Goal: Task Accomplishment & Management: Use online tool/utility

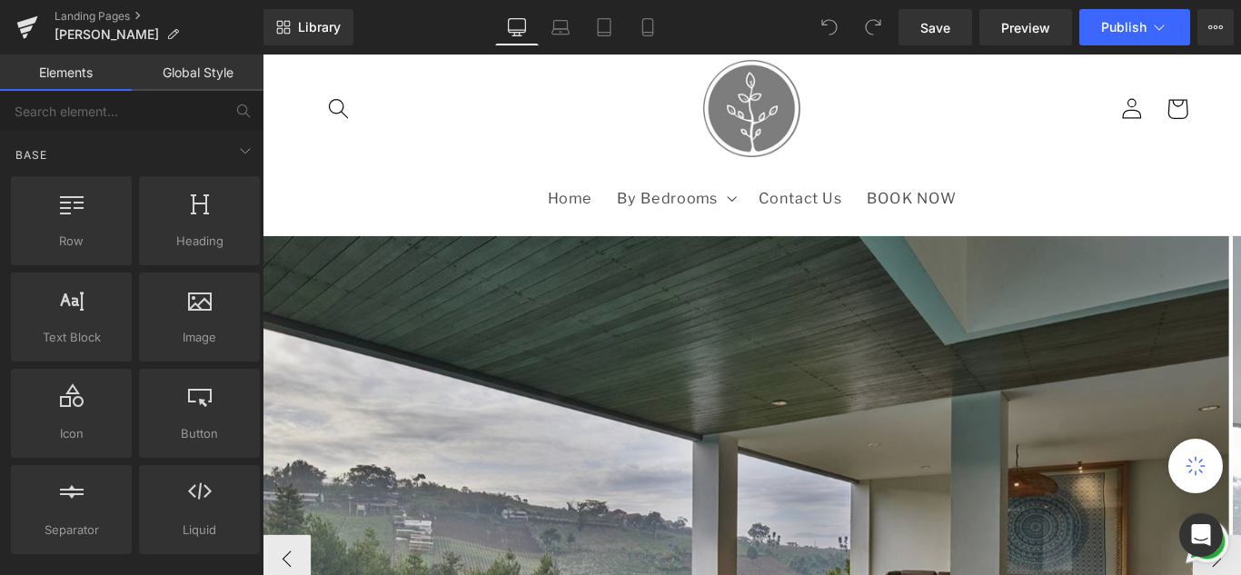
scroll to position [91, 0]
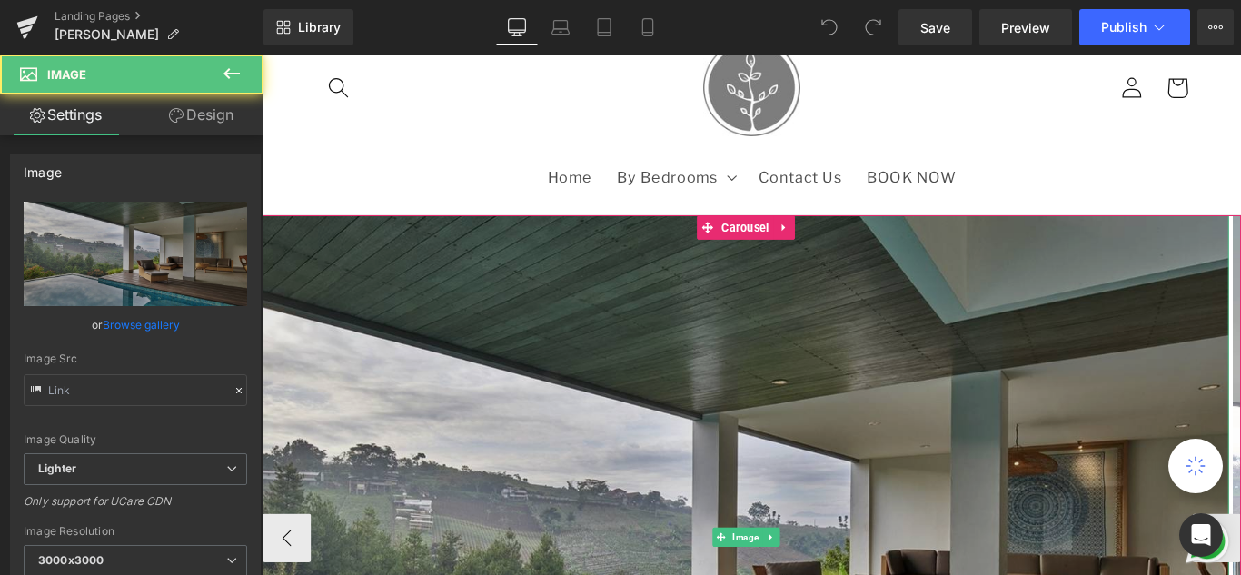
type input "[URL][DOMAIN_NAME]"
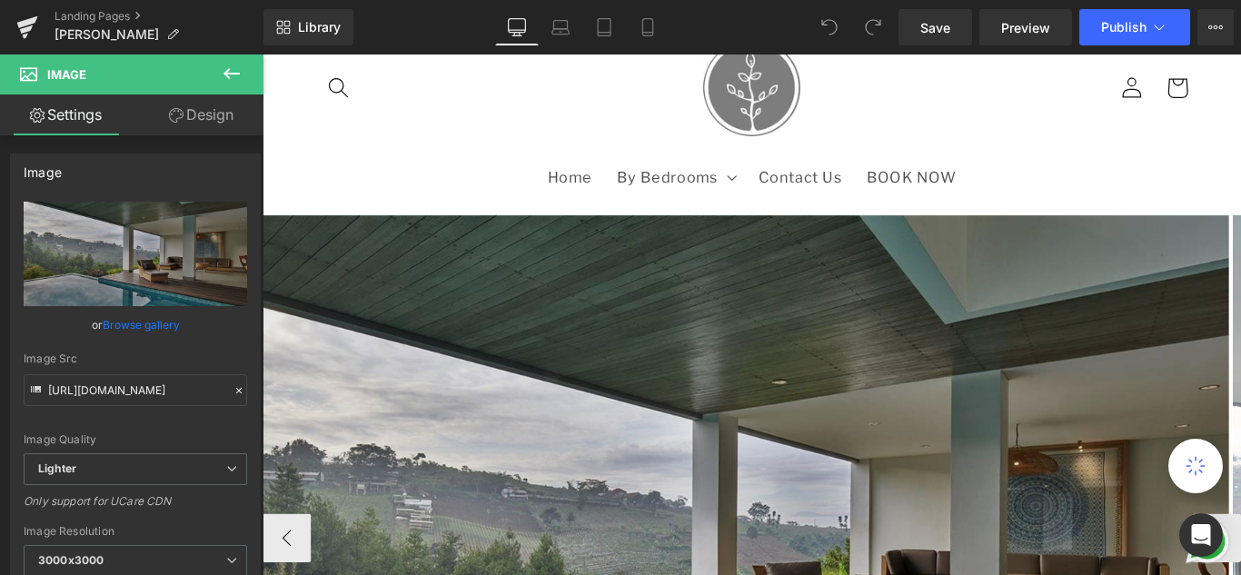
click at [806, 247] on span "Carousel" at bounding box center [805, 249] width 51 height 22
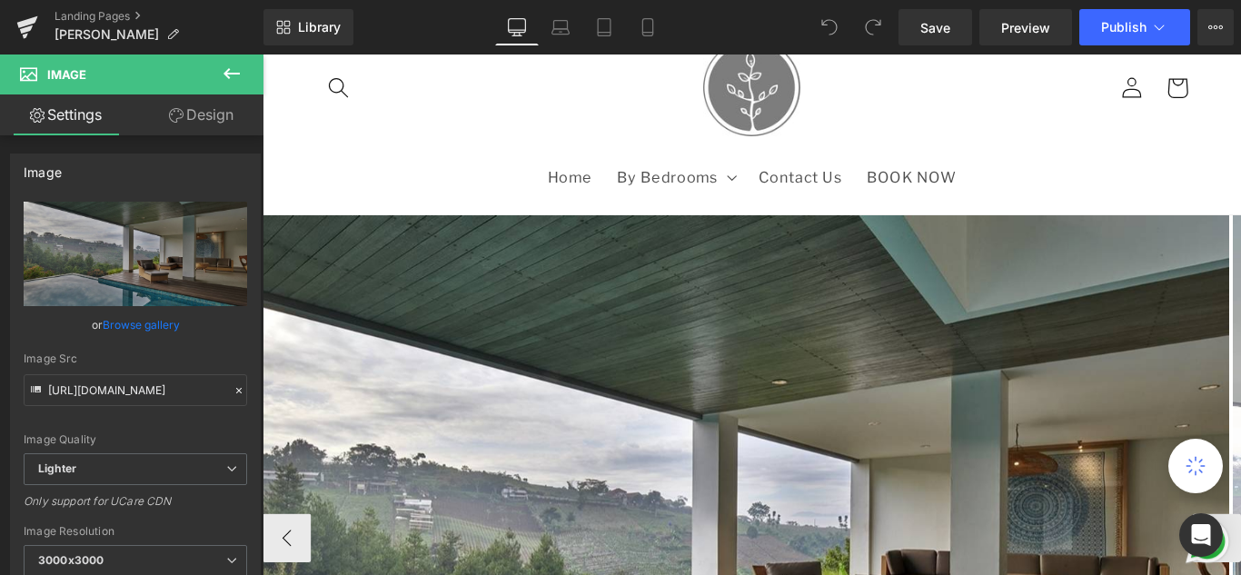
click at [845, 247] on icon at bounding box center [840, 248] width 10 height 11
click at [263, 55] on link at bounding box center [263, 55] width 0 height 0
click at [762, 243] on link "Carousel" at bounding box center [795, 249] width 69 height 22
click at [766, 244] on icon at bounding box center [771, 249] width 10 height 10
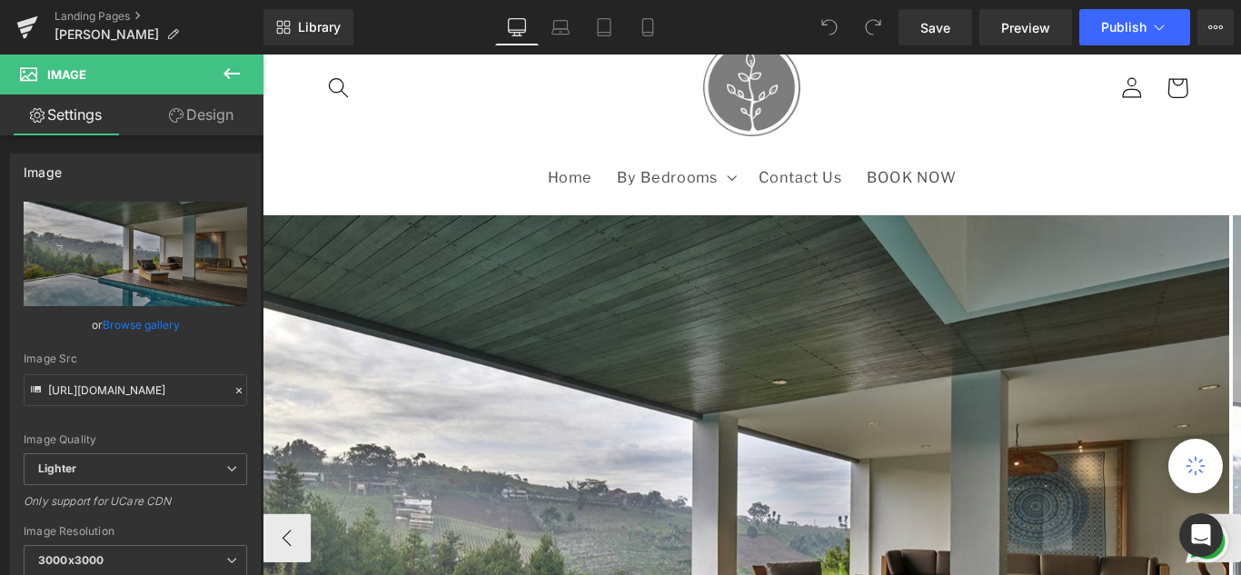
click at [766, 244] on icon at bounding box center [771, 249] width 10 height 10
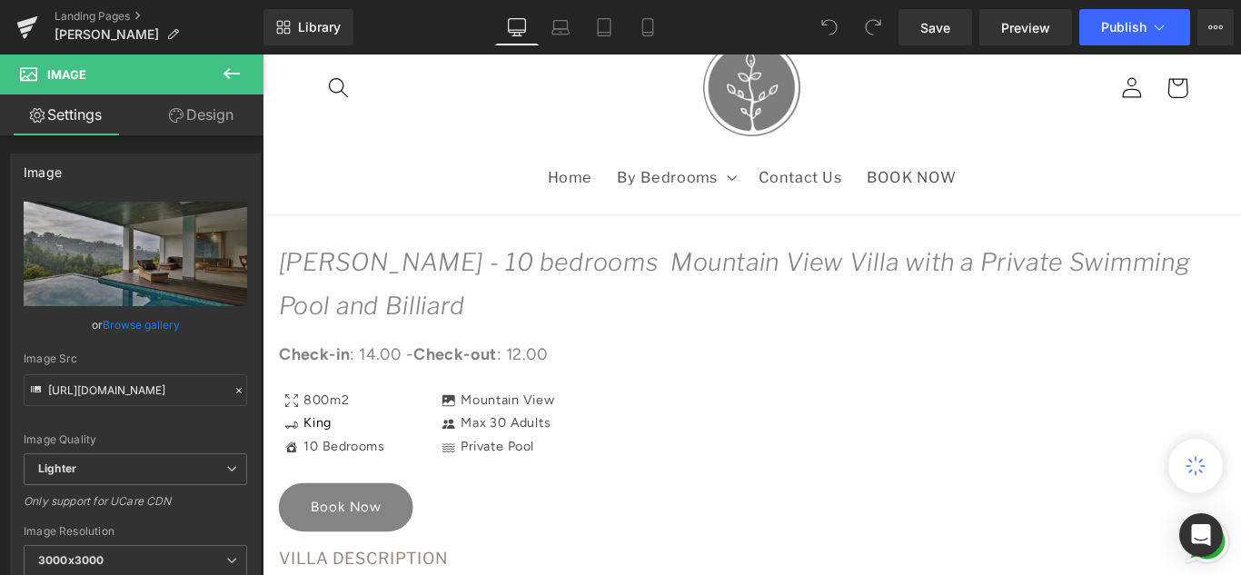
click at [0, 0] on div "Row rows, columns, layouts, div" at bounding box center [0, 0] width 0 height 0
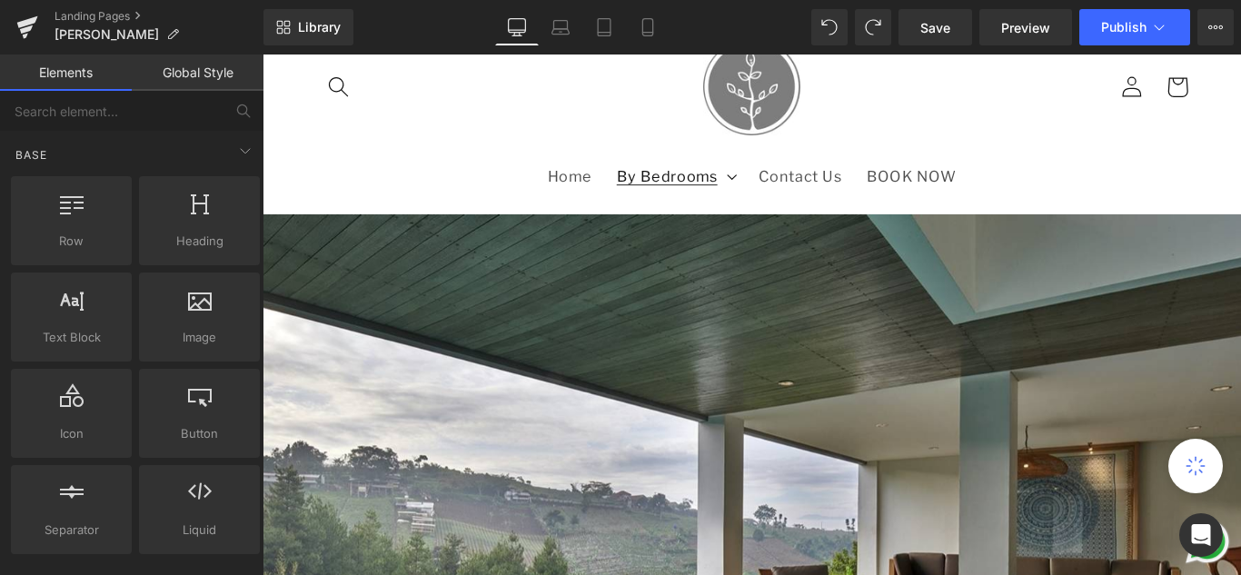
scroll to position [182, 0]
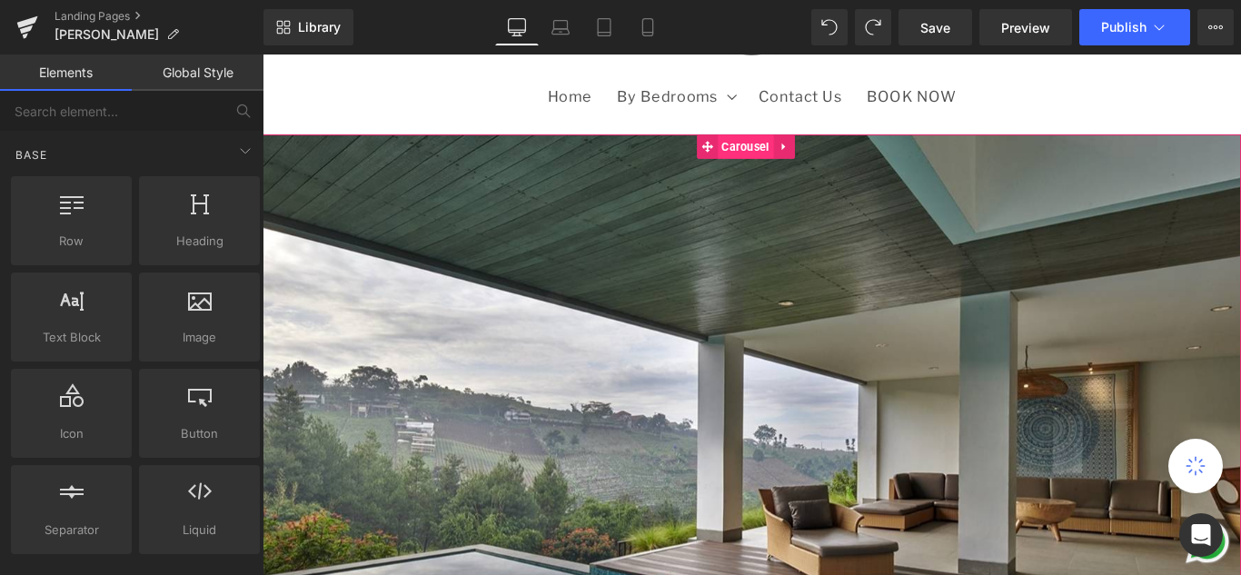
click at [792, 163] on span "Carousel" at bounding box center [805, 157] width 63 height 27
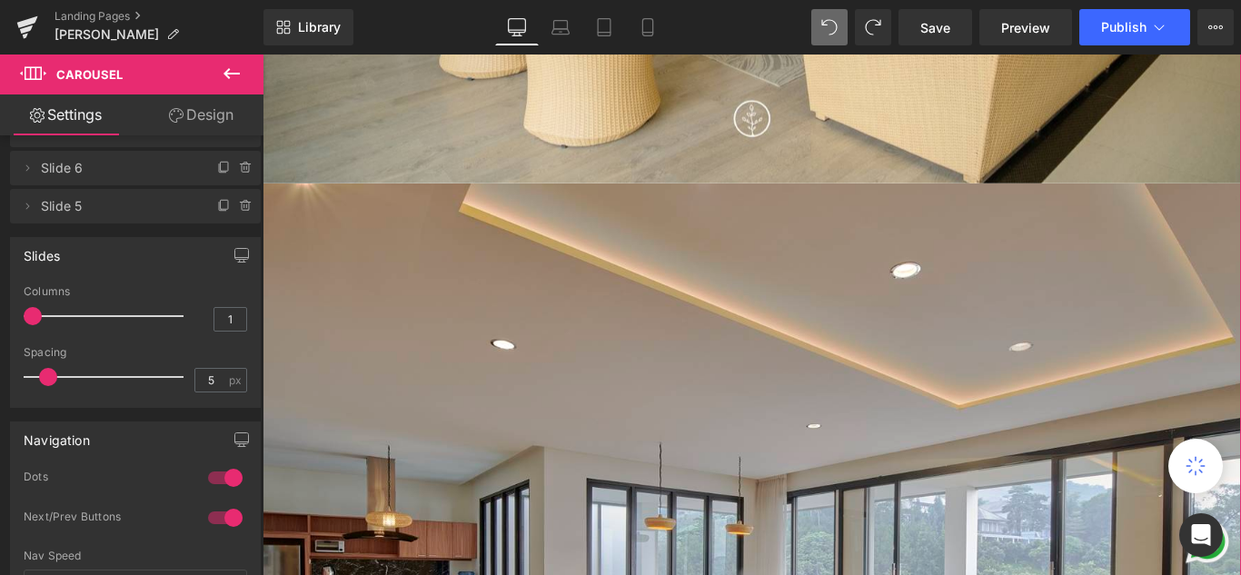
scroll to position [3820, 0]
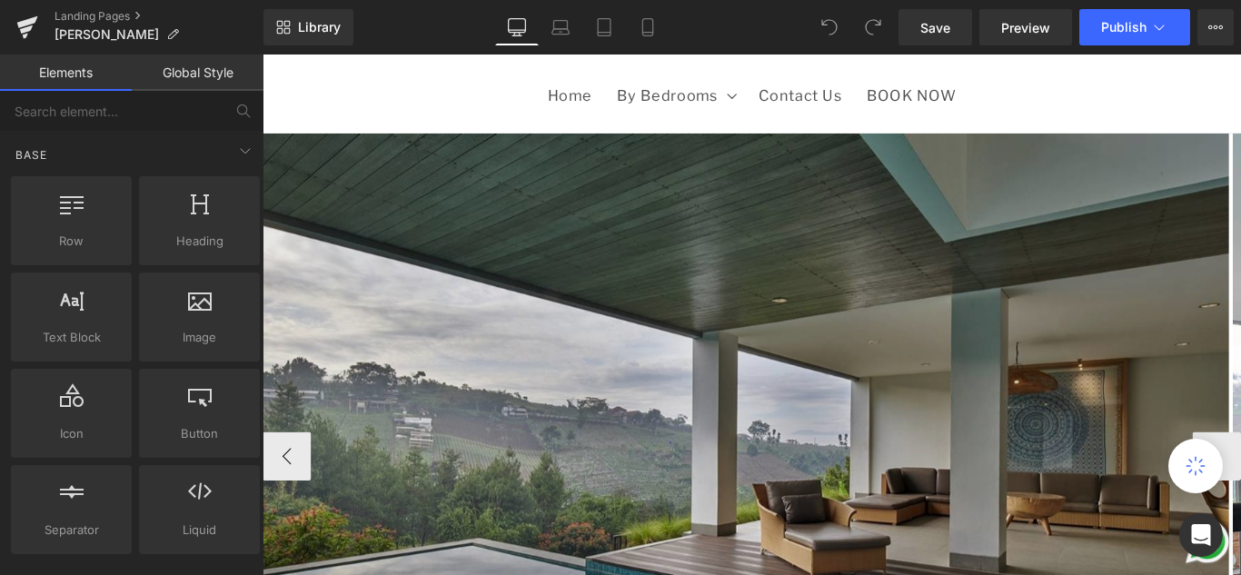
scroll to position [182, 0]
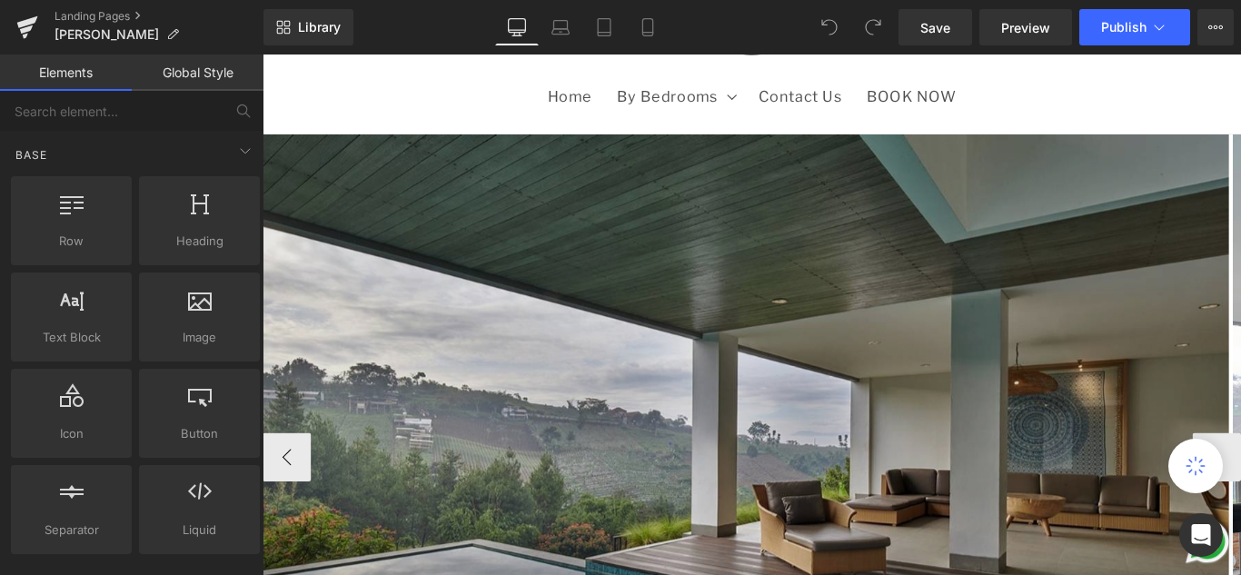
click at [784, 180] on img at bounding box center [806, 505] width 1086 height 723
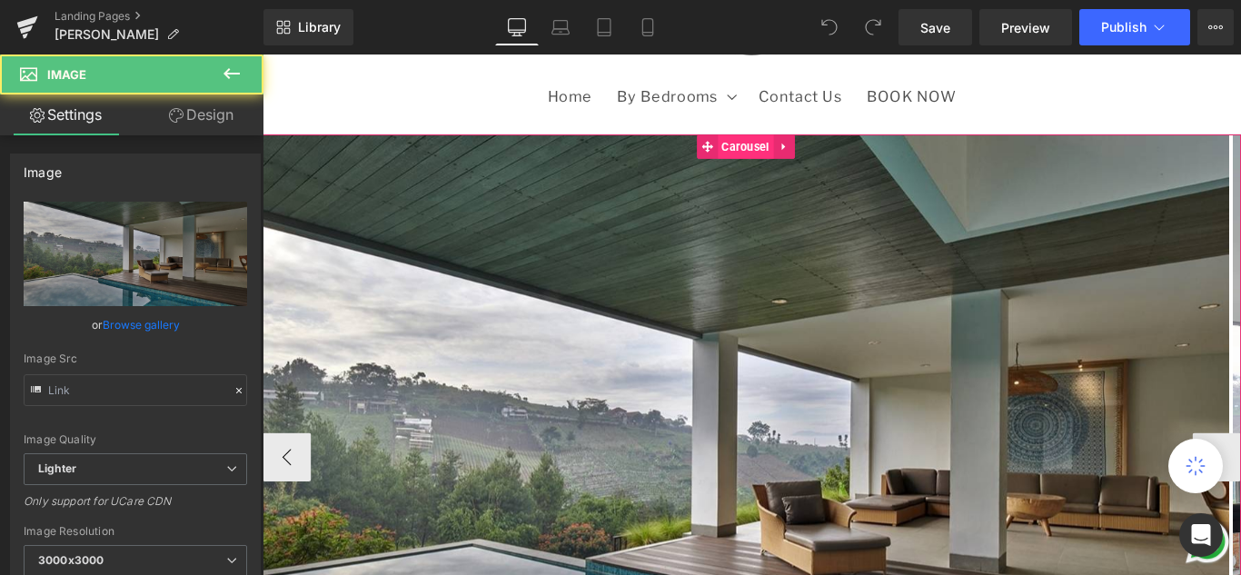
type input "[URL][DOMAIN_NAME]"
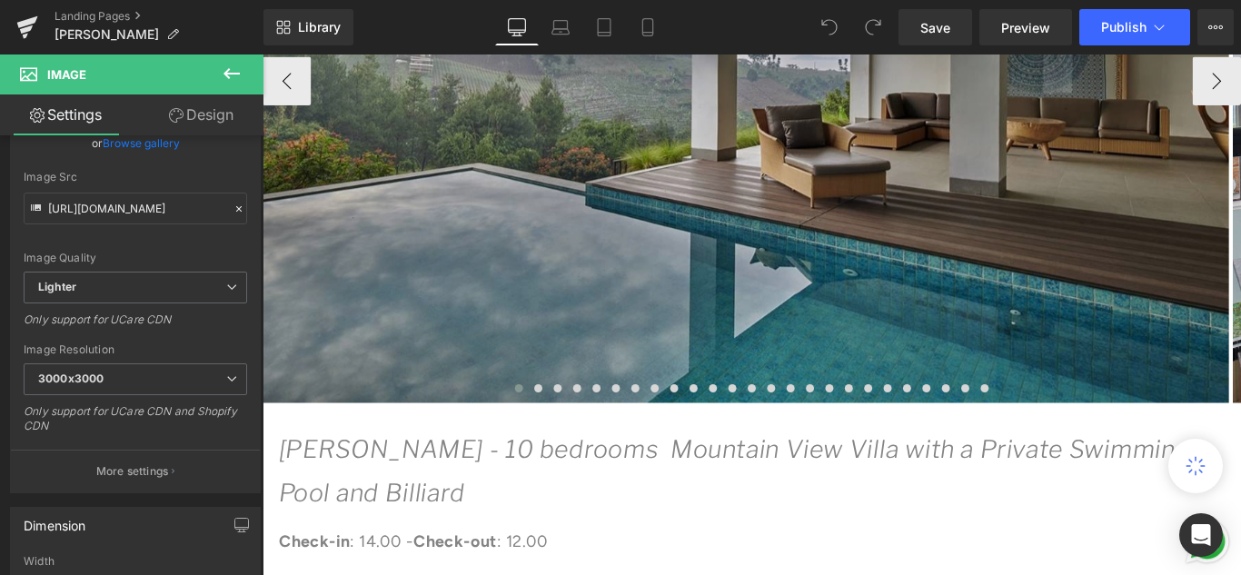
scroll to position [636, 0]
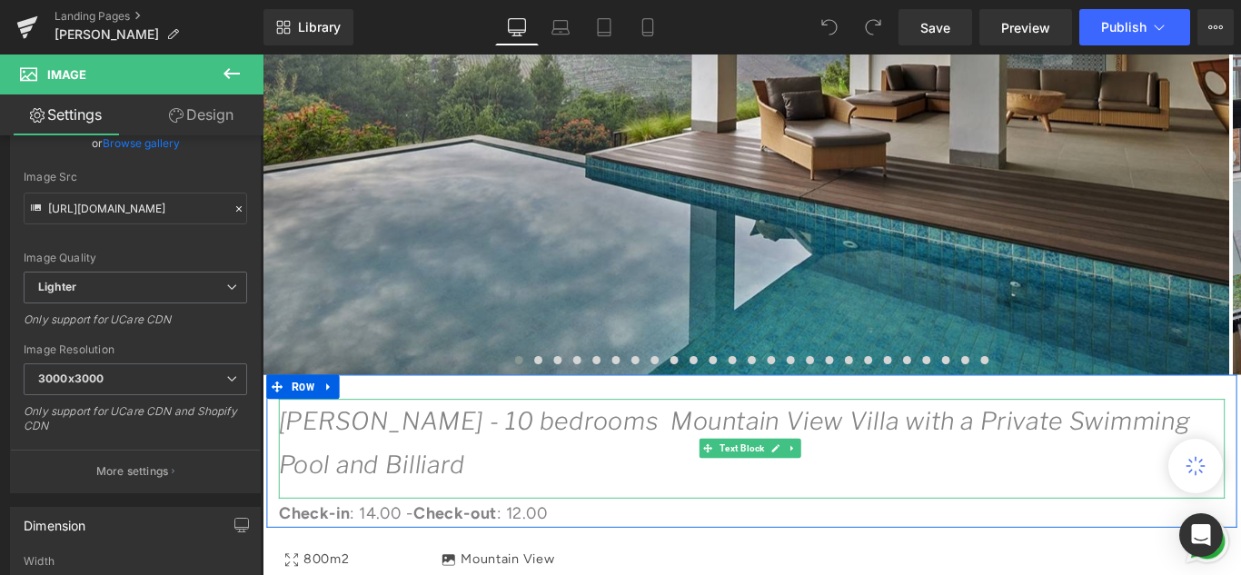
click at [512, 465] on icon "[PERSON_NAME] - 10 bedrooms Mountain View Villa with a Private Swimming Pool an…" at bounding box center [793, 491] width 1024 height 82
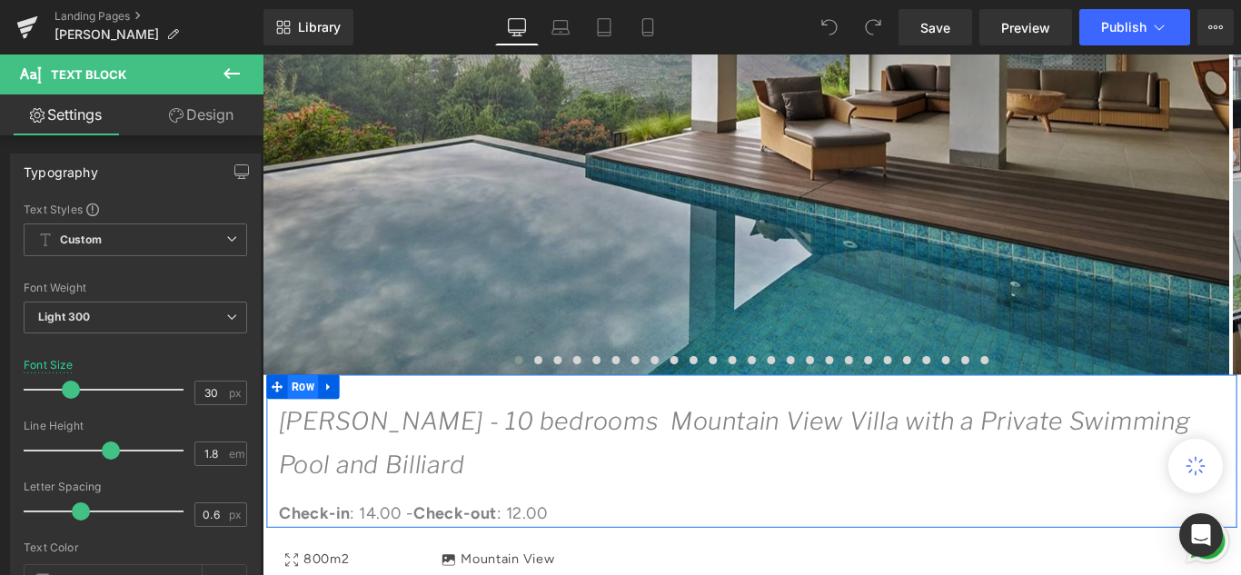
click at [300, 429] on span "Row" at bounding box center [308, 427] width 35 height 27
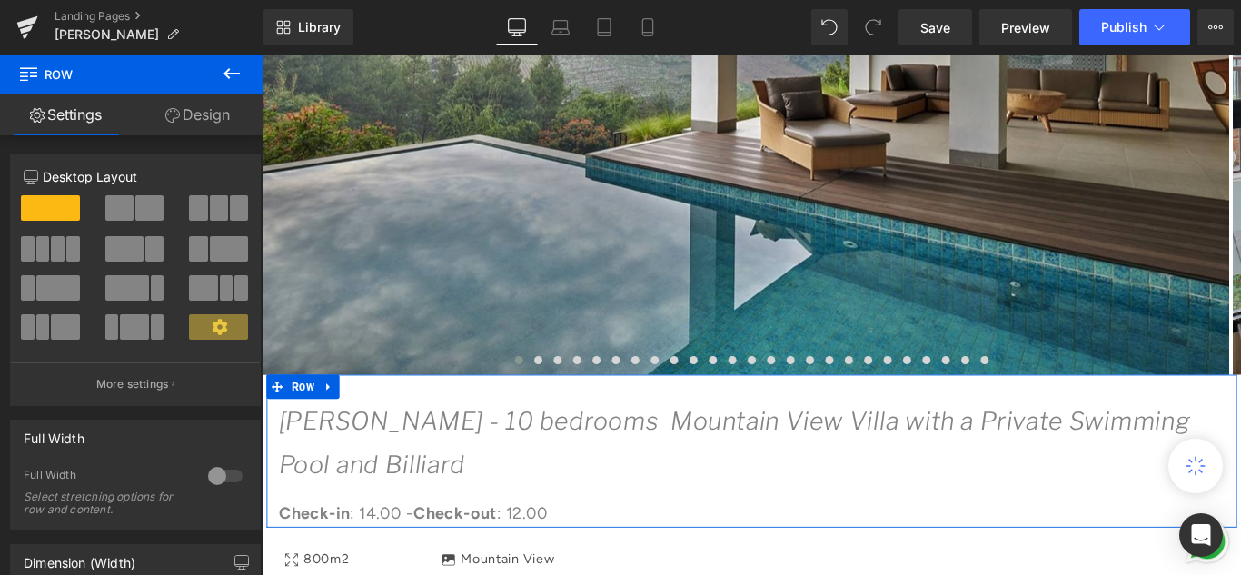
click at [186, 122] on link "Design" at bounding box center [198, 114] width 132 height 41
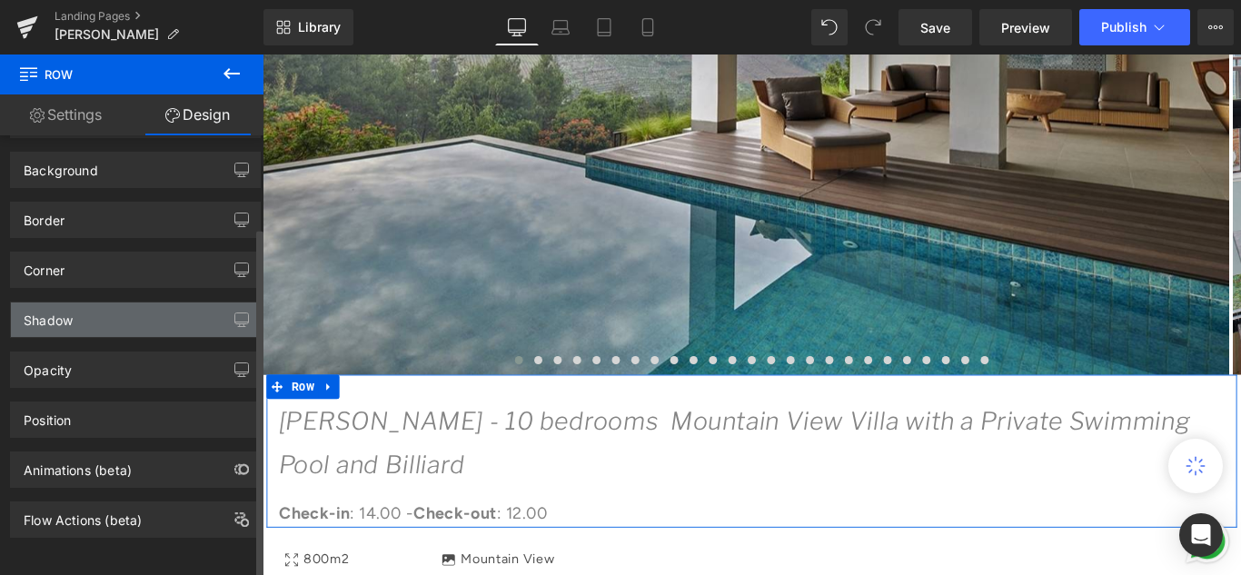
scroll to position [25, 0]
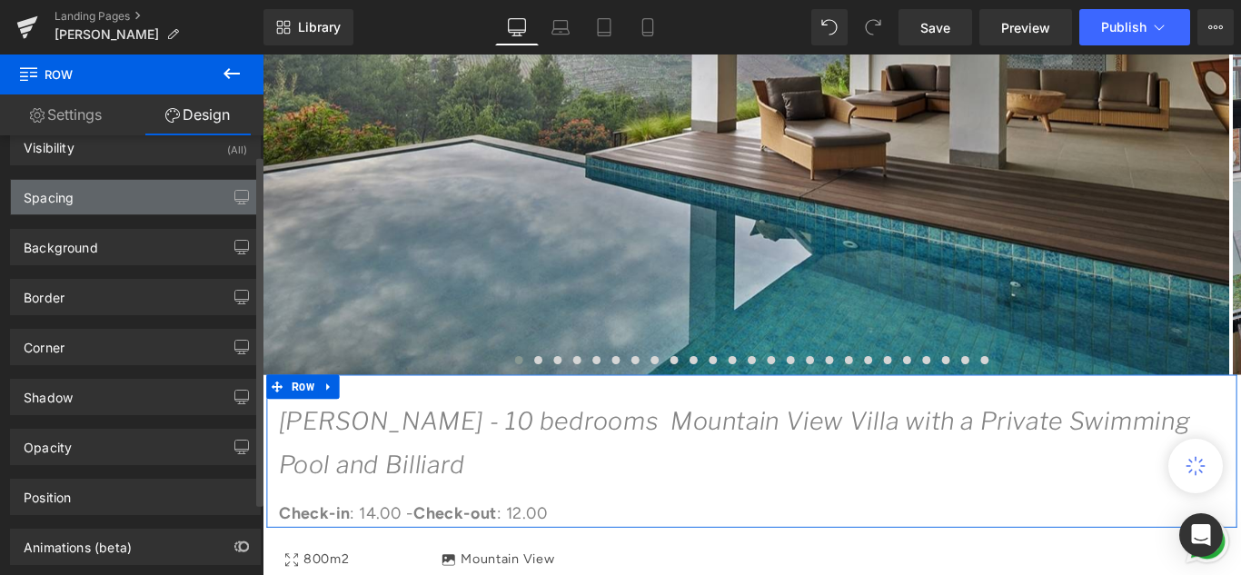
click at [128, 197] on div "Spacing" at bounding box center [135, 197] width 249 height 35
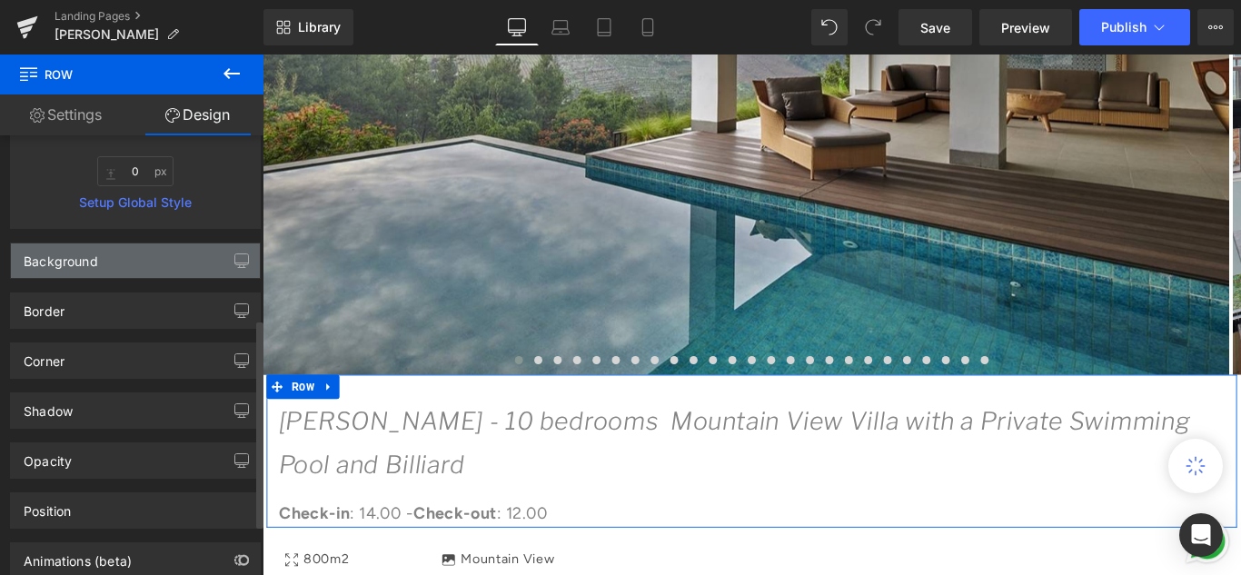
scroll to position [297, 0]
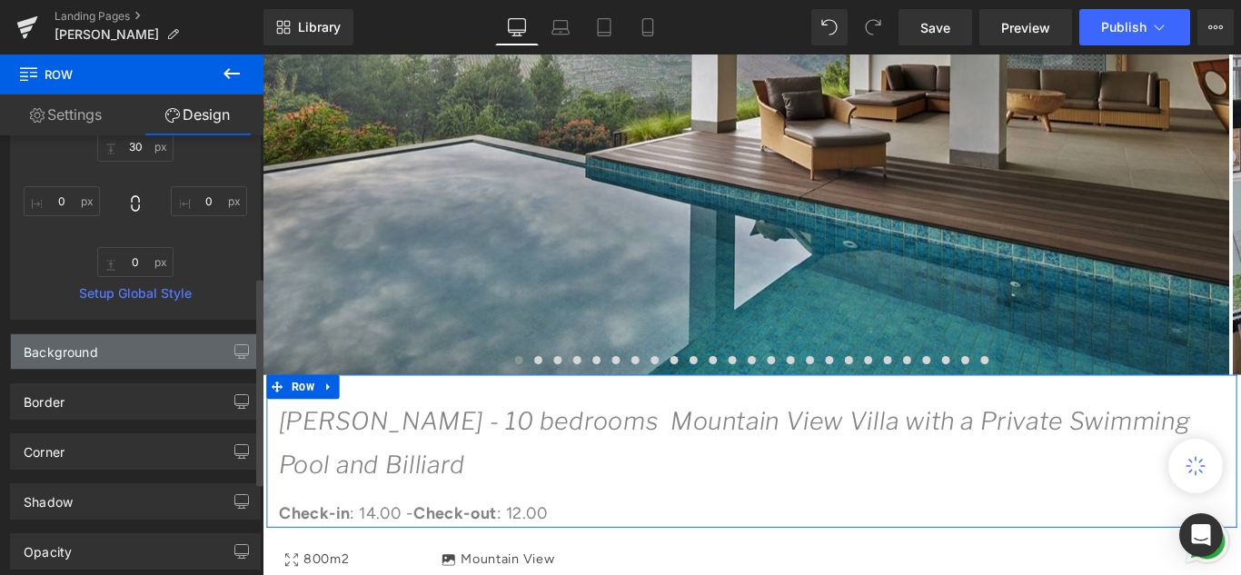
click at [120, 345] on div "Background" at bounding box center [135, 351] width 249 height 35
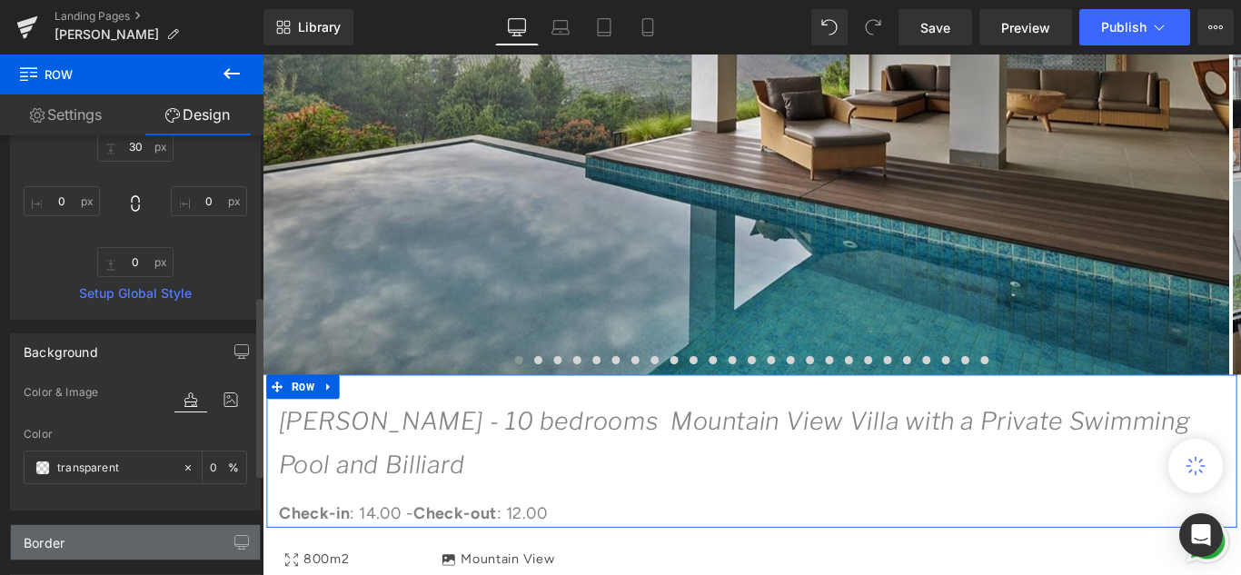
scroll to position [388, 0]
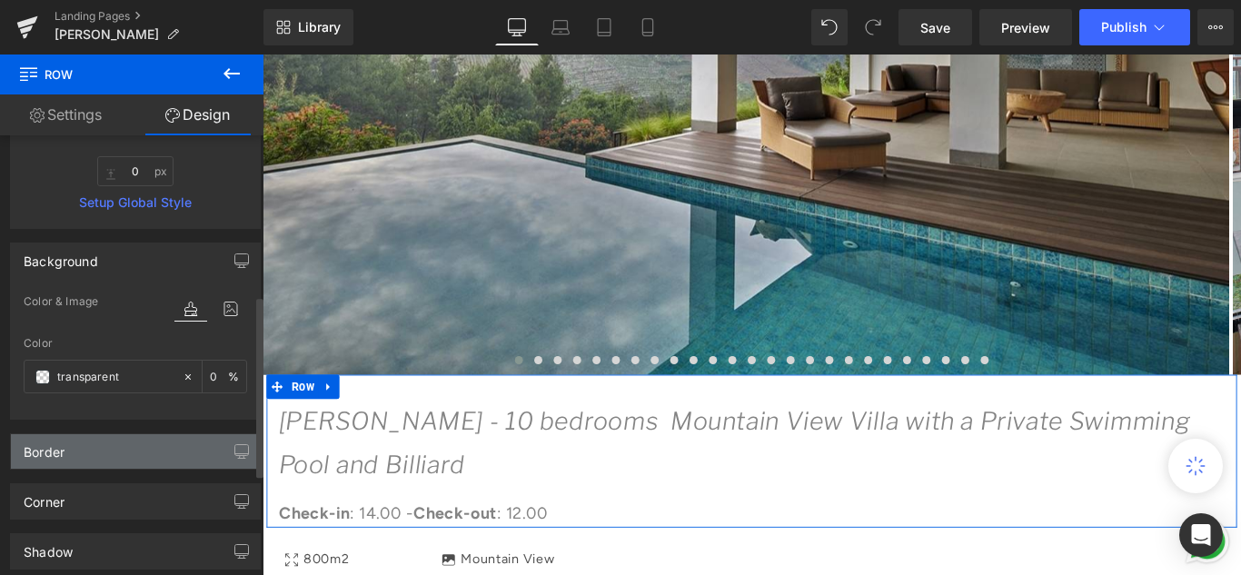
click at [215, 457] on div "Border" at bounding box center [135, 451] width 249 height 35
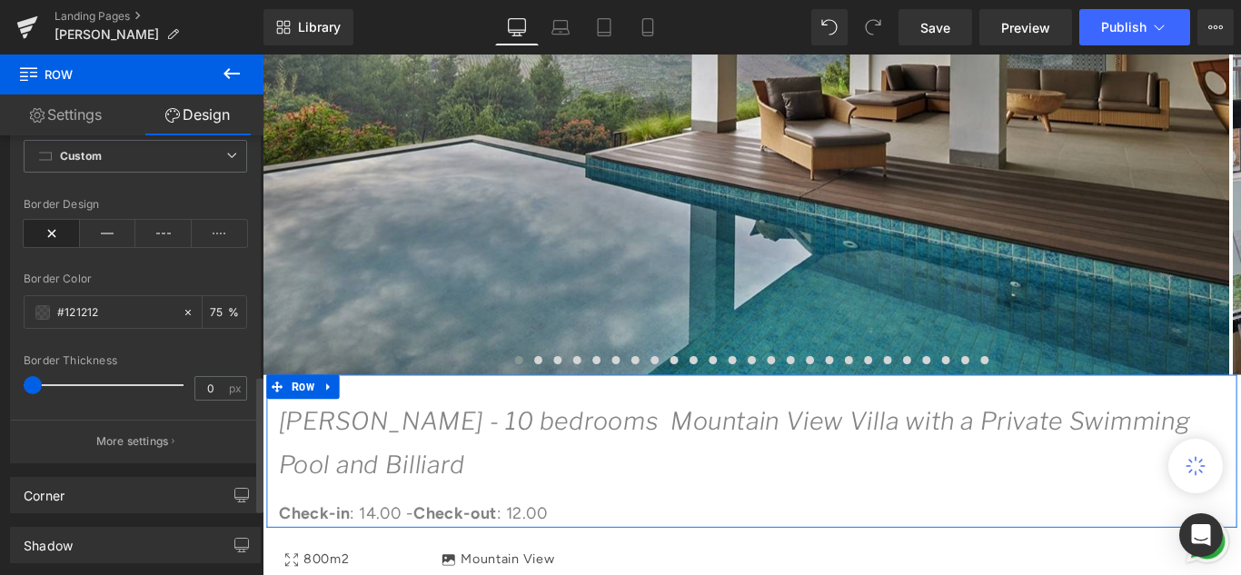
scroll to position [842, 0]
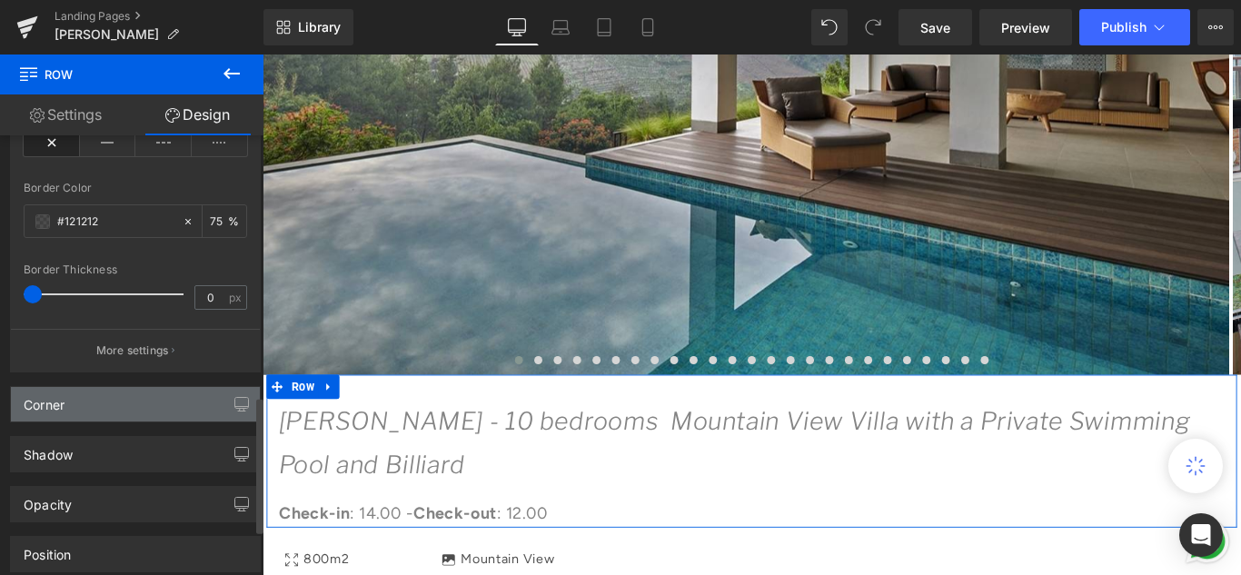
click at [165, 401] on div "Corner" at bounding box center [135, 404] width 249 height 35
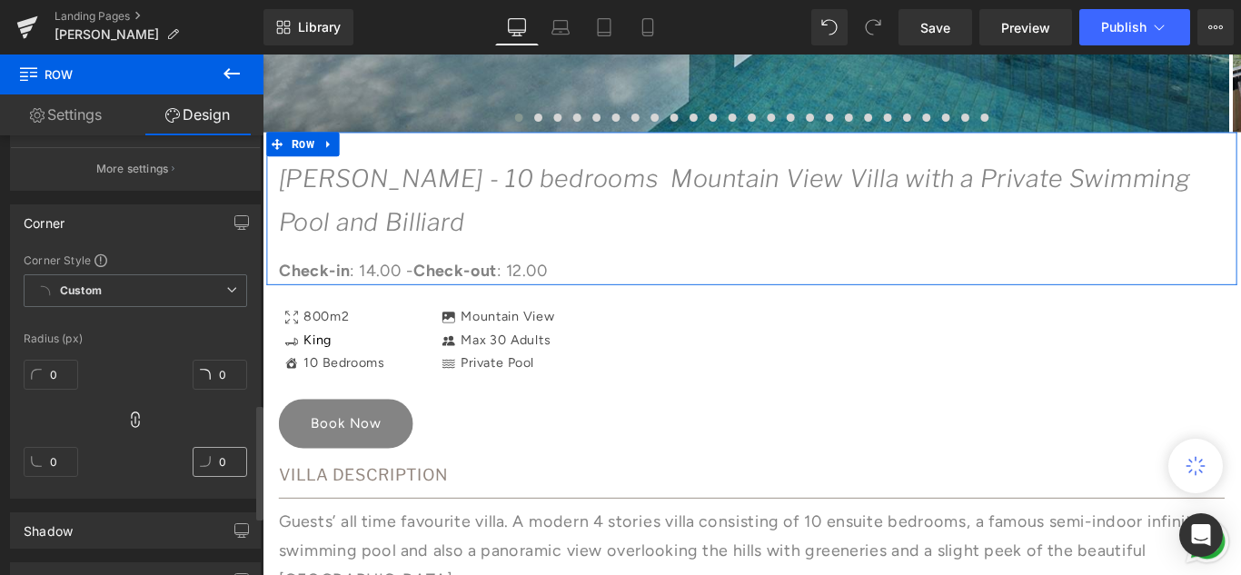
scroll to position [1115, 0]
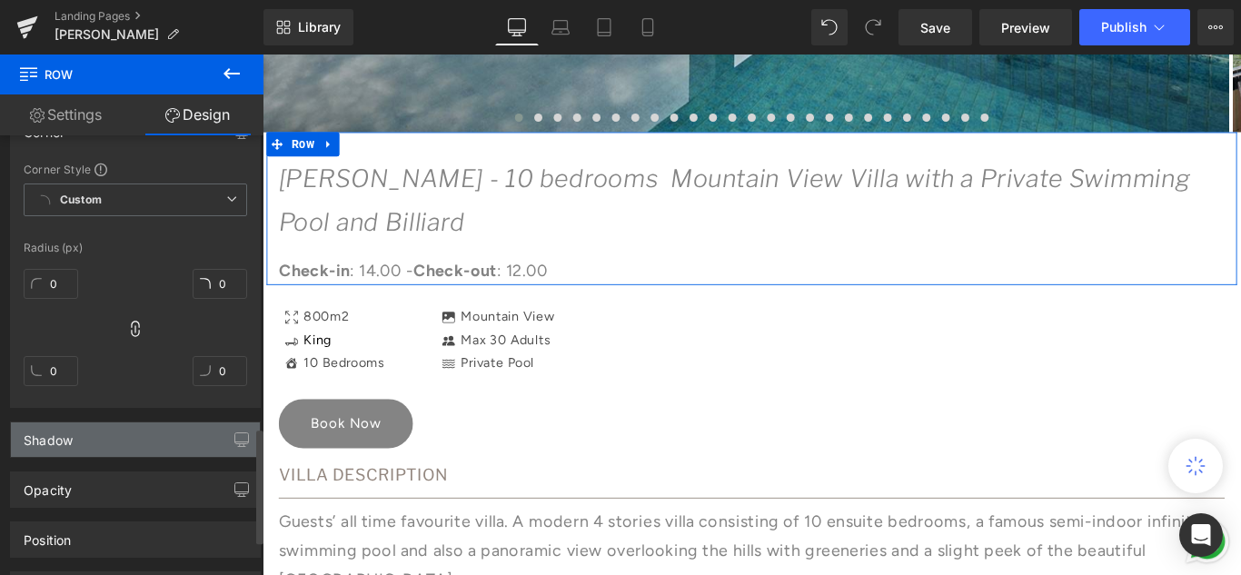
click at [184, 449] on div "Shadow" at bounding box center [135, 439] width 249 height 35
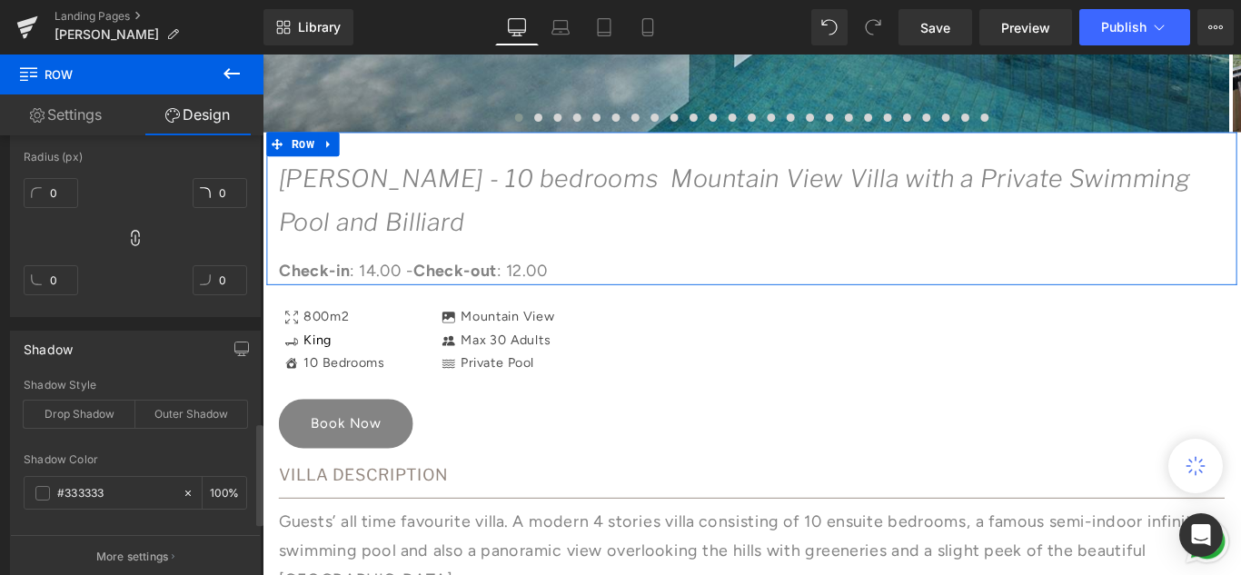
scroll to position [1296, 0]
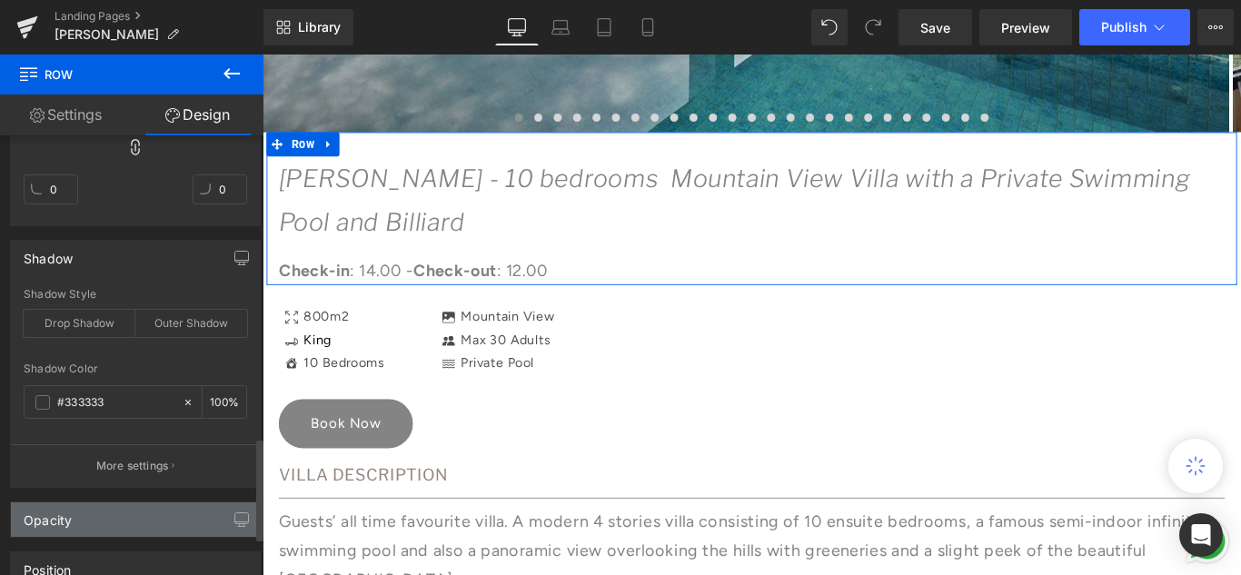
click at [195, 512] on div "Opacity" at bounding box center [135, 519] width 249 height 35
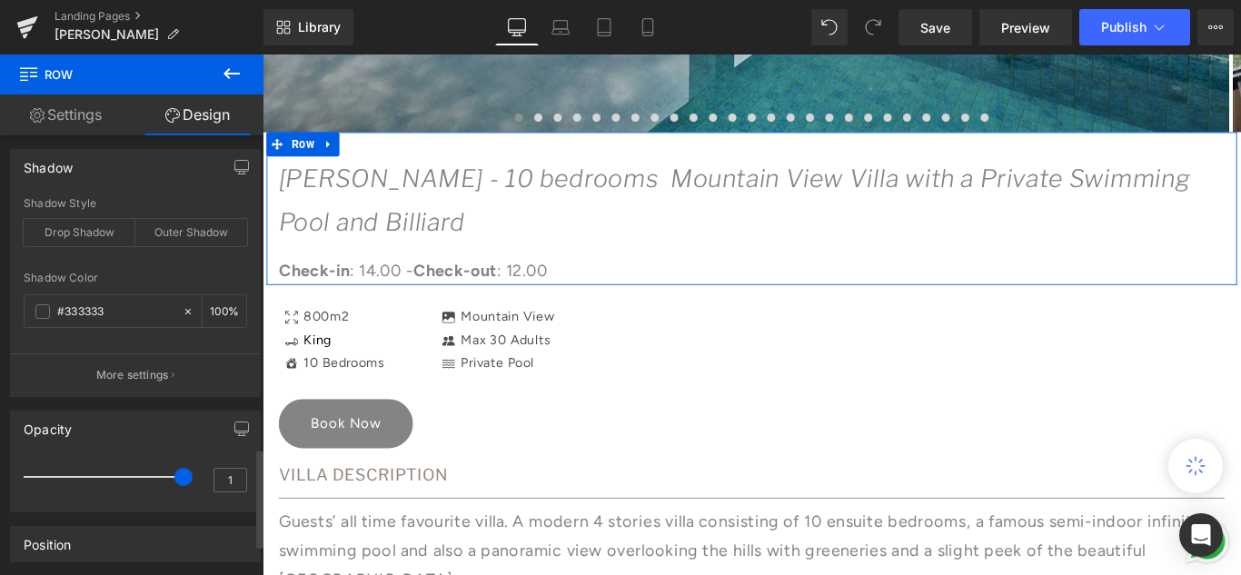
scroll to position [1478, 0]
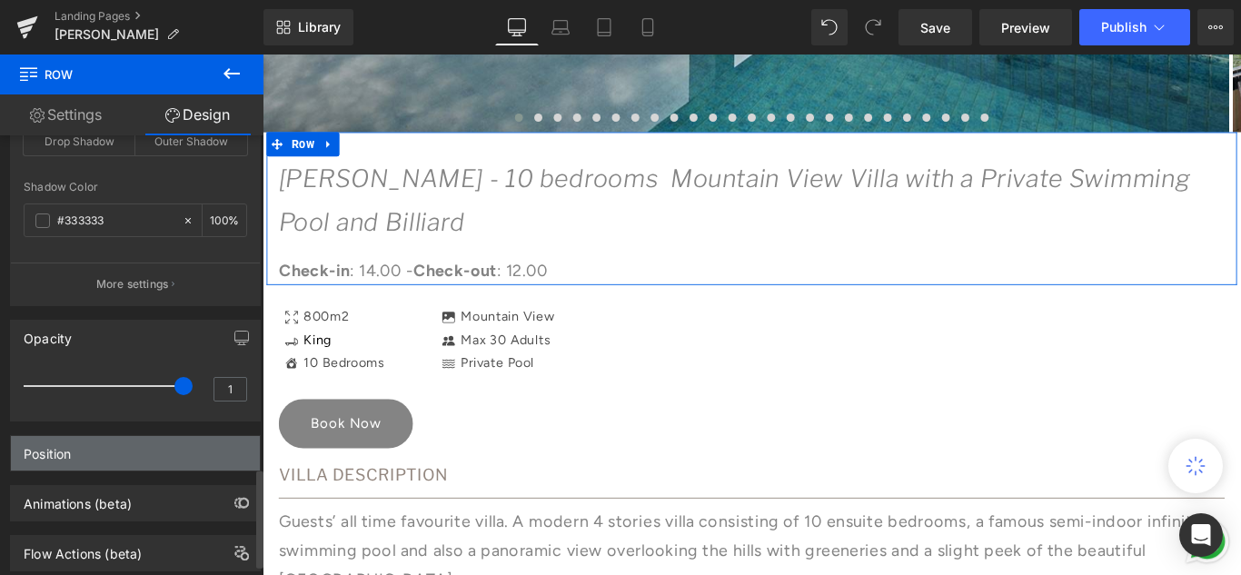
click at [180, 456] on div "Position" at bounding box center [135, 453] width 249 height 35
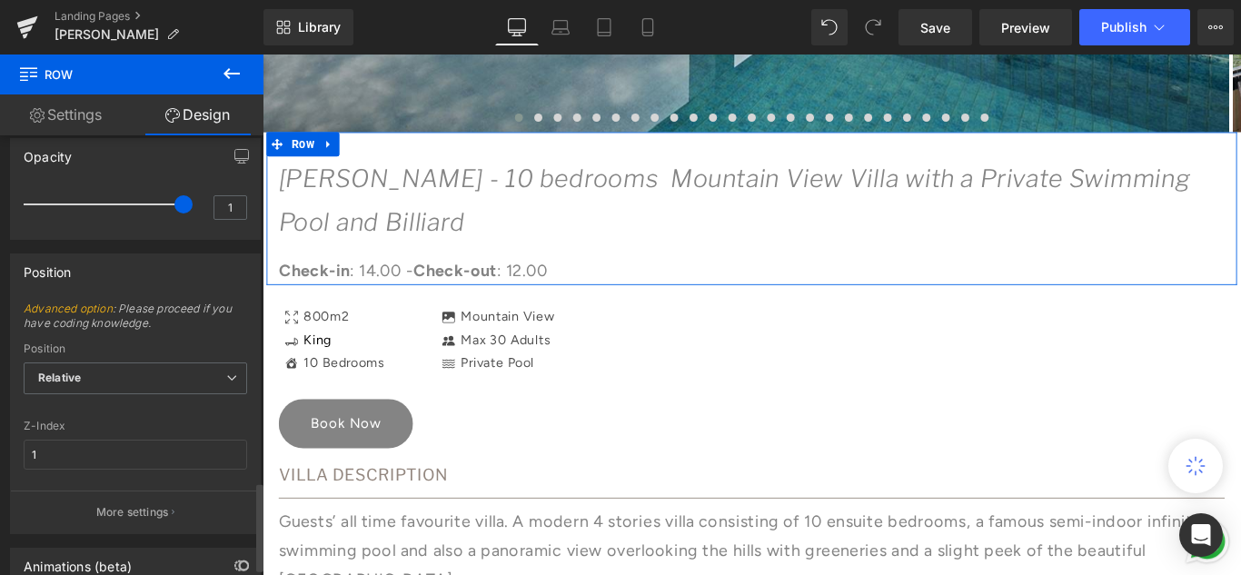
scroll to position [1751, 0]
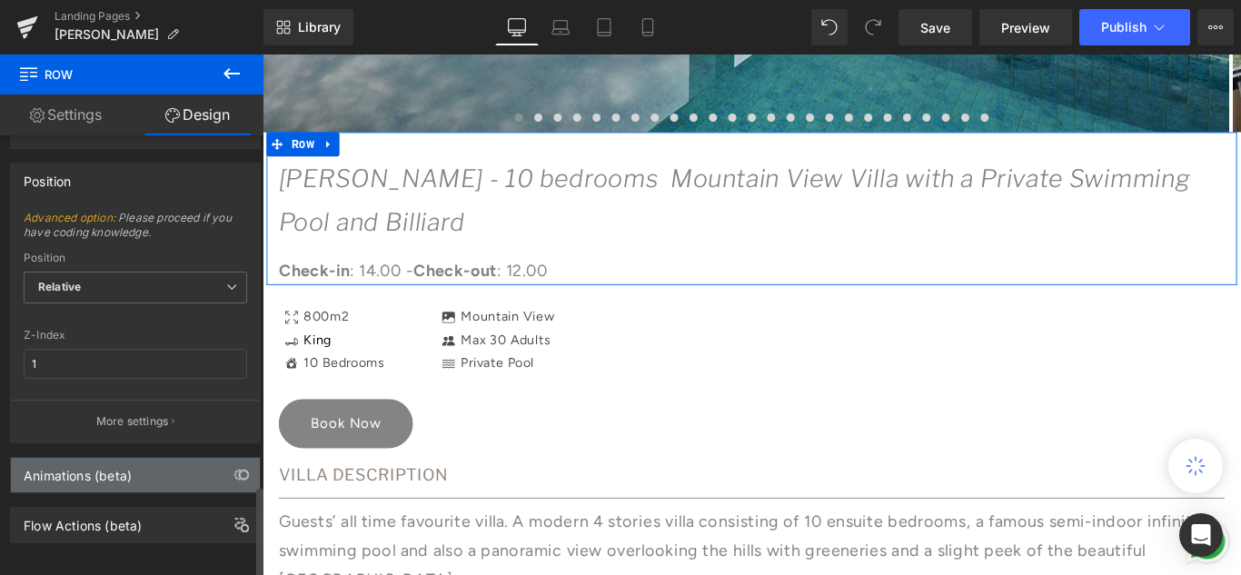
click at [185, 472] on div "Animations (beta)" at bounding box center [135, 475] width 249 height 35
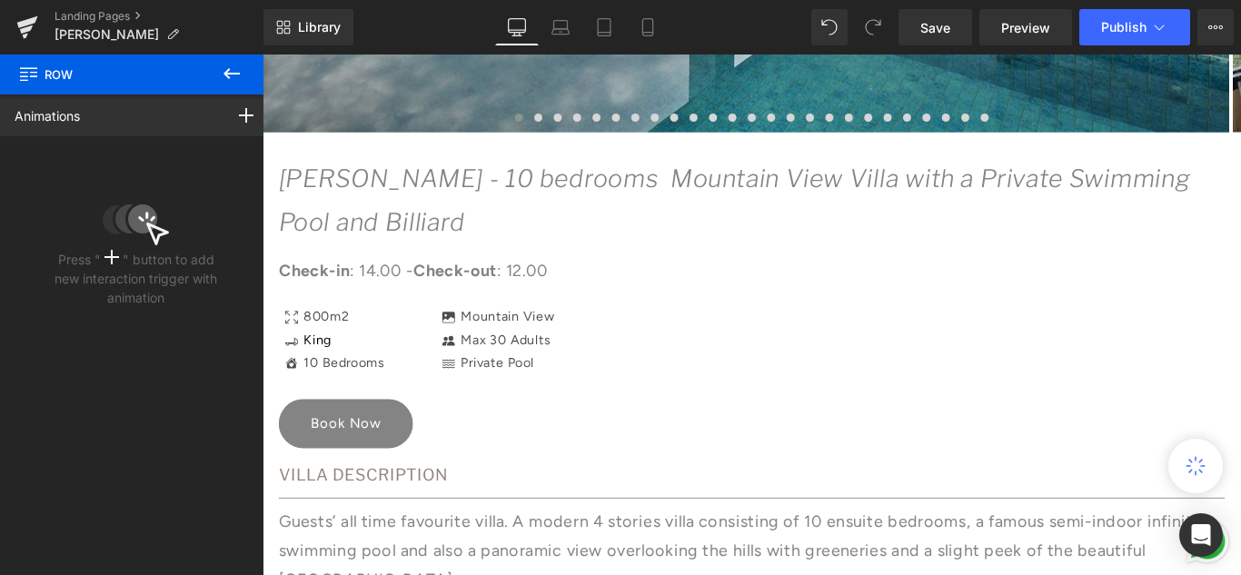
click at [227, 76] on icon at bounding box center [232, 73] width 16 height 11
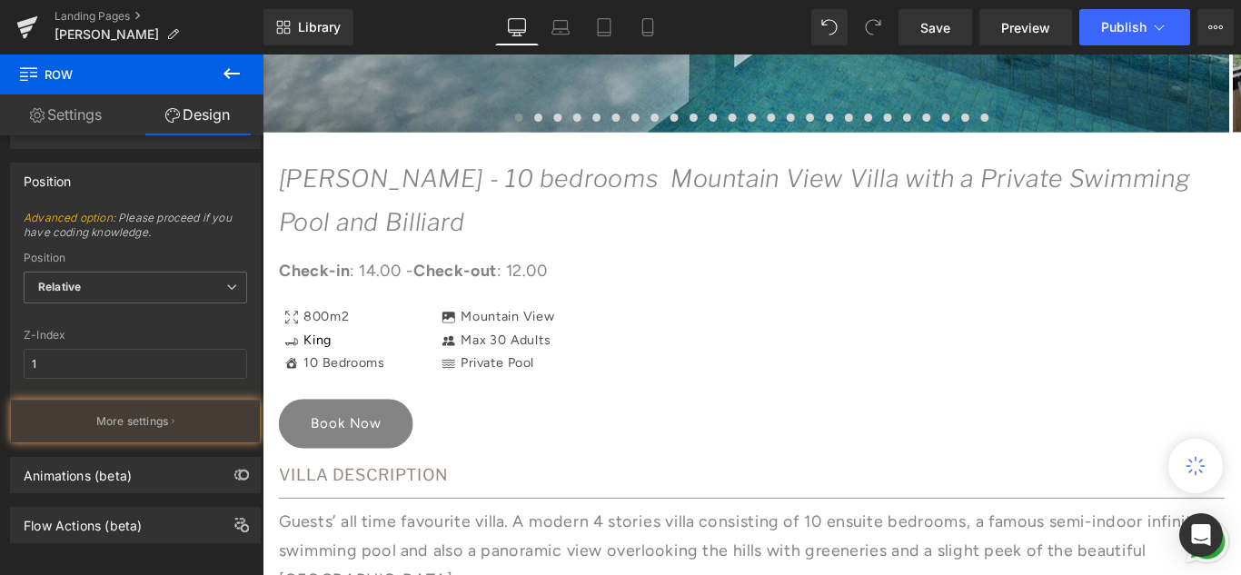
type input "0"
type input "30"
type input "0"
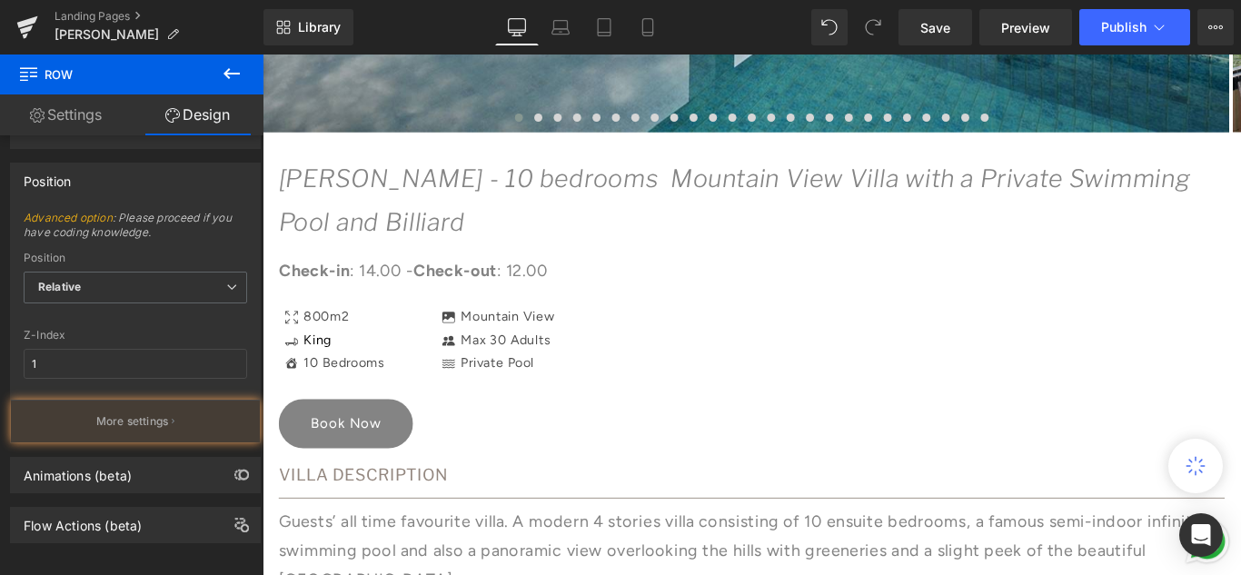
type input "0"
type input "75"
type input "100"
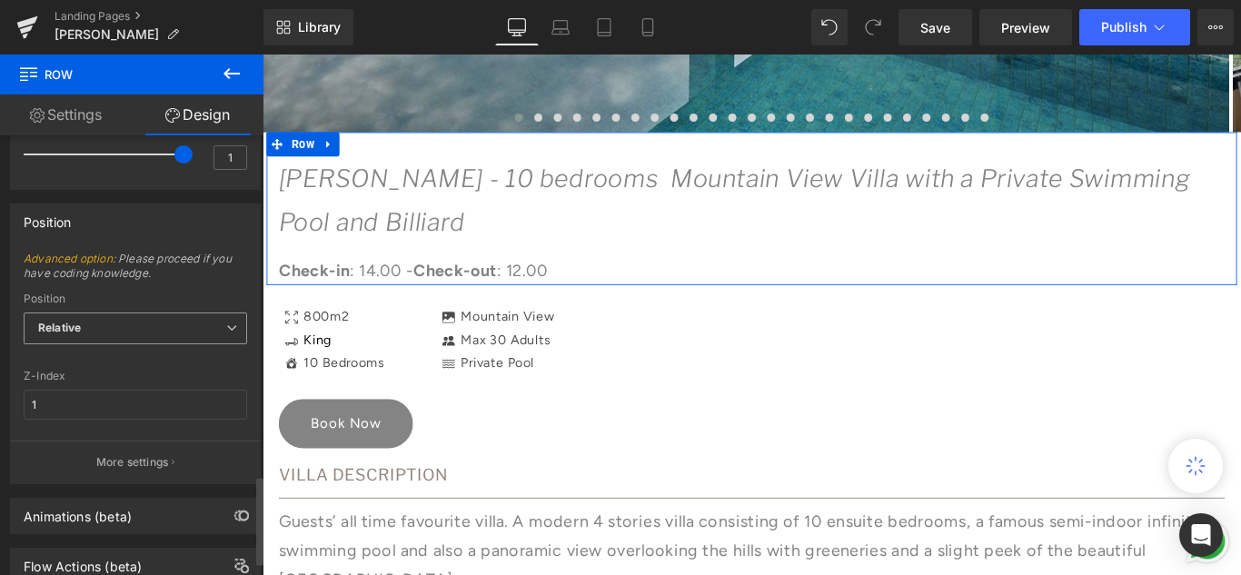
scroll to position [1679, 0]
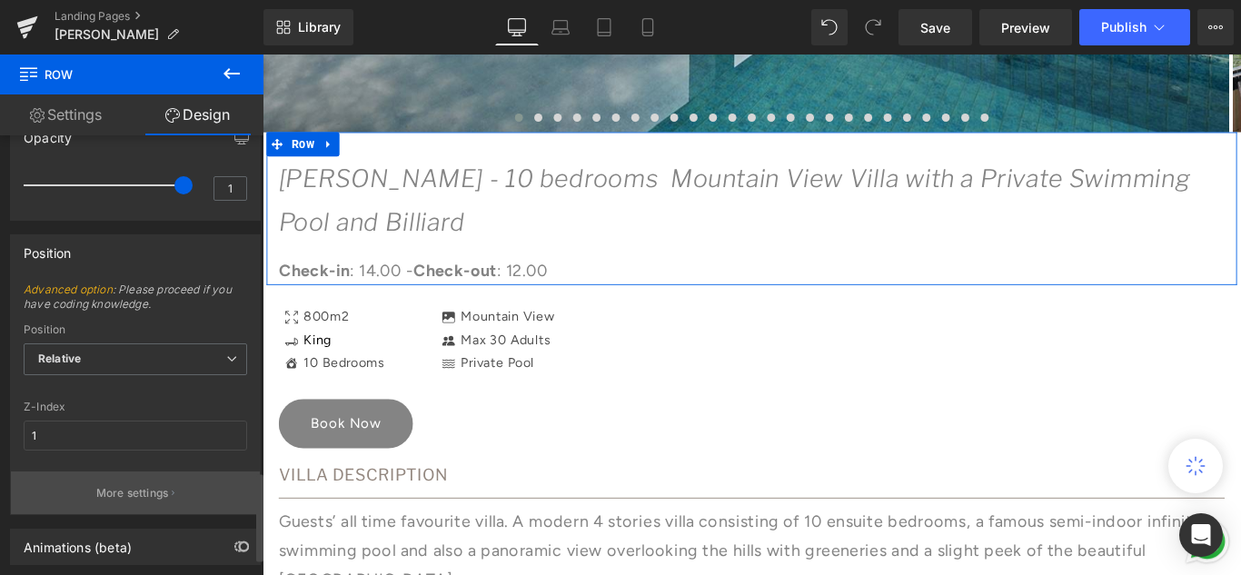
click at [143, 496] on p "More settings" at bounding box center [132, 493] width 73 height 16
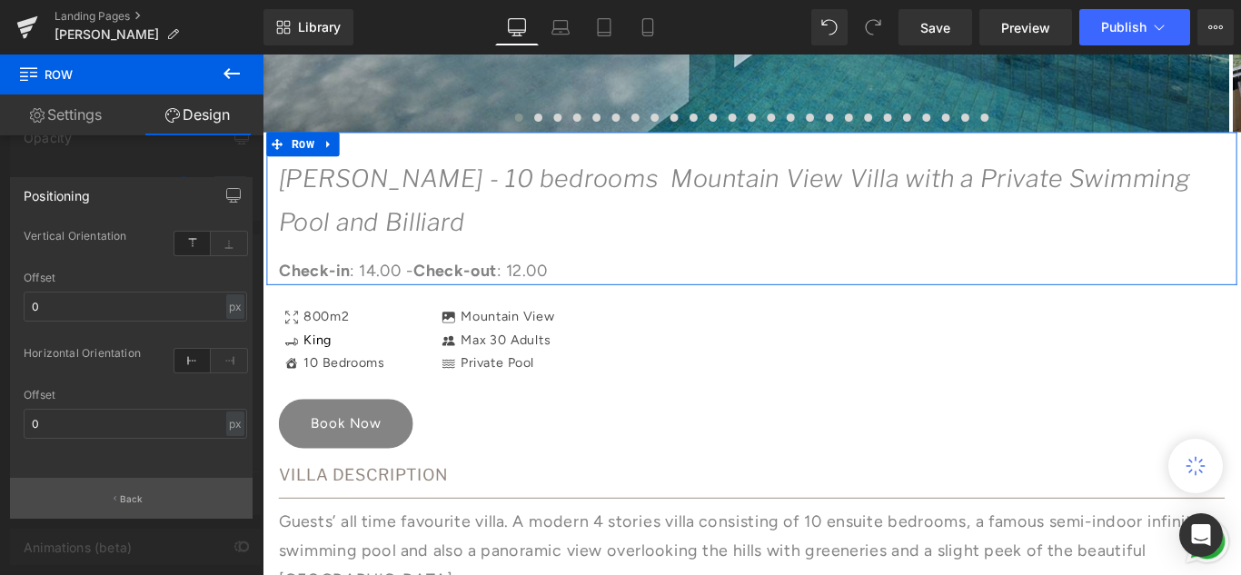
click at [143, 496] on button "Back" at bounding box center [131, 498] width 243 height 41
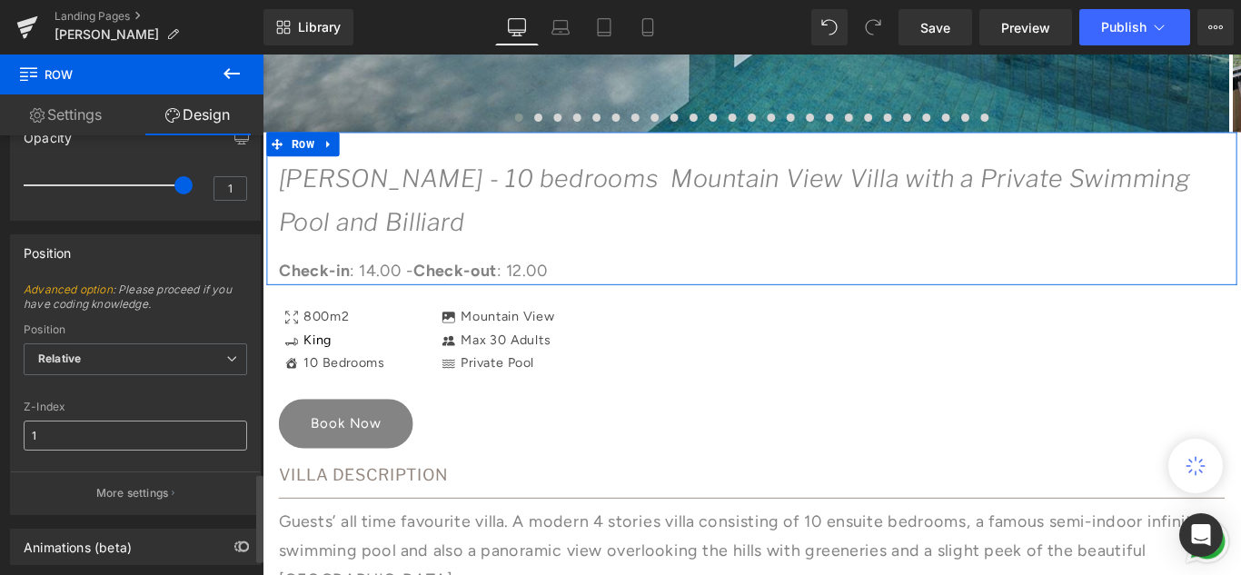
scroll to position [1770, 0]
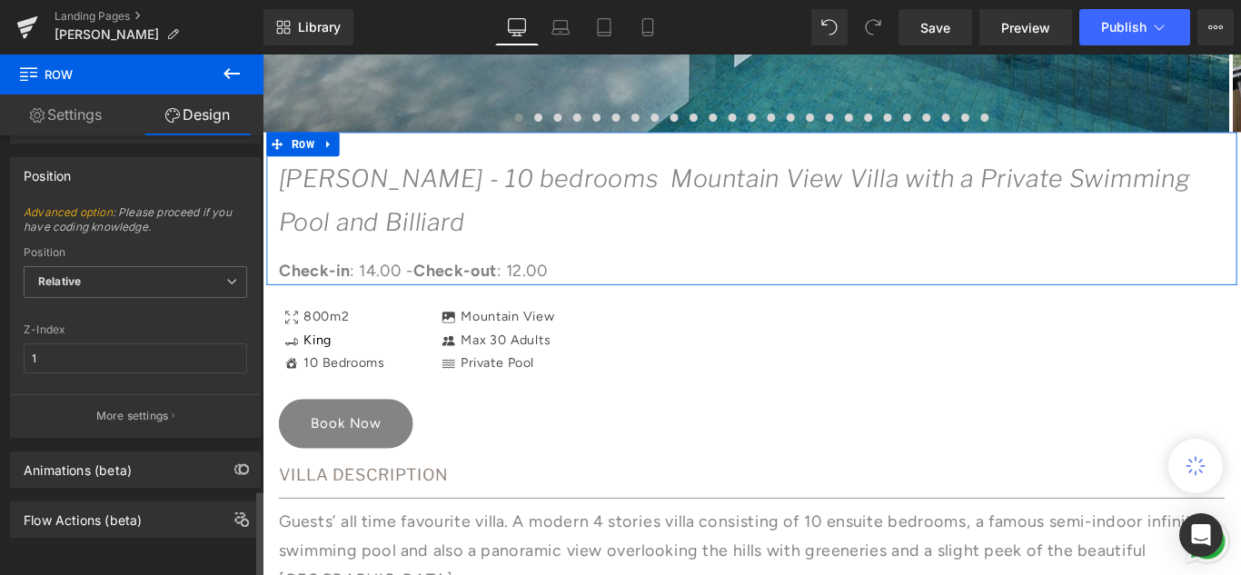
click at [146, 456] on div "Animations (beta)" at bounding box center [135, 469] width 249 height 35
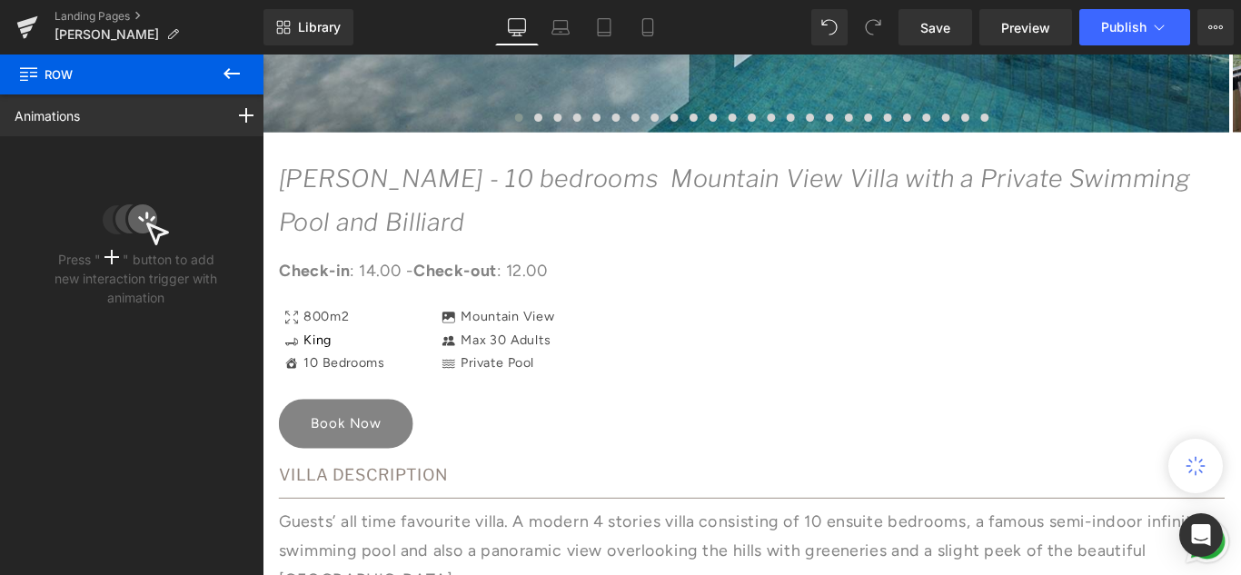
click at [223, 74] on icon at bounding box center [232, 74] width 22 height 22
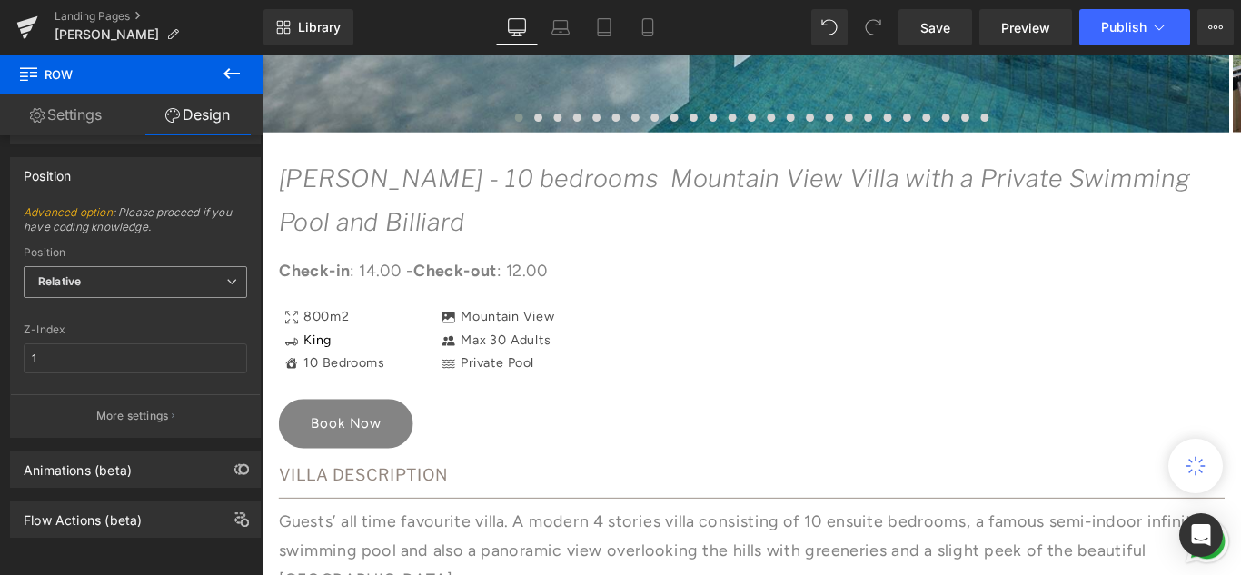
type input "0"
type input "30"
type input "0"
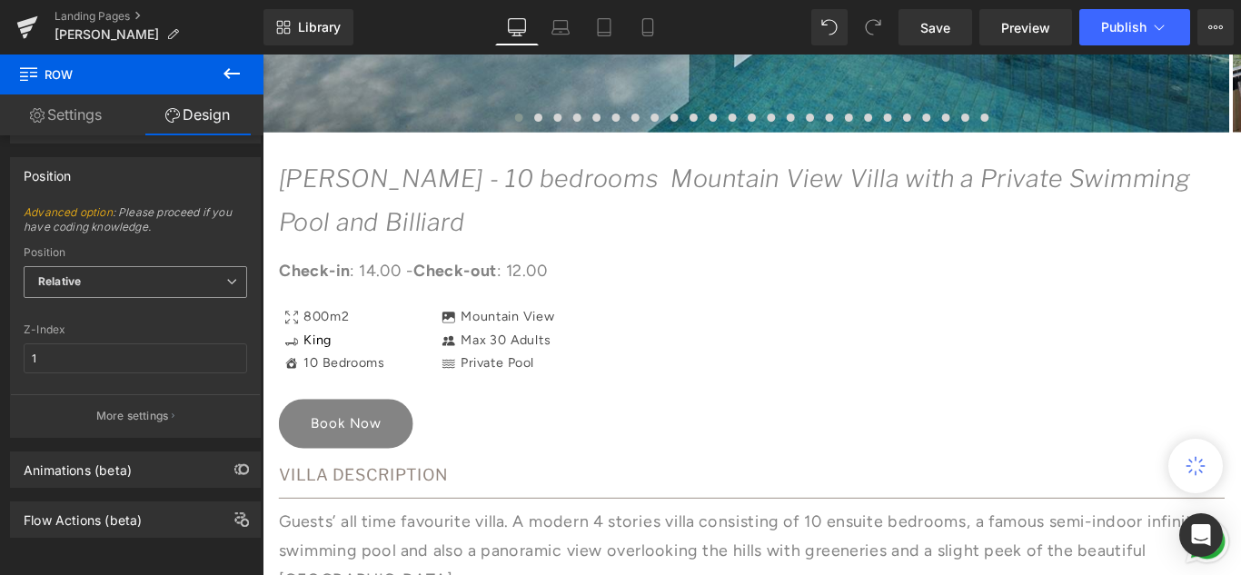
type input "0"
type input "75"
type input "100"
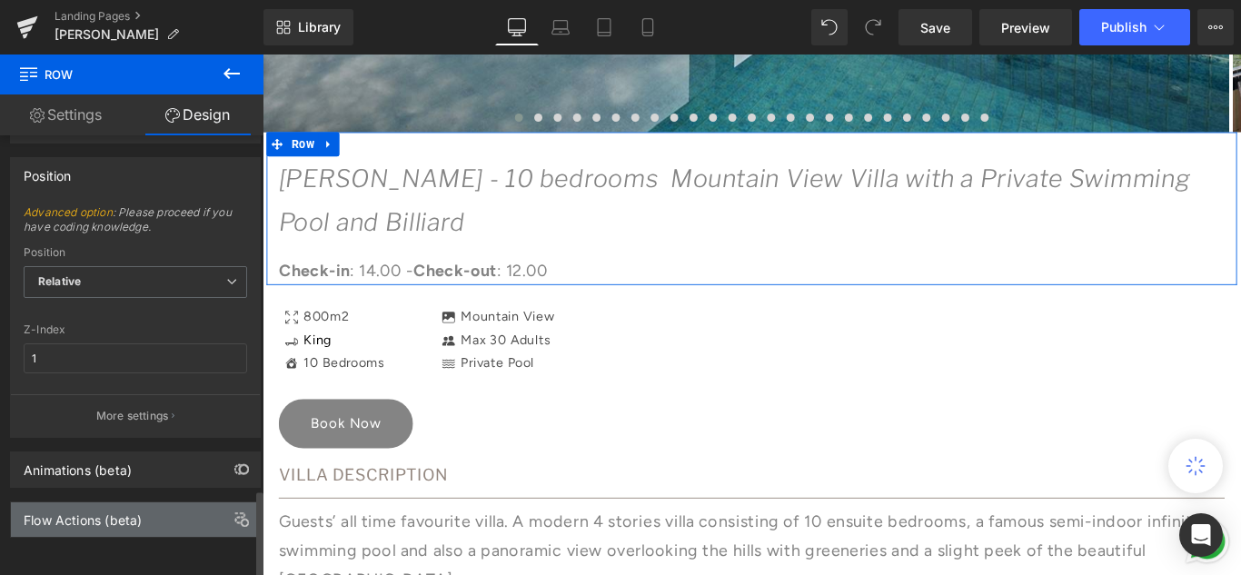
click at [174, 502] on div "Flow Actions (beta)" at bounding box center [135, 519] width 249 height 35
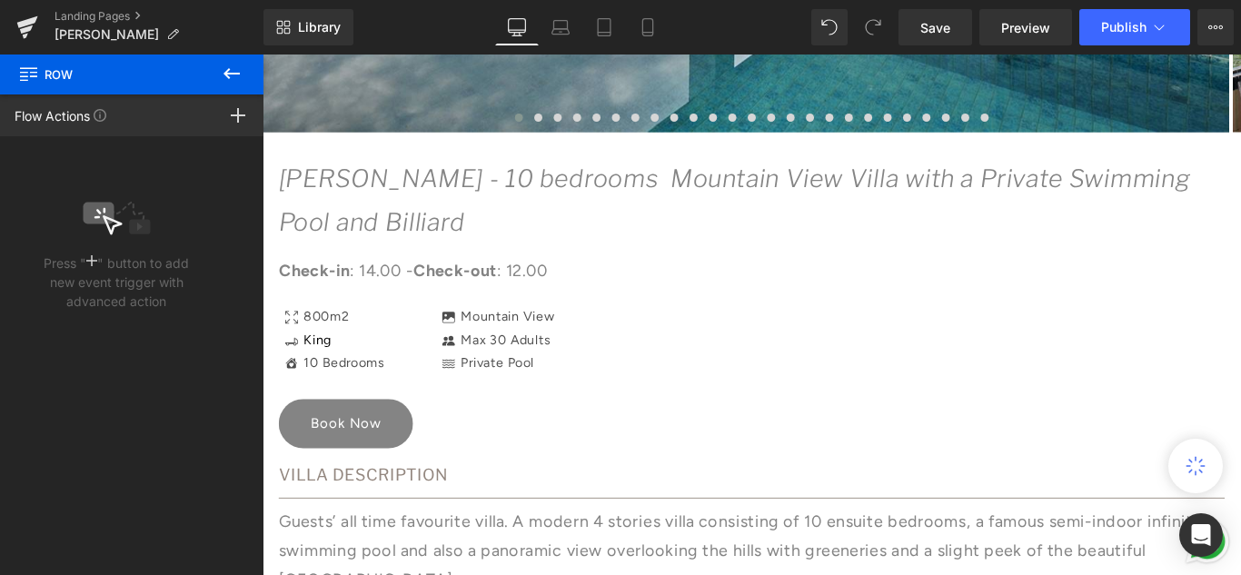
click at [230, 76] on icon at bounding box center [232, 74] width 22 height 22
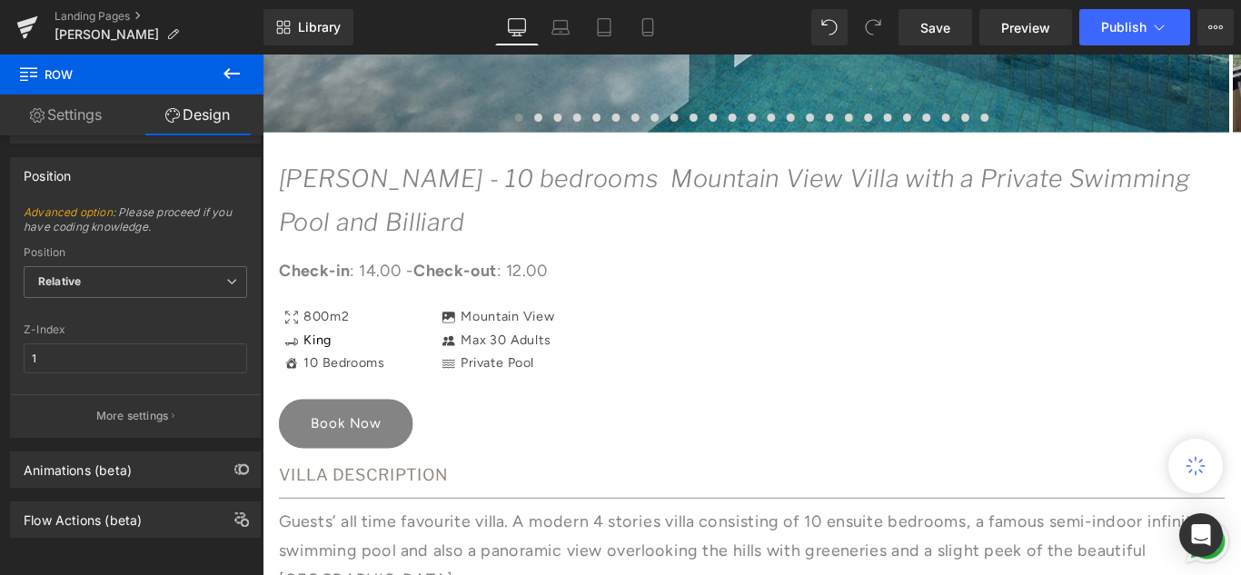
type input "0"
type input "30"
type input "0"
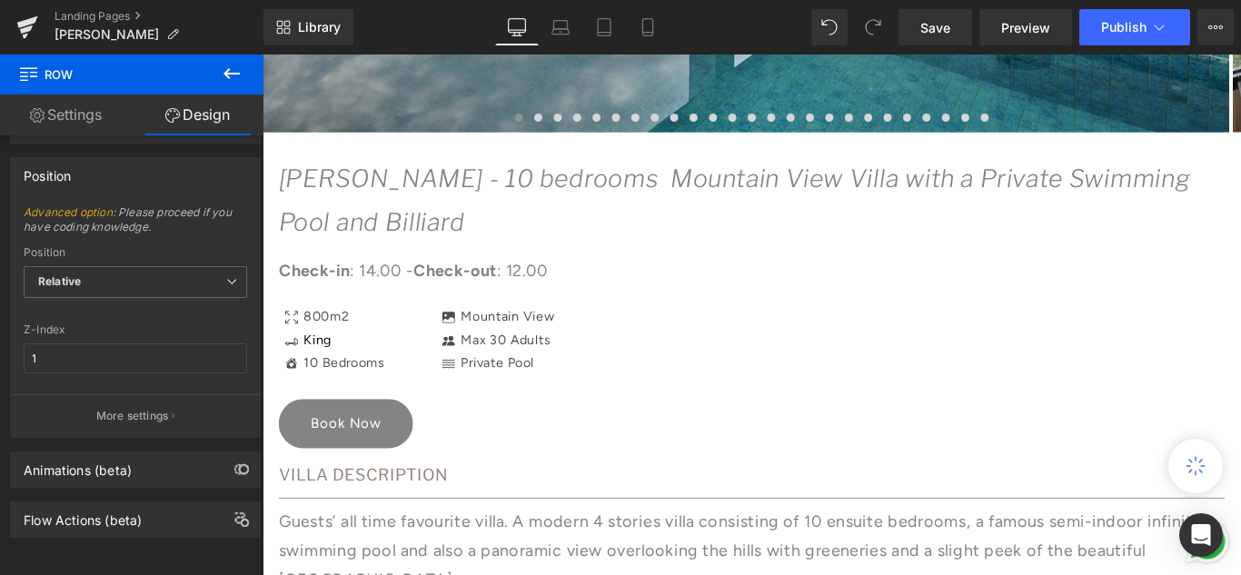
type input "0"
type input "75"
type input "100"
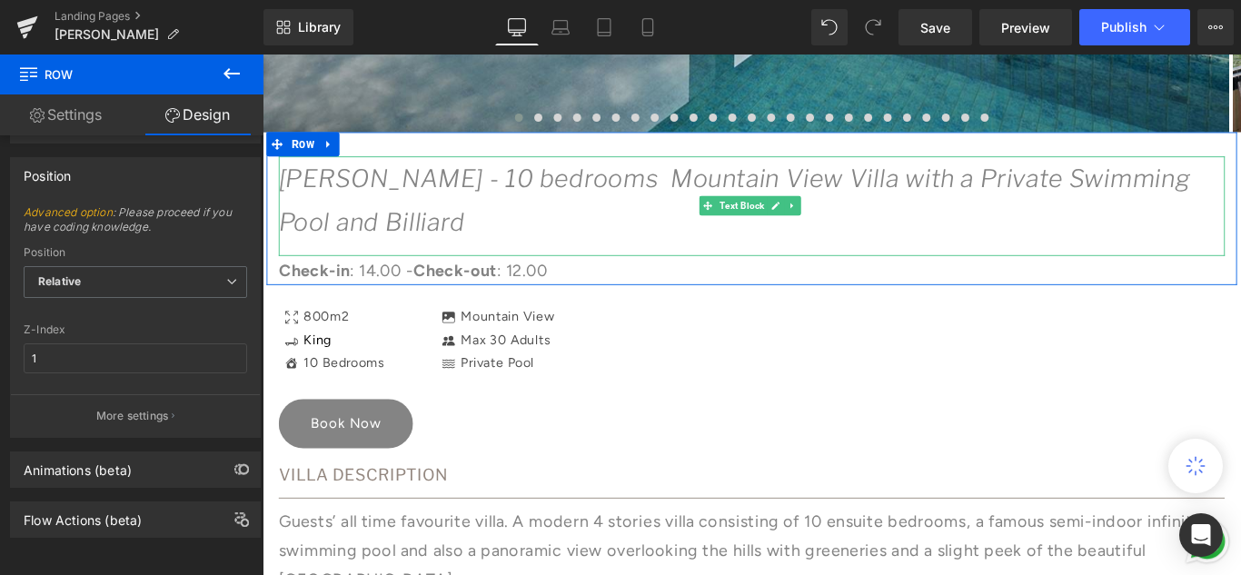
click at [354, 191] on icon "[PERSON_NAME] - 10 bedrooms Mountain View Villa with a Private Swimming Pool an…" at bounding box center [793, 218] width 1024 height 82
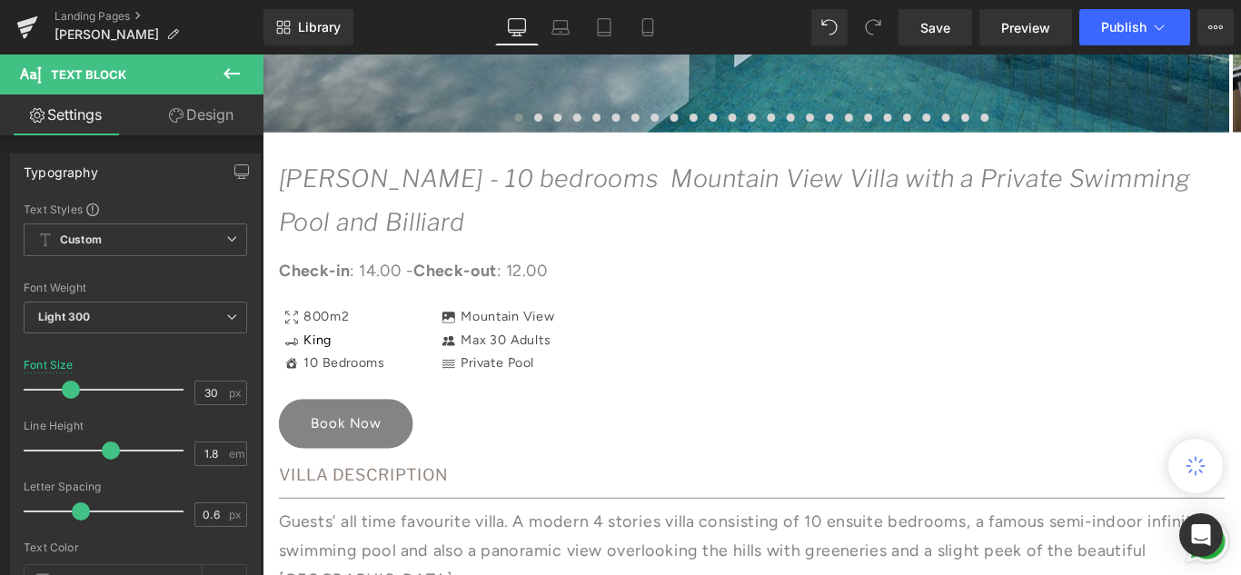
click at [186, 117] on link "Design" at bounding box center [201, 114] width 132 height 41
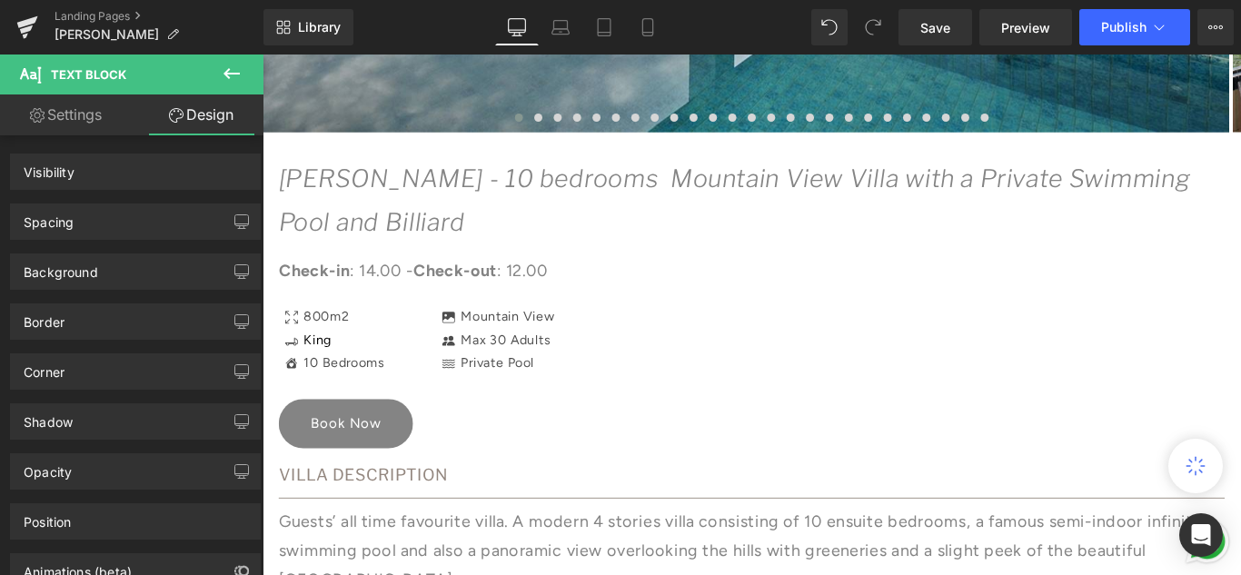
click at [85, 120] on link "Settings" at bounding box center [66, 114] width 132 height 41
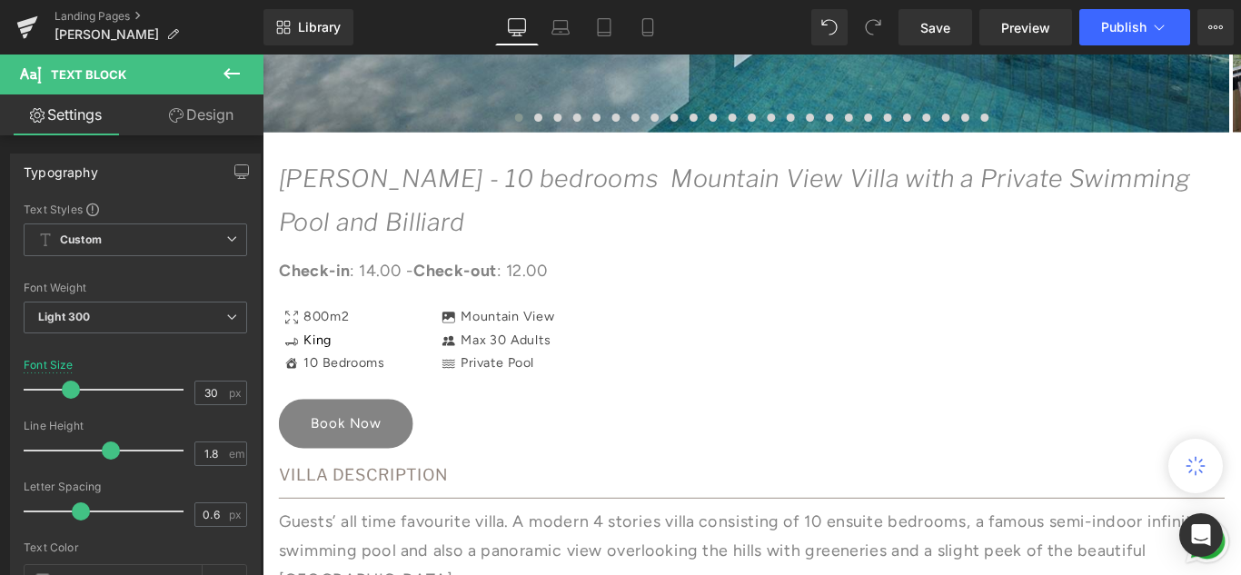
type input "100"
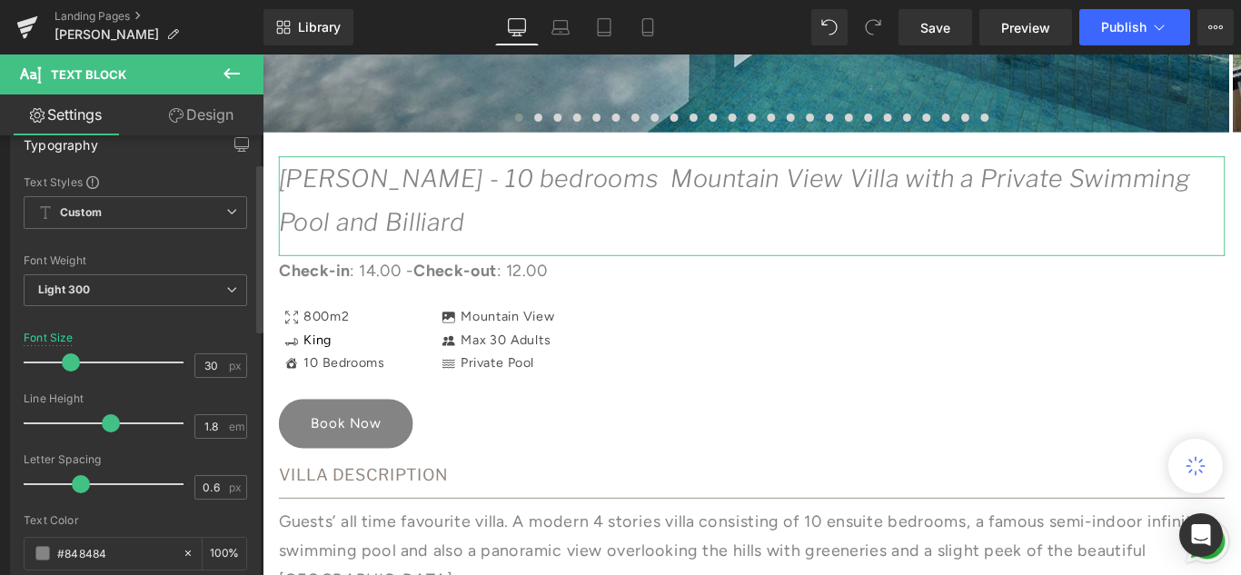
scroll to position [0, 0]
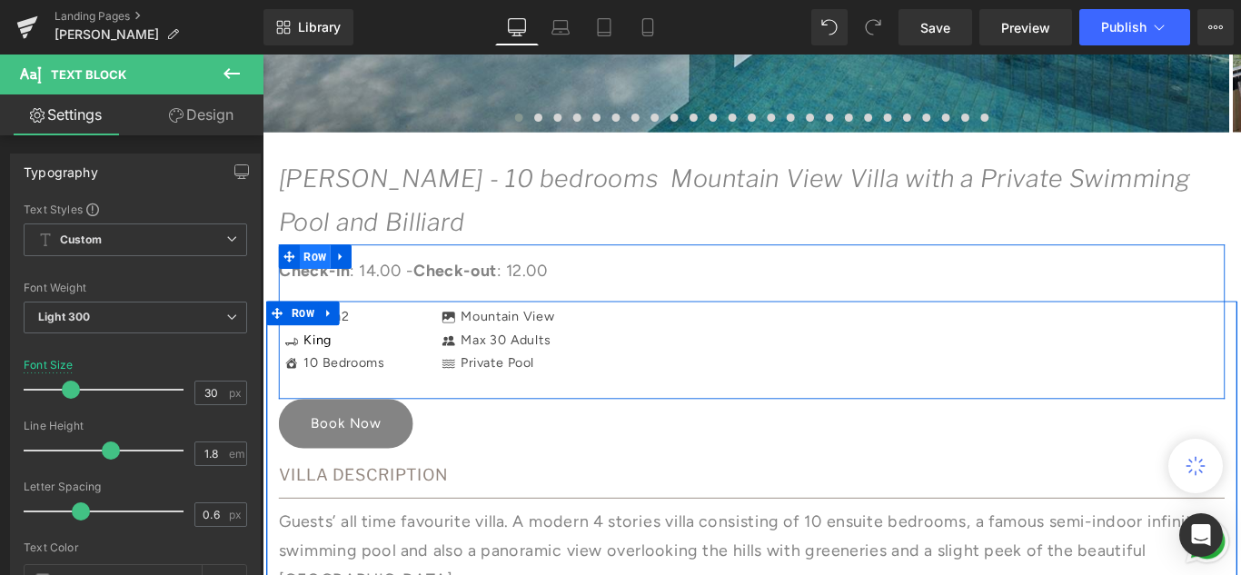
click at [307, 276] on span "Row" at bounding box center [321, 281] width 35 height 27
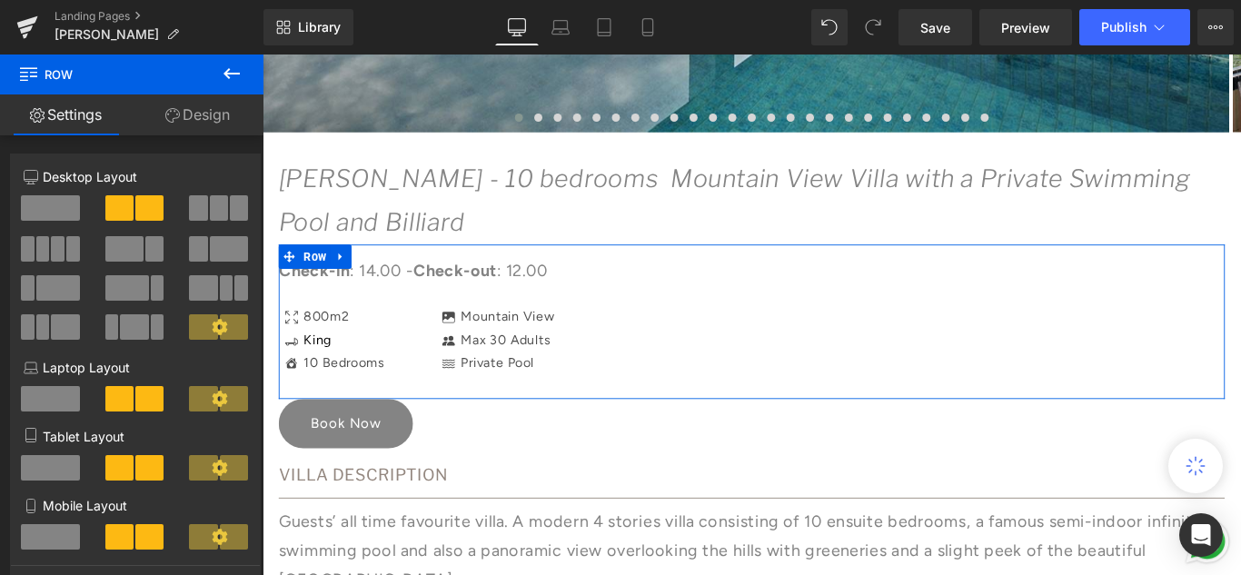
click at [212, 113] on link "Design" at bounding box center [198, 114] width 132 height 41
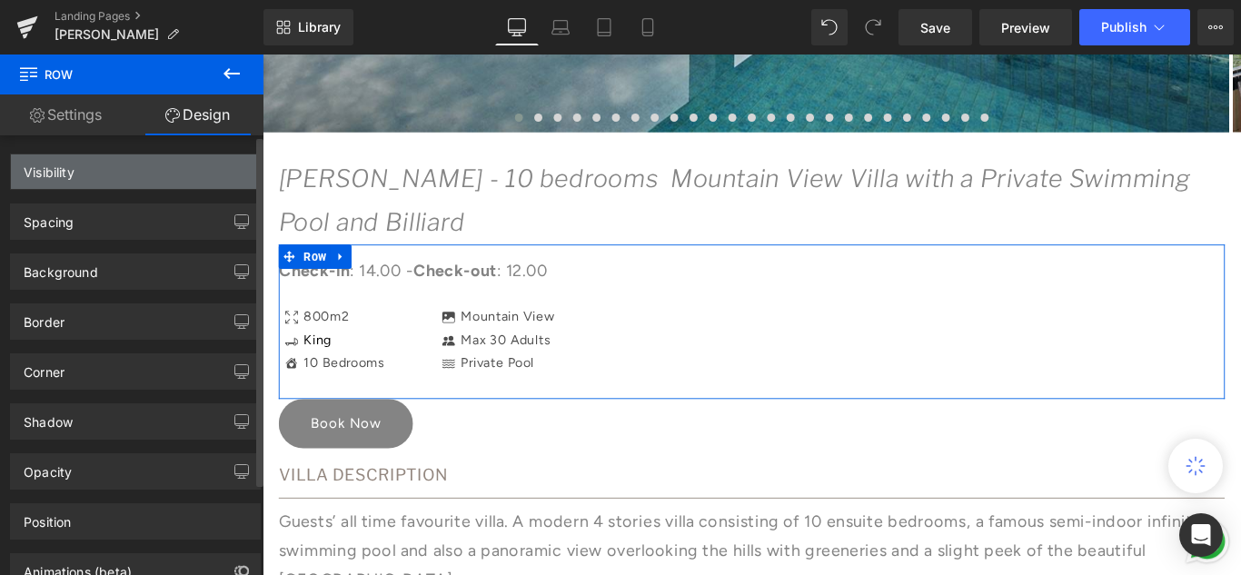
click at [174, 170] on div "Visibility" at bounding box center [135, 171] width 249 height 35
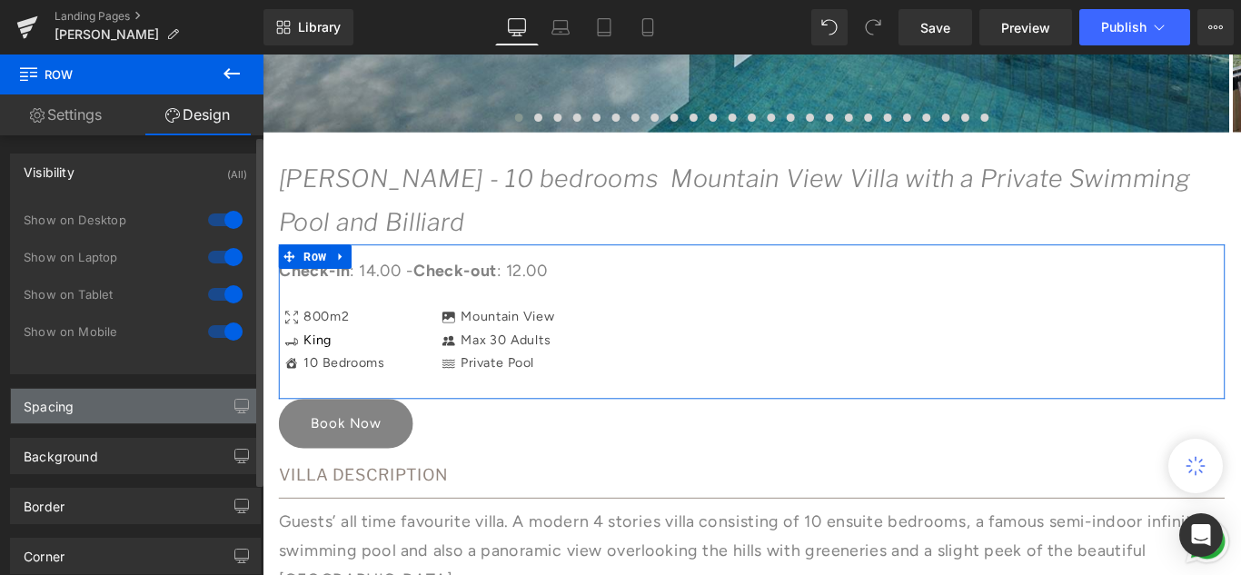
click at [77, 397] on div "Spacing" at bounding box center [135, 406] width 249 height 35
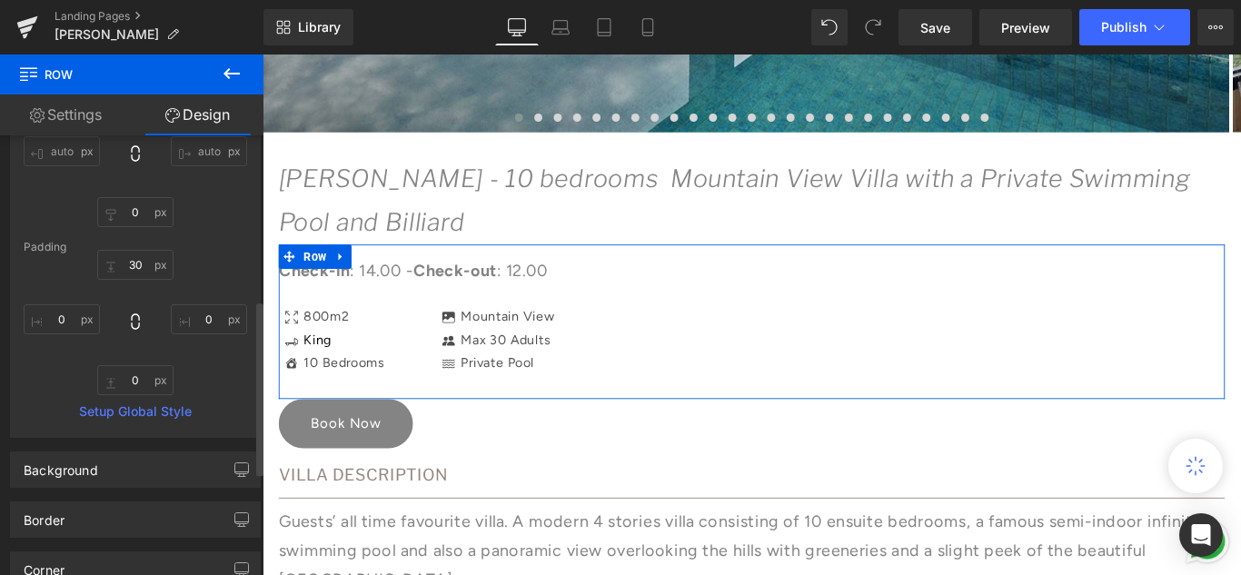
scroll to position [454, 0]
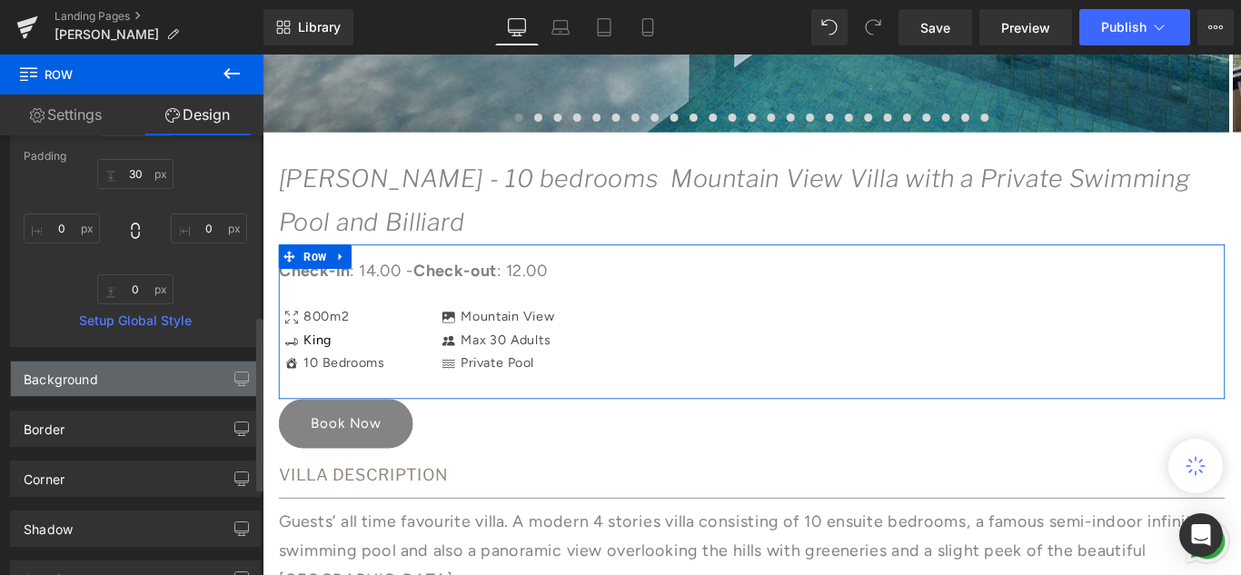
click at [155, 374] on div "Background" at bounding box center [135, 379] width 249 height 35
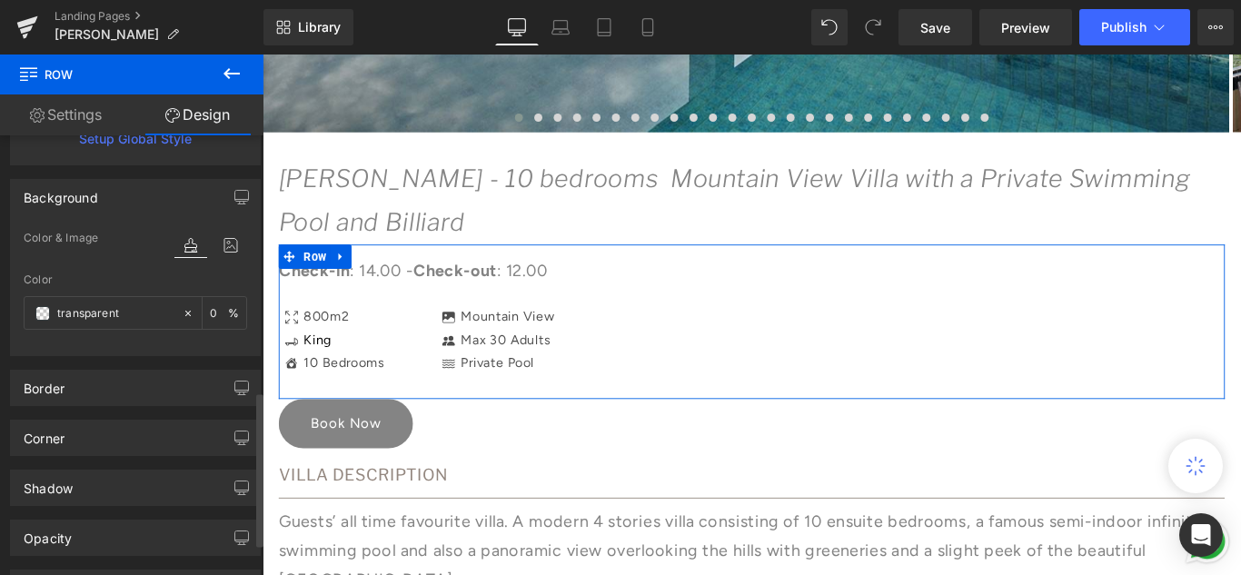
scroll to position [727, 0]
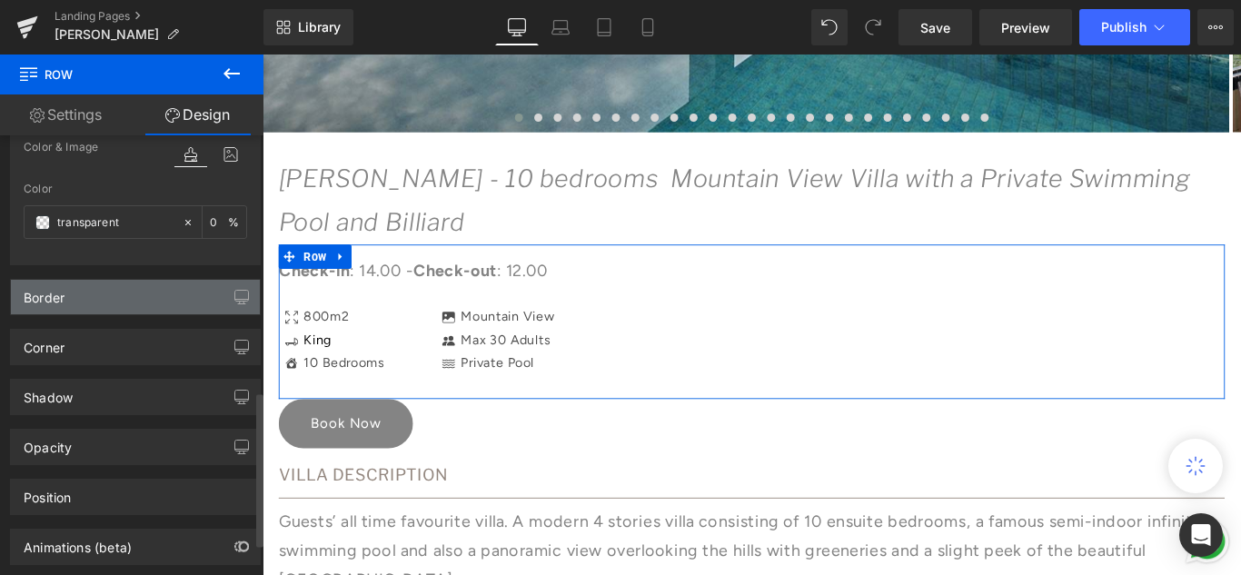
click at [101, 299] on div "Border" at bounding box center [135, 297] width 249 height 35
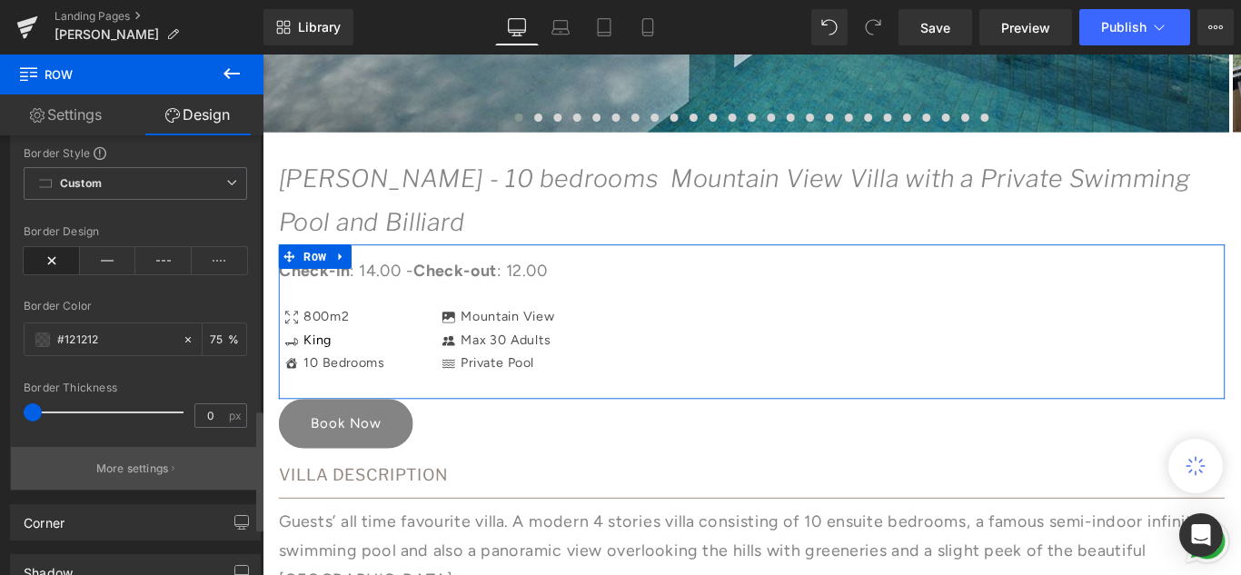
scroll to position [999, 0]
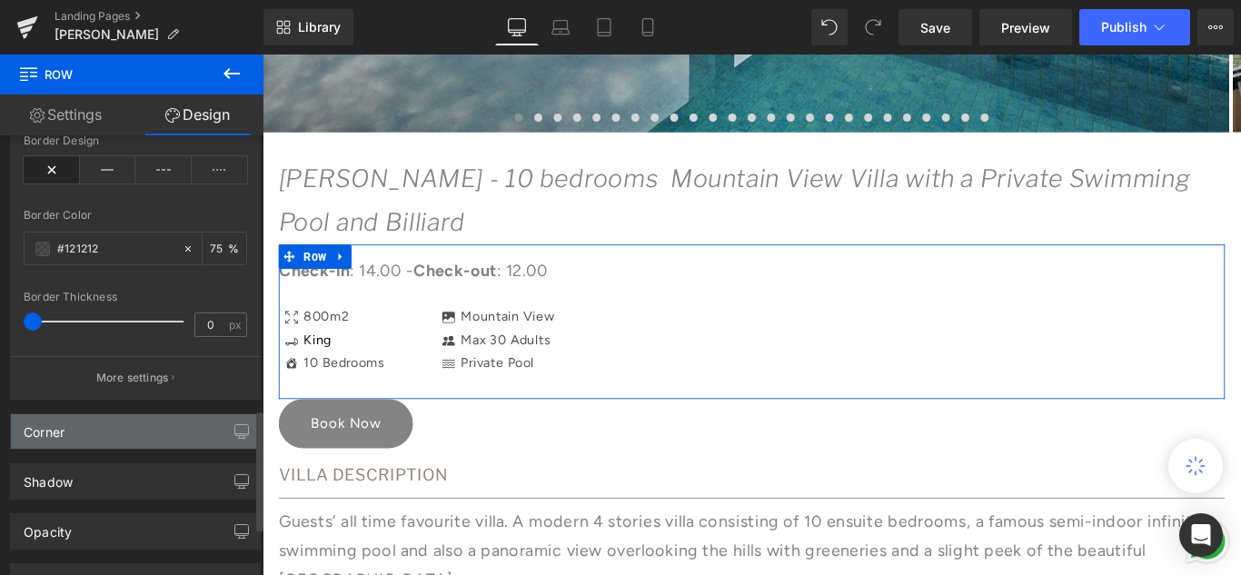
click at [130, 436] on div "Corner" at bounding box center [135, 431] width 249 height 35
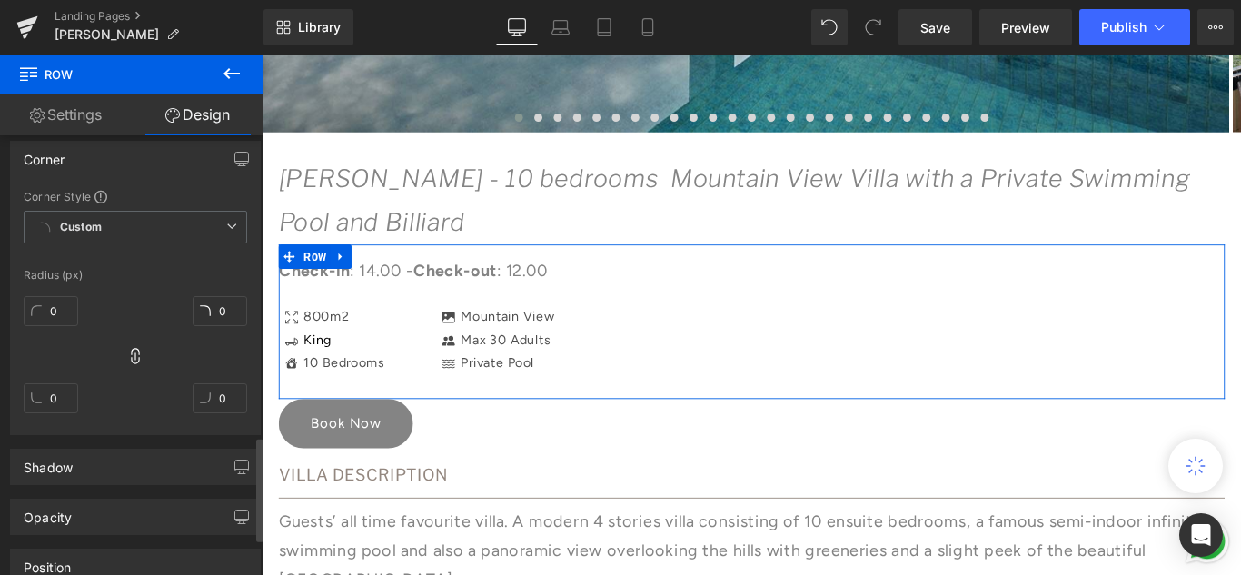
scroll to position [1363, 0]
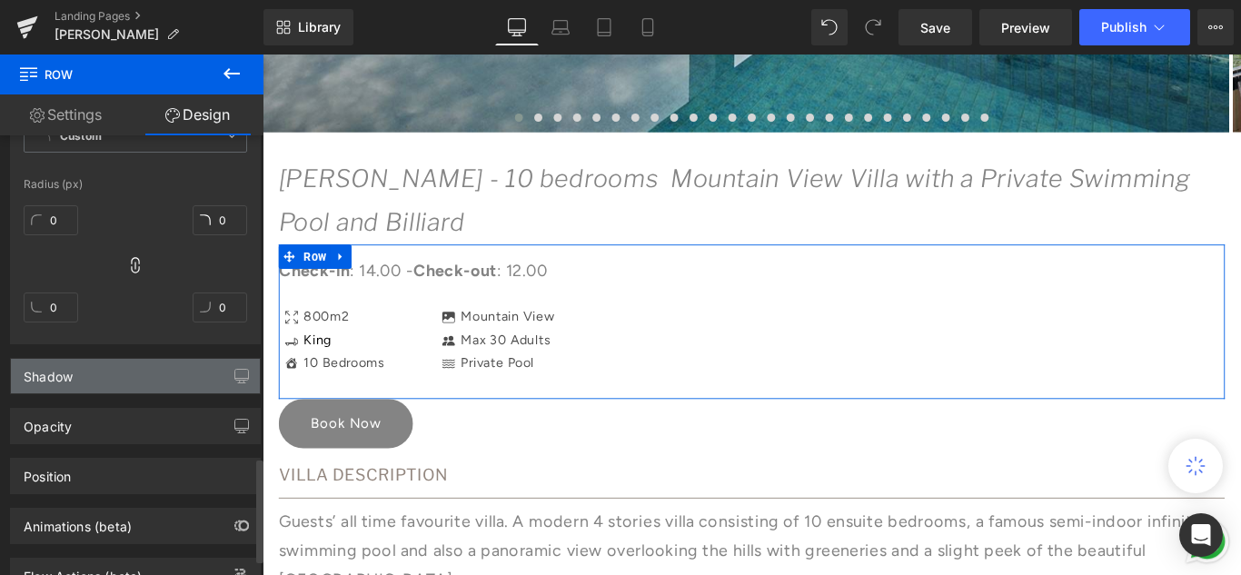
click at [125, 383] on div "Shadow" at bounding box center [135, 376] width 249 height 35
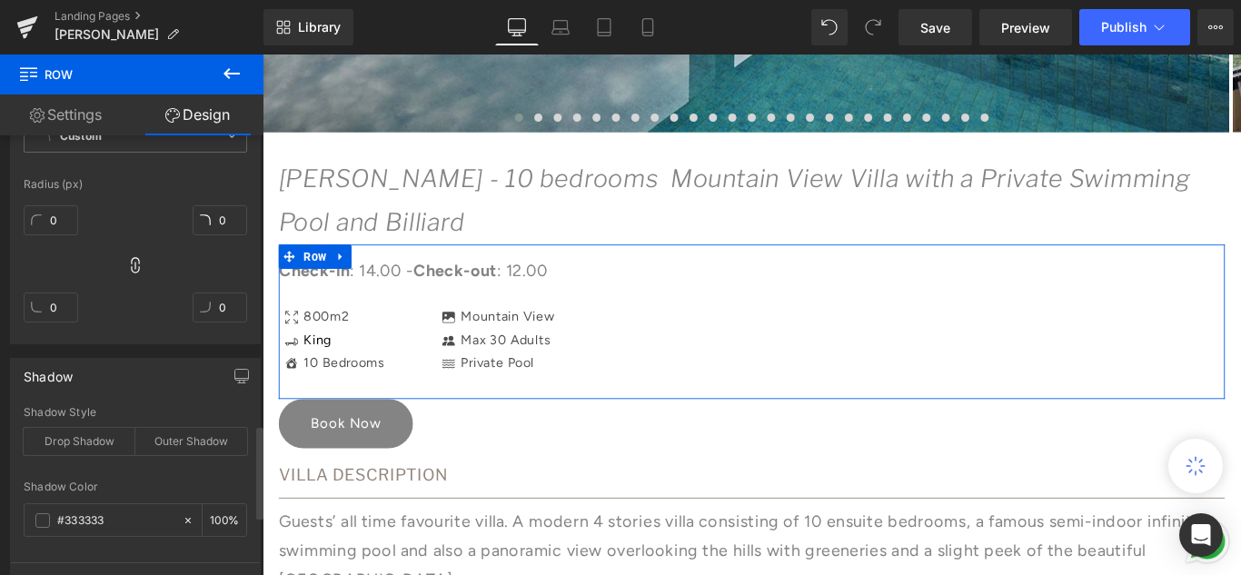
scroll to position [1454, 0]
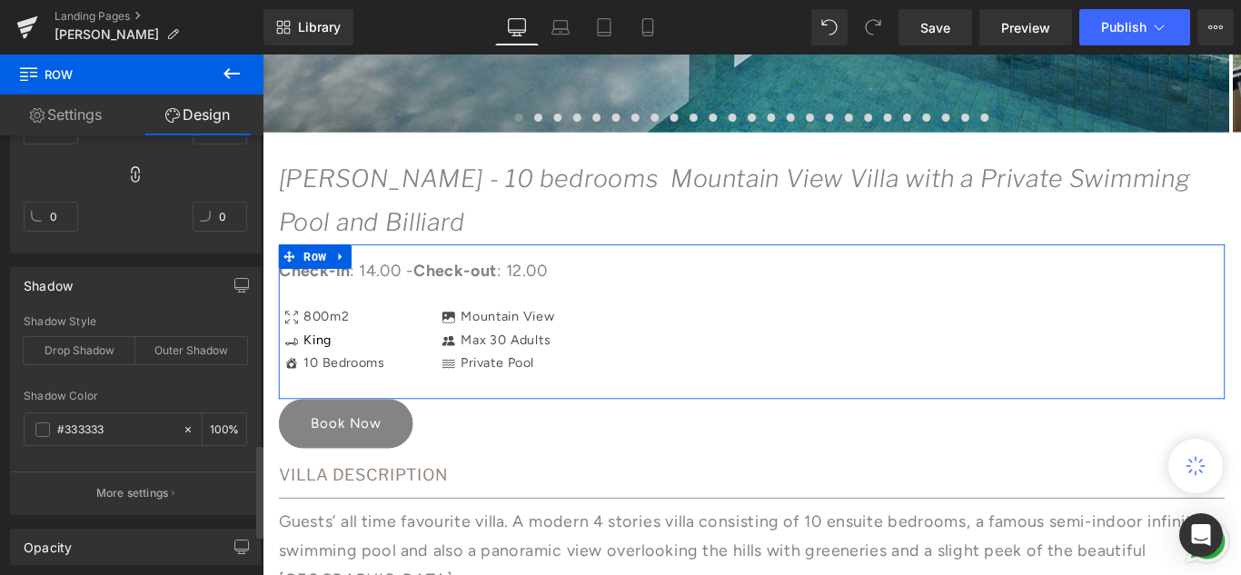
click at [132, 530] on div "Opacity" at bounding box center [135, 547] width 249 height 35
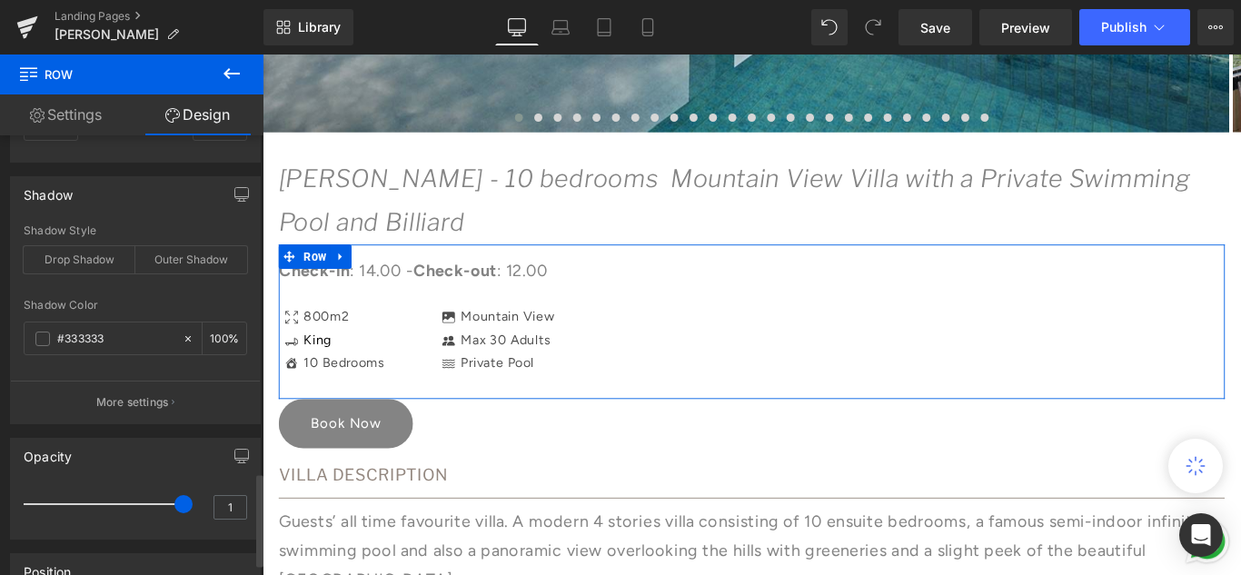
scroll to position [1635, 0]
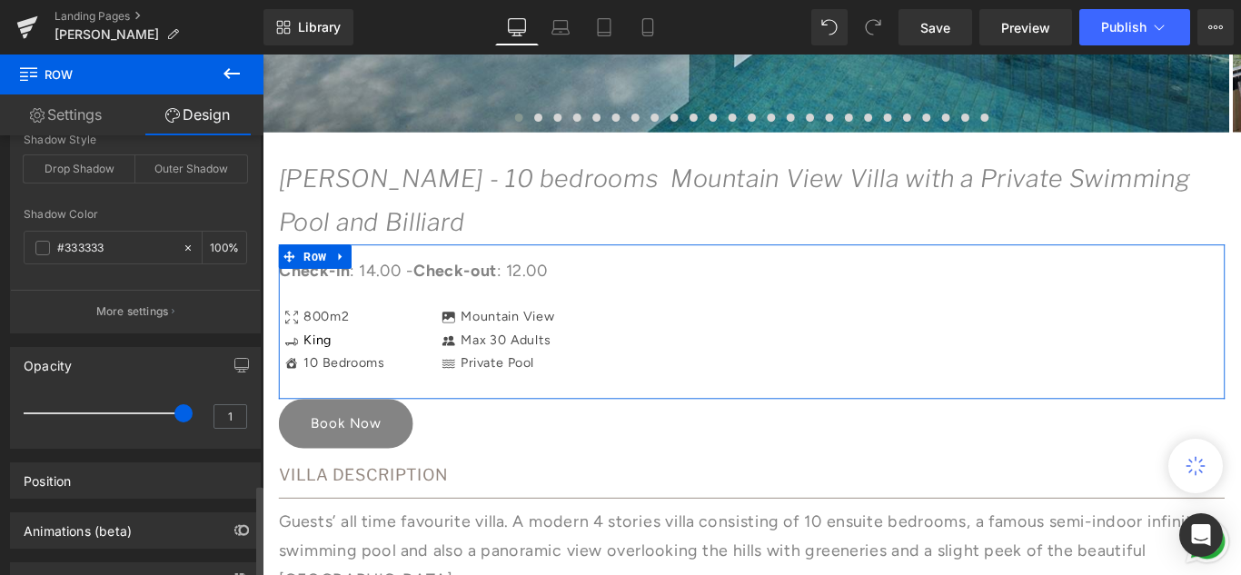
click at [124, 463] on div "Position" at bounding box center [135, 480] width 249 height 35
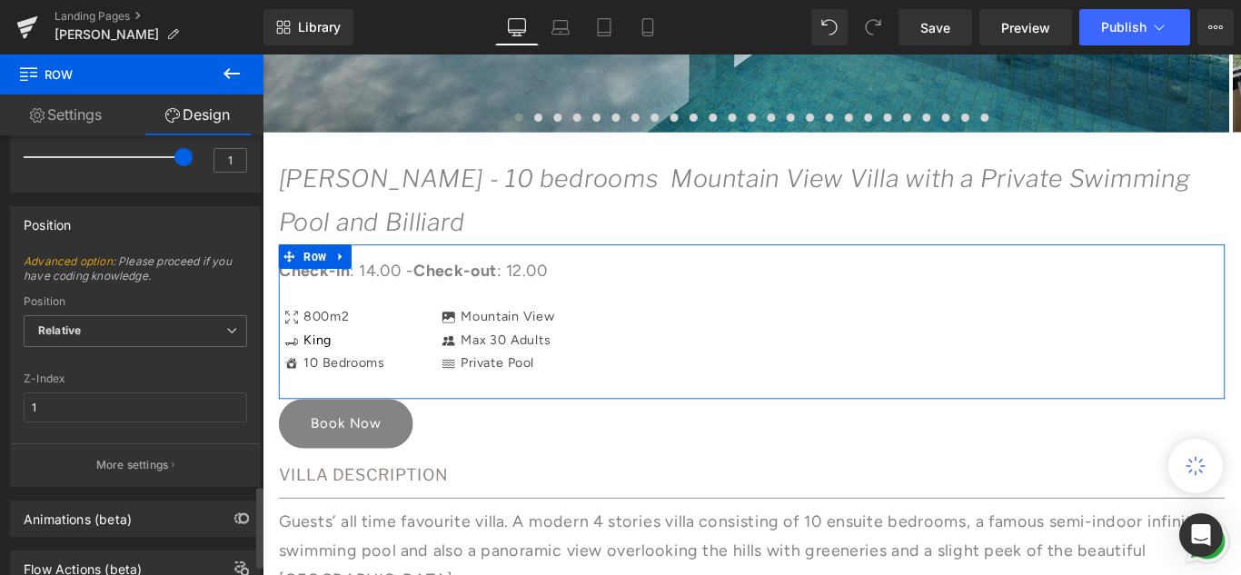
scroll to position [1954, 0]
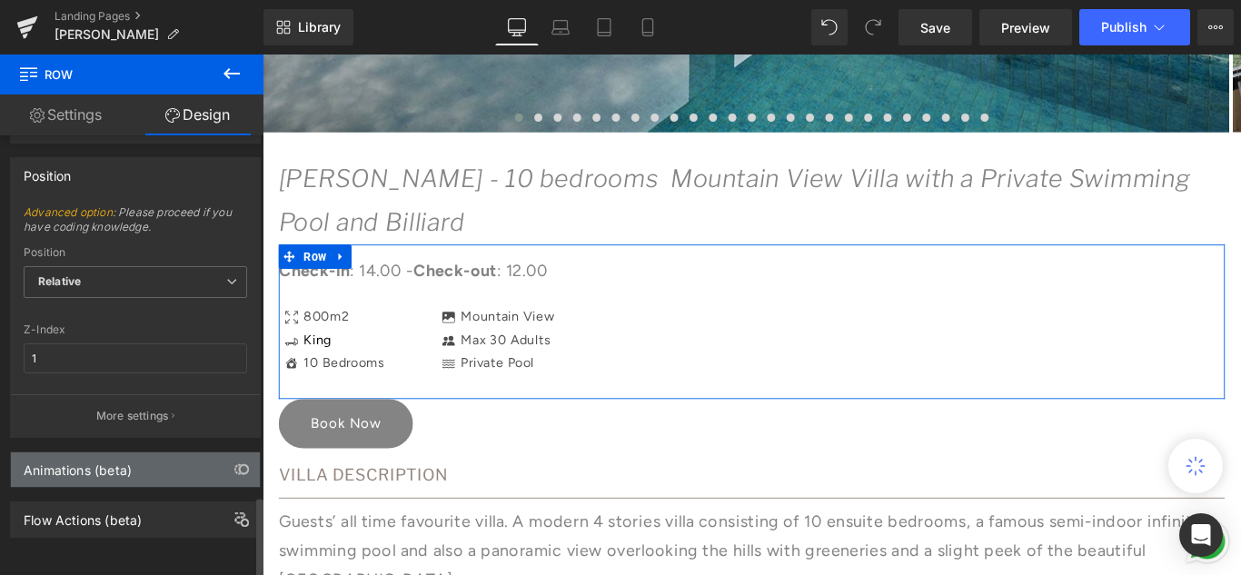
click at [128, 452] on div "Animations (beta)" at bounding box center [78, 464] width 108 height 25
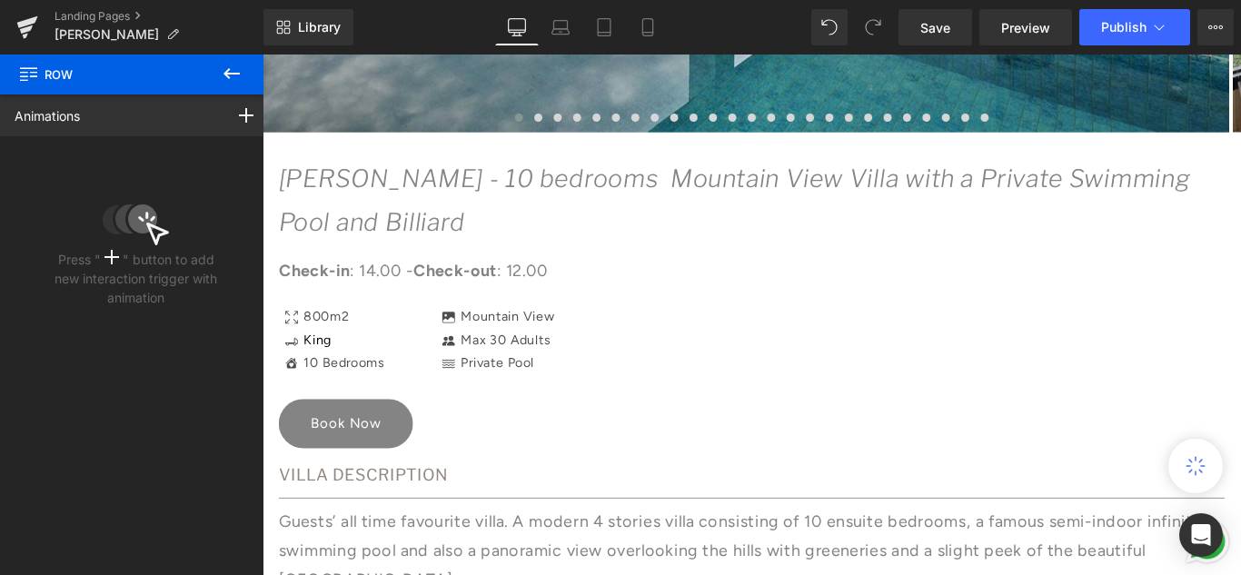
click at [225, 80] on icon at bounding box center [232, 74] width 22 height 22
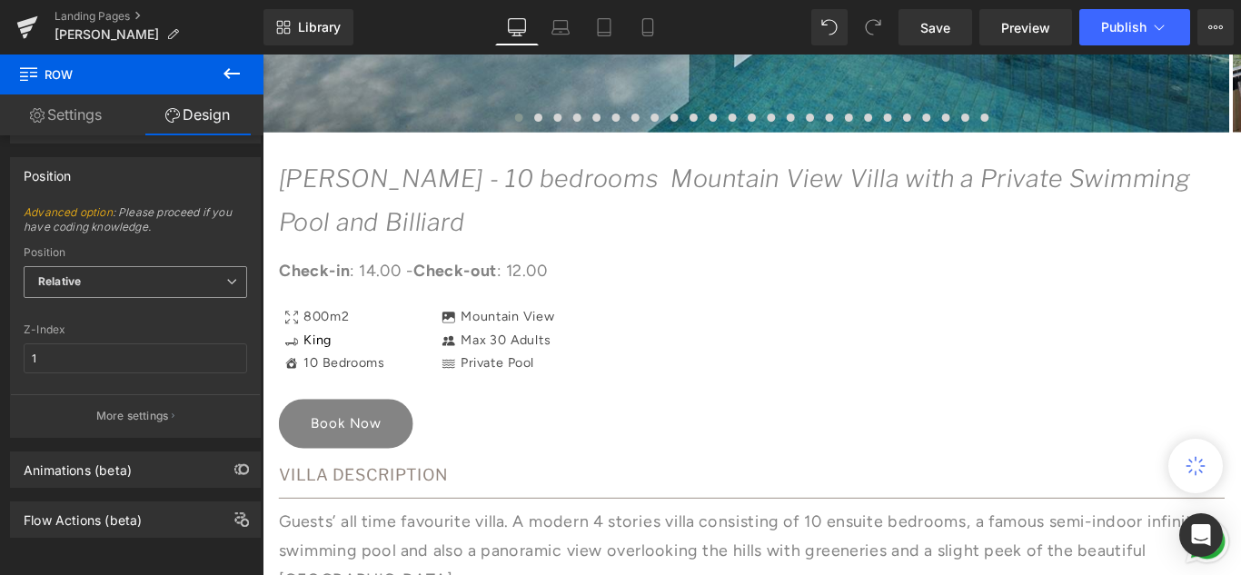
type input "-70"
type input "0"
type input "30"
type input "0"
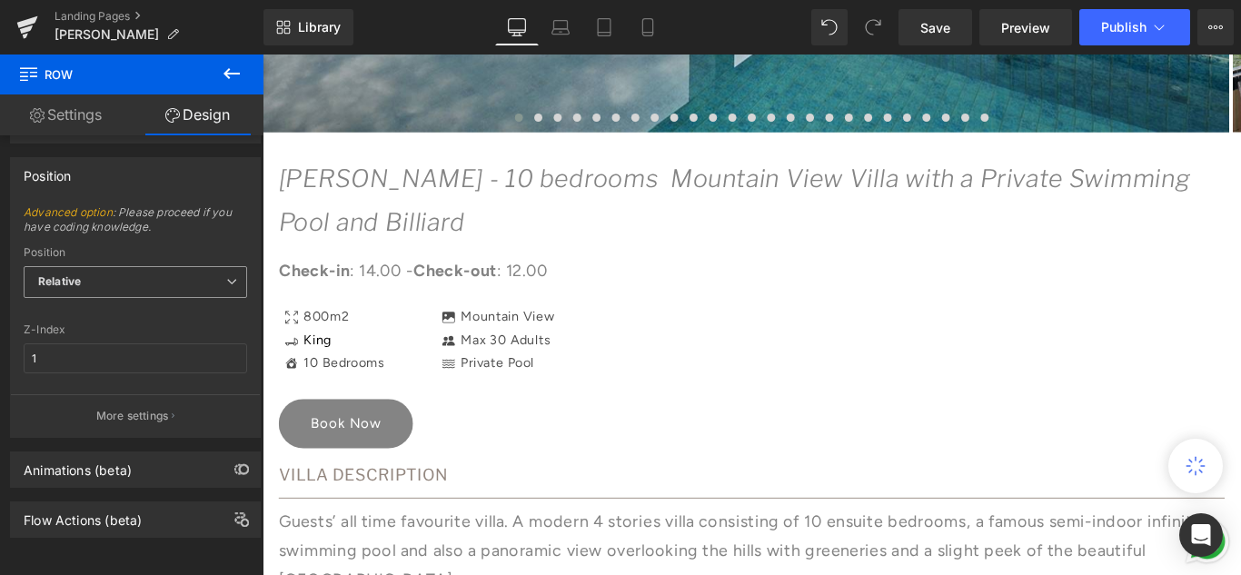
type input "0"
type input "75"
type input "100"
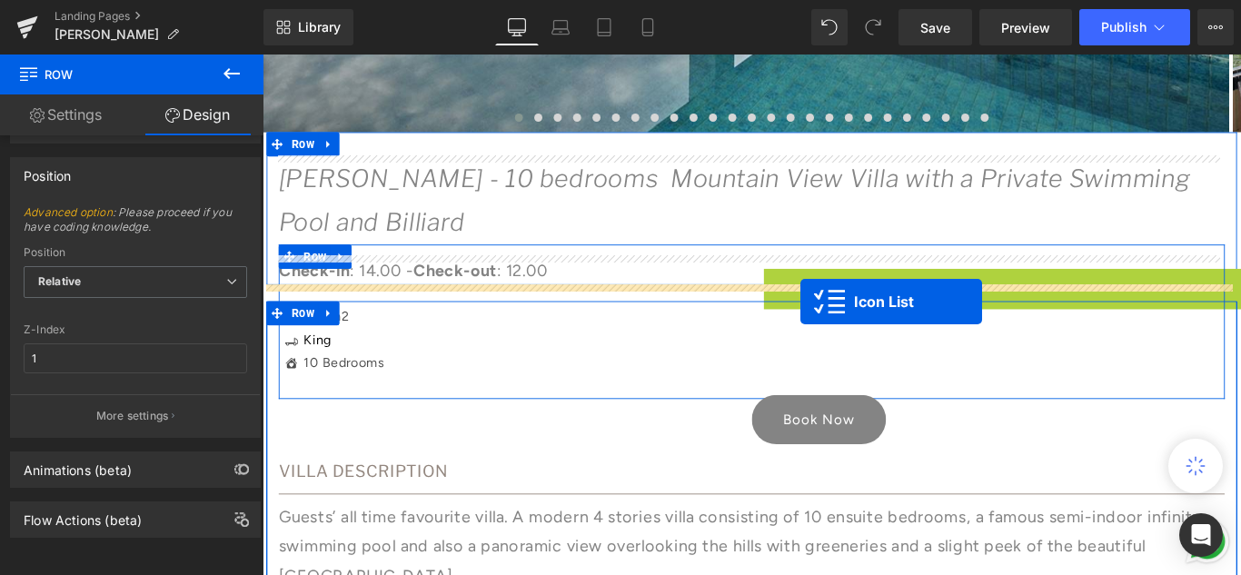
drag, startPoint x: 856, startPoint y: 304, endPoint x: 867, endPoint y: 333, distance: 30.2
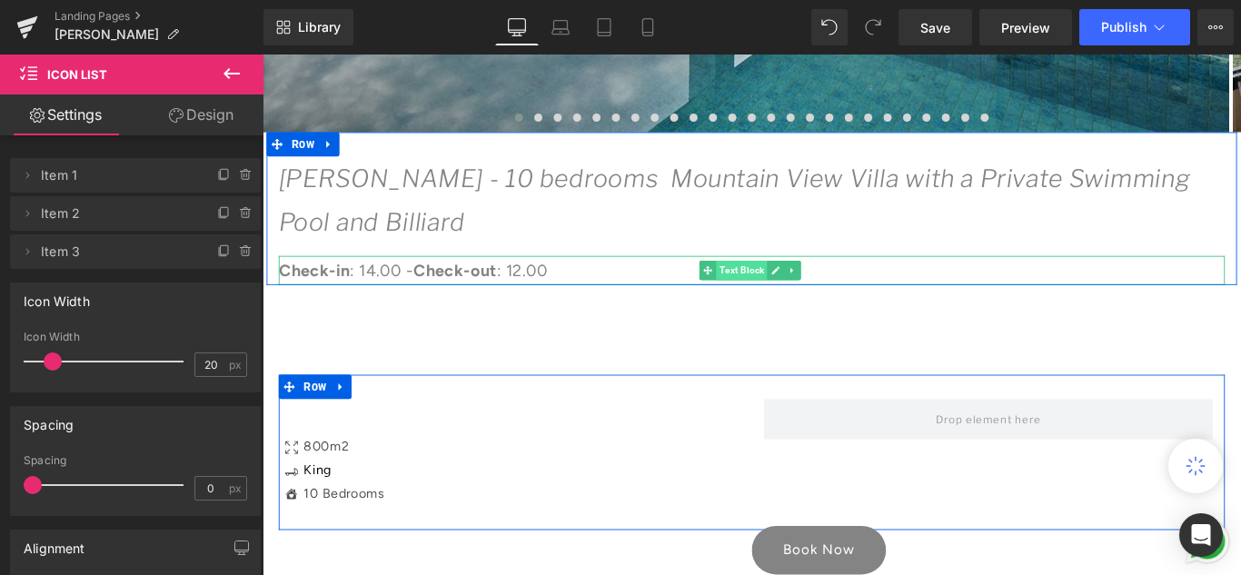
click at [772, 294] on span "Text Block" at bounding box center [800, 297] width 57 height 22
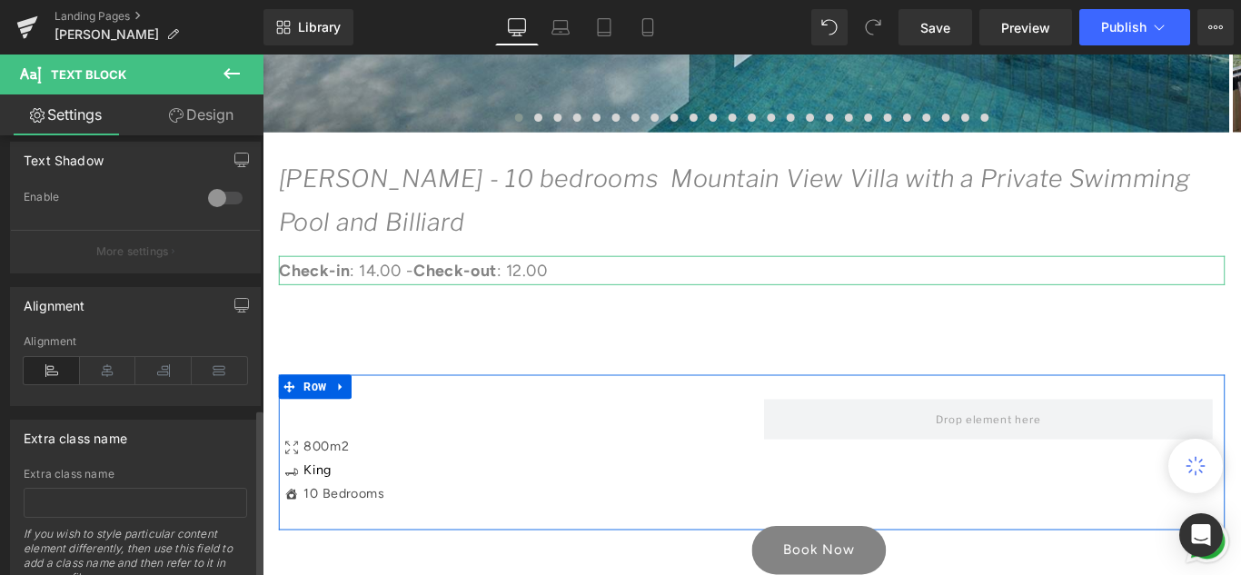
scroll to position [710, 0]
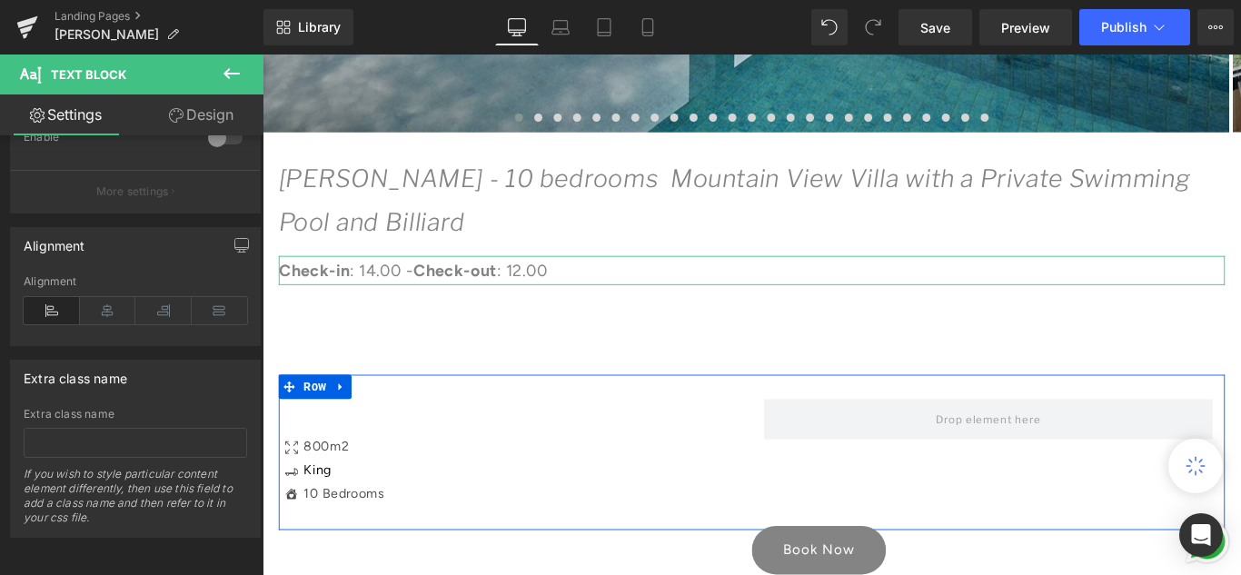
click at [197, 113] on link "Design" at bounding box center [201, 114] width 132 height 41
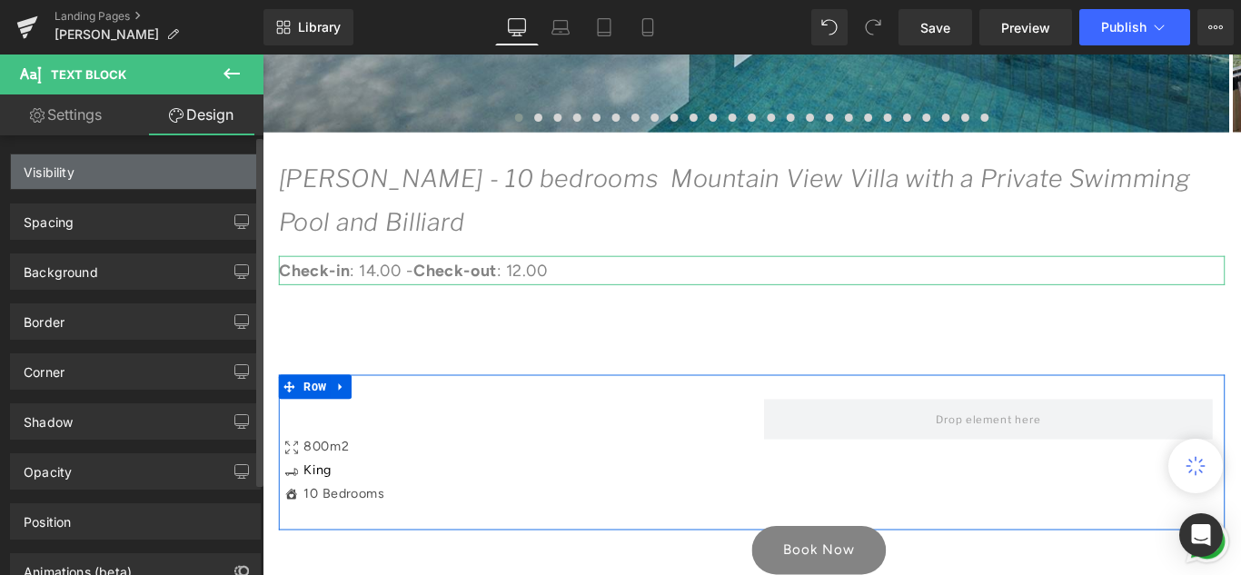
click at [130, 169] on div "Visibility" at bounding box center [135, 171] width 249 height 35
click at [51, 172] on div "Visibility" at bounding box center [49, 166] width 51 height 25
type input "0"
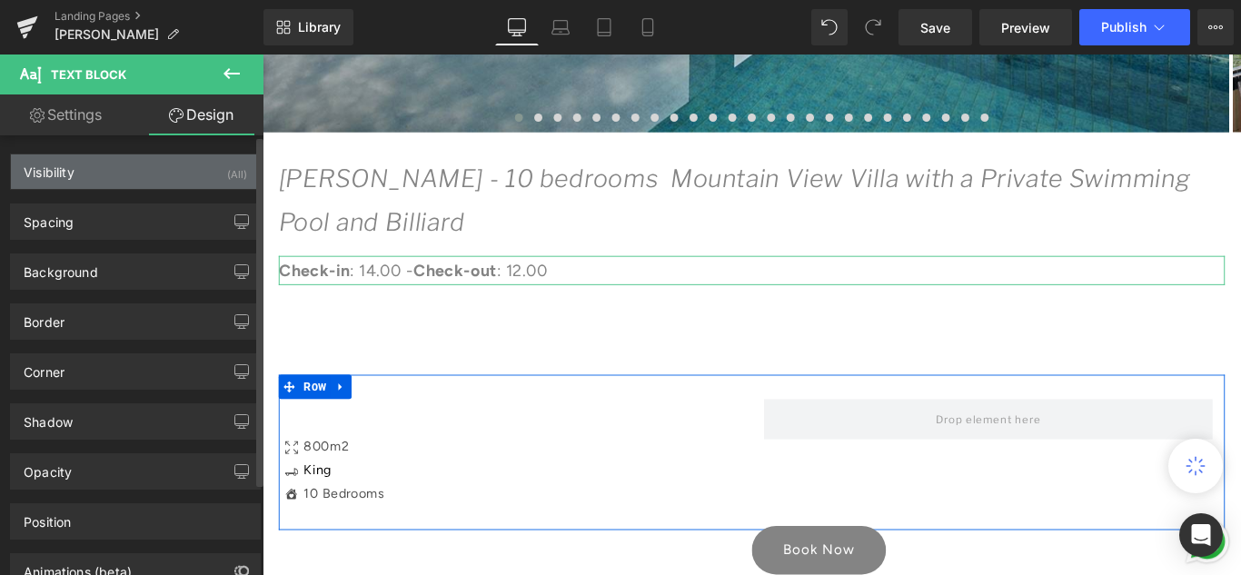
type input "0"
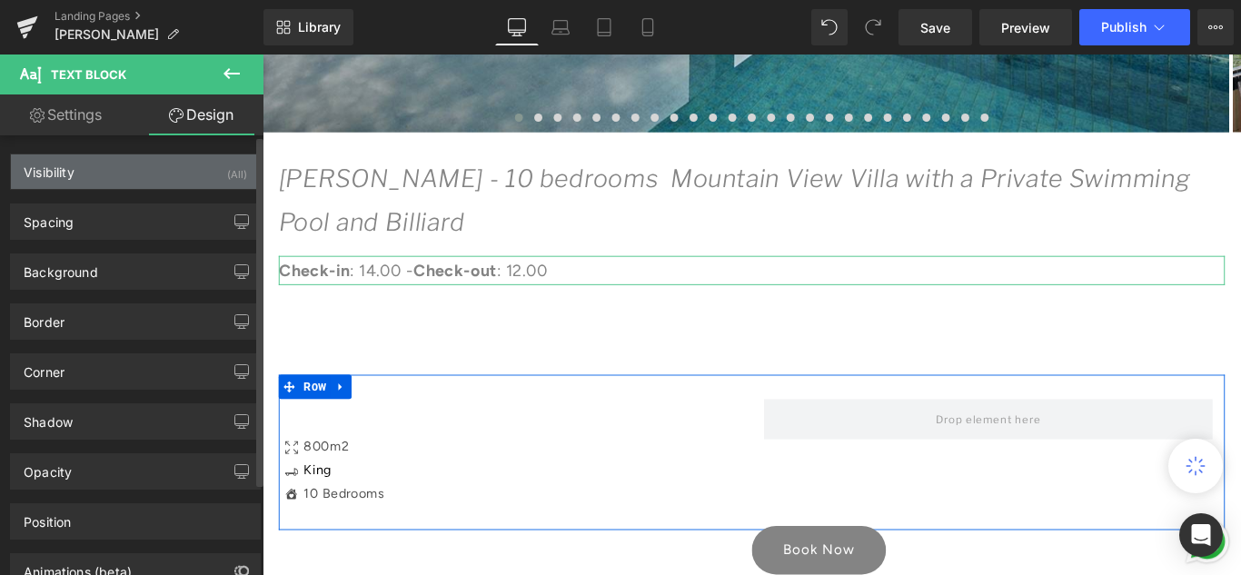
click at [58, 174] on div "Visibility" at bounding box center [49, 166] width 51 height 25
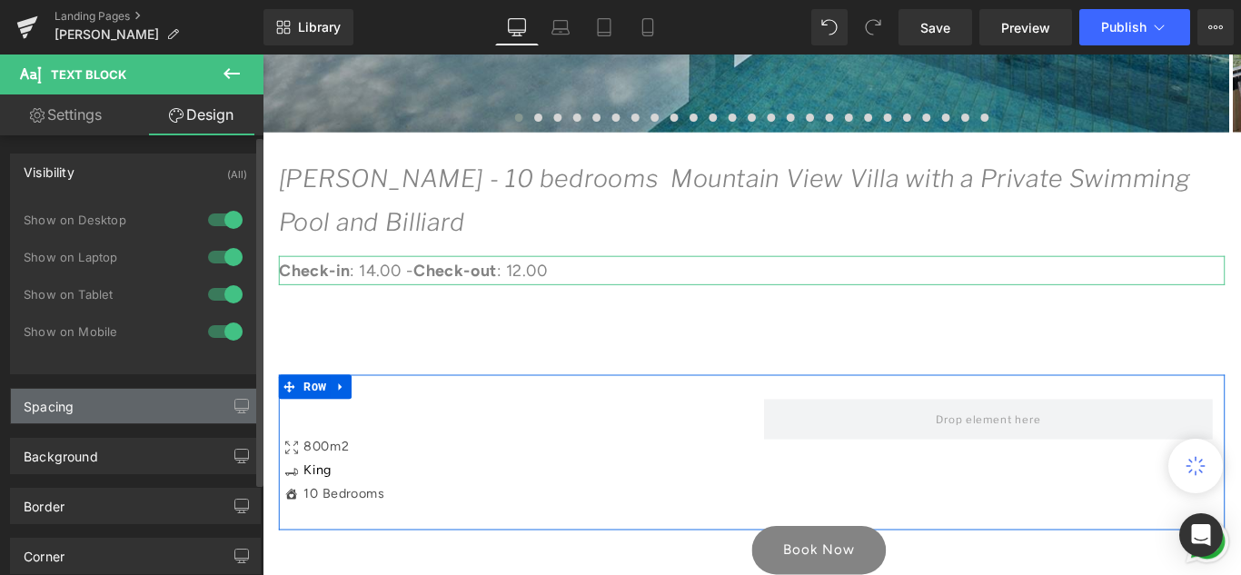
click at [89, 402] on div "Spacing" at bounding box center [135, 406] width 249 height 35
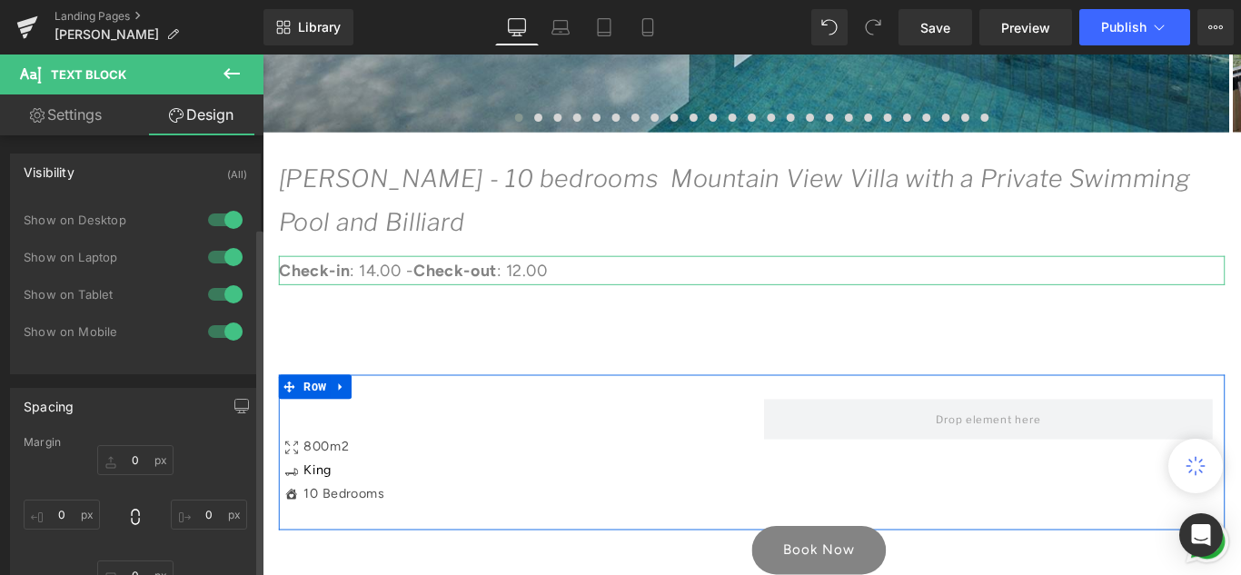
scroll to position [454, 0]
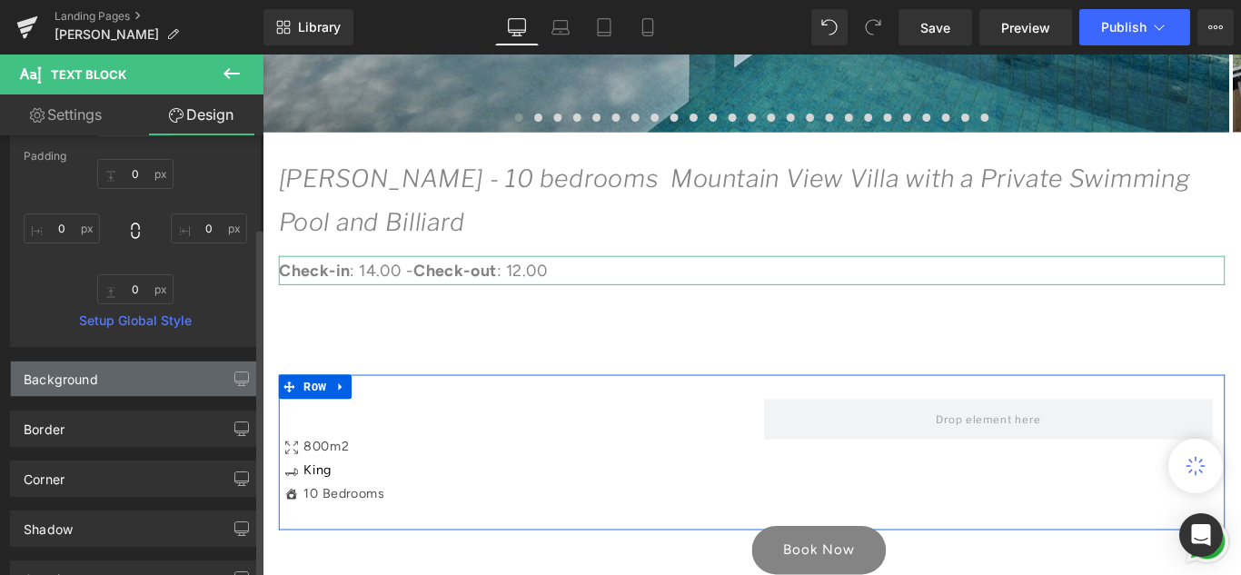
click at [95, 383] on div "Background" at bounding box center [61, 374] width 75 height 25
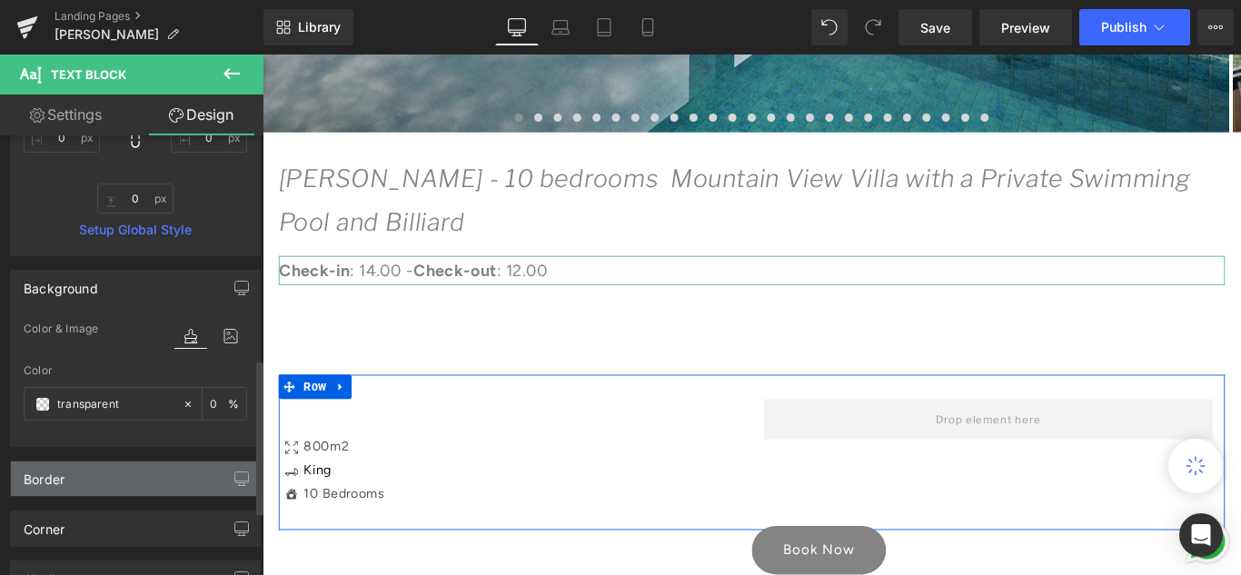
scroll to position [636, 0]
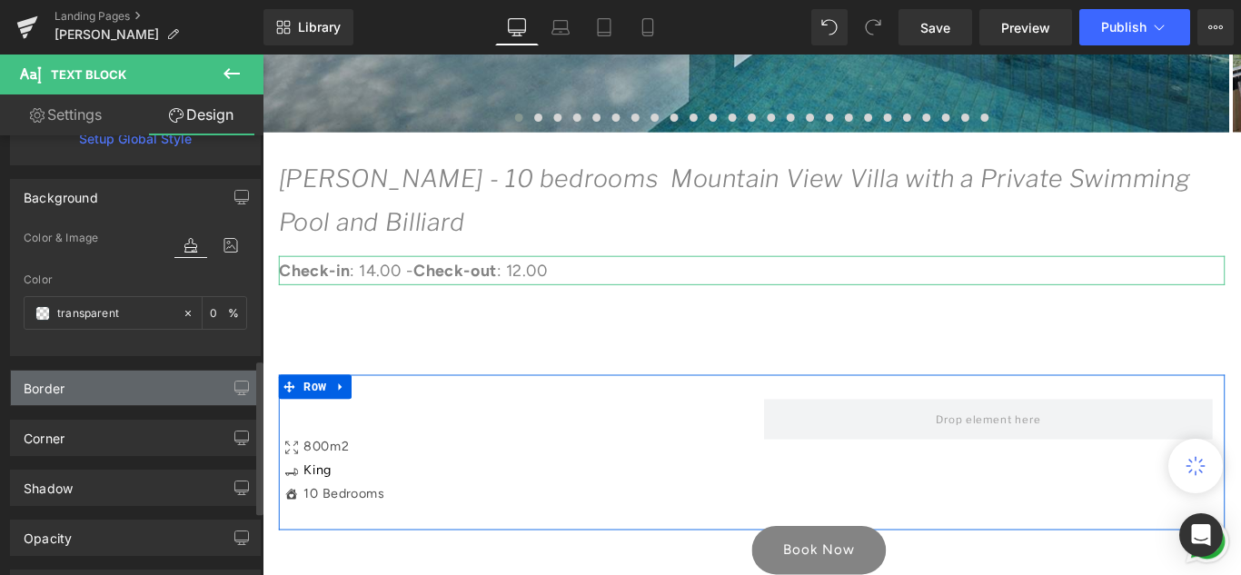
click at [47, 387] on div "Border" at bounding box center [44, 383] width 41 height 25
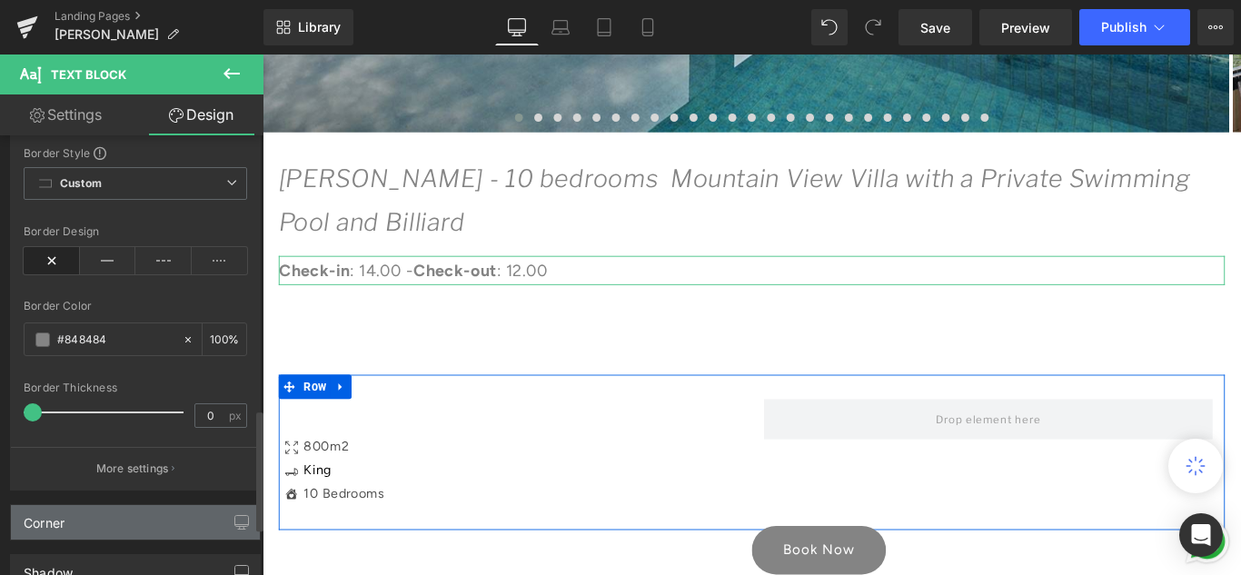
scroll to position [999, 0]
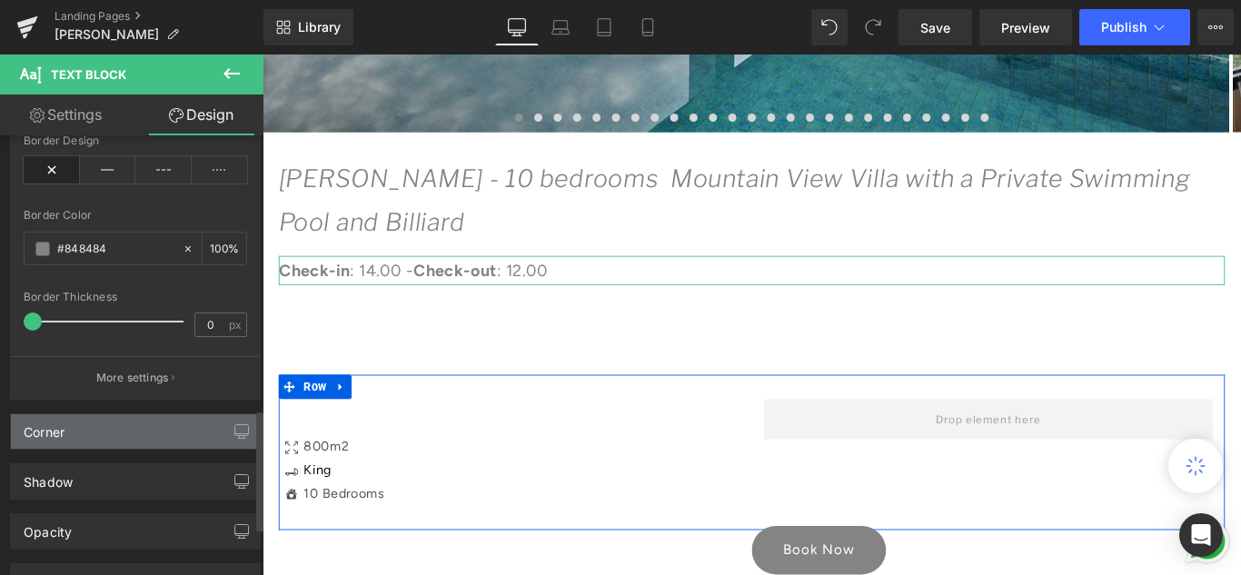
click at [121, 428] on div "Corner" at bounding box center [135, 431] width 249 height 35
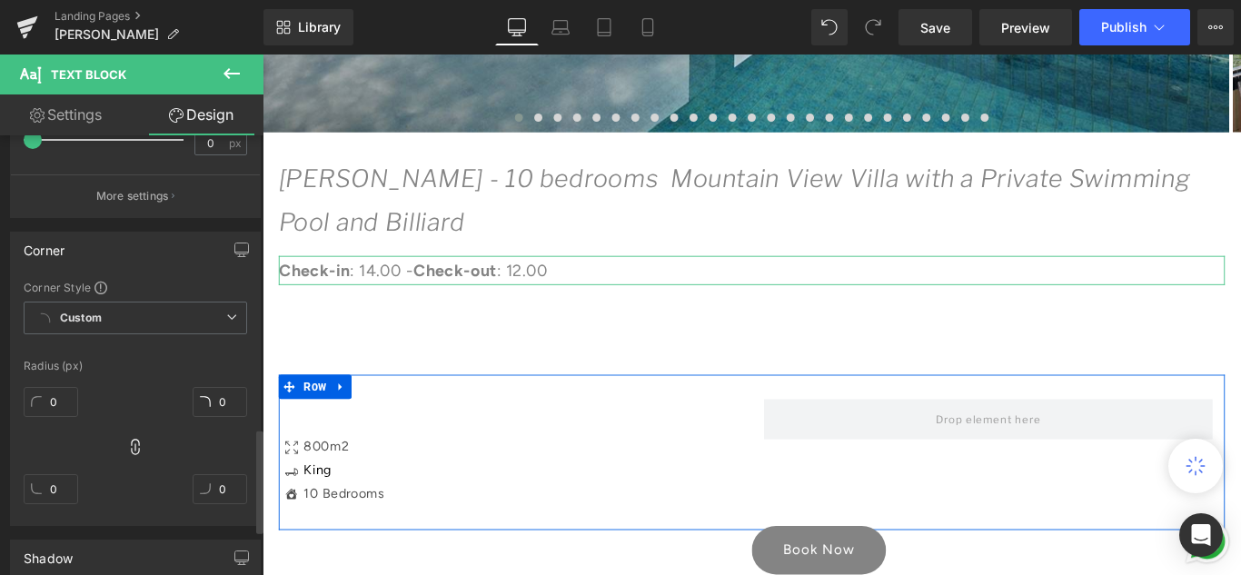
scroll to position [1272, 0]
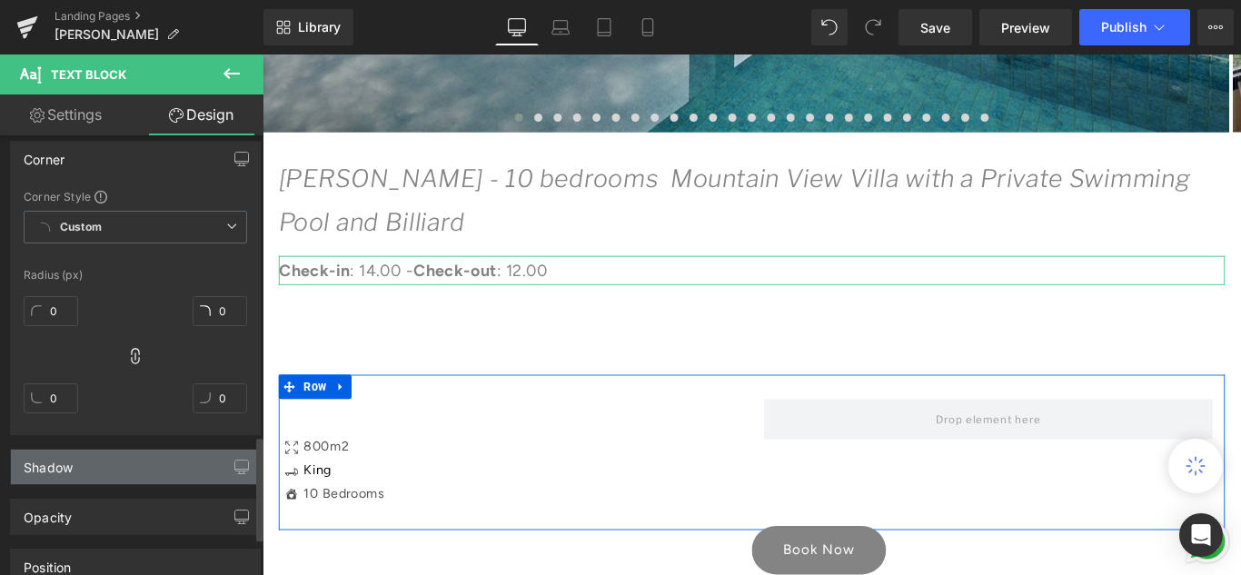
click at [118, 461] on div "Shadow" at bounding box center [135, 467] width 249 height 35
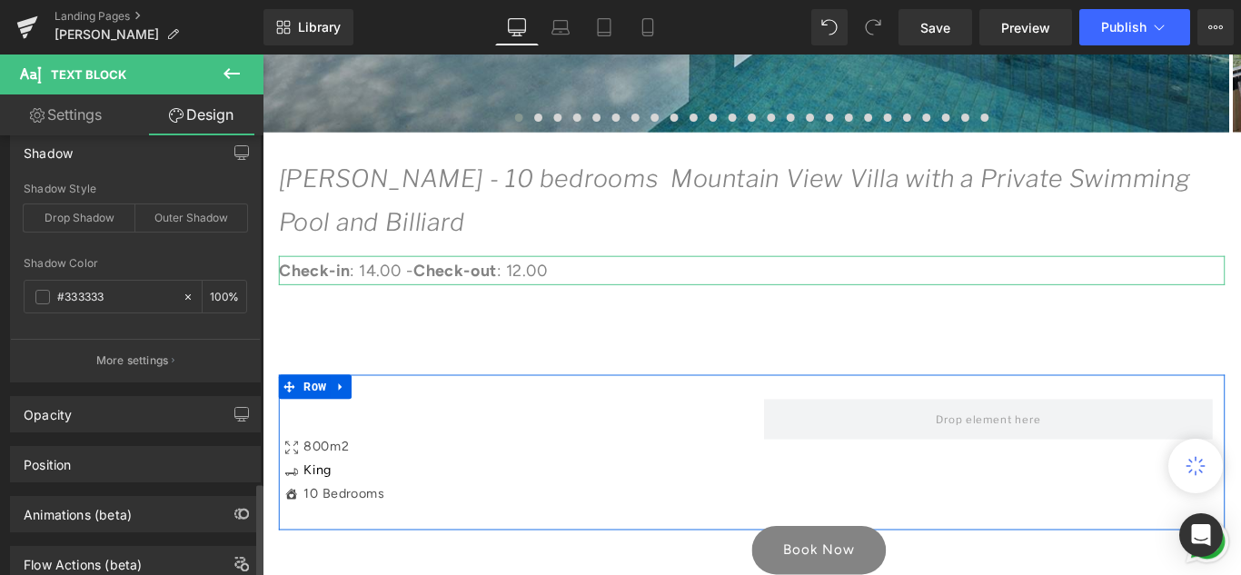
scroll to position [1635, 0]
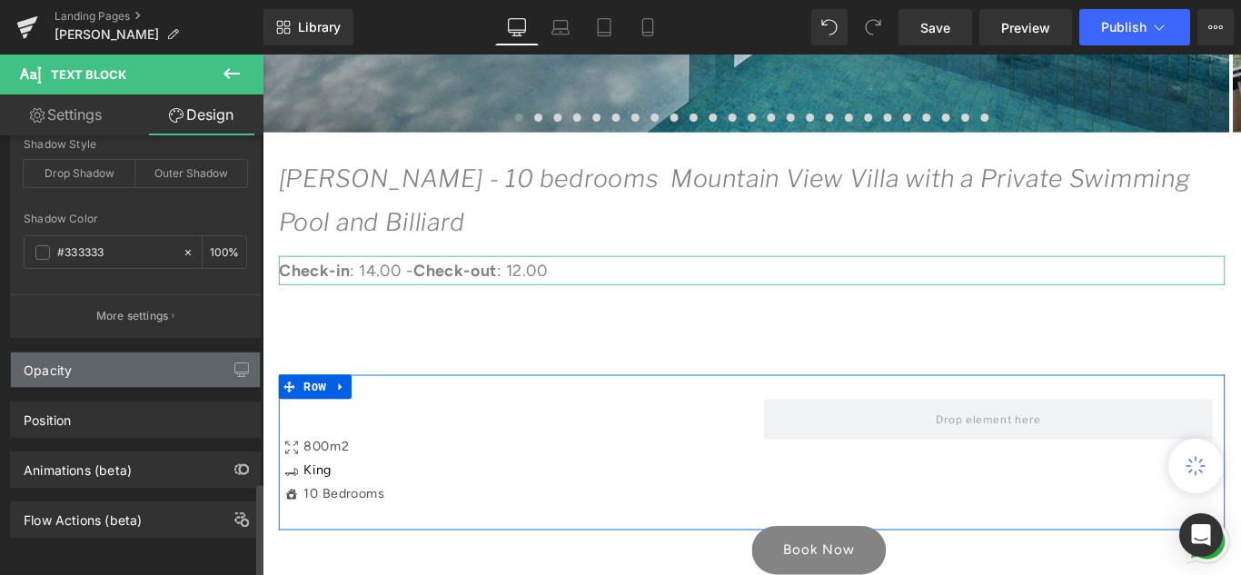
click at [105, 368] on div "Opacity" at bounding box center [135, 370] width 249 height 35
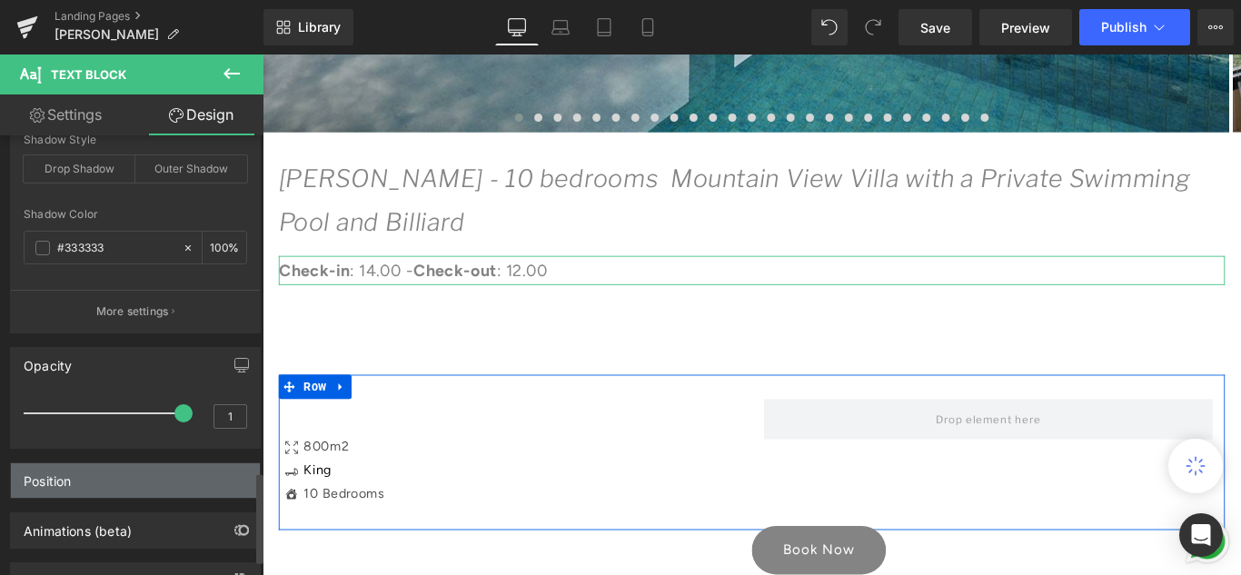
click at [112, 485] on div "Position" at bounding box center [135, 480] width 249 height 35
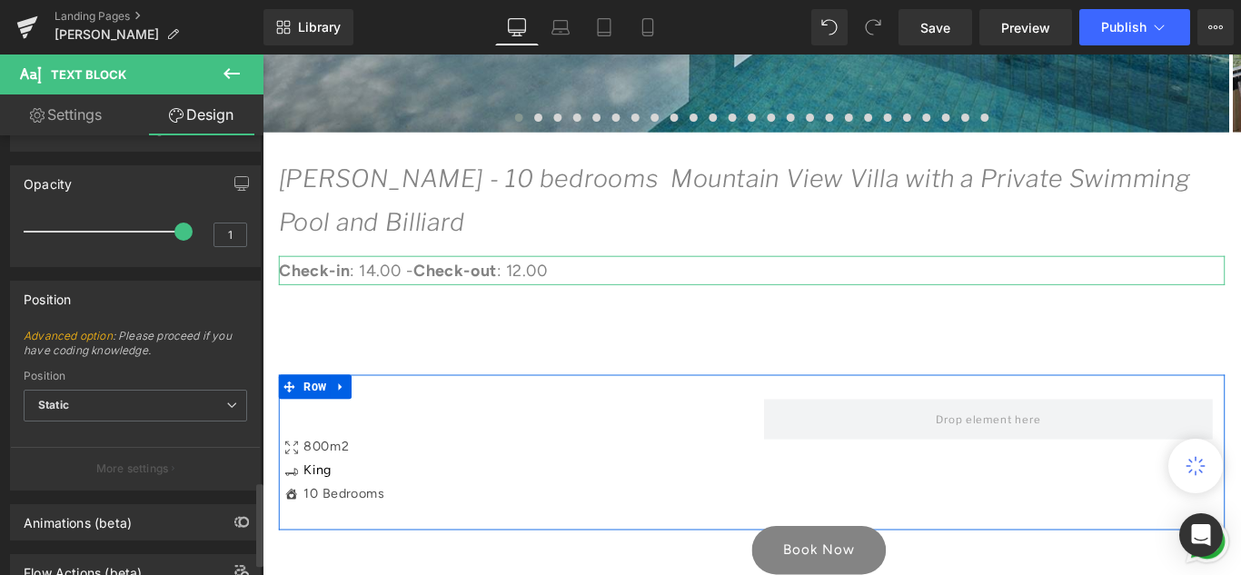
scroll to position [1883, 0]
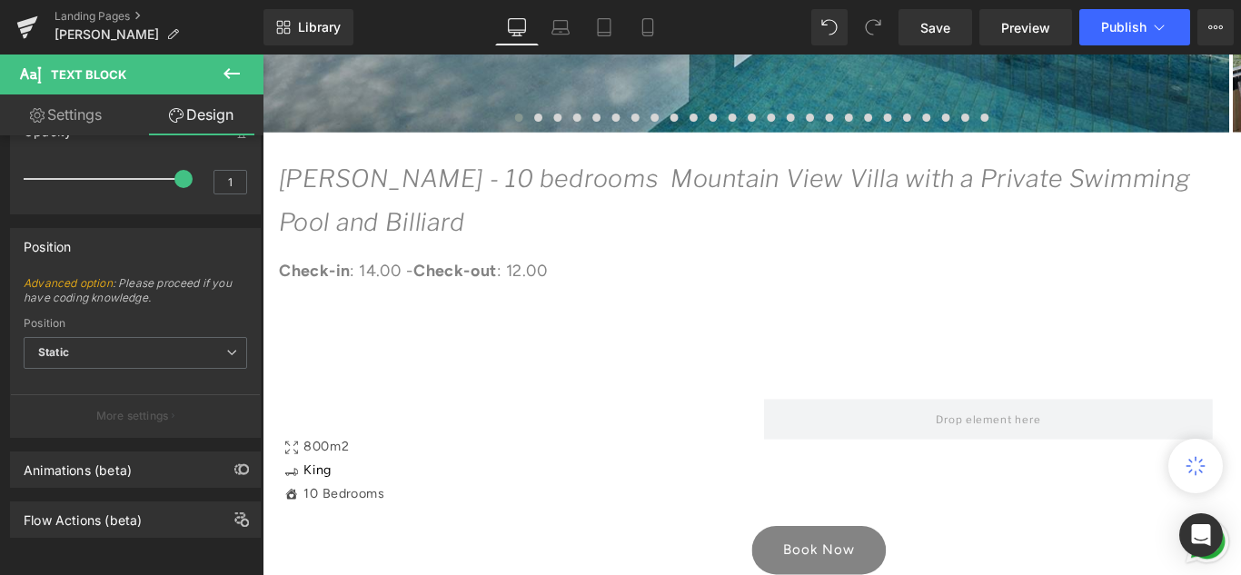
click at [227, 79] on icon at bounding box center [232, 74] width 22 height 22
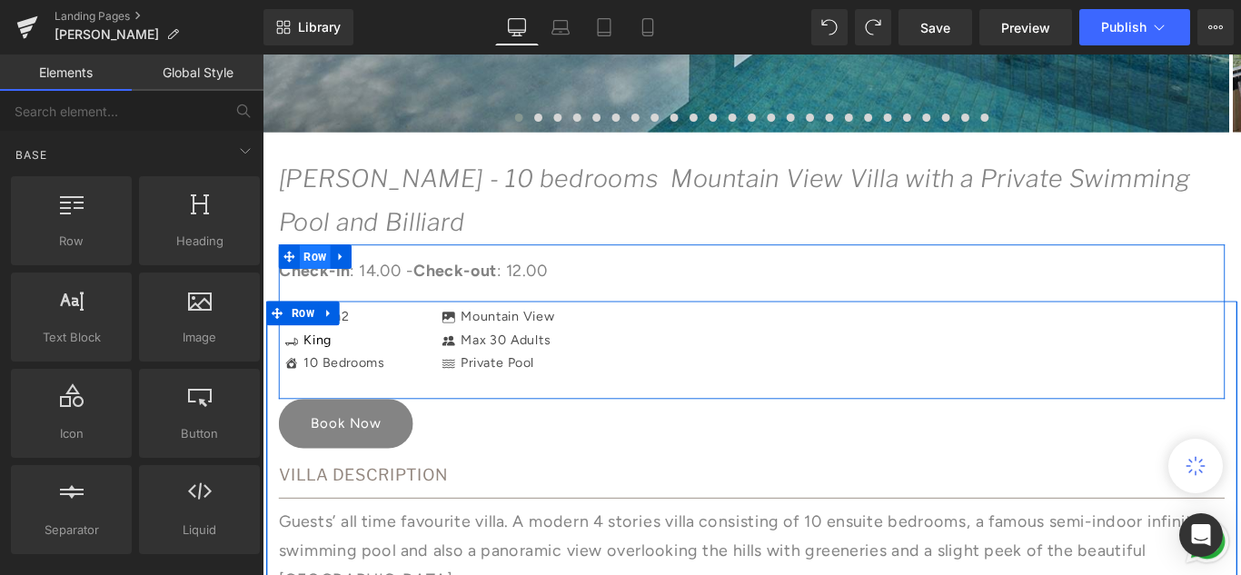
click at [317, 273] on span "Row" at bounding box center [321, 281] width 35 height 27
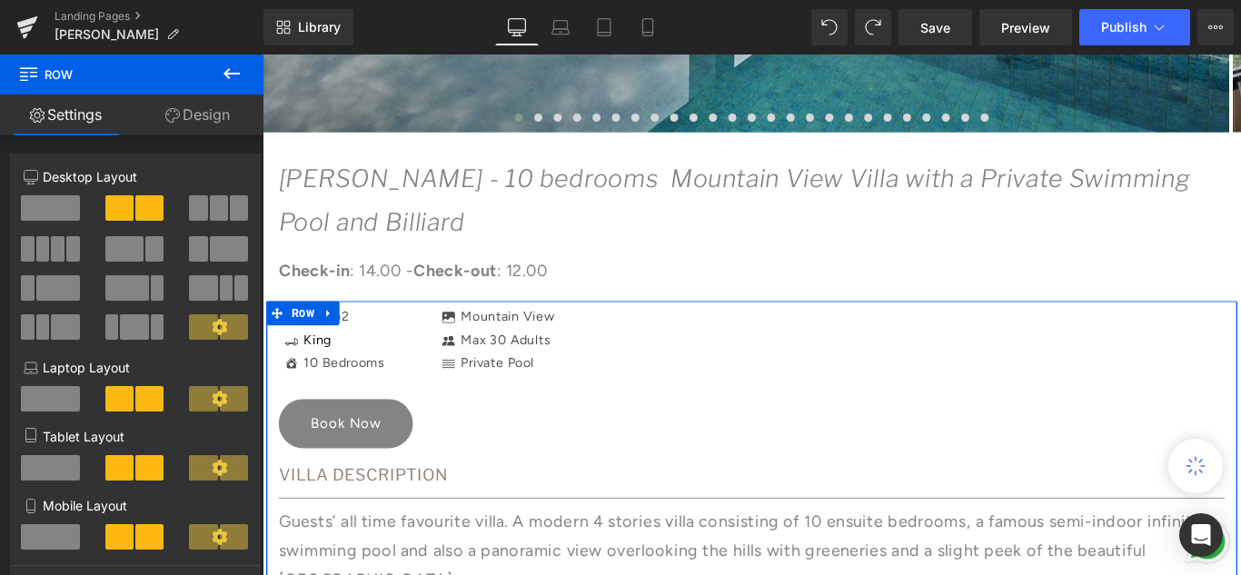
scroll to position [999, 0]
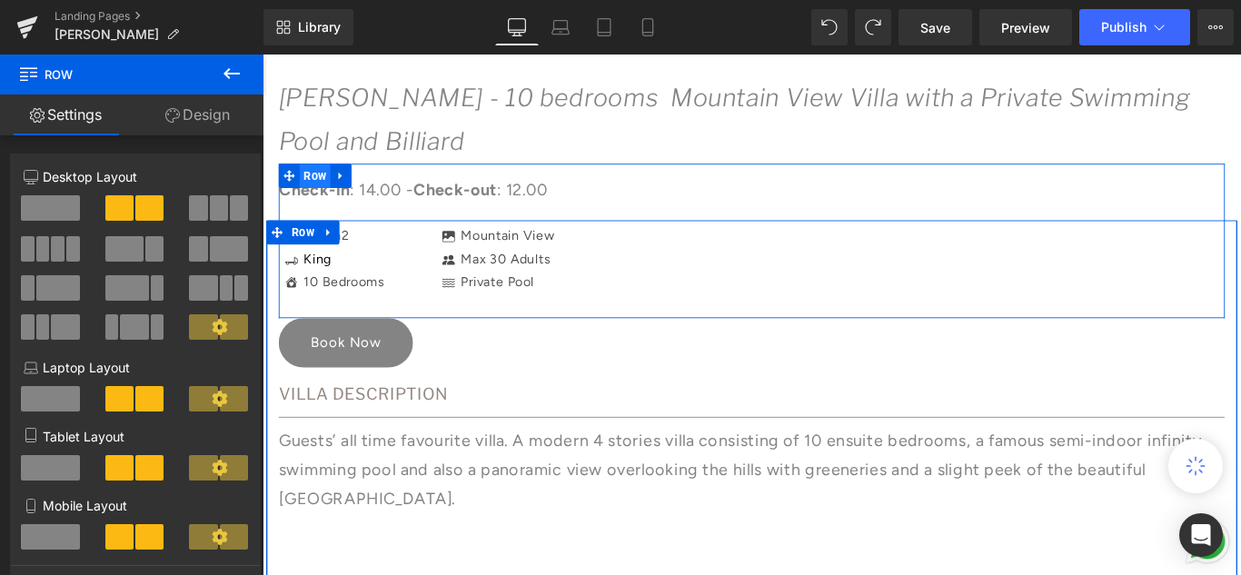
click at [318, 189] on span "Row" at bounding box center [321, 190] width 35 height 27
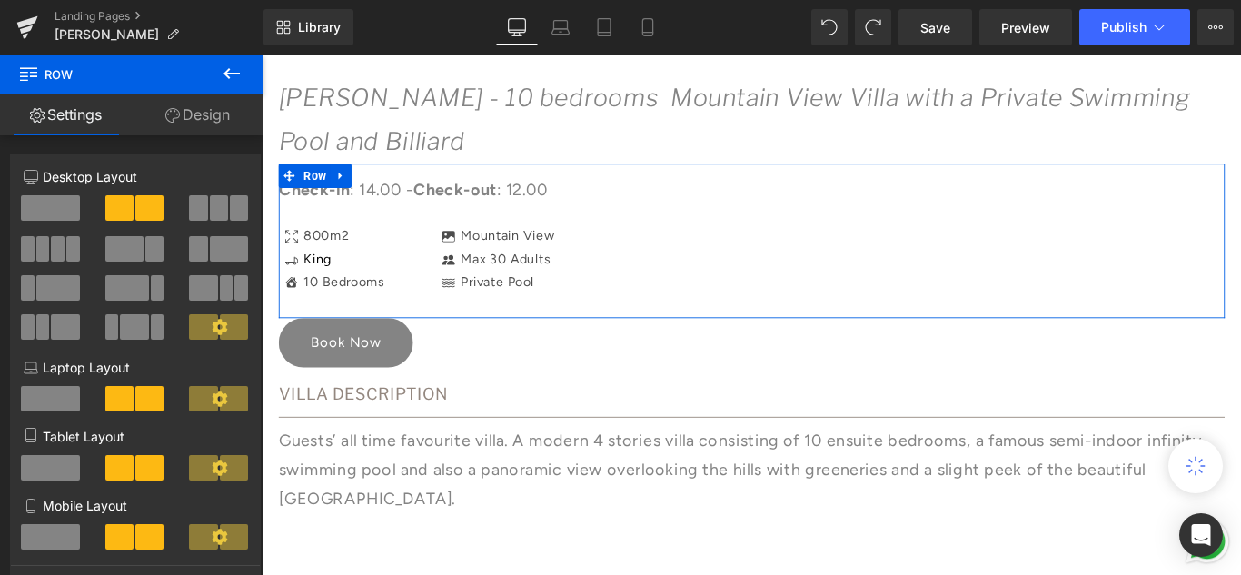
click at [208, 121] on link "Design" at bounding box center [198, 114] width 132 height 41
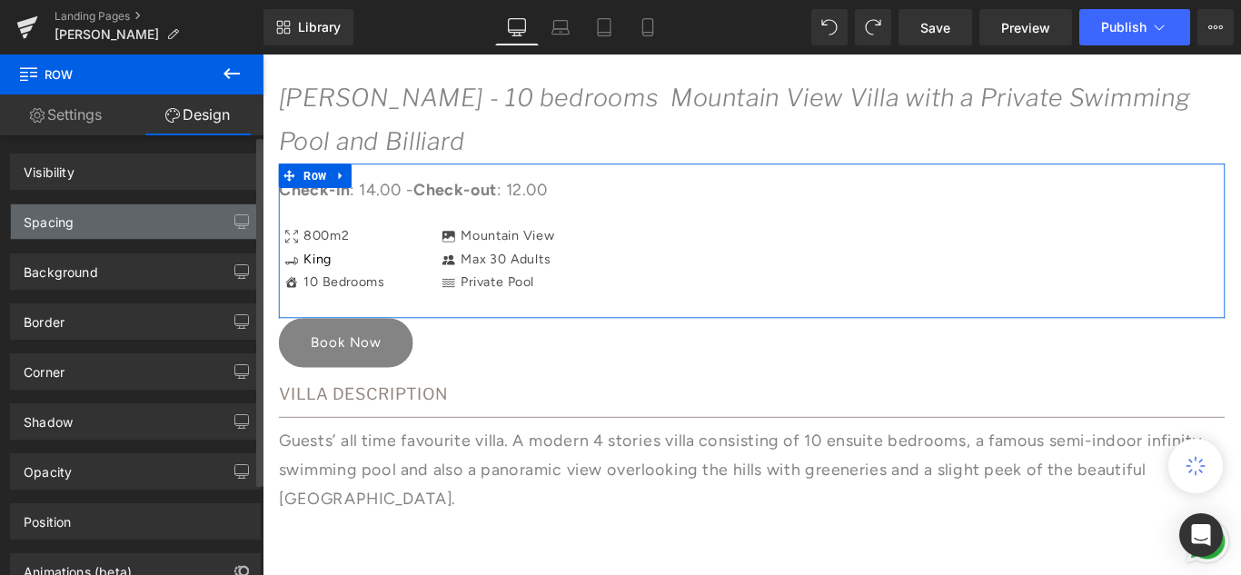
click at [132, 220] on div "Spacing" at bounding box center [135, 221] width 249 height 35
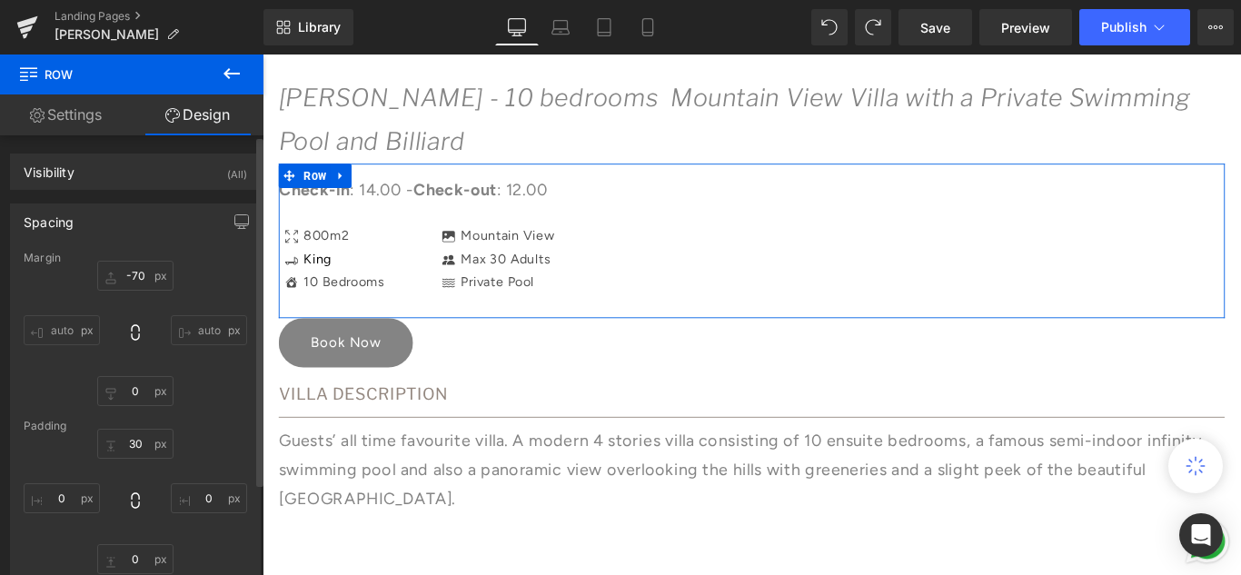
type input "-70"
type input "0"
type input "30"
type input "0"
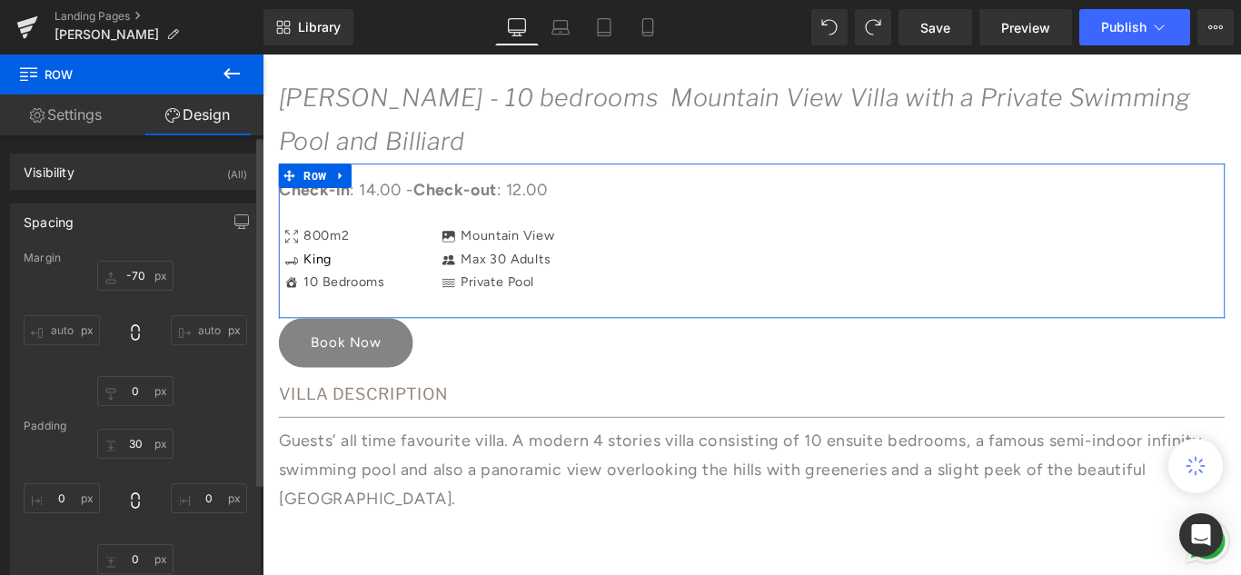
type input "0"
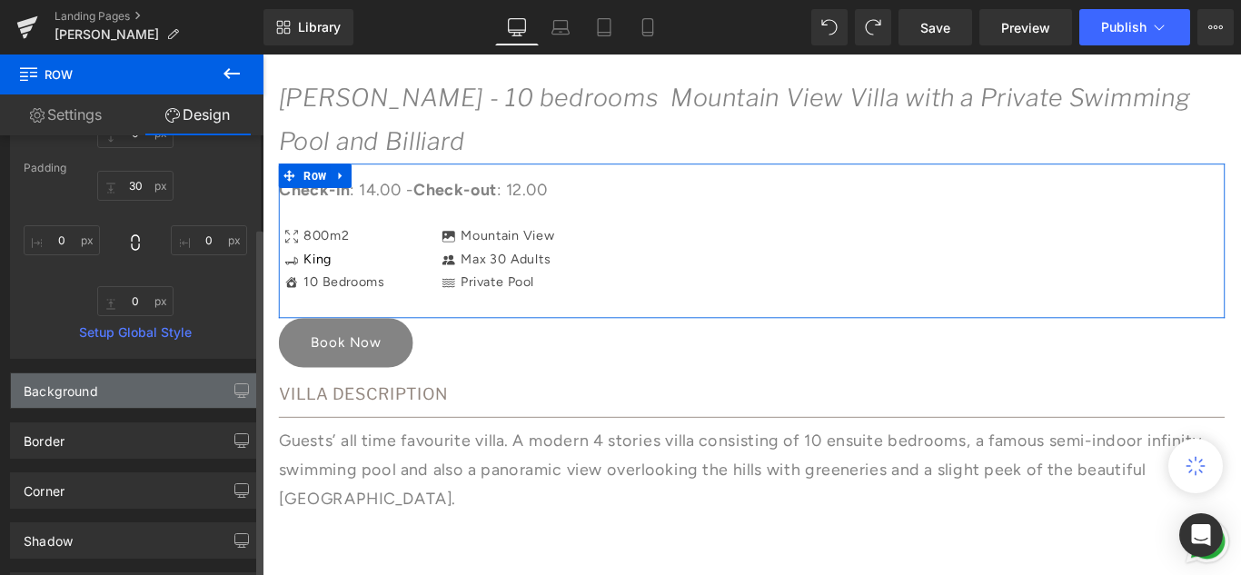
click at [163, 374] on div "Background" at bounding box center [135, 390] width 249 height 35
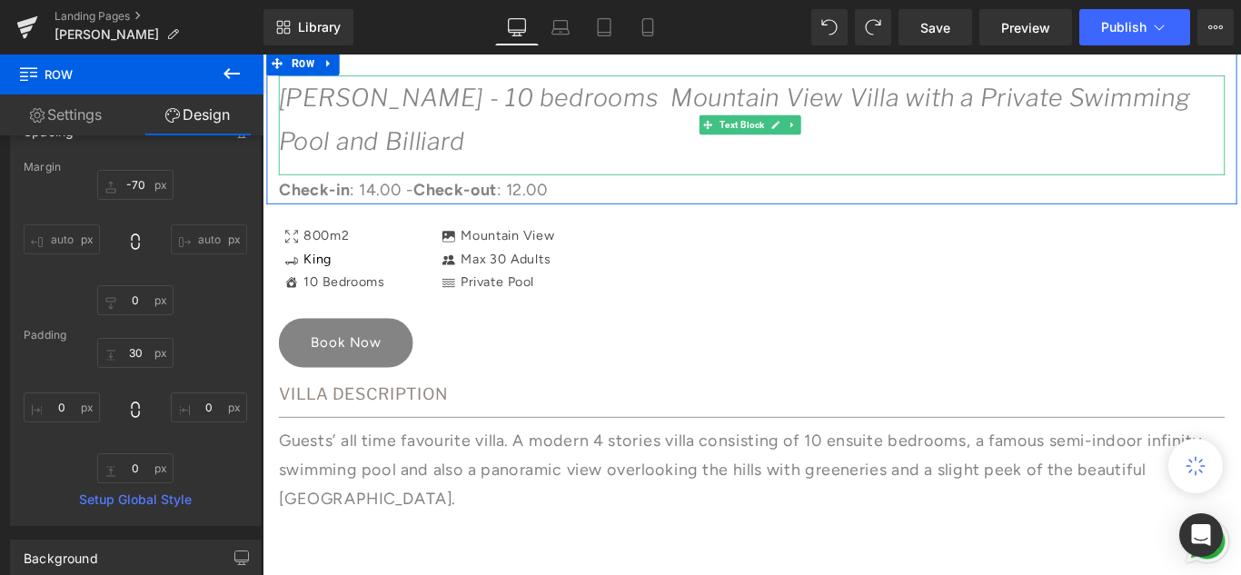
scroll to position [909, 0]
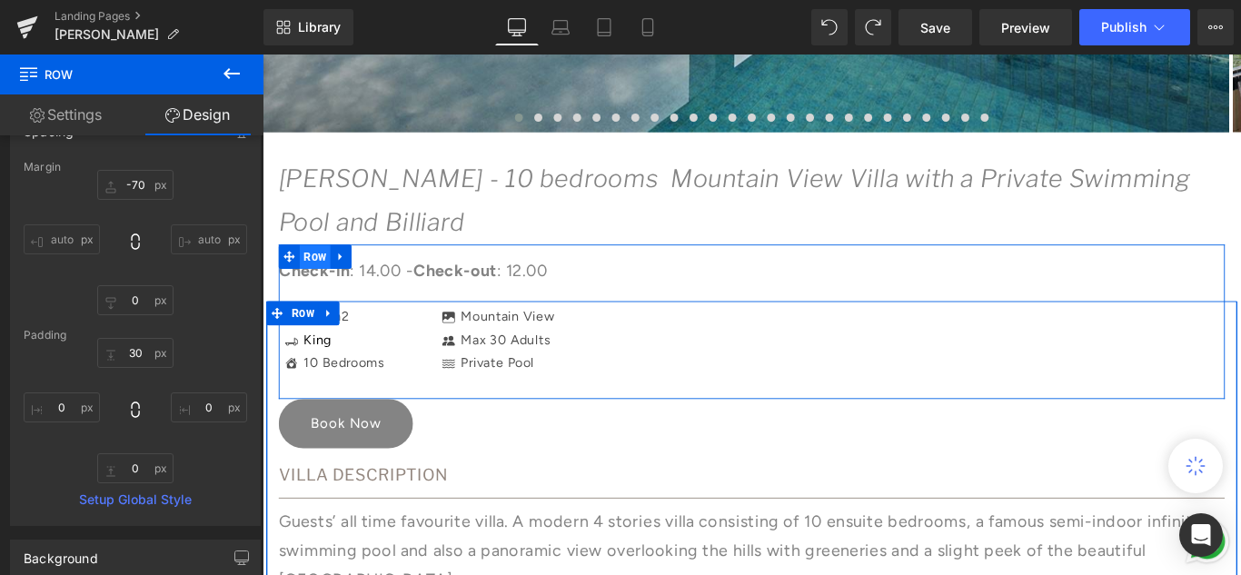
click at [318, 274] on span "Row" at bounding box center [321, 281] width 35 height 27
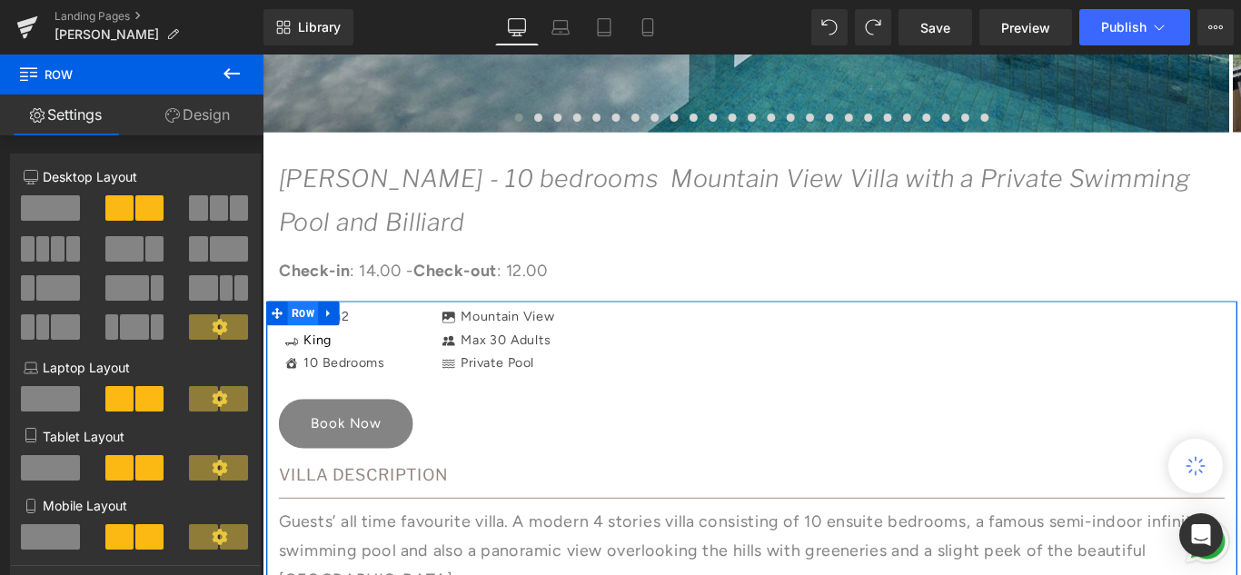
click at [293, 350] on span "Row" at bounding box center [308, 345] width 35 height 27
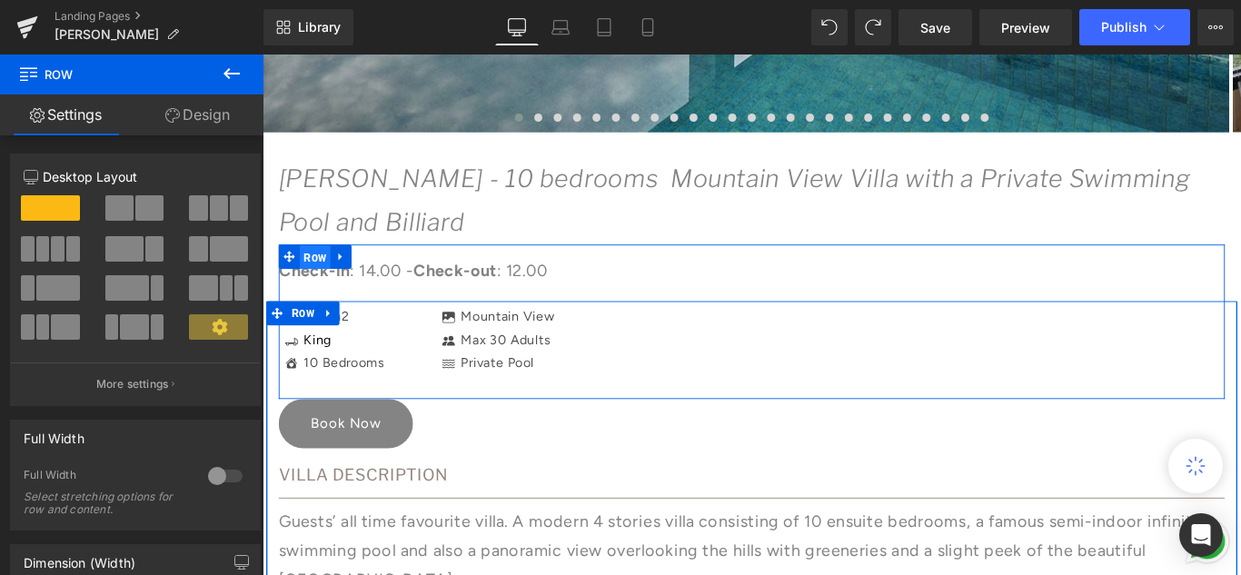
click at [313, 281] on span "Row" at bounding box center [321, 282] width 35 height 27
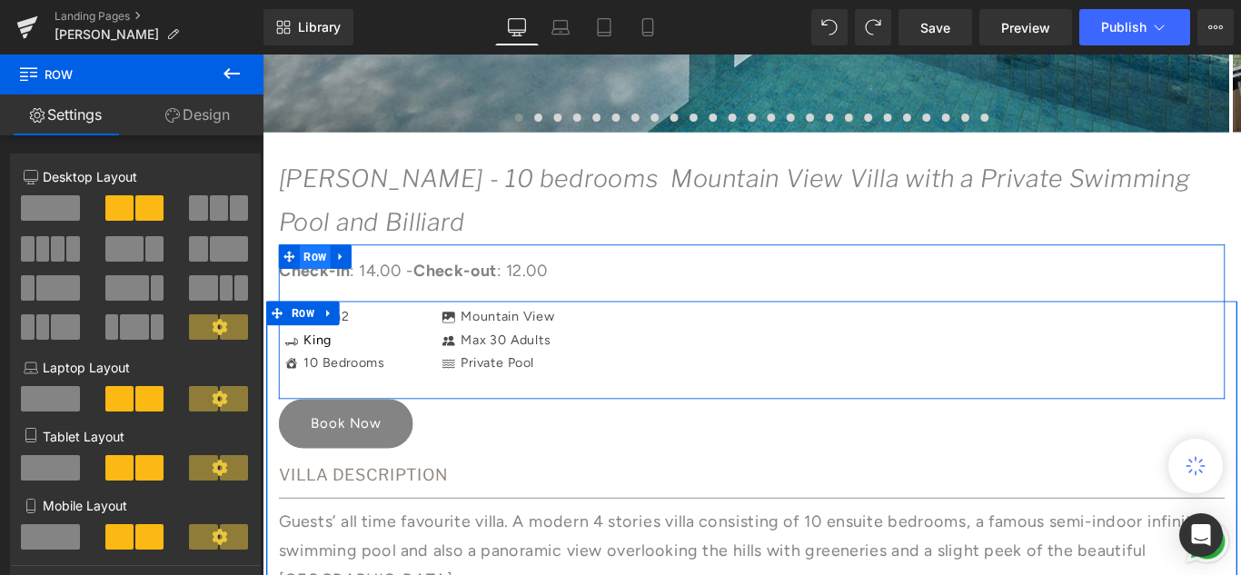
click at [306, 281] on span "Row" at bounding box center [321, 281] width 35 height 27
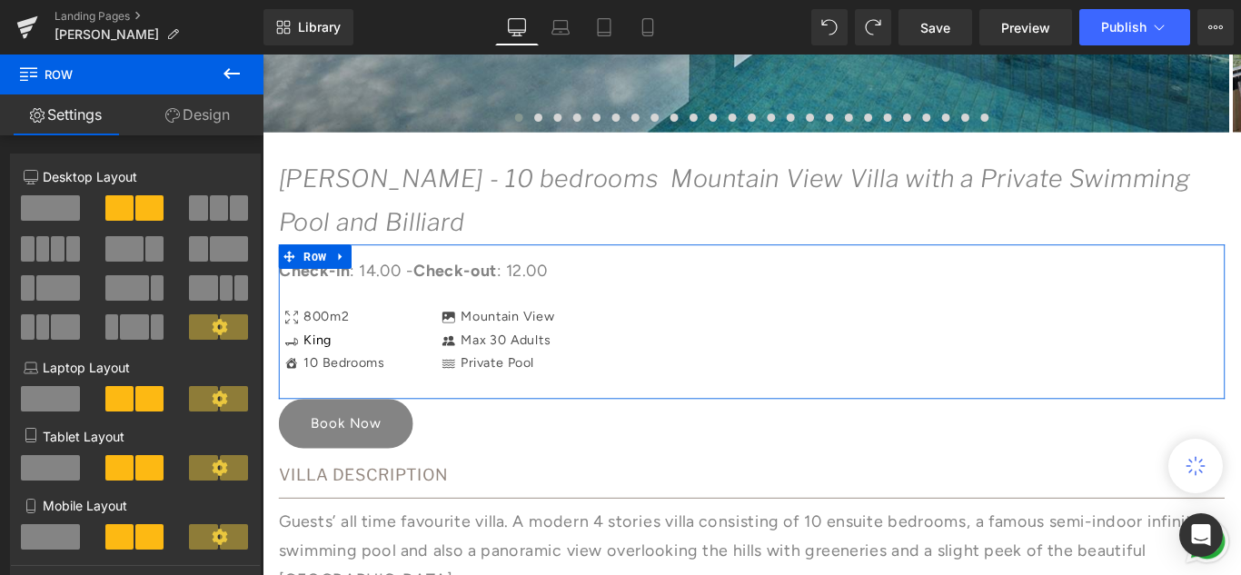
click at [203, 125] on link "Design" at bounding box center [198, 114] width 132 height 41
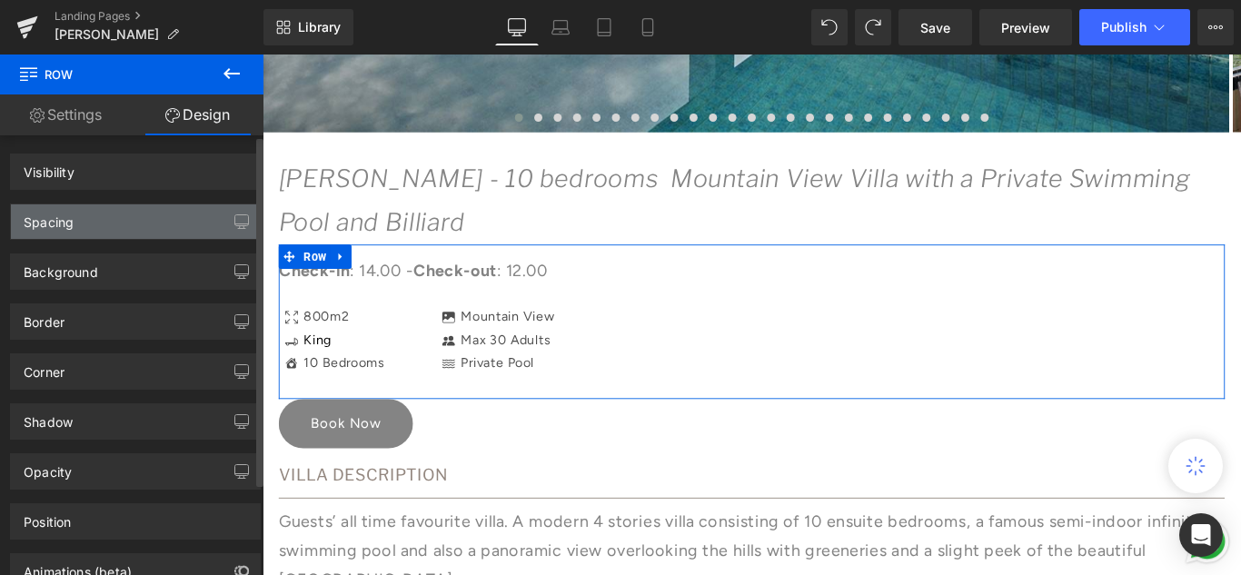
click at [137, 232] on div "Spacing" at bounding box center [135, 221] width 249 height 35
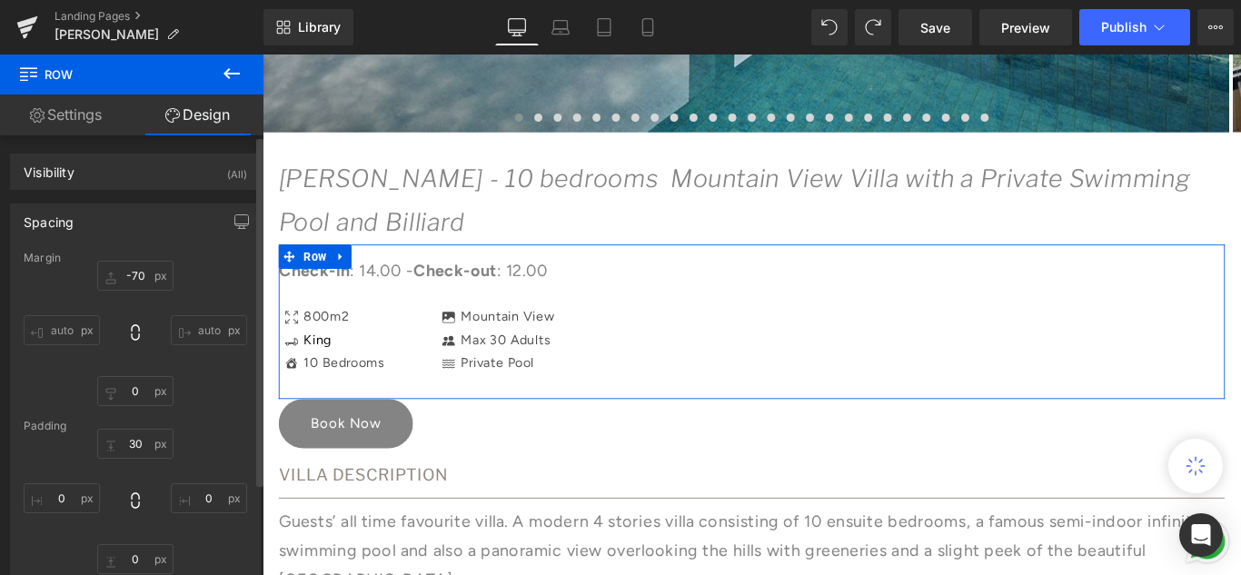
type input "-70"
type input "0"
type input "30"
type input "0"
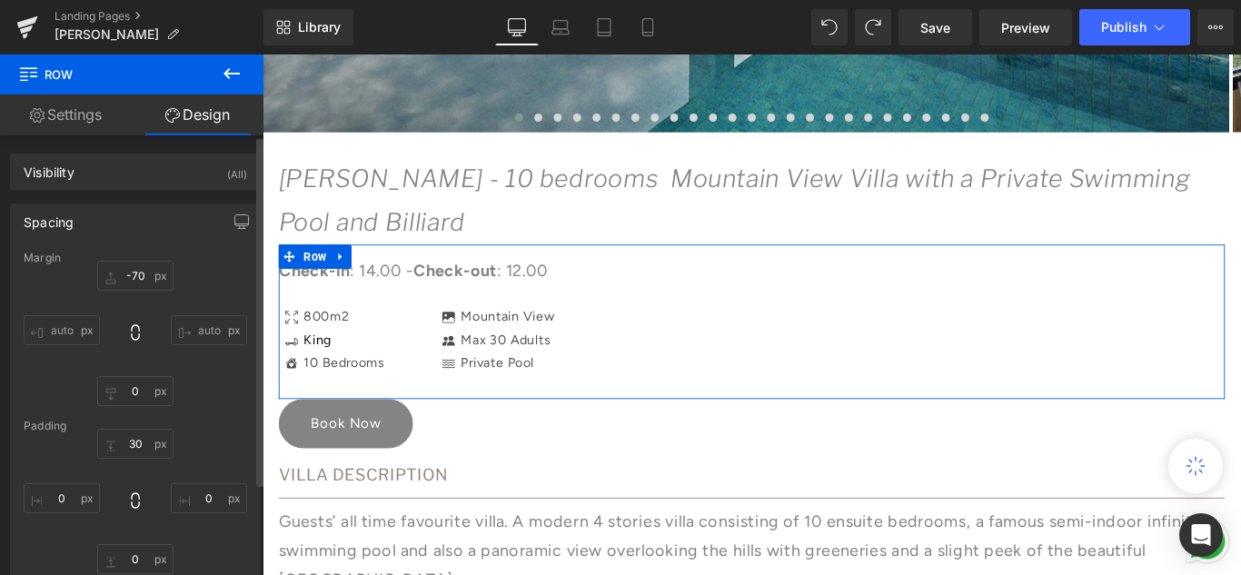
type input "0"
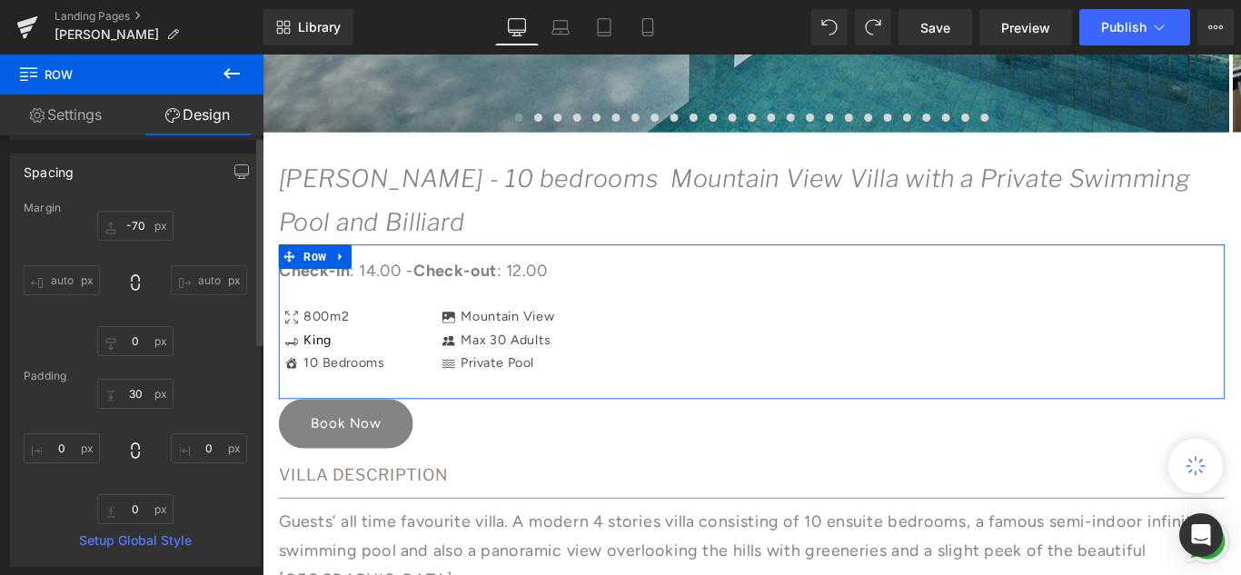
scroll to position [91, 0]
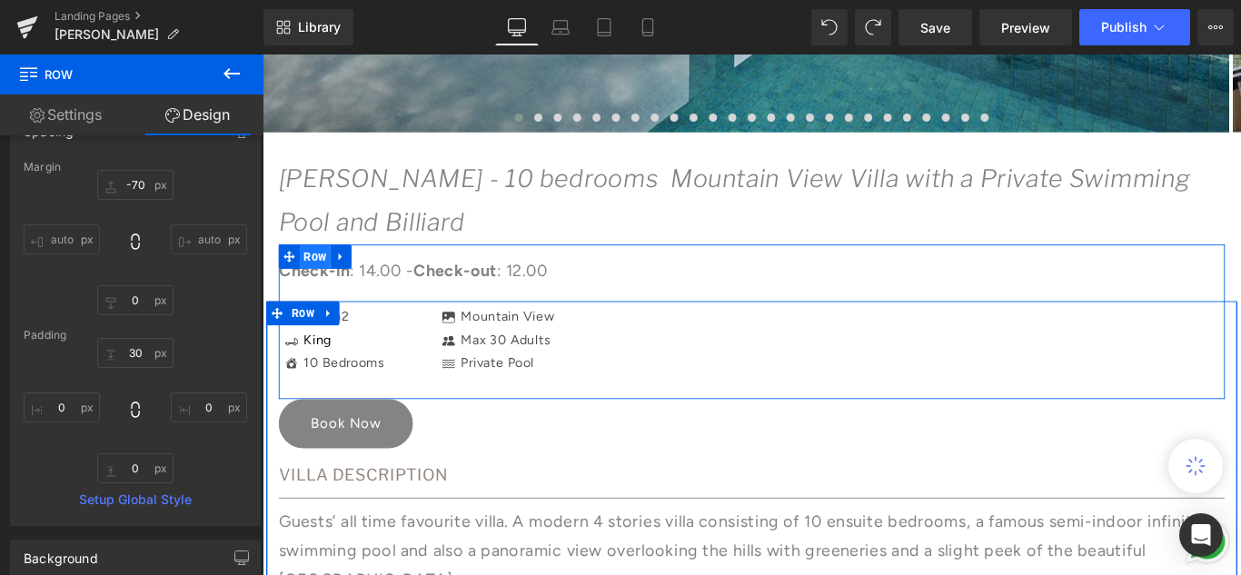
click at [323, 278] on span "Row" at bounding box center [321, 281] width 35 height 27
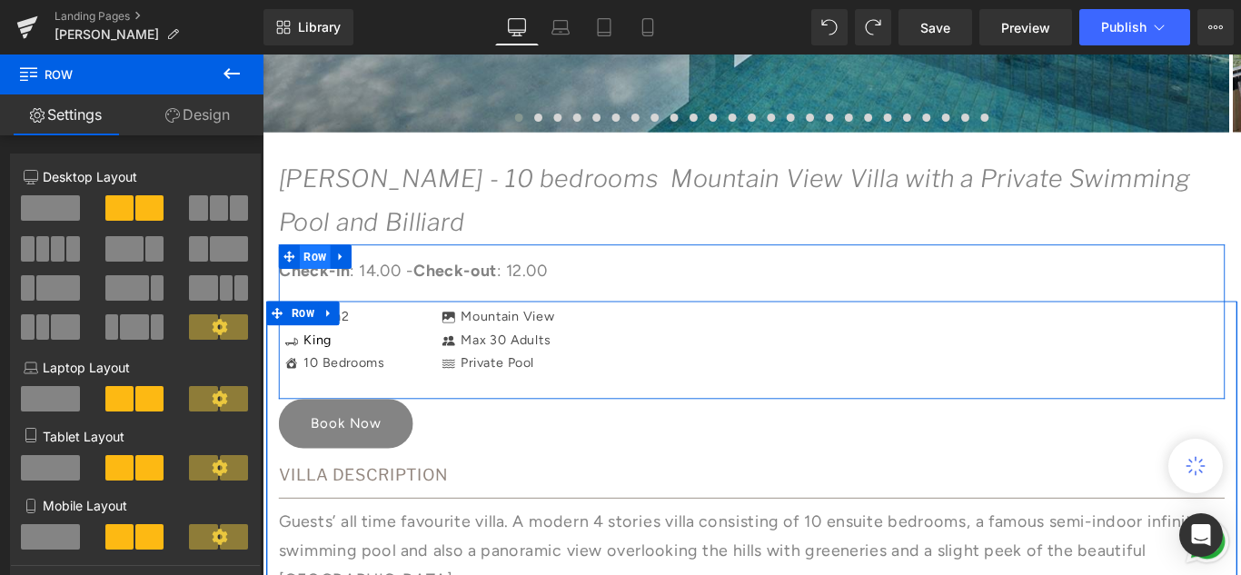
click at [324, 273] on span "Row" at bounding box center [321, 281] width 35 height 27
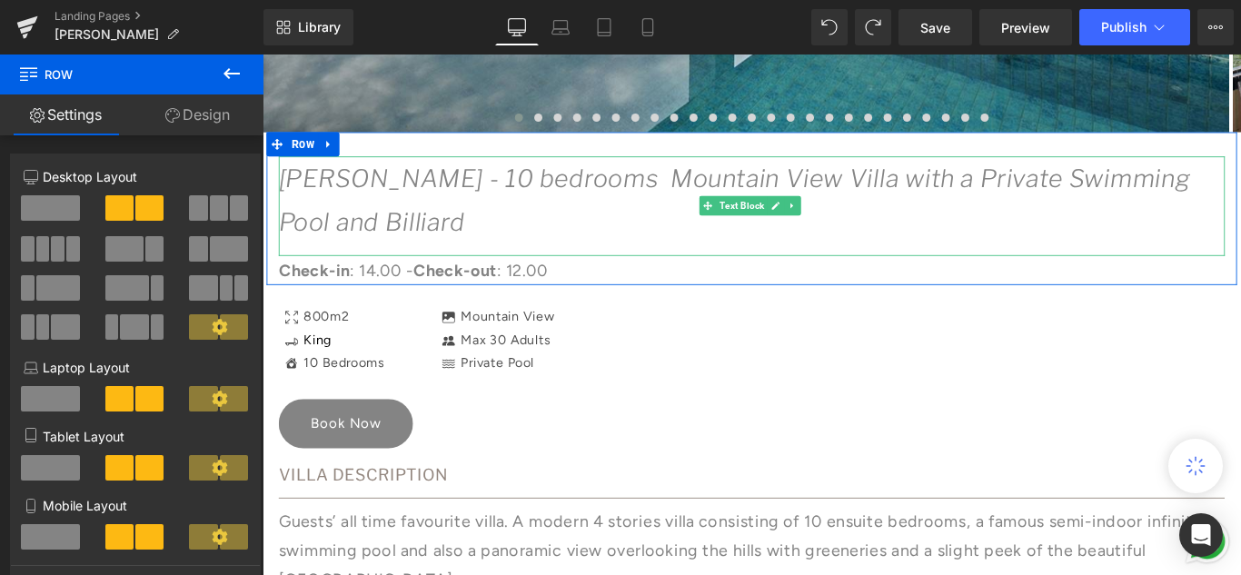
click at [348, 229] on icon "[PERSON_NAME] - 10 bedrooms Mountain View Villa with a Private Swimming Pool an…" at bounding box center [793, 218] width 1024 height 82
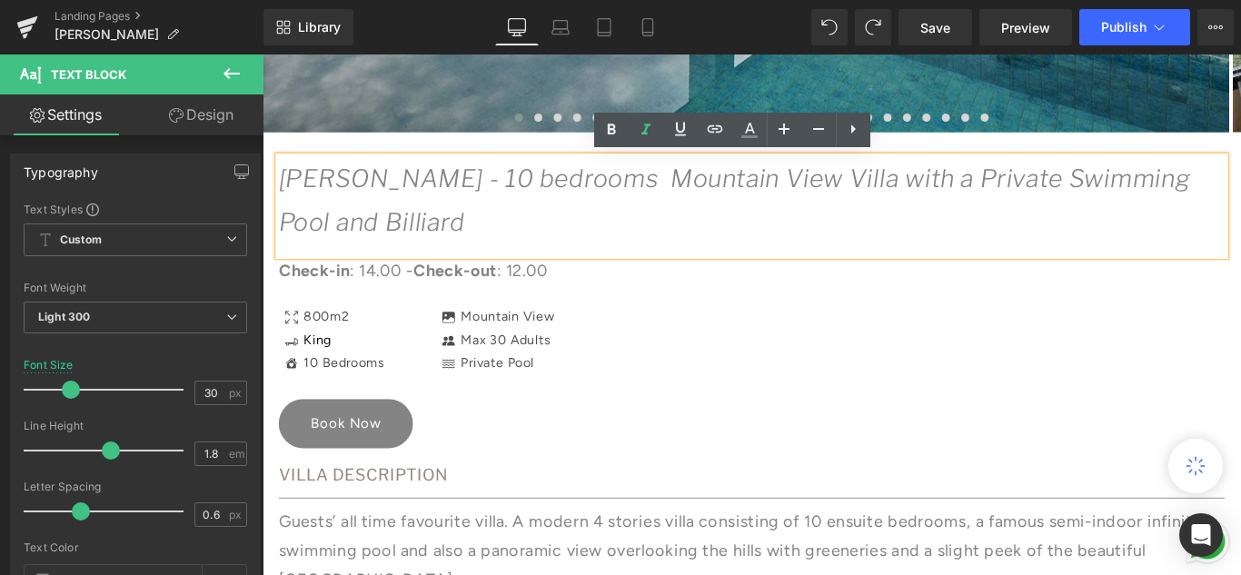
click at [355, 198] on icon "[PERSON_NAME] - 10 bedrooms Mountain View Villa with a Private Swimming Pool an…" at bounding box center [793, 218] width 1024 height 82
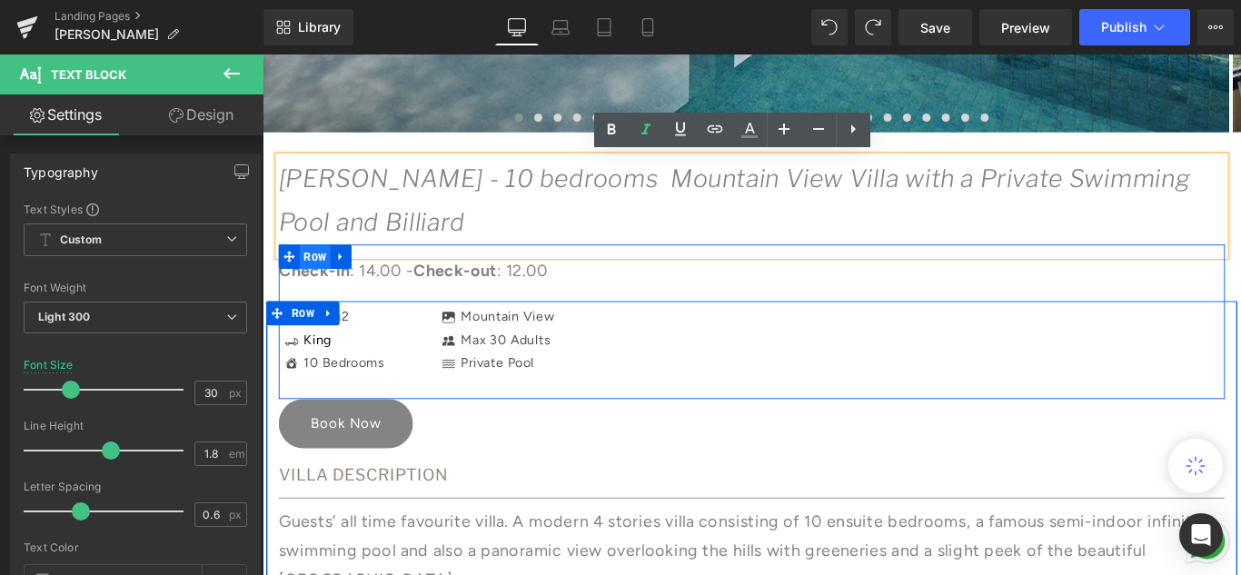
click at [309, 279] on span "Row" at bounding box center [321, 281] width 35 height 27
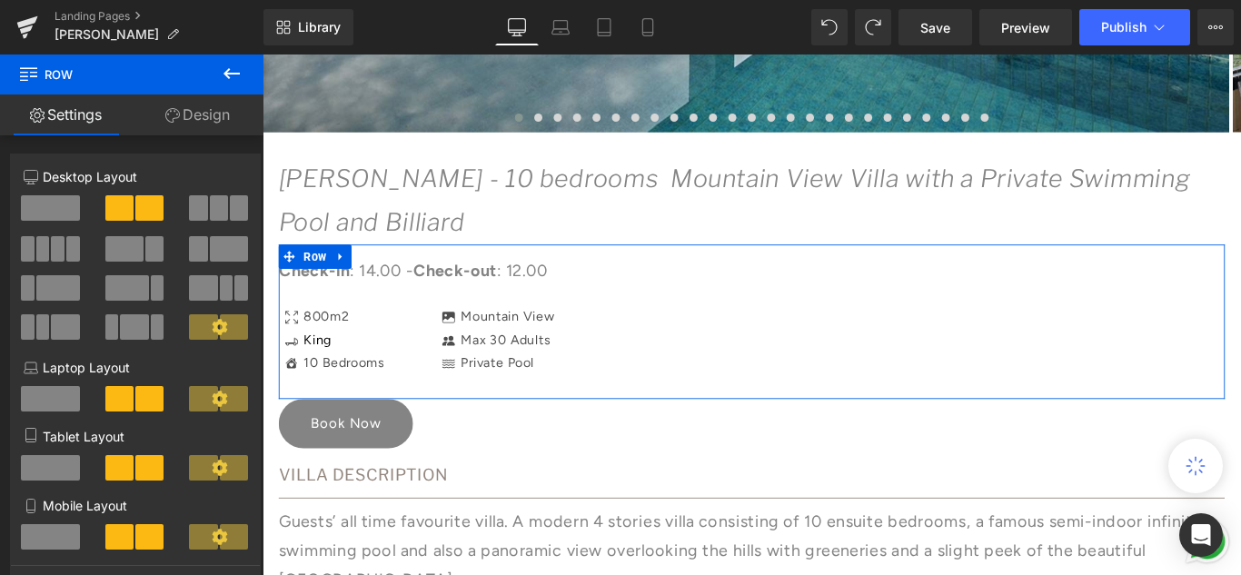
click at [183, 114] on link "Design" at bounding box center [198, 114] width 132 height 41
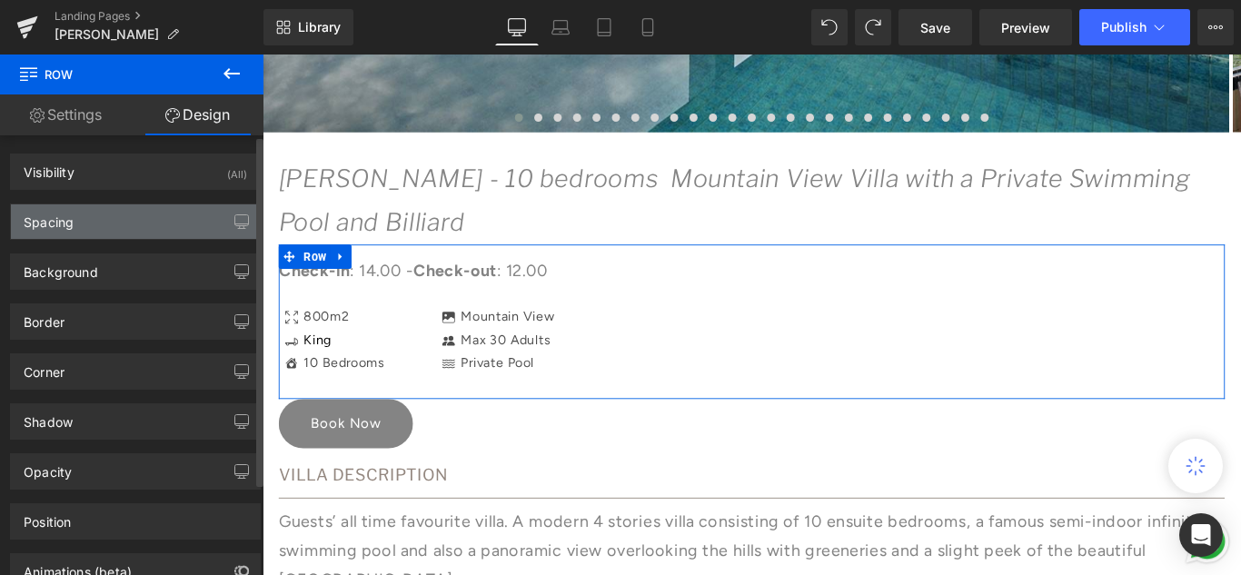
click at [97, 219] on div "Spacing" at bounding box center [135, 221] width 249 height 35
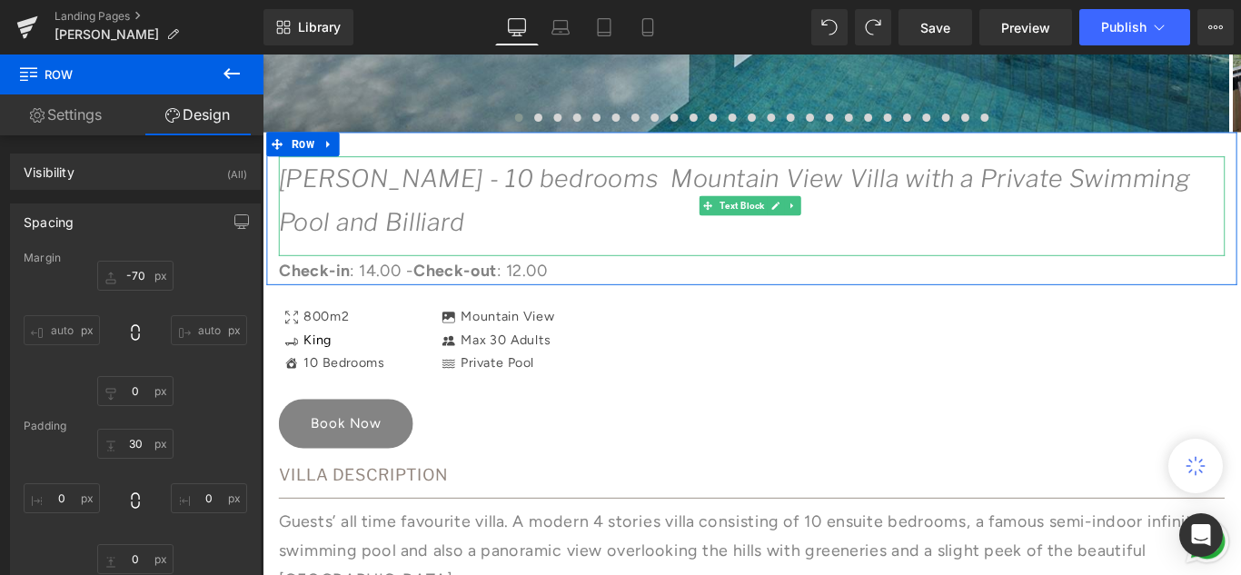
click at [489, 187] on icon "[PERSON_NAME] - 10 bedrooms Mountain View Villa with a Private Swimming Pool an…" at bounding box center [793, 218] width 1024 height 82
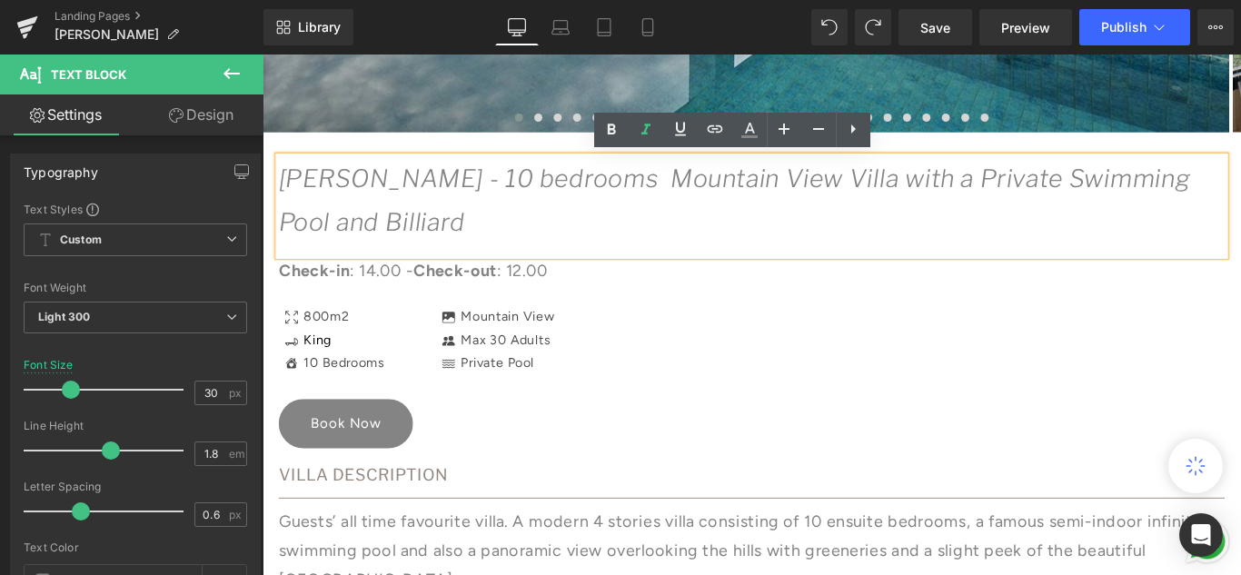
click at [340, 182] on icon "[PERSON_NAME] - 10 bedrooms Mountain View Villa with a Private Swimming Pool an…" at bounding box center [793, 218] width 1024 height 82
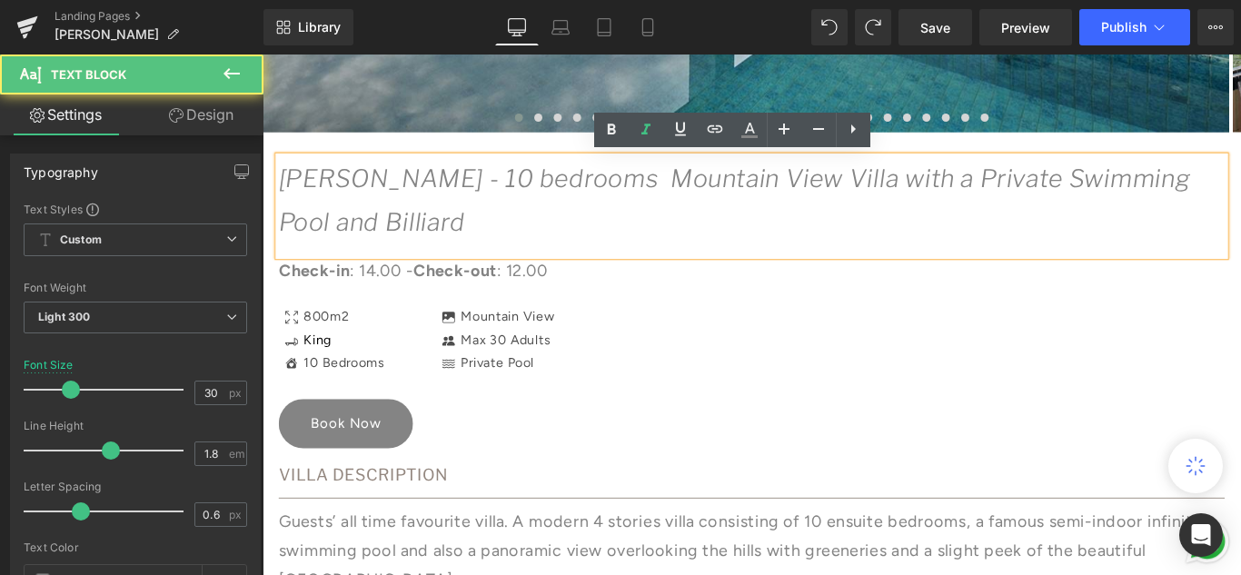
click at [341, 169] on div "[PERSON_NAME] - 10 bedrooms Mountain View Villa with a Private Swimming Pool an…" at bounding box center [812, 225] width 1063 height 112
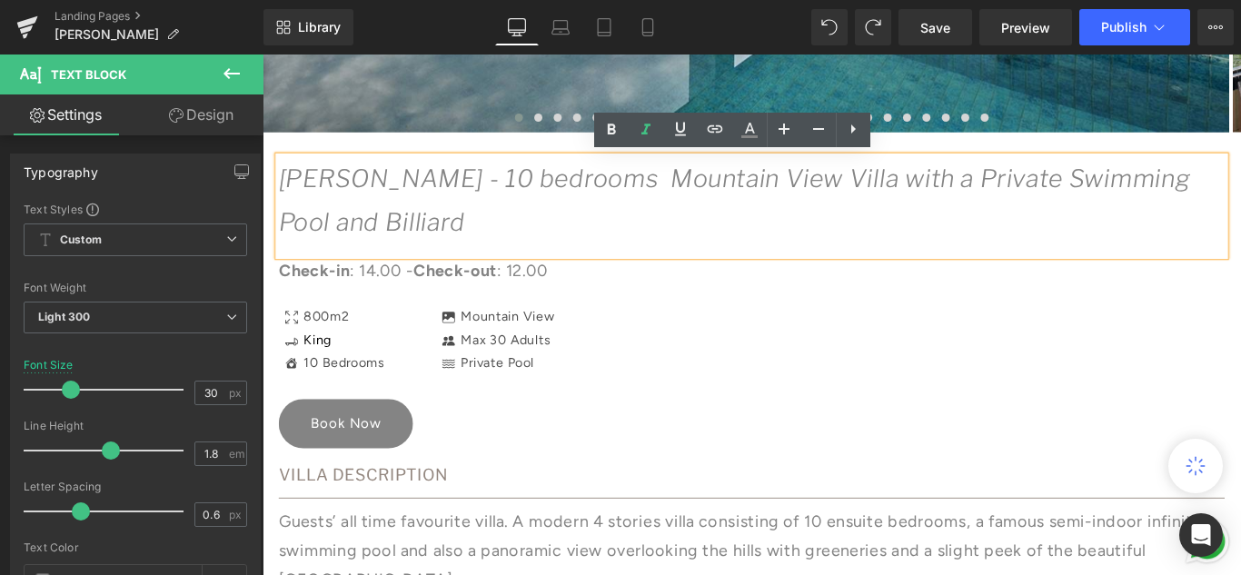
click at [342, 153] on div "[PERSON_NAME] - 10 bedrooms Mountain View Villa with a Private Swimming Pool an…" at bounding box center [812, 228] width 1090 height 172
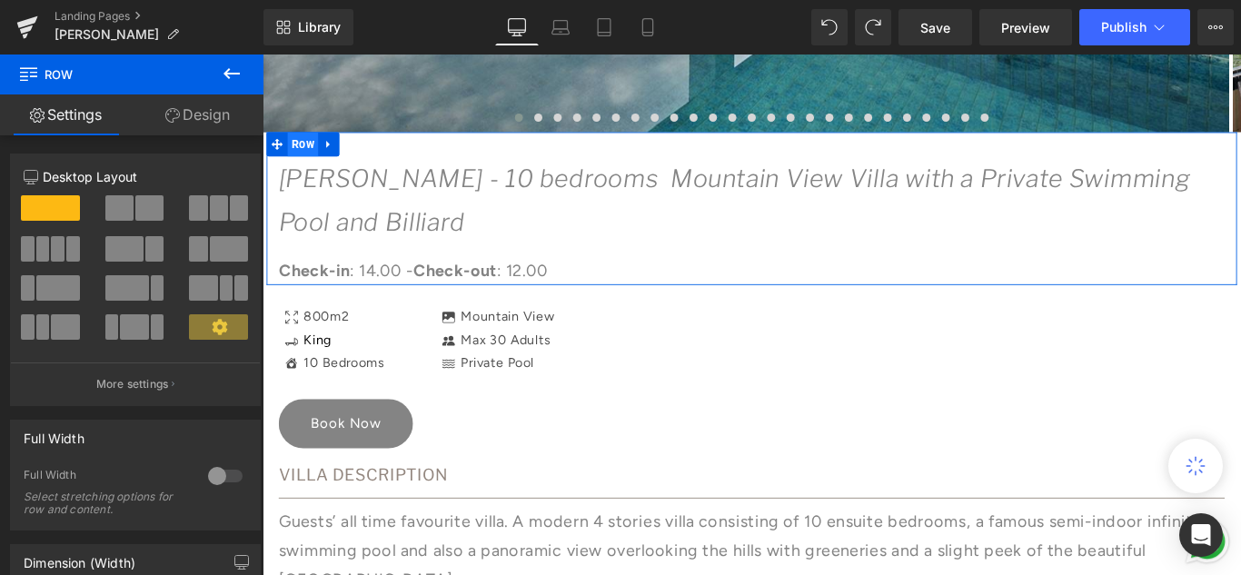
click at [300, 156] on span "Row" at bounding box center [308, 155] width 35 height 27
click at [219, 120] on link "Design" at bounding box center [198, 114] width 132 height 41
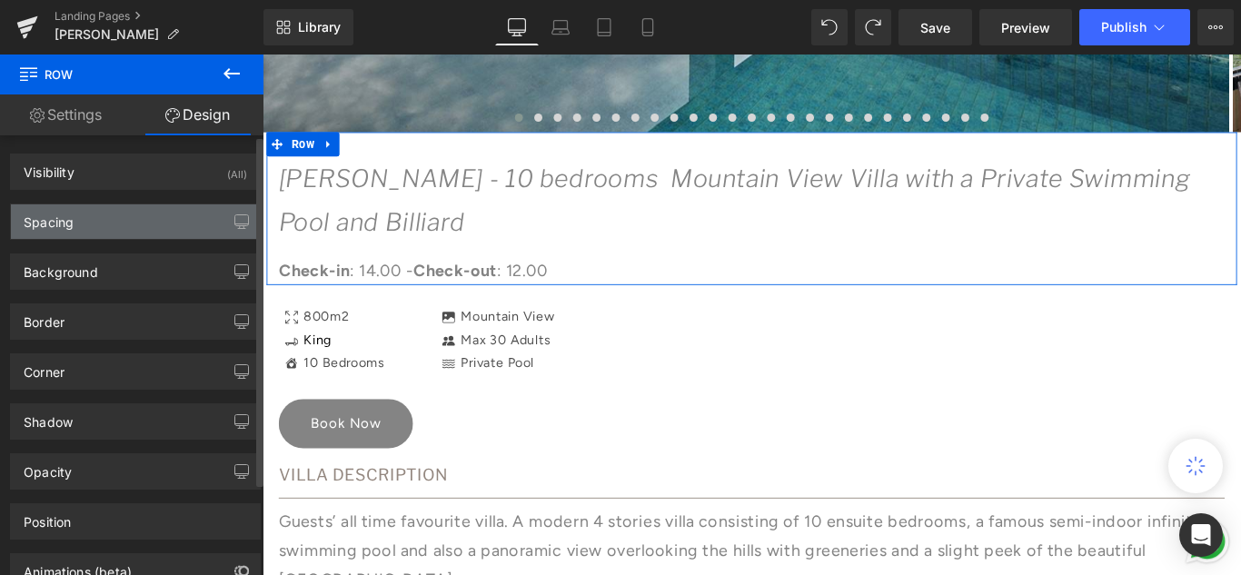
click at [84, 221] on div "Spacing" at bounding box center [135, 221] width 249 height 35
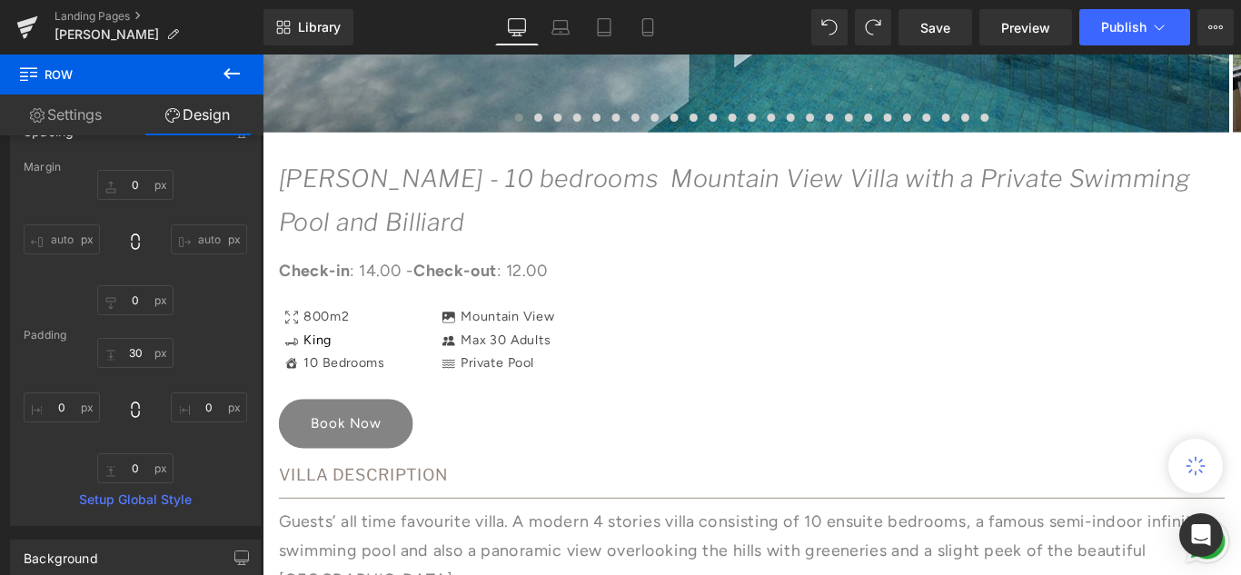
click at [231, 70] on icon at bounding box center [232, 74] width 22 height 22
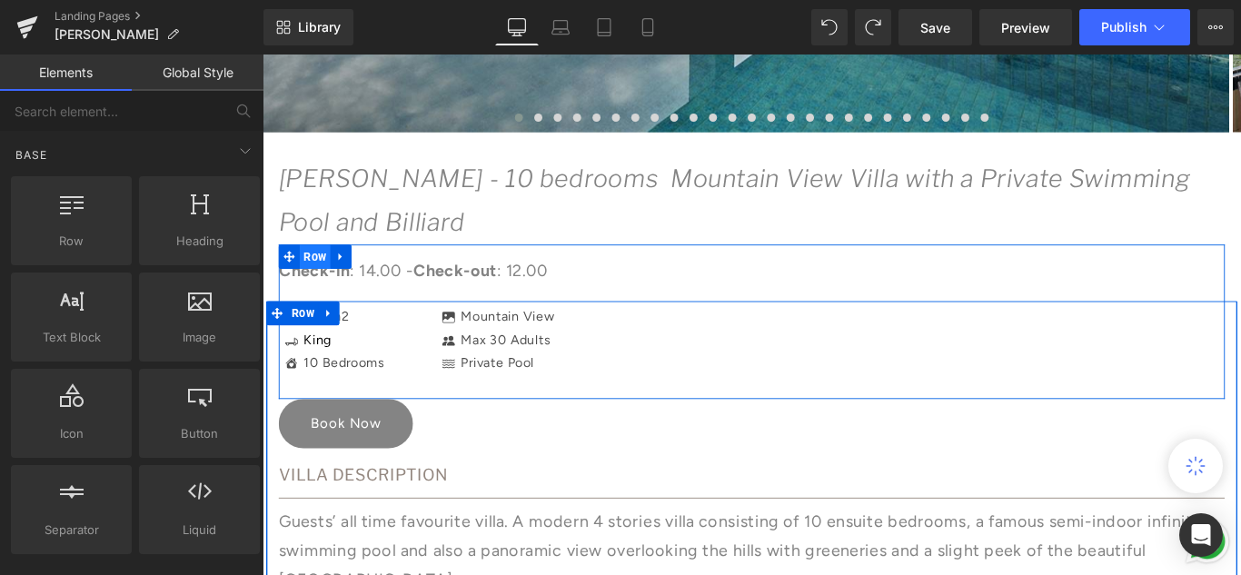
click at [317, 281] on span "Row" at bounding box center [321, 281] width 35 height 27
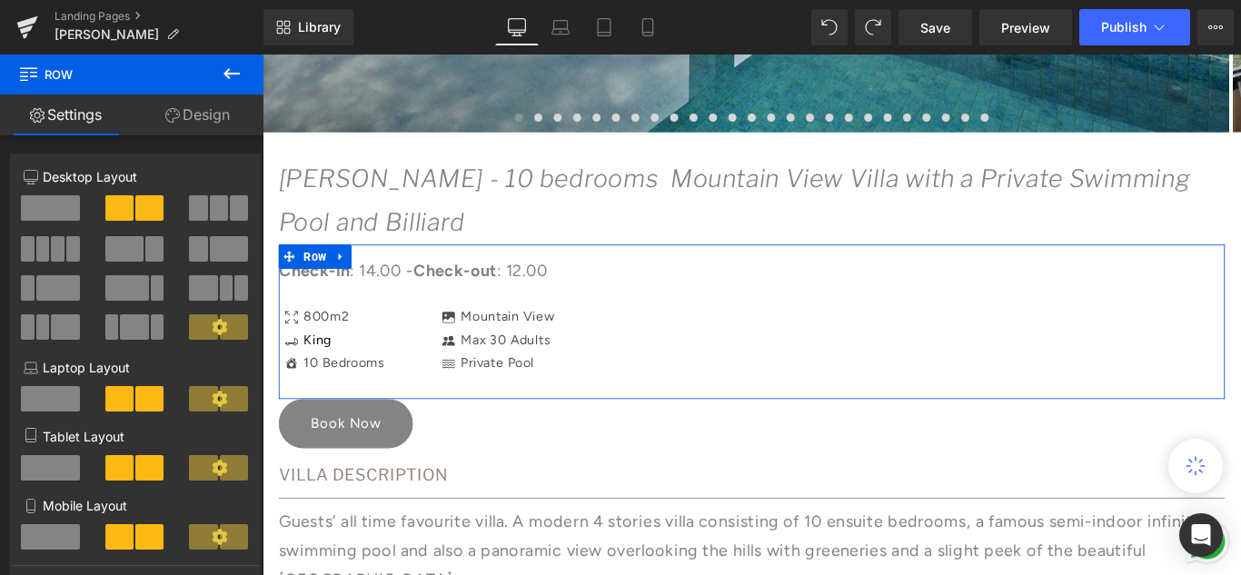
click at [192, 114] on link "Design" at bounding box center [198, 114] width 132 height 41
click at [0, 0] on div "Spacing" at bounding box center [0, 0] width 0 height 0
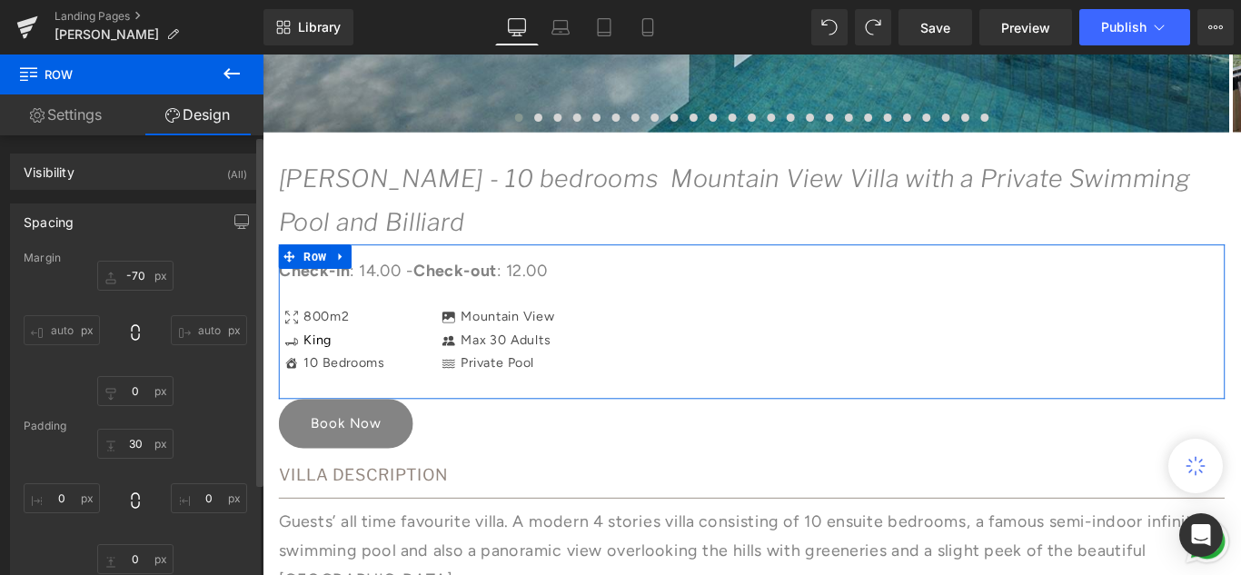
type input "-70"
type input "0"
type input "30"
type input "0"
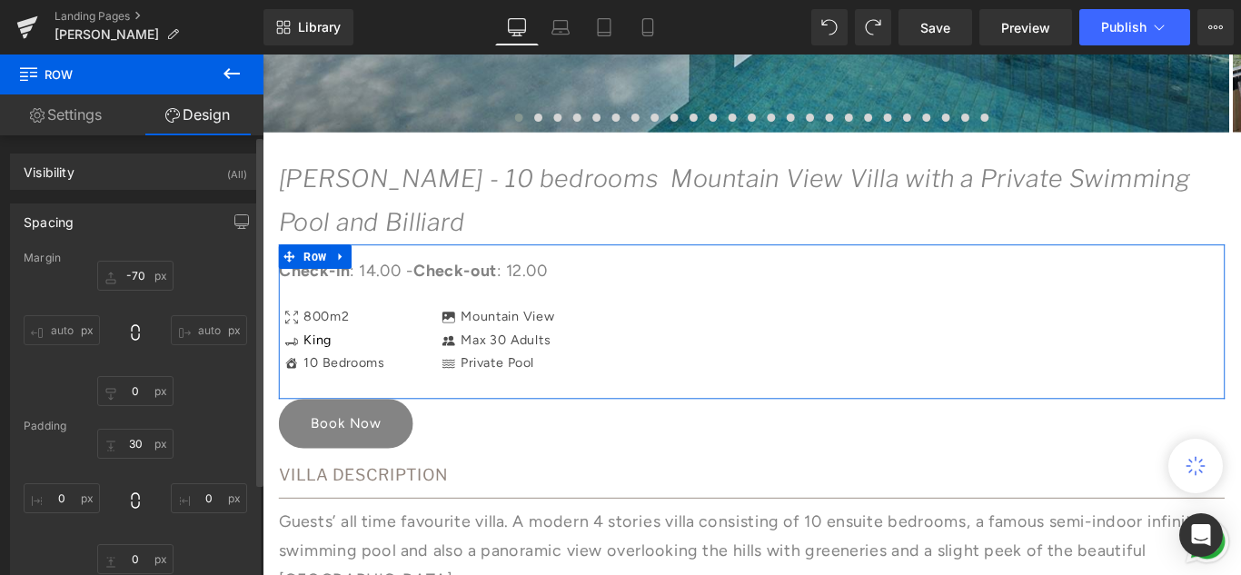
type input "0"
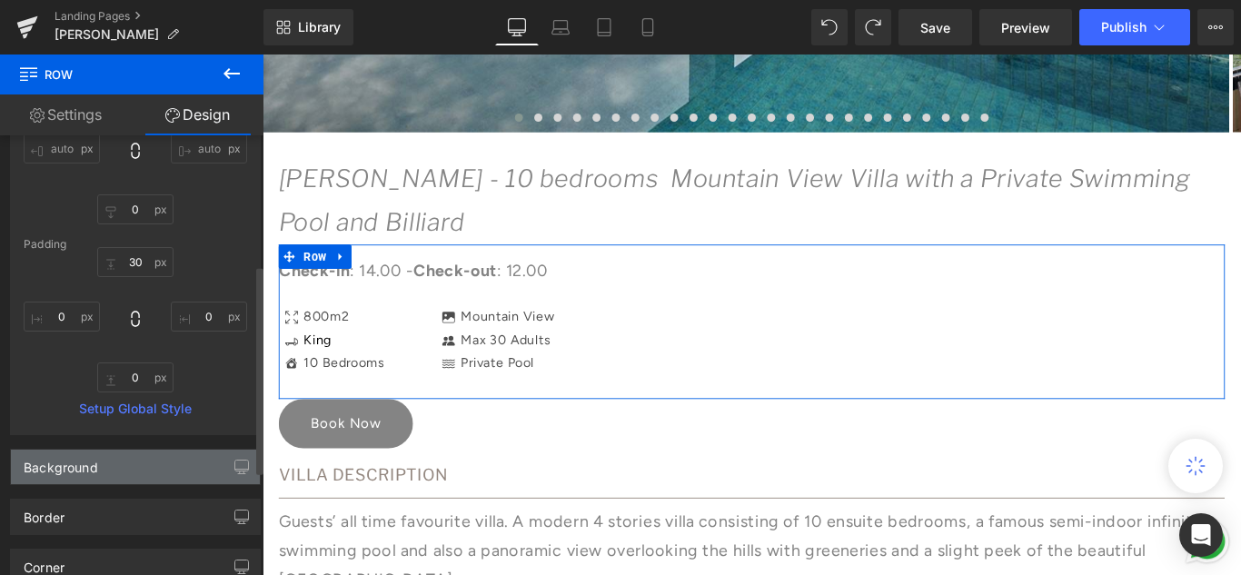
scroll to position [273, 0]
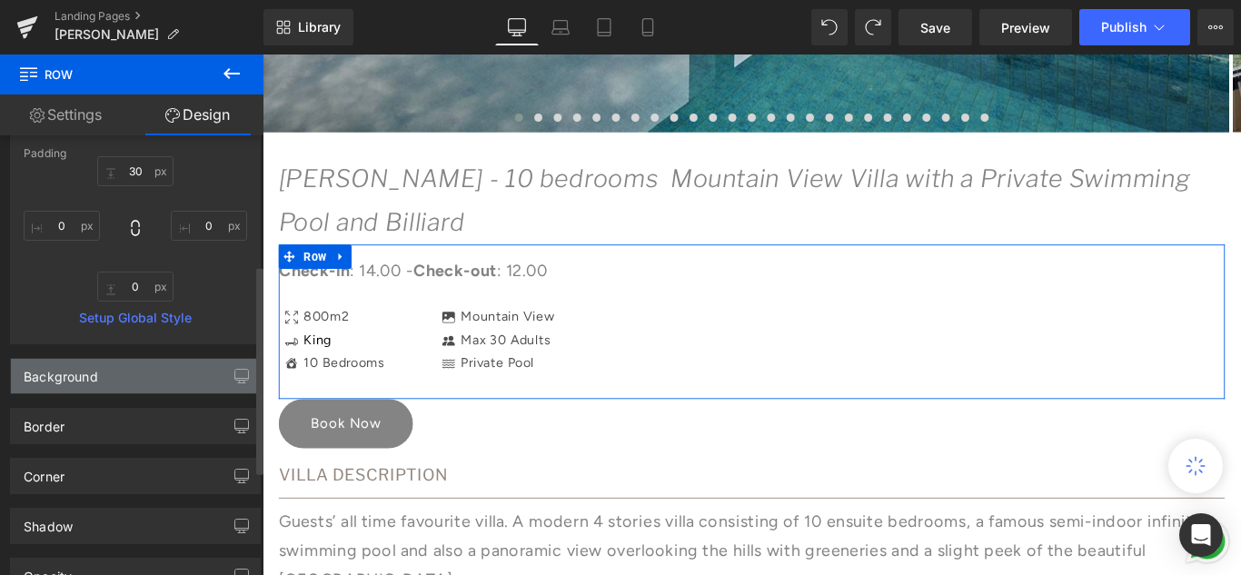
click at [77, 386] on div "Background" at bounding box center [135, 376] width 249 height 35
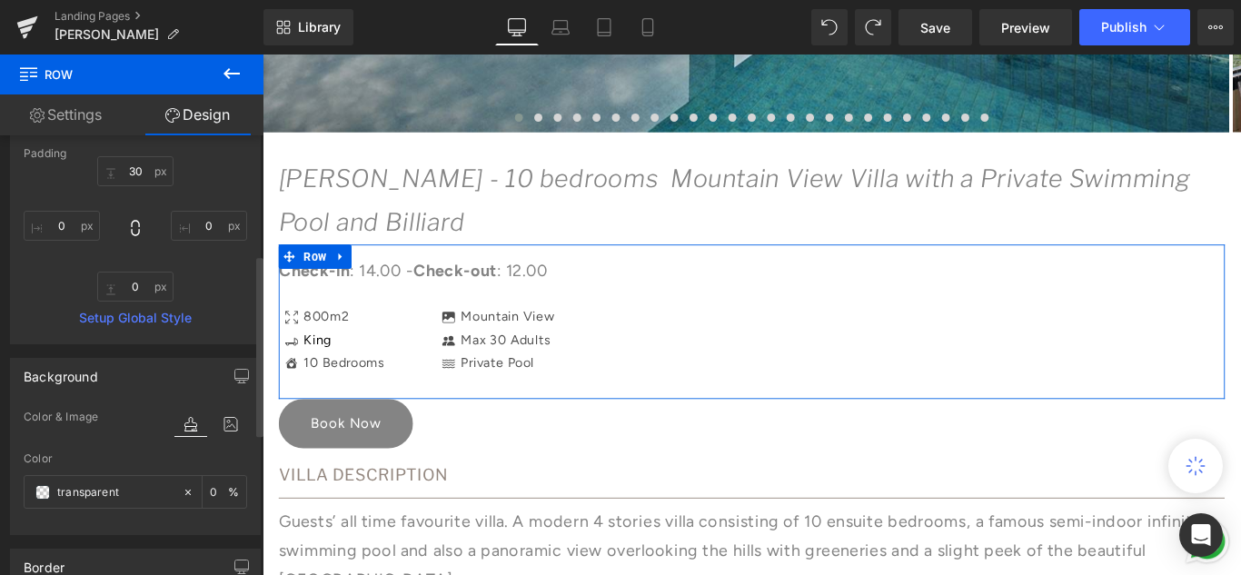
scroll to position [363, 0]
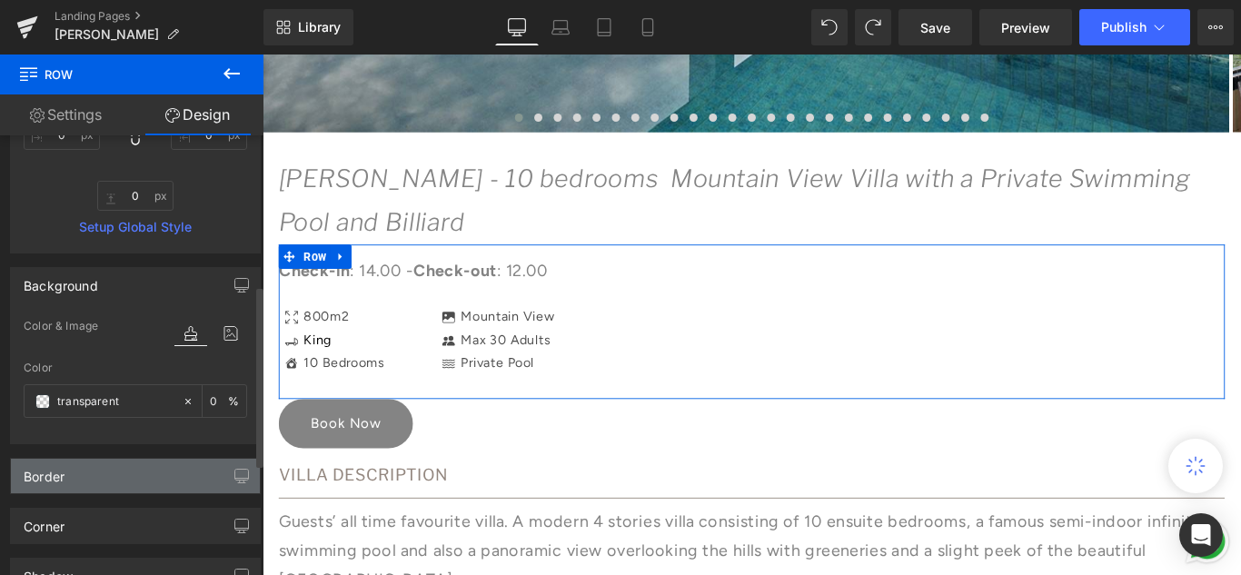
click at [98, 479] on div "Border" at bounding box center [135, 476] width 249 height 35
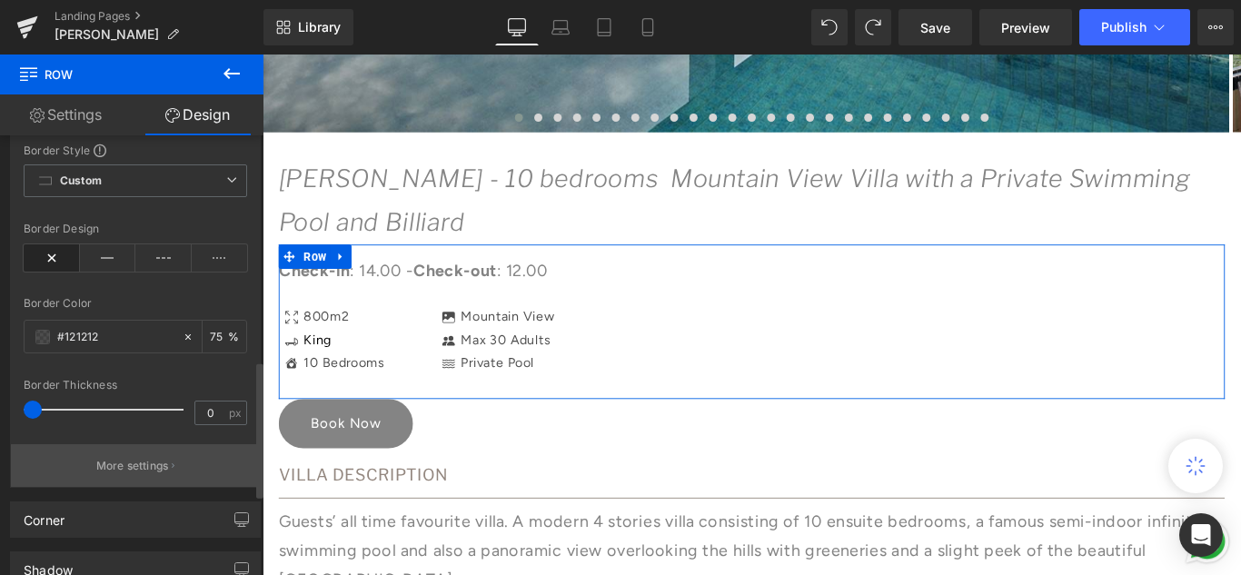
scroll to position [818, 0]
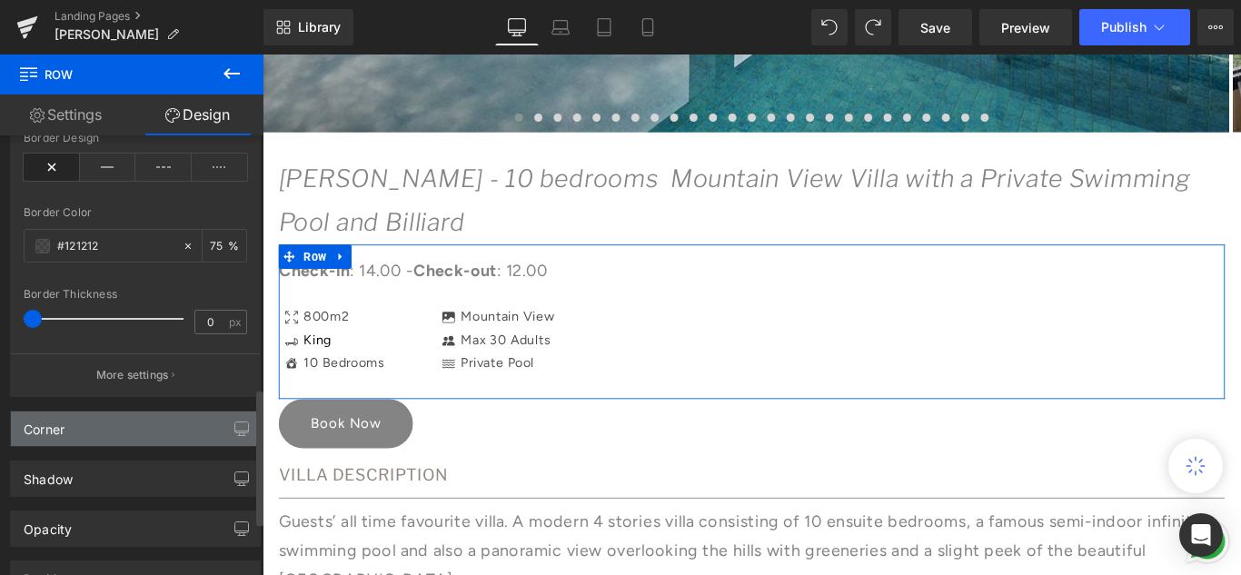
click at [153, 434] on div "Corner" at bounding box center [135, 429] width 249 height 35
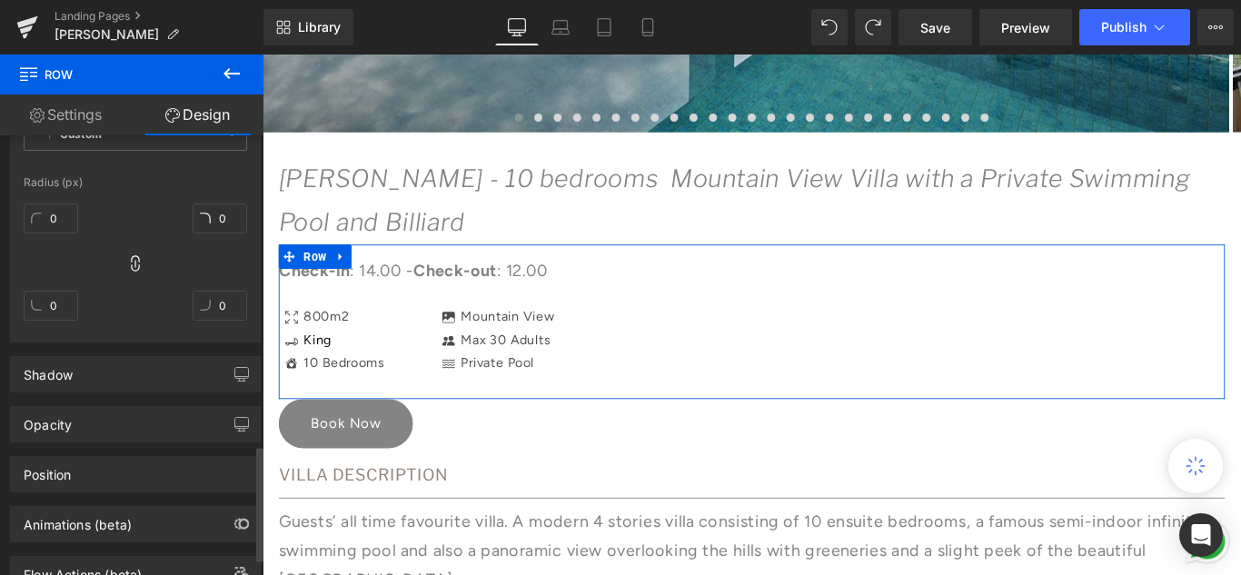
scroll to position [1181, 0]
click at [74, 374] on div "Shadow" at bounding box center [135, 373] width 249 height 35
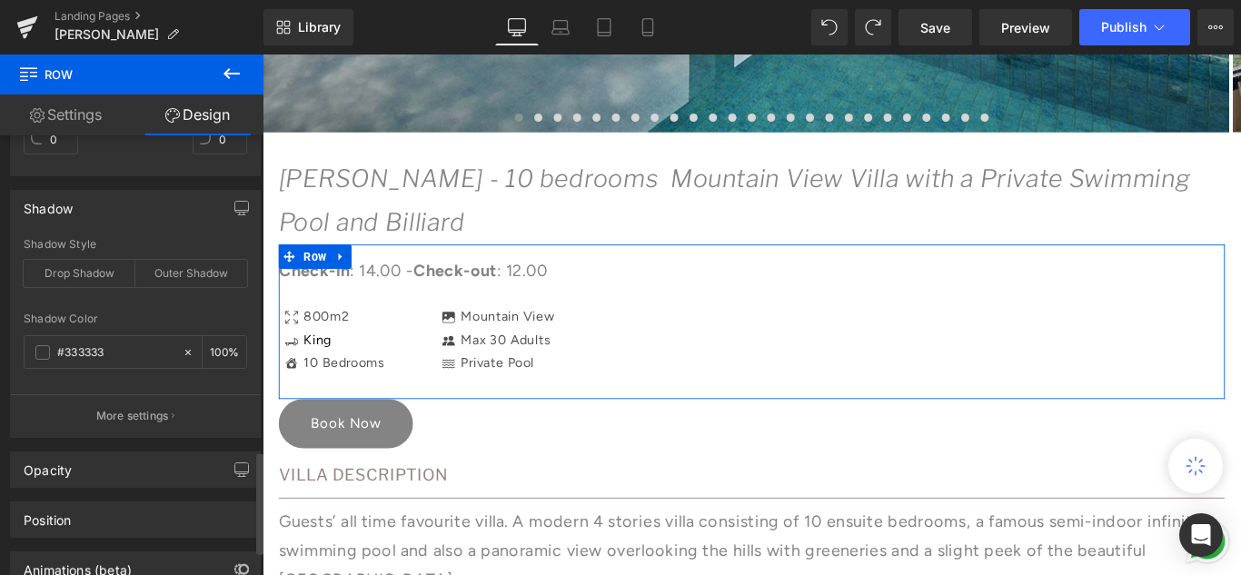
scroll to position [1363, 0]
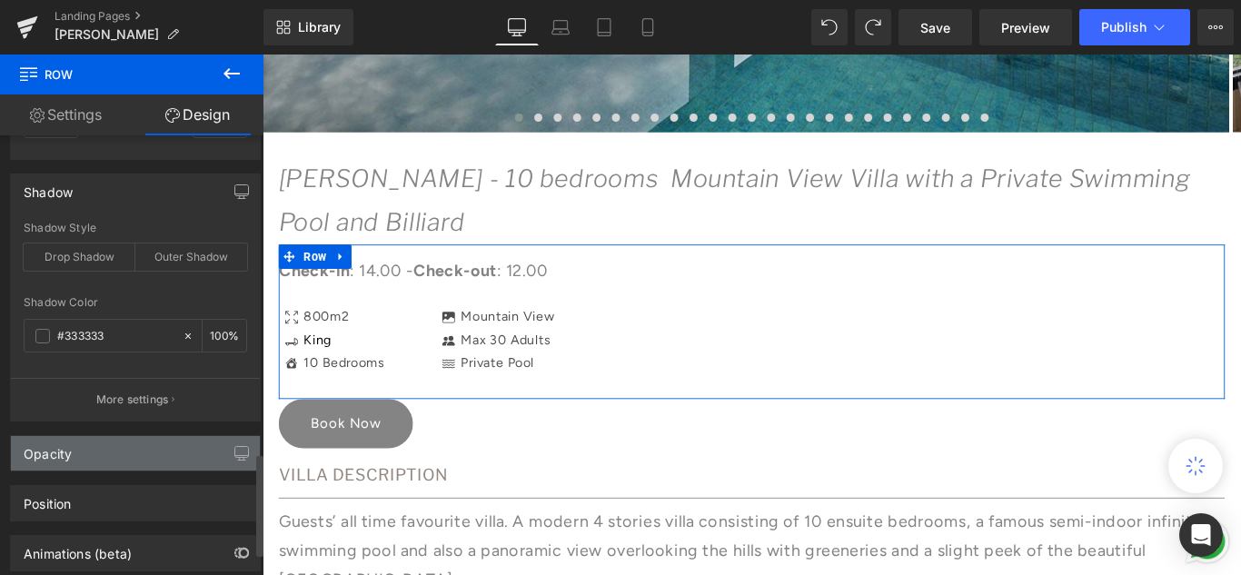
click at [100, 441] on div "Opacity" at bounding box center [135, 453] width 249 height 35
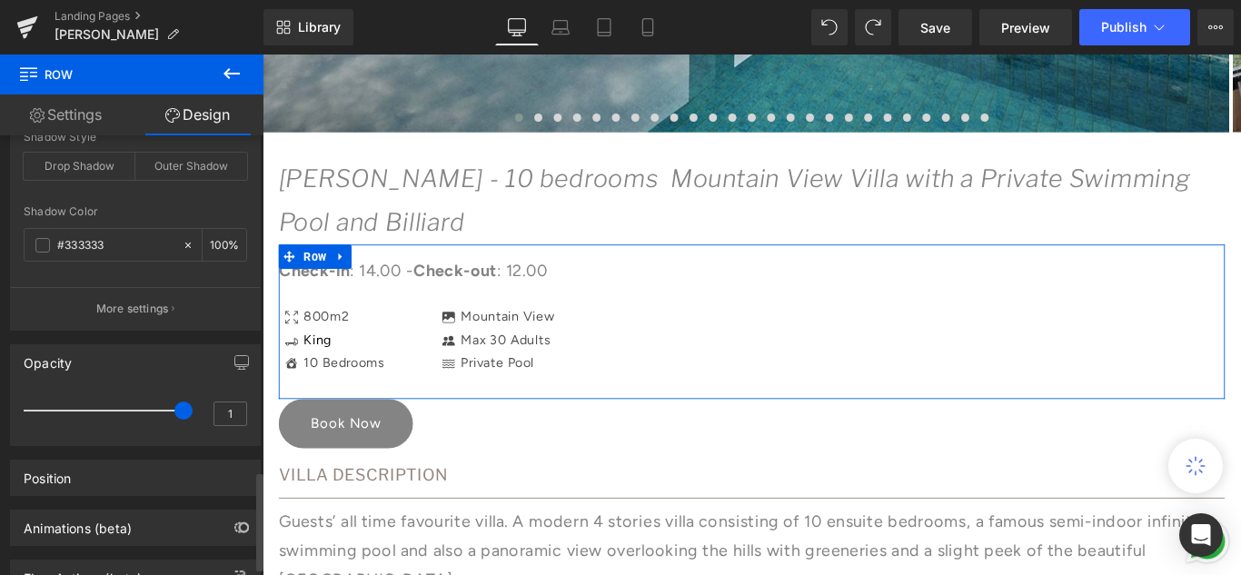
scroll to position [1525, 0]
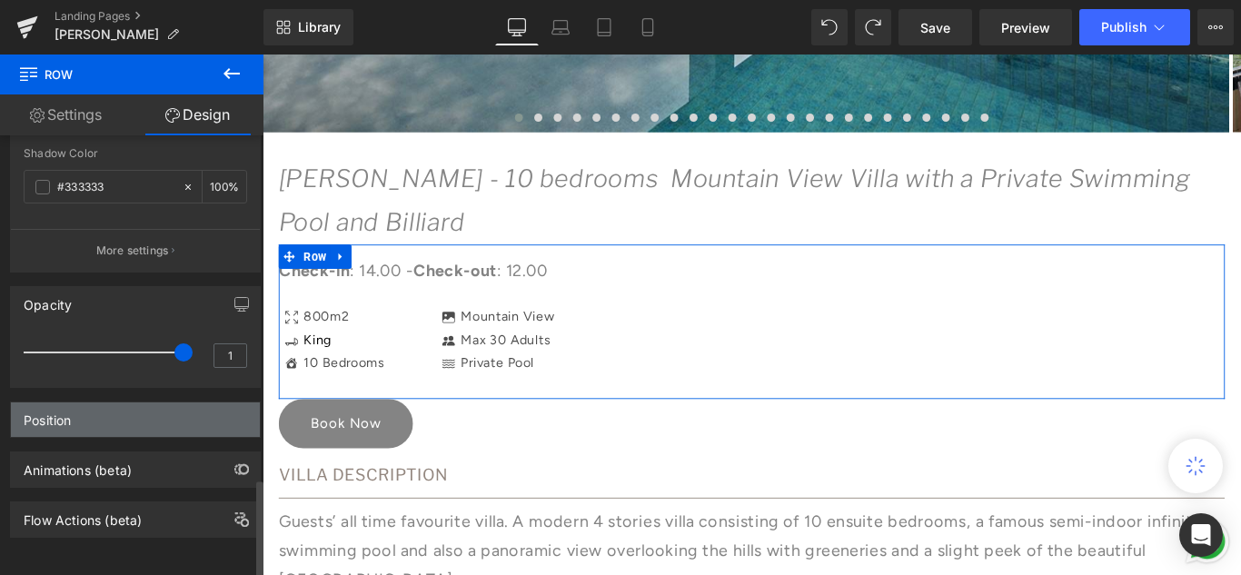
click at [89, 420] on div "Position" at bounding box center [135, 419] width 249 height 35
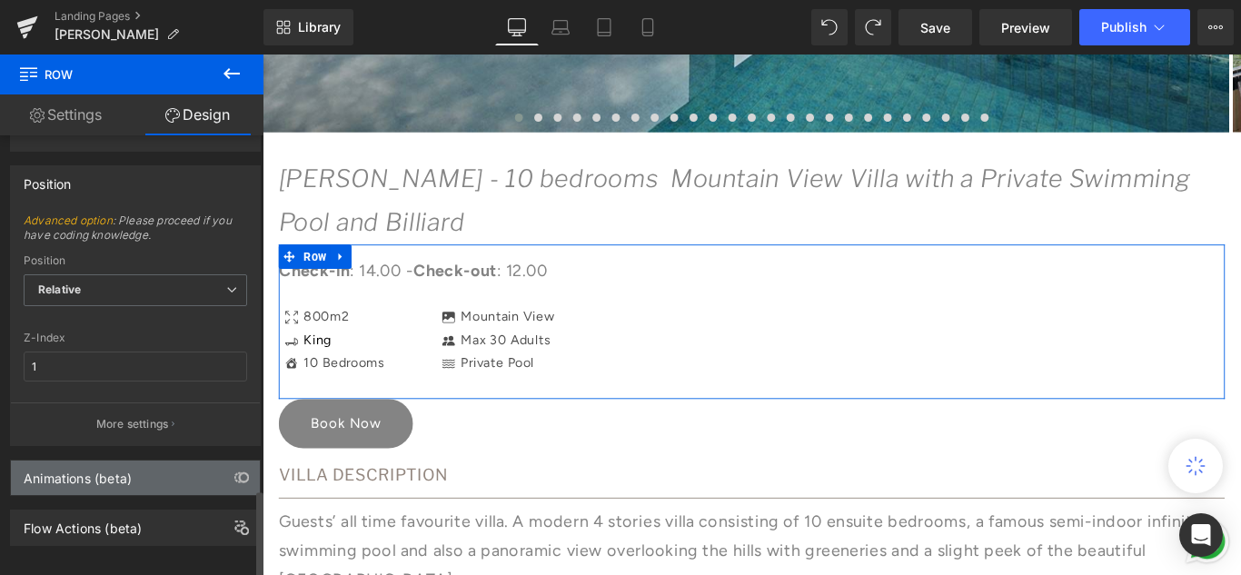
scroll to position [1770, 0]
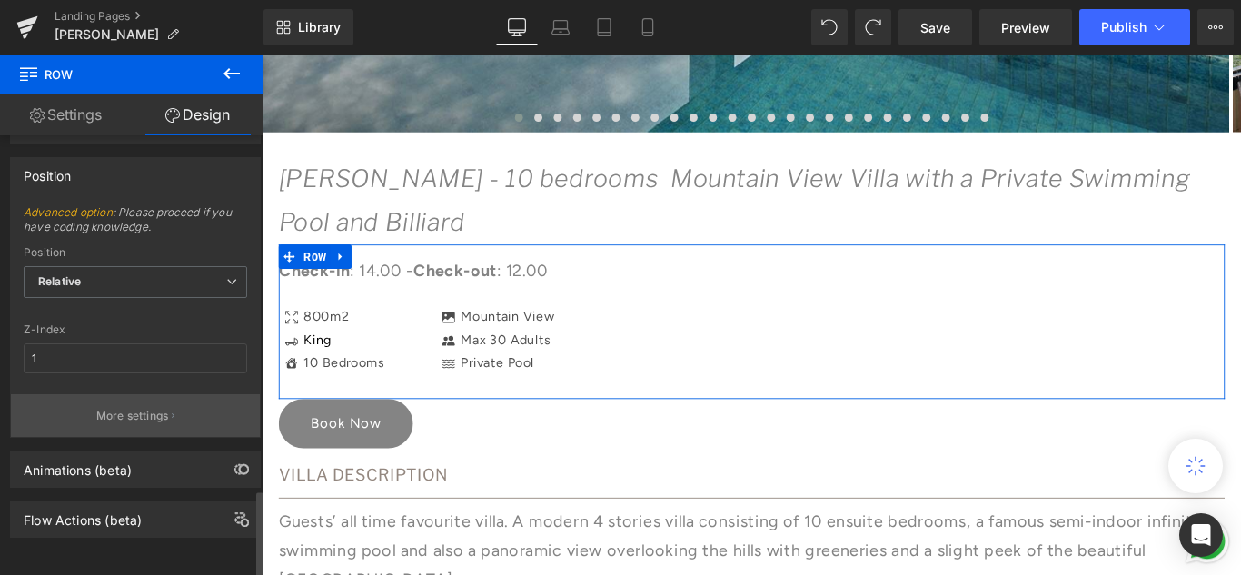
click at [103, 408] on p "More settings" at bounding box center [132, 416] width 73 height 16
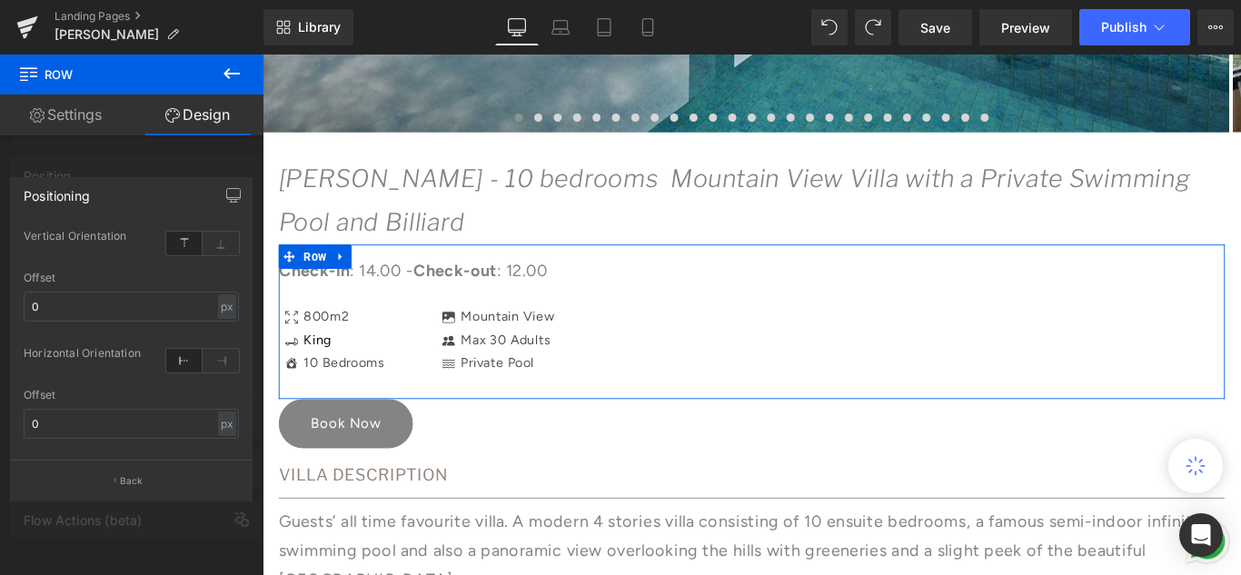
click at [54, 110] on link "Settings" at bounding box center [66, 114] width 132 height 41
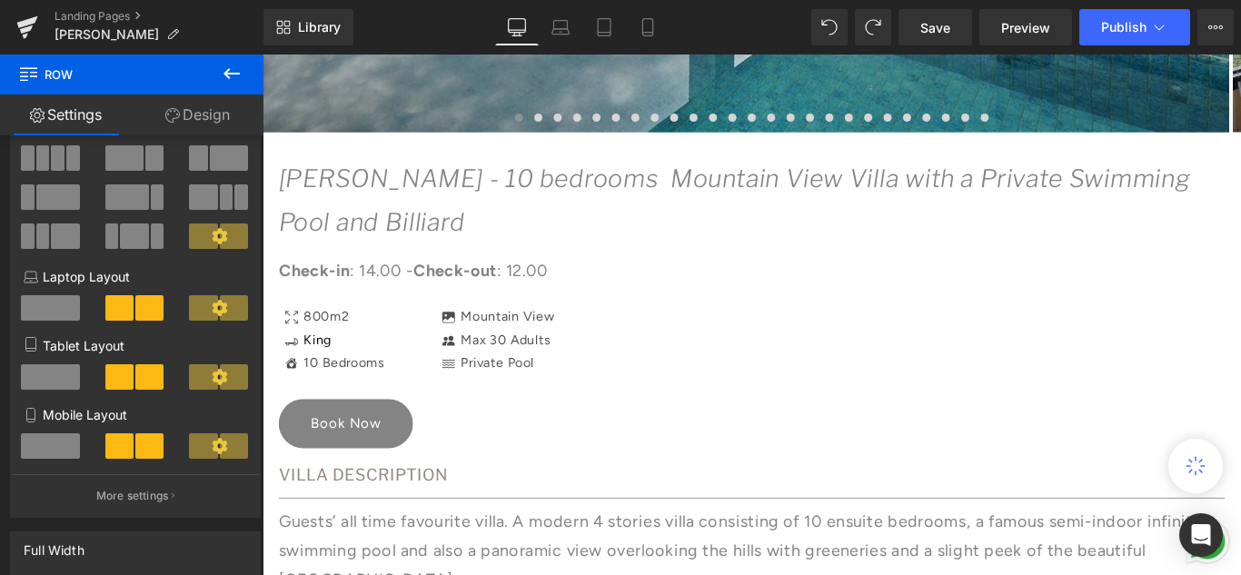
scroll to position [999, 0]
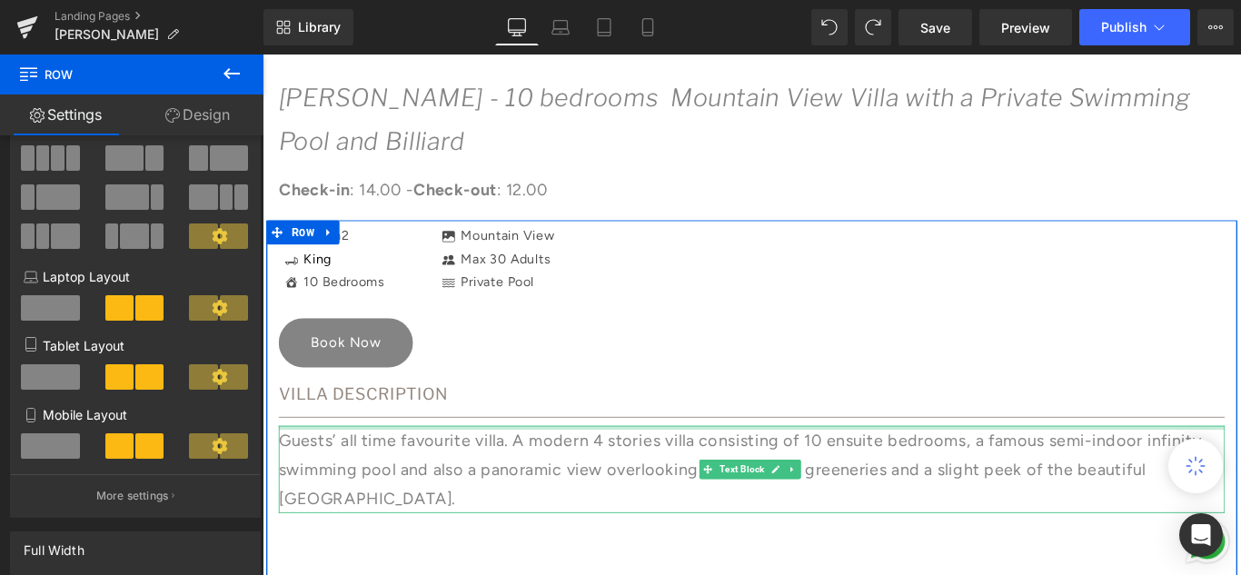
click at [456, 474] on div at bounding box center [812, 474] width 1063 height 5
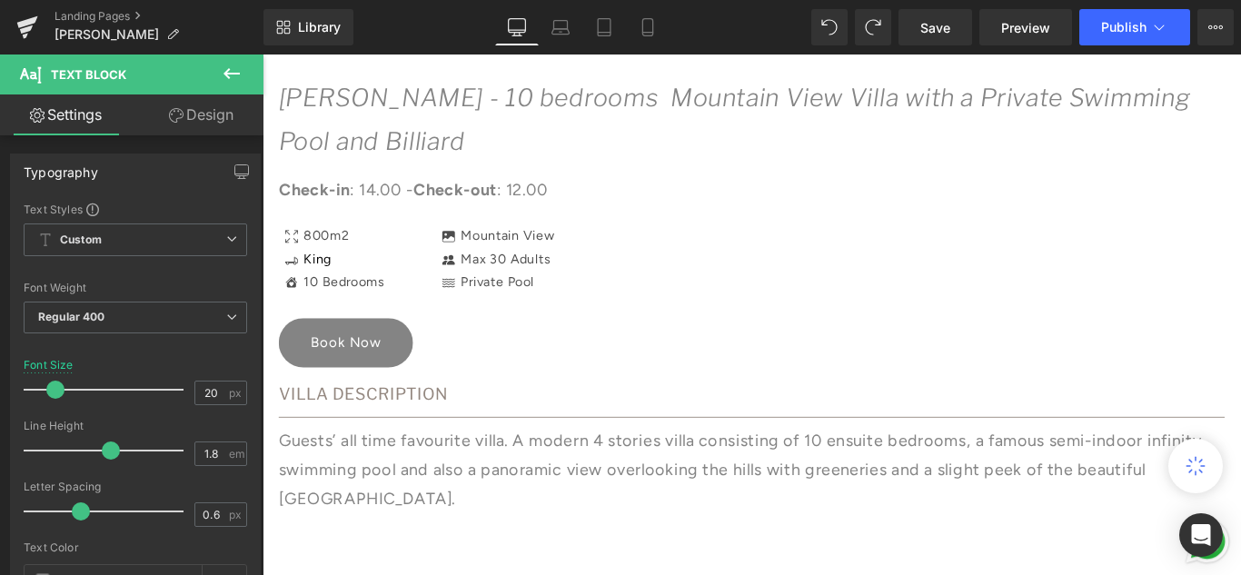
click at [223, 77] on icon at bounding box center [232, 74] width 22 height 22
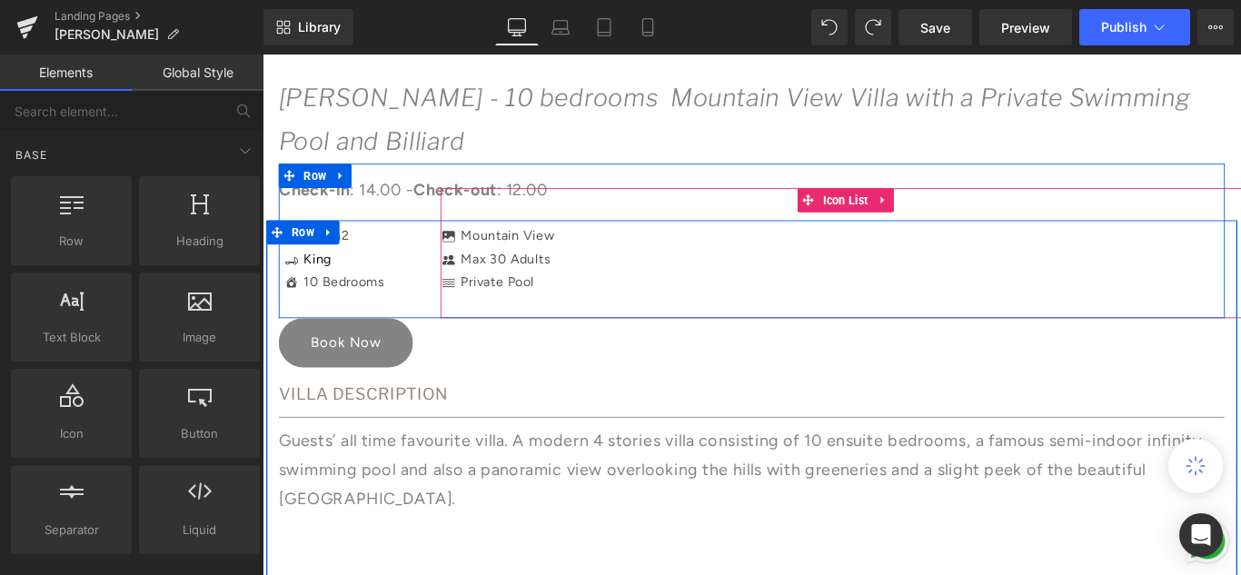
scroll to position [909, 0]
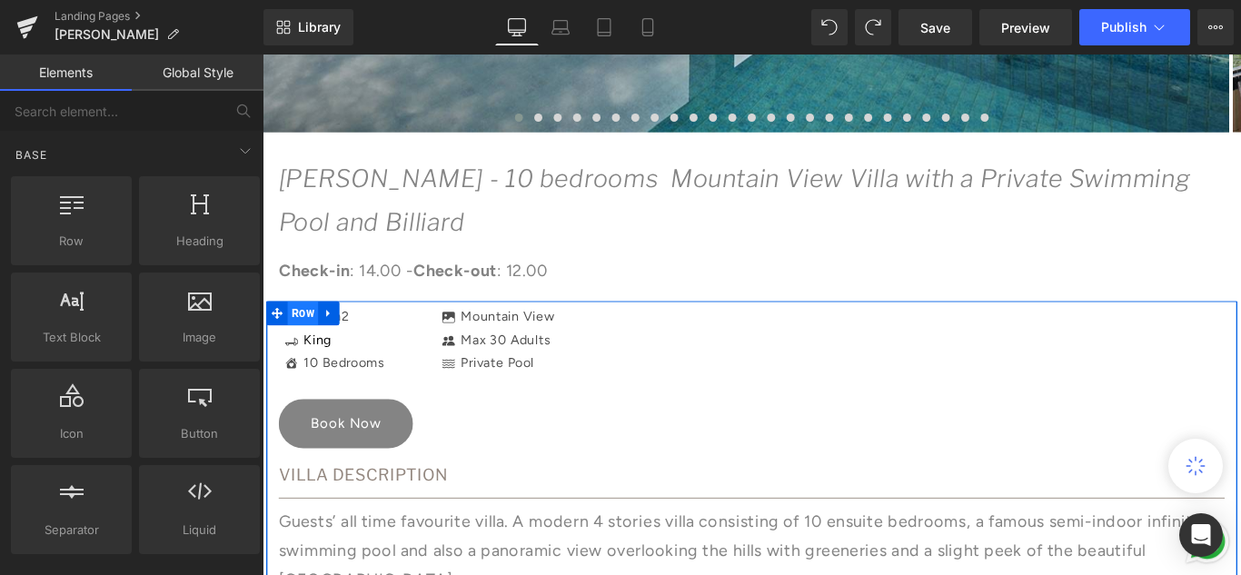
click at [301, 348] on span "Row" at bounding box center [308, 345] width 35 height 27
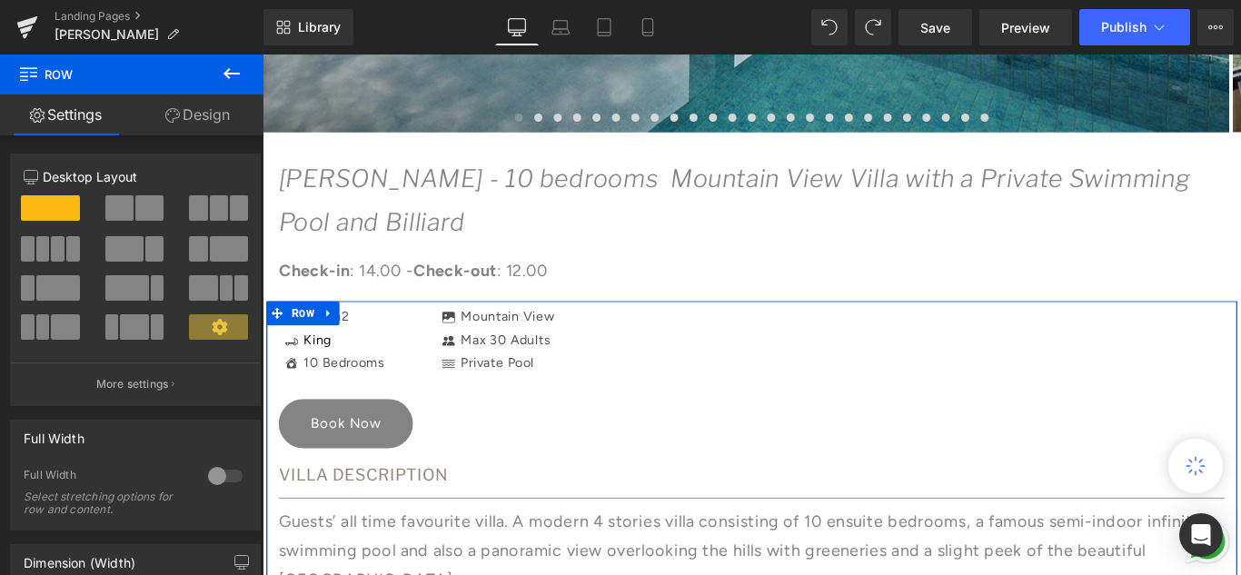
click at [191, 114] on link "Design" at bounding box center [198, 114] width 132 height 41
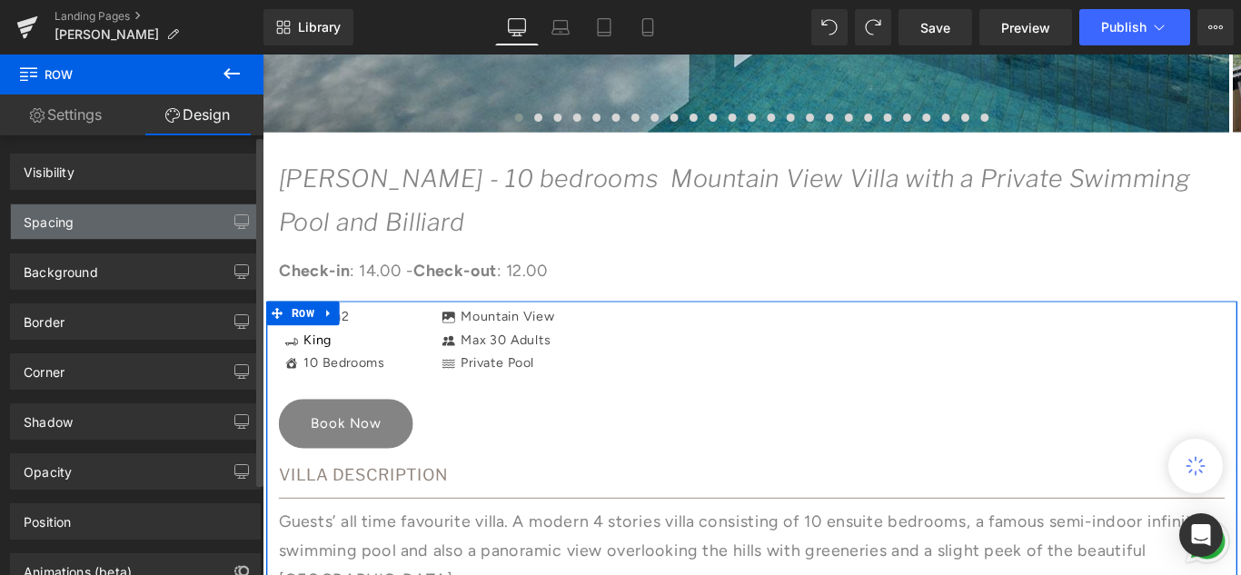
click at [74, 220] on div "Spacing" at bounding box center [49, 216] width 50 height 25
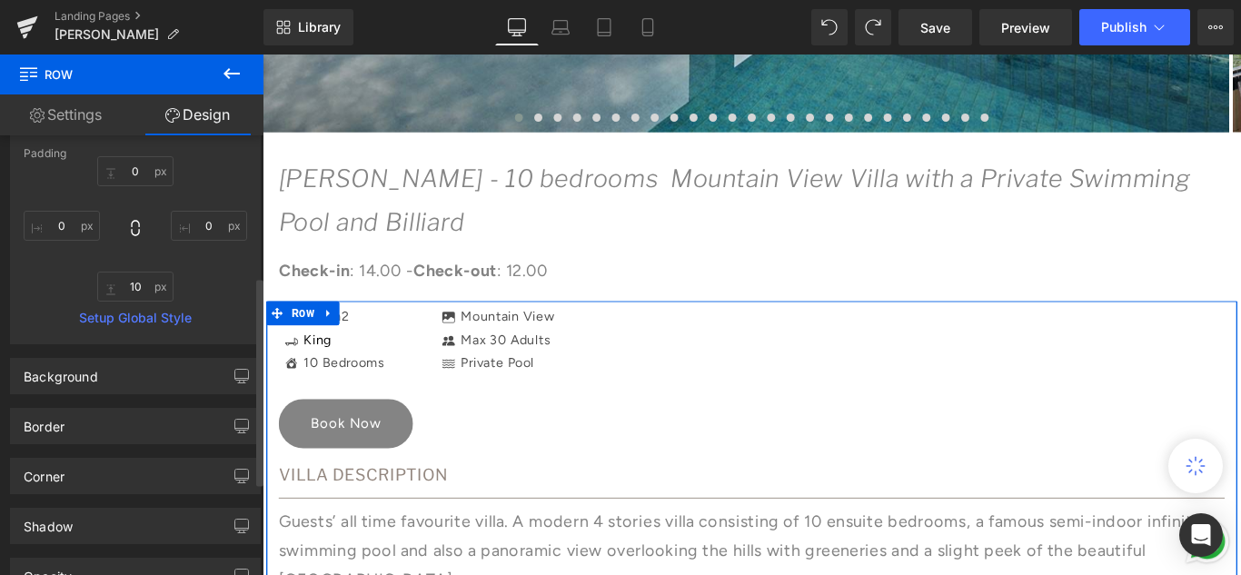
scroll to position [363, 0]
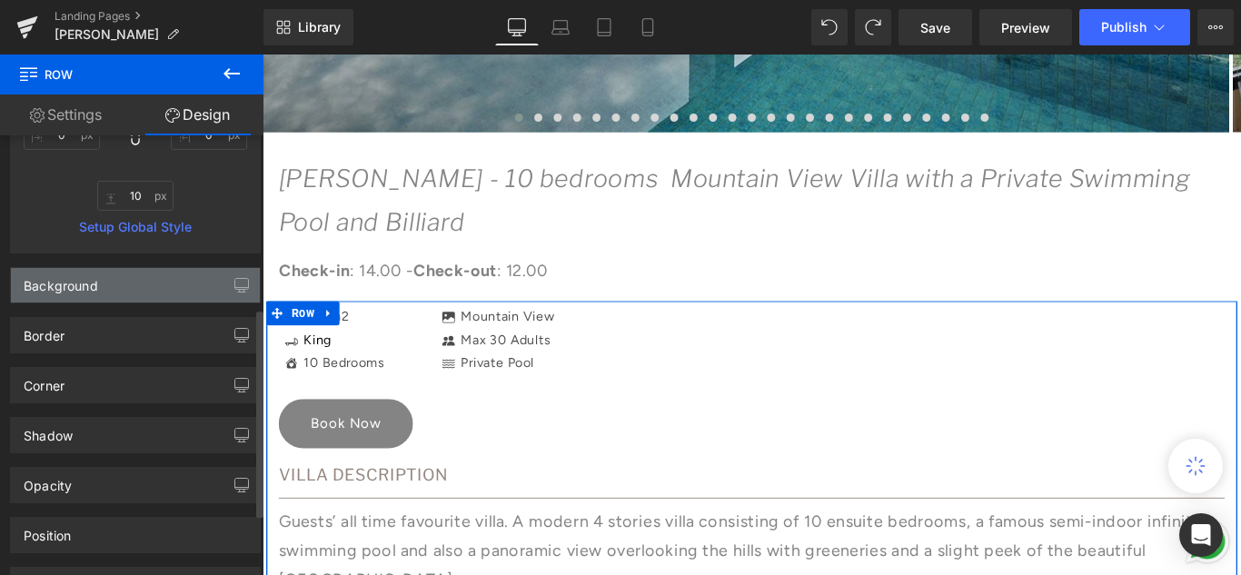
click at [116, 286] on div "Background" at bounding box center [135, 285] width 249 height 35
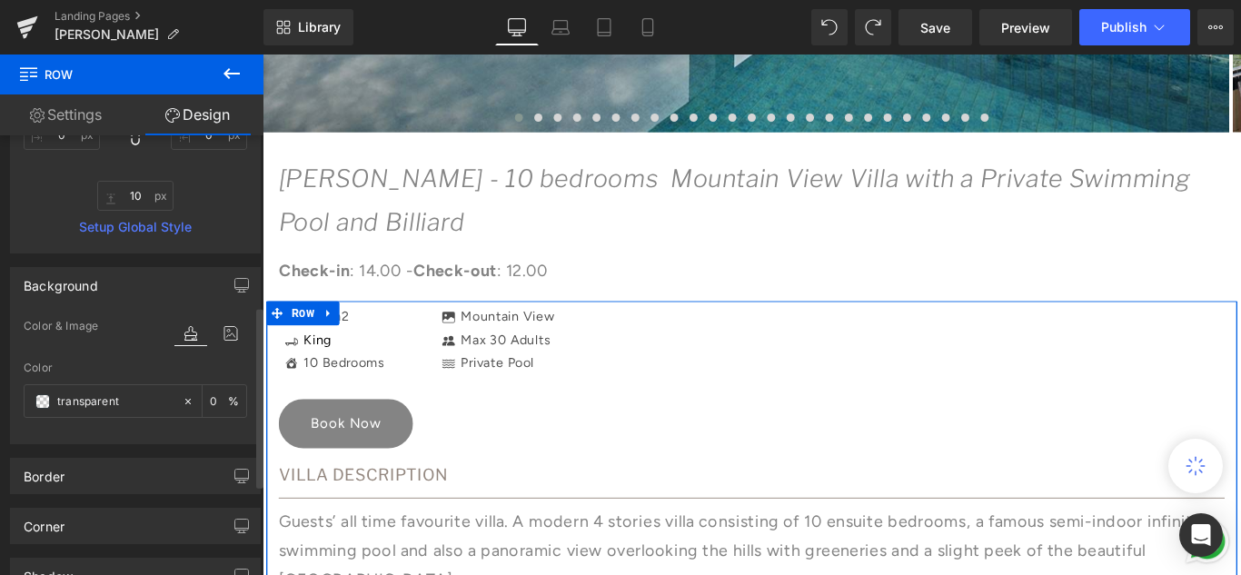
scroll to position [454, 0]
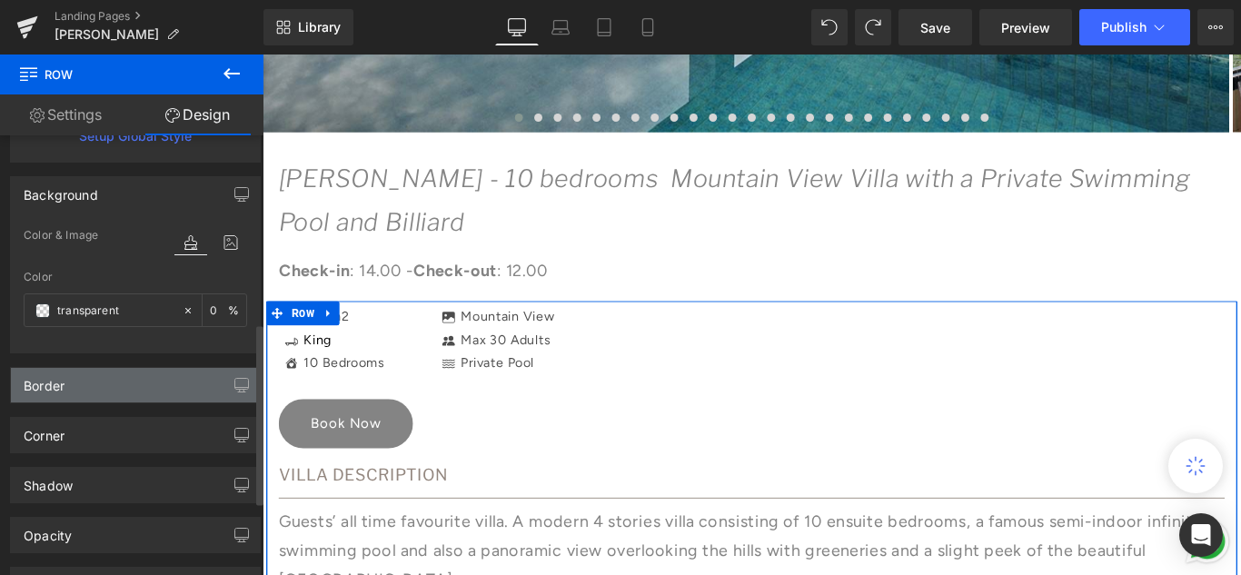
click at [106, 380] on div "Border" at bounding box center [135, 385] width 249 height 35
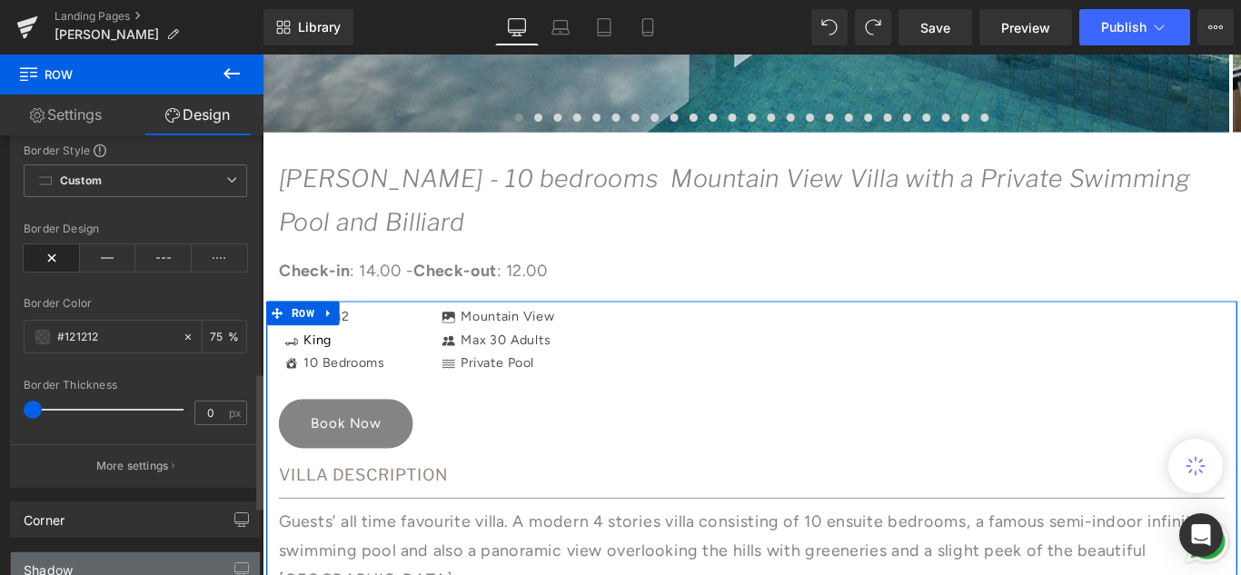
scroll to position [818, 0]
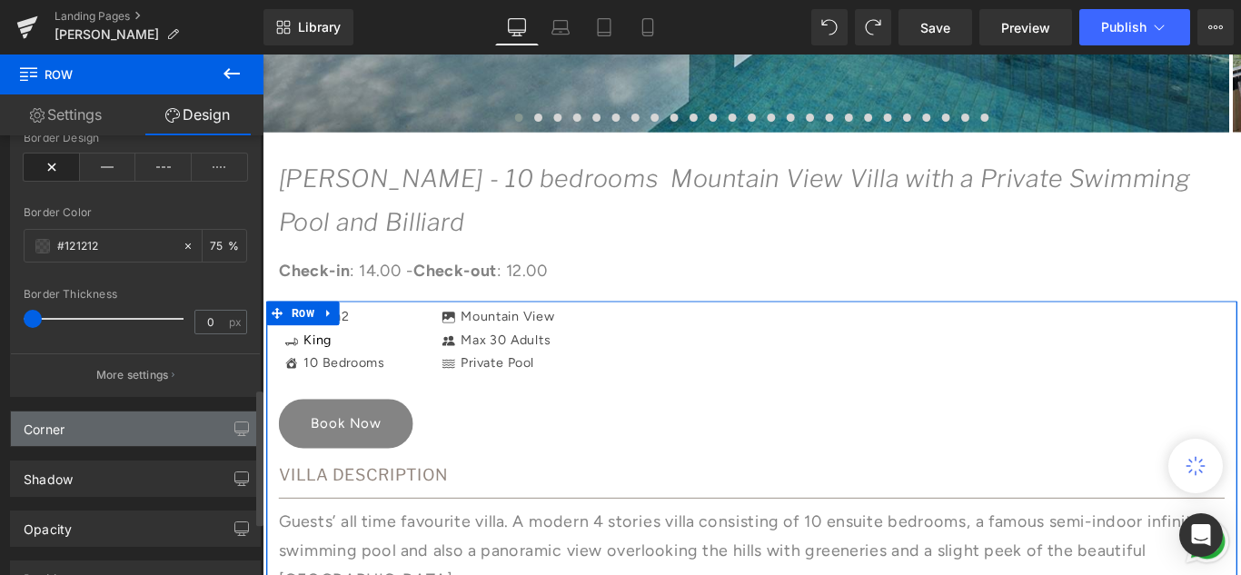
click at [107, 432] on div "Corner" at bounding box center [135, 429] width 249 height 35
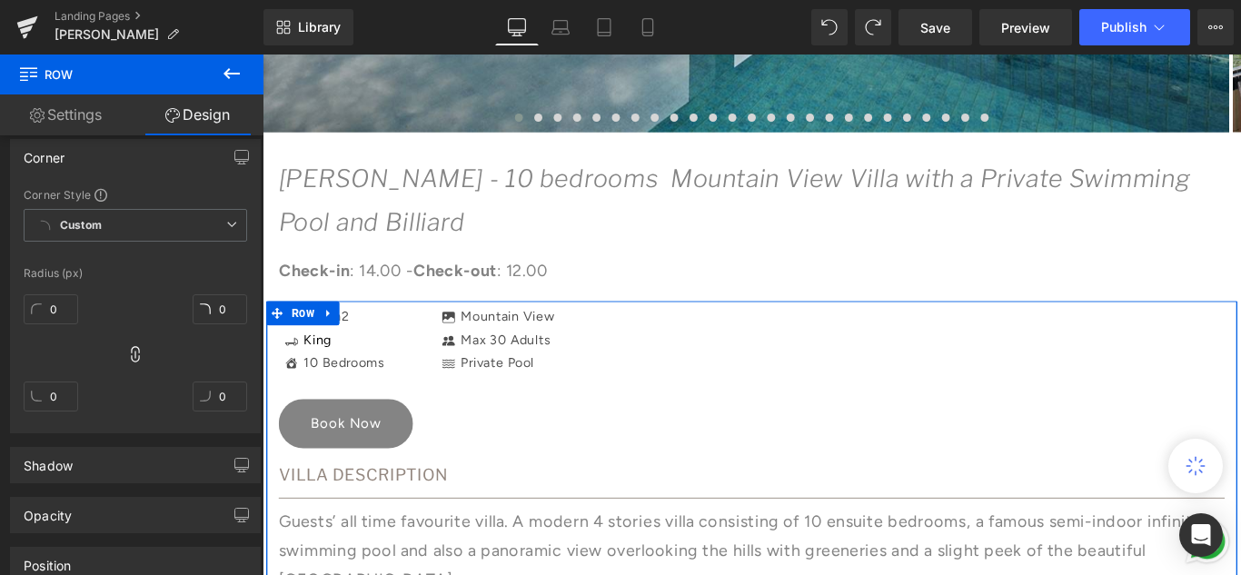
scroll to position [1090, 0]
click at [76, 119] on link "Settings" at bounding box center [66, 114] width 132 height 41
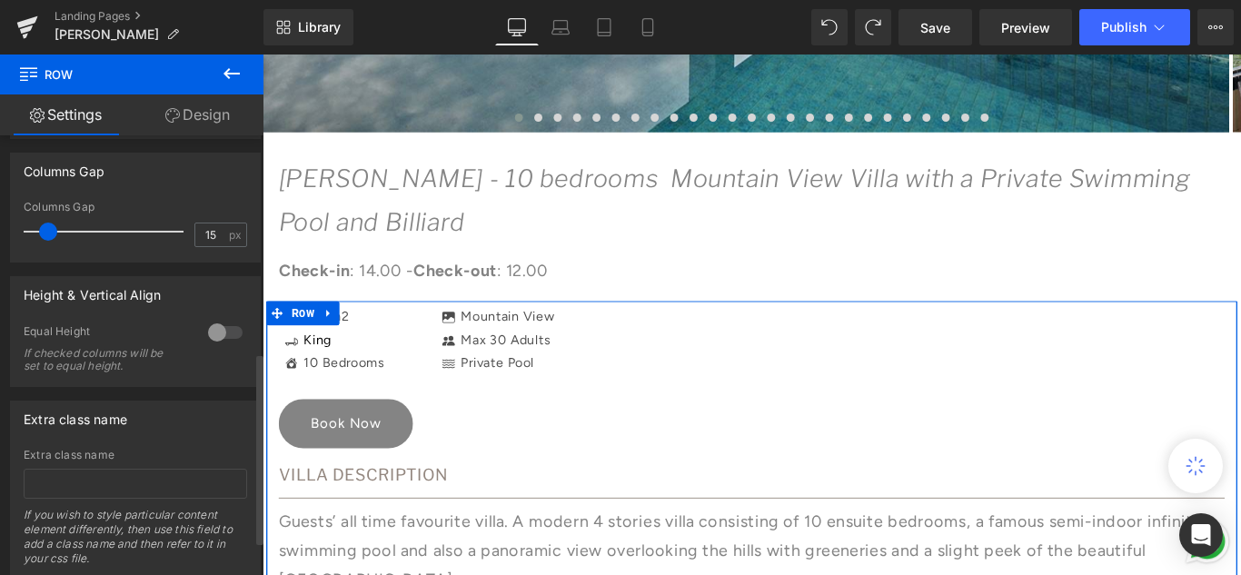
scroll to position [580, 0]
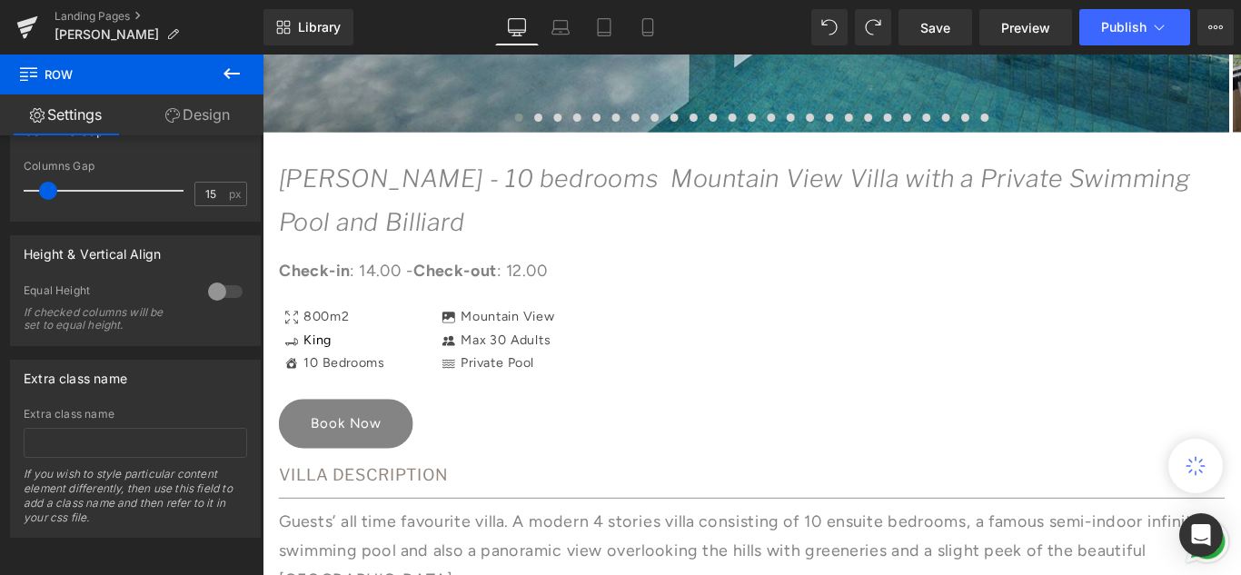
click at [223, 78] on icon at bounding box center [232, 74] width 22 height 22
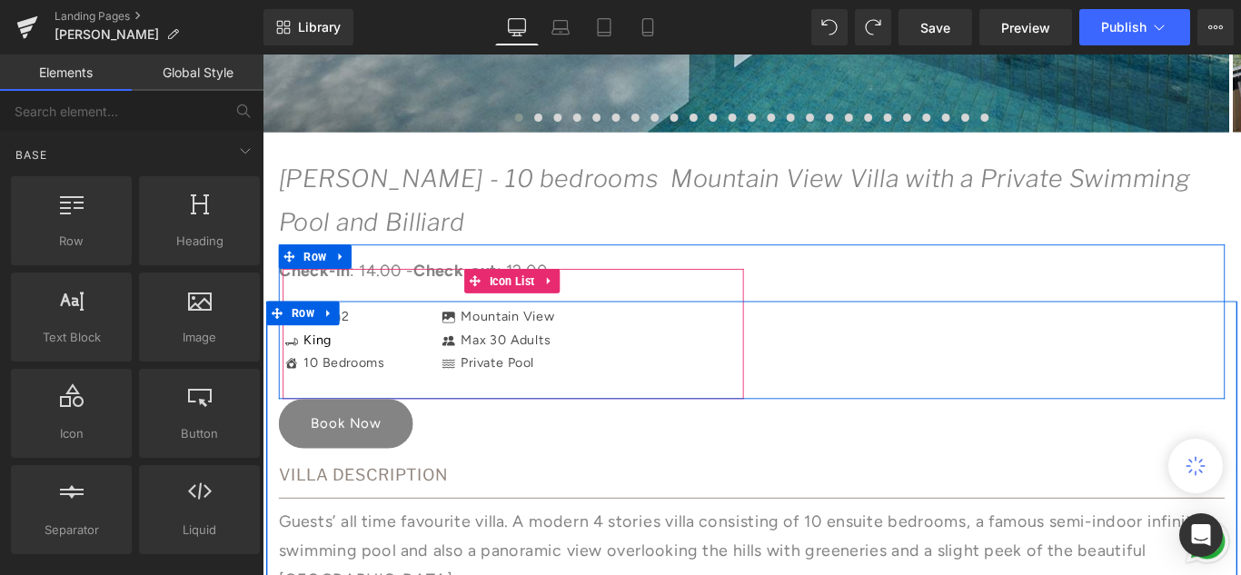
click at [374, 382] on li "Icon King Text Block" at bounding box center [342, 376] width 114 height 26
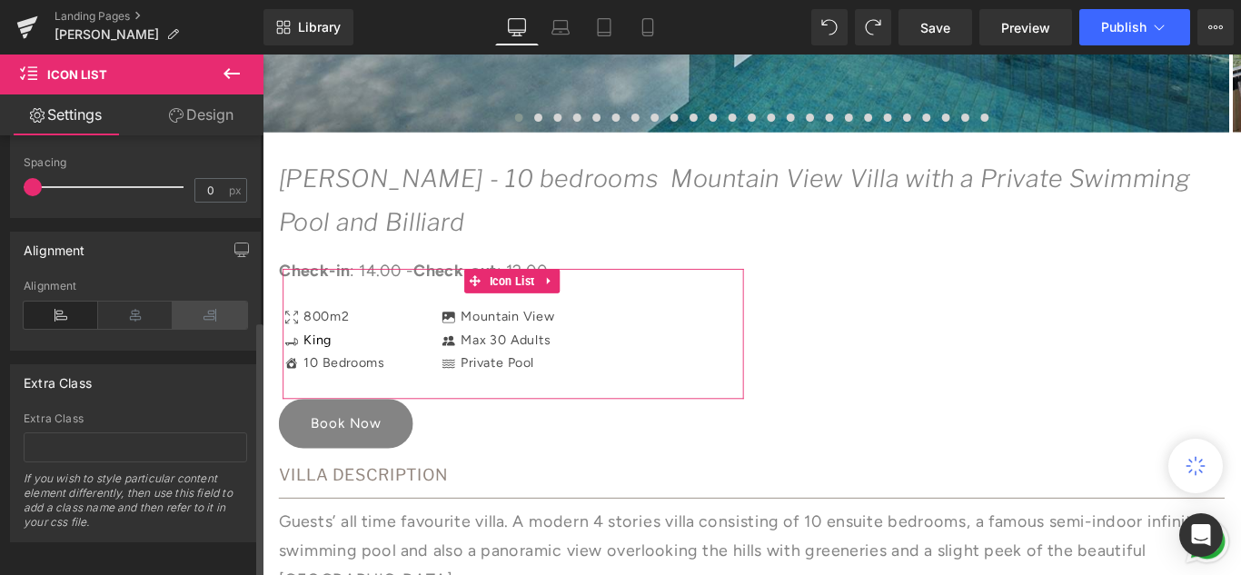
scroll to position [316, 0]
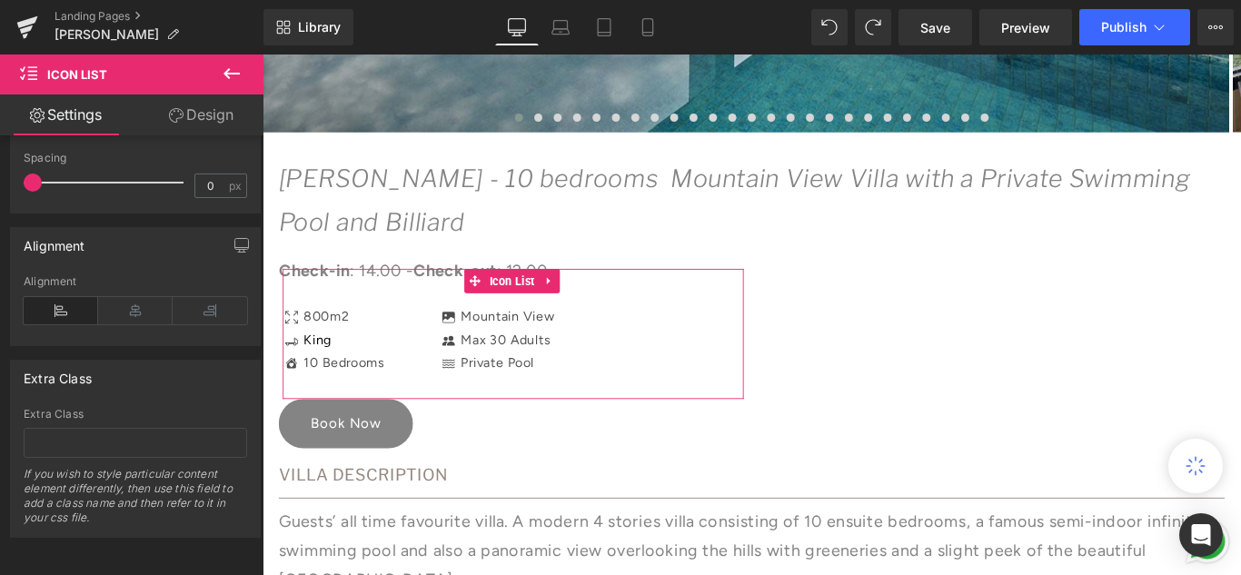
click at [196, 117] on link "Design" at bounding box center [201, 114] width 132 height 41
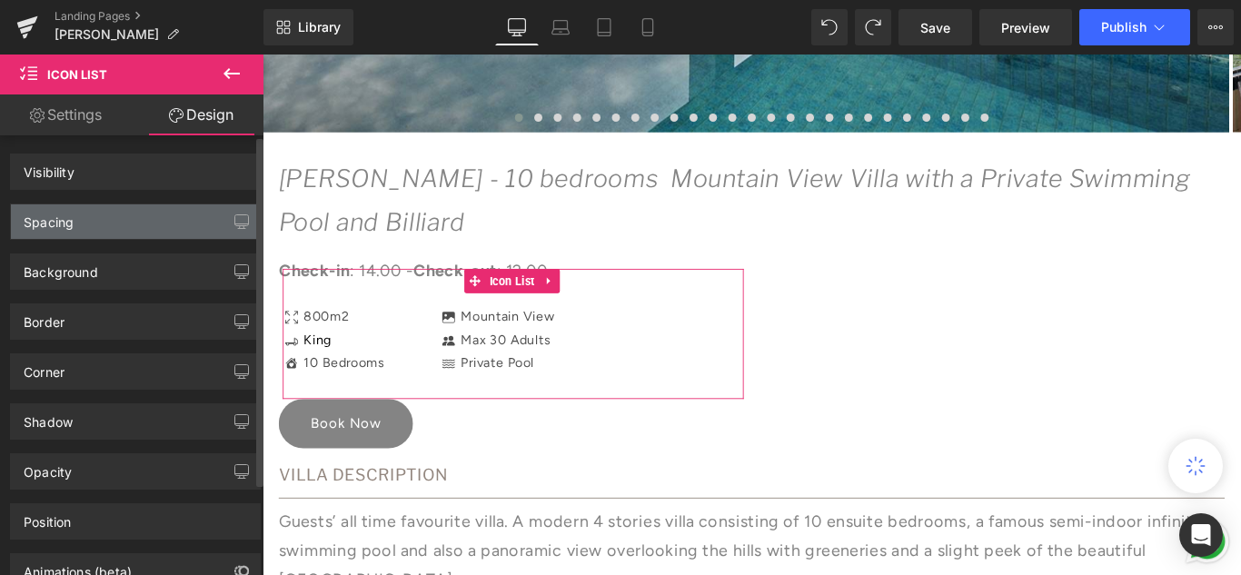
click at [121, 219] on div "Spacing" at bounding box center [135, 221] width 249 height 35
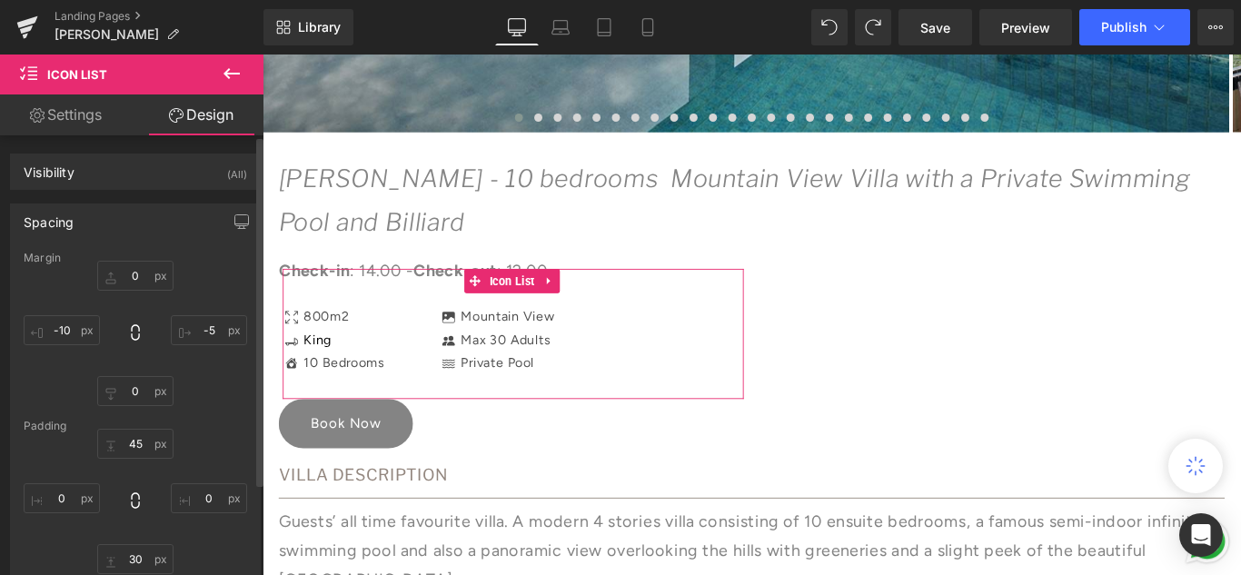
scroll to position [91, 0]
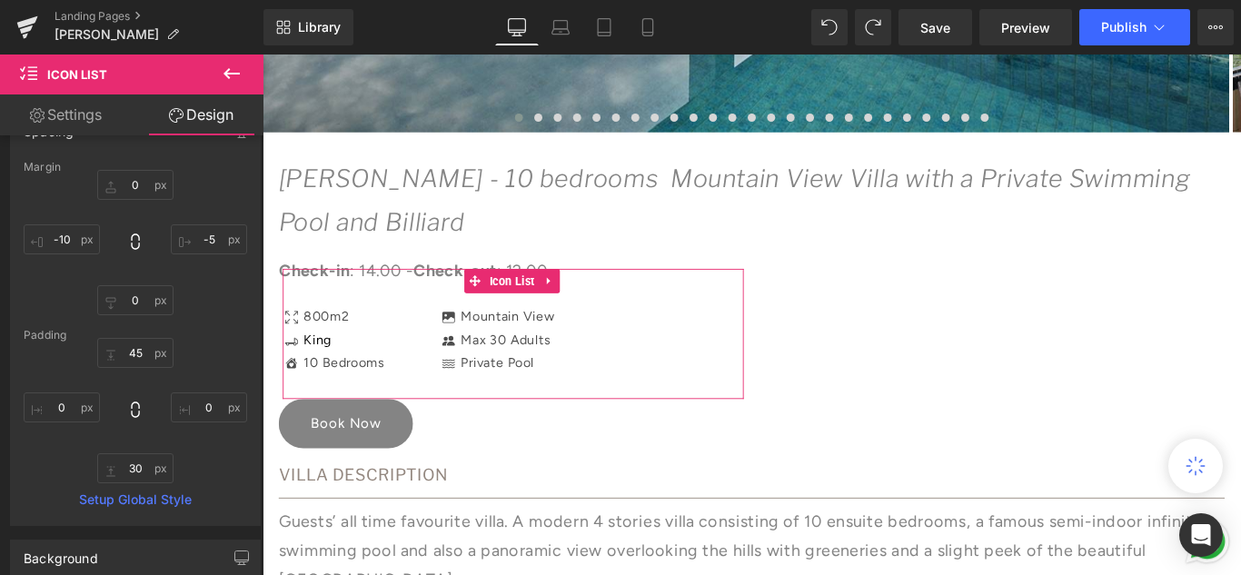
click at [172, 116] on icon at bounding box center [176, 115] width 15 height 15
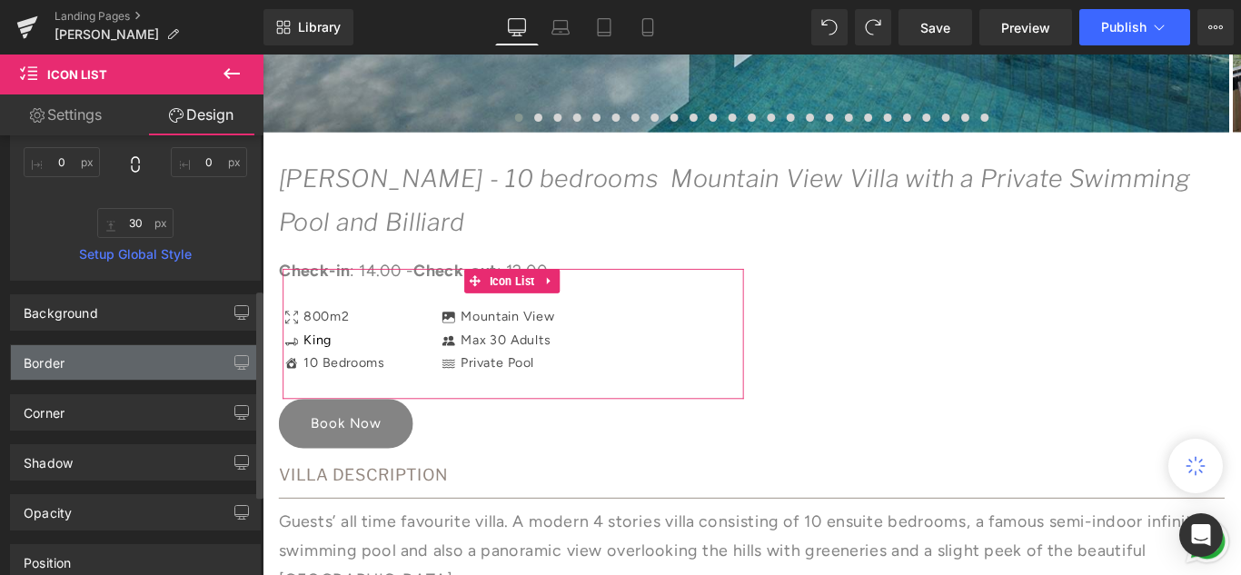
scroll to position [363, 0]
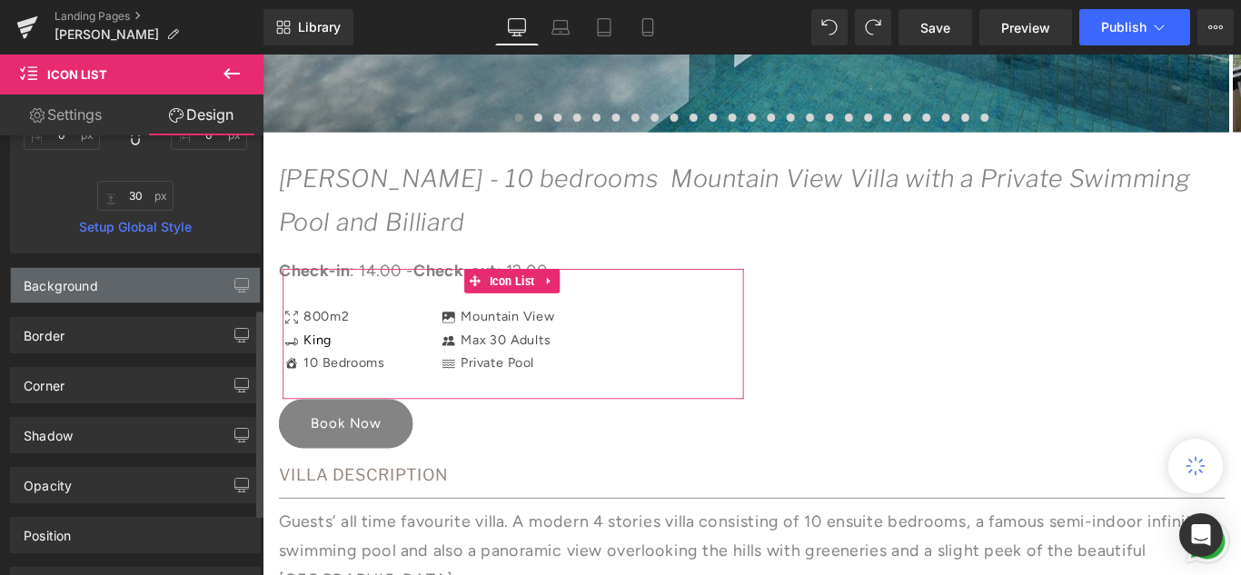
click at [113, 289] on div "Background" at bounding box center [135, 285] width 249 height 35
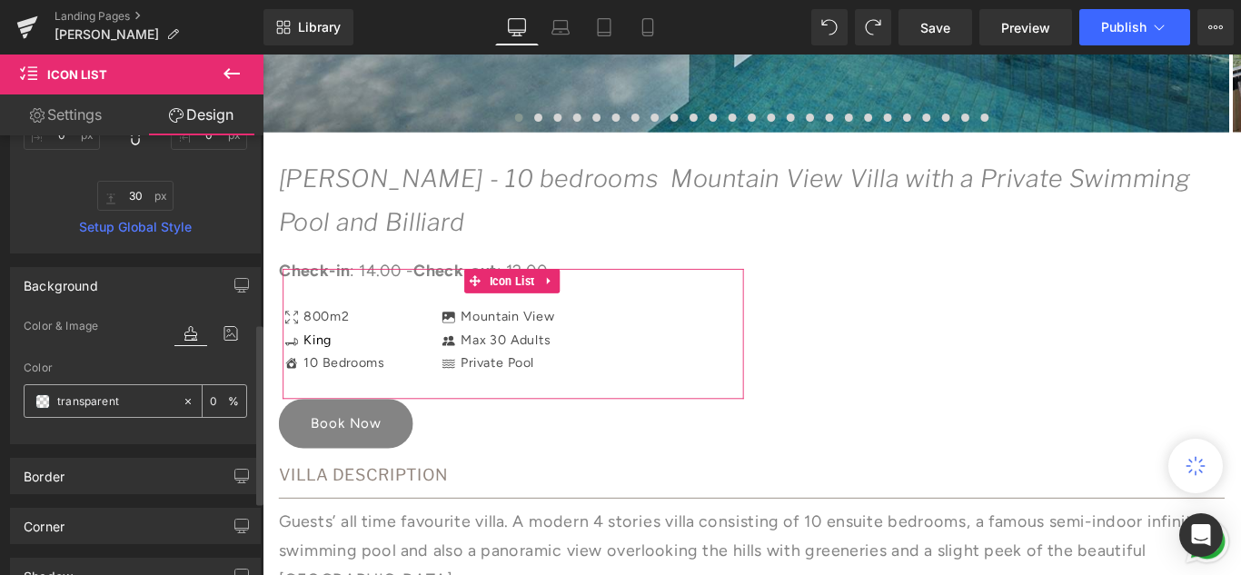
scroll to position [454, 0]
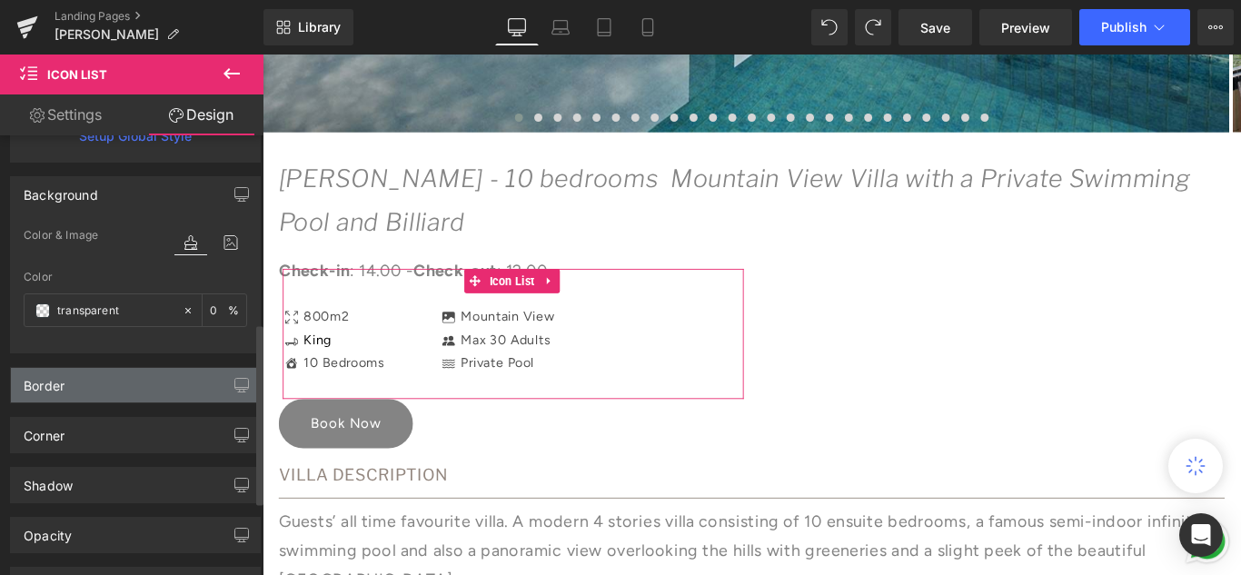
click at [129, 378] on div "Border" at bounding box center [135, 385] width 249 height 35
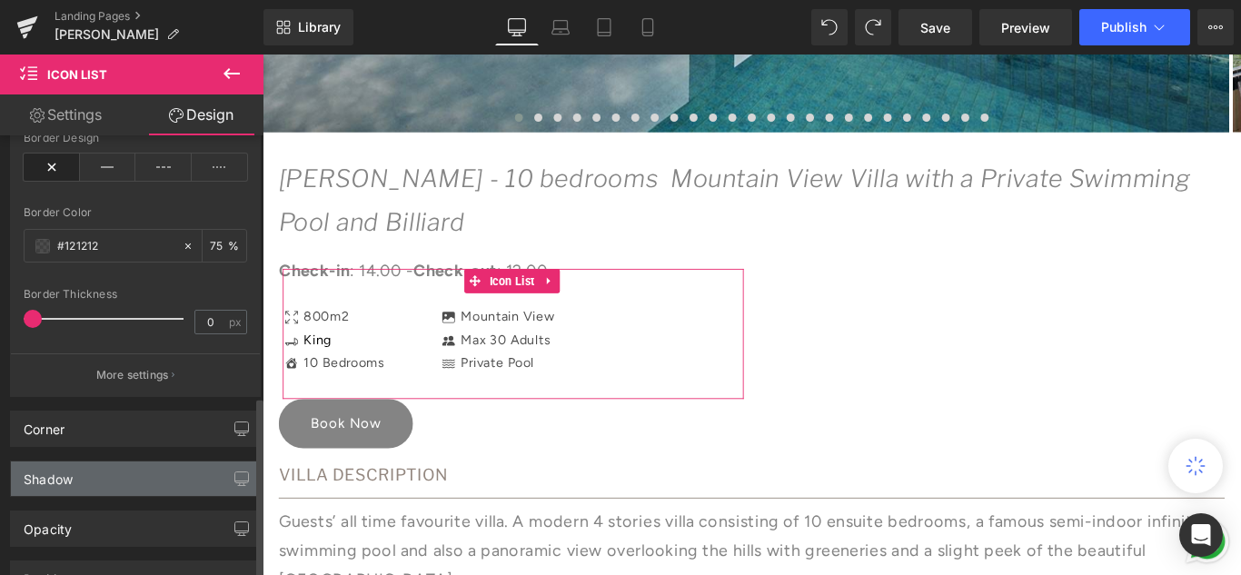
scroll to position [909, 0]
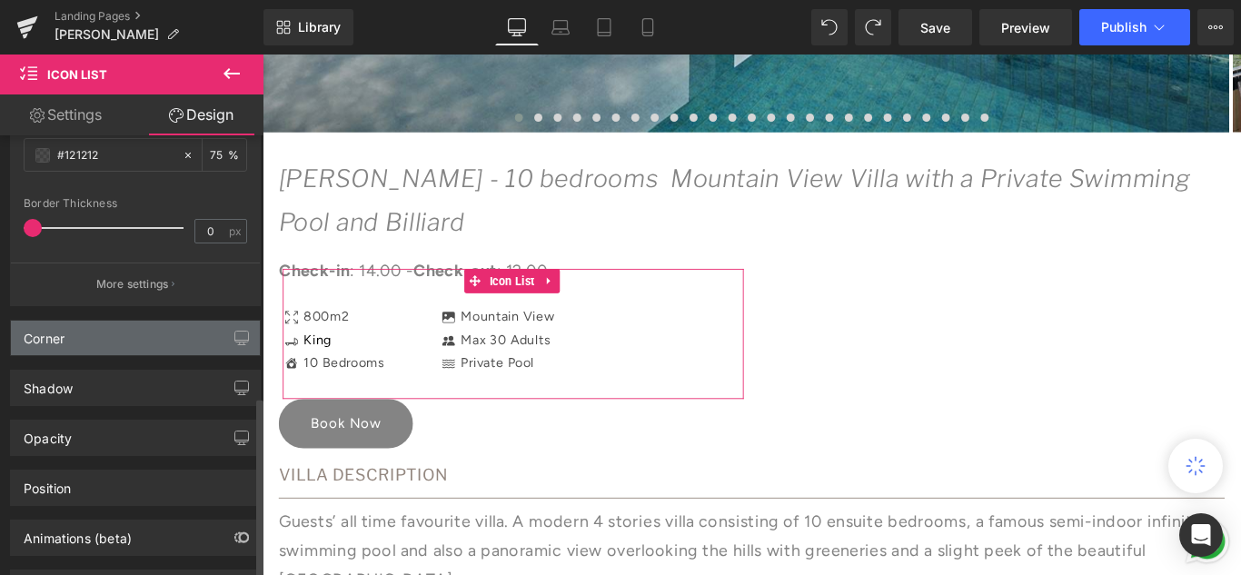
click at [113, 337] on div "Corner" at bounding box center [135, 338] width 249 height 35
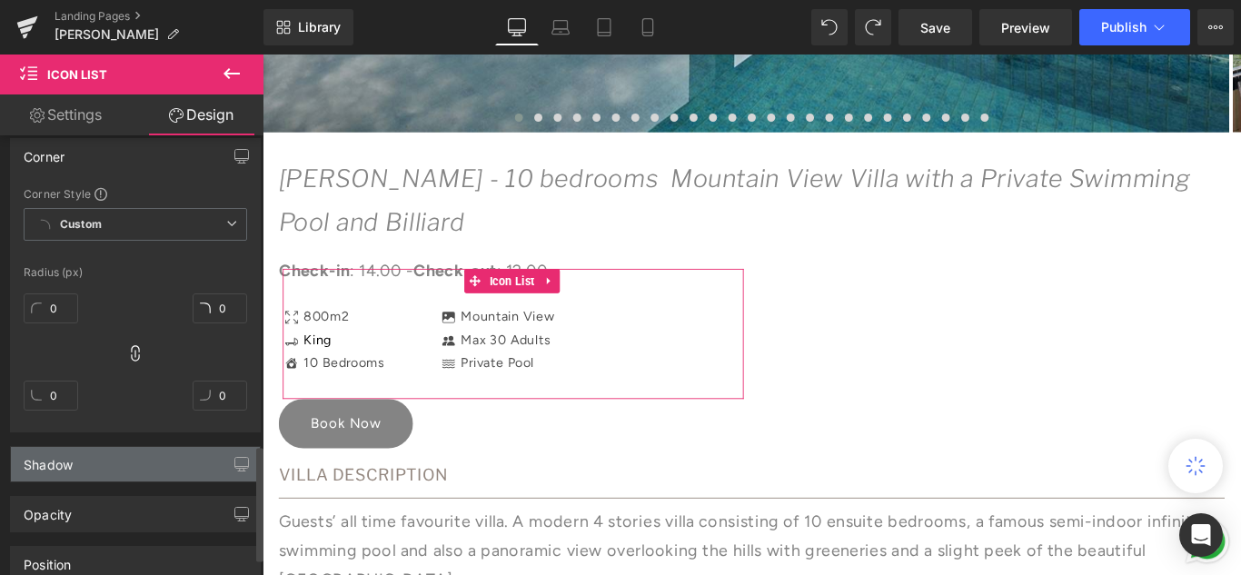
scroll to position [1181, 0]
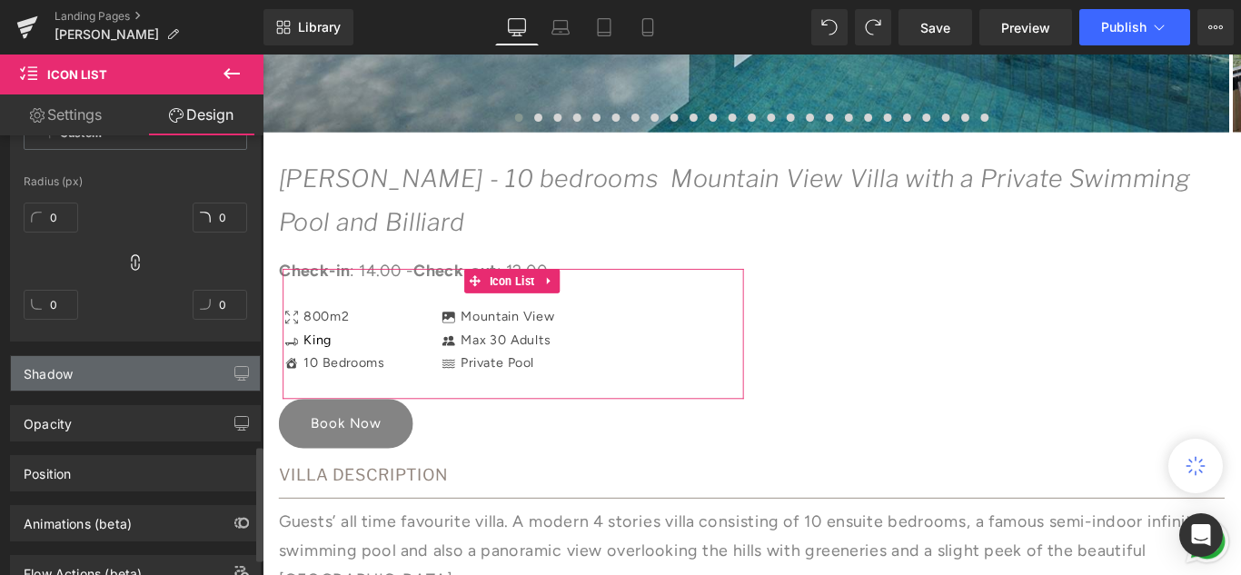
click at [121, 369] on div "Shadow" at bounding box center [135, 373] width 249 height 35
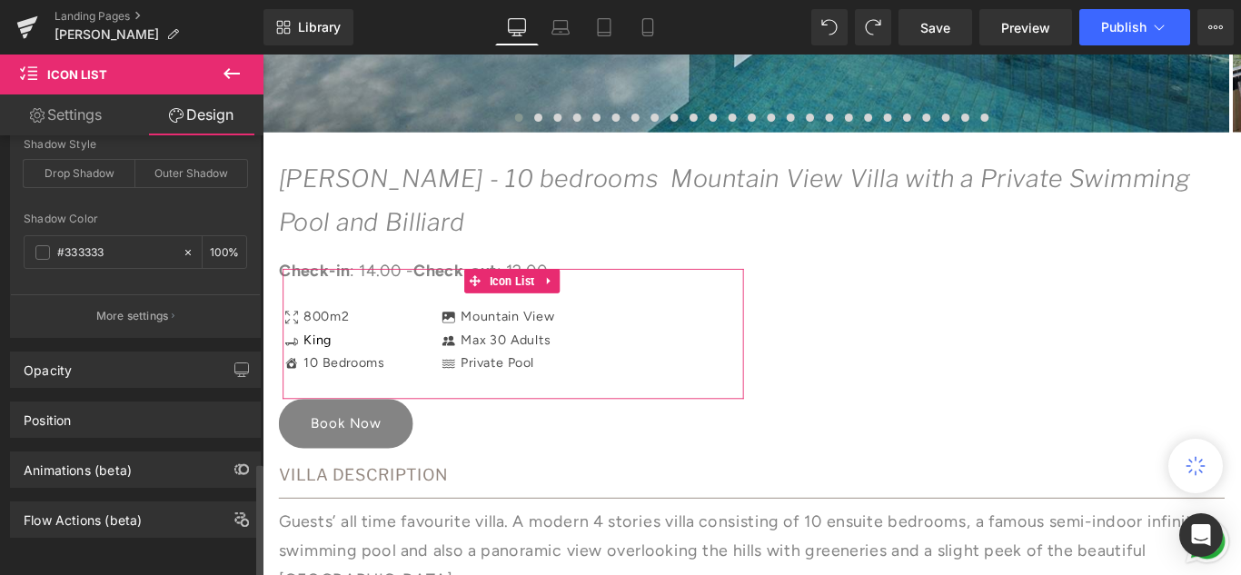
scroll to position [1454, 0]
click at [121, 373] on div "Opacity" at bounding box center [135, 370] width 249 height 35
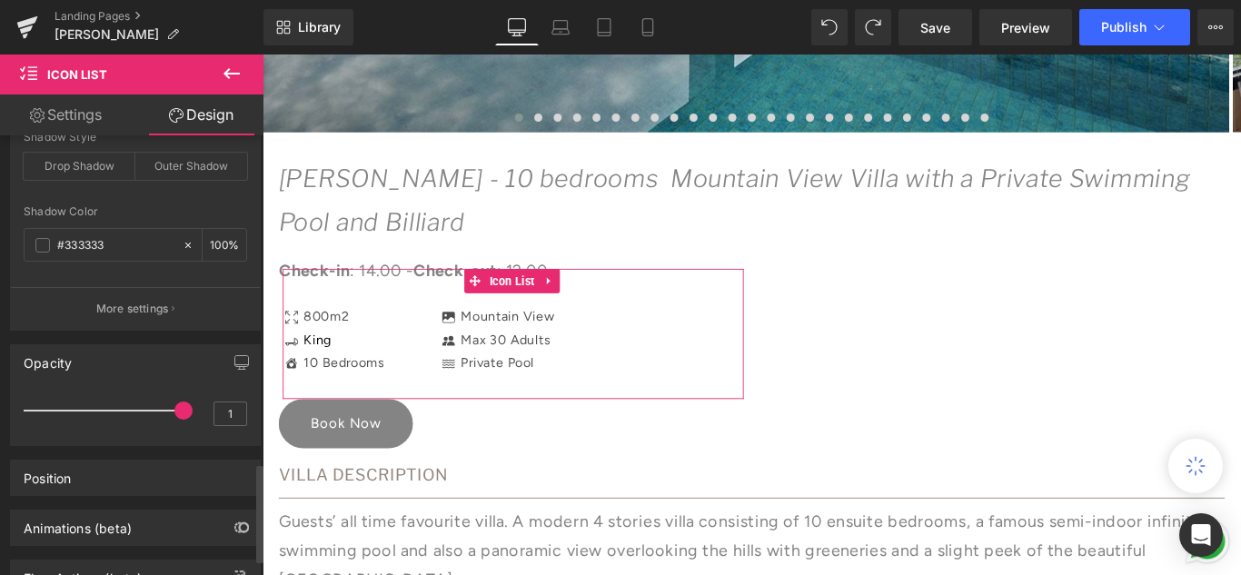
scroll to position [1525, 0]
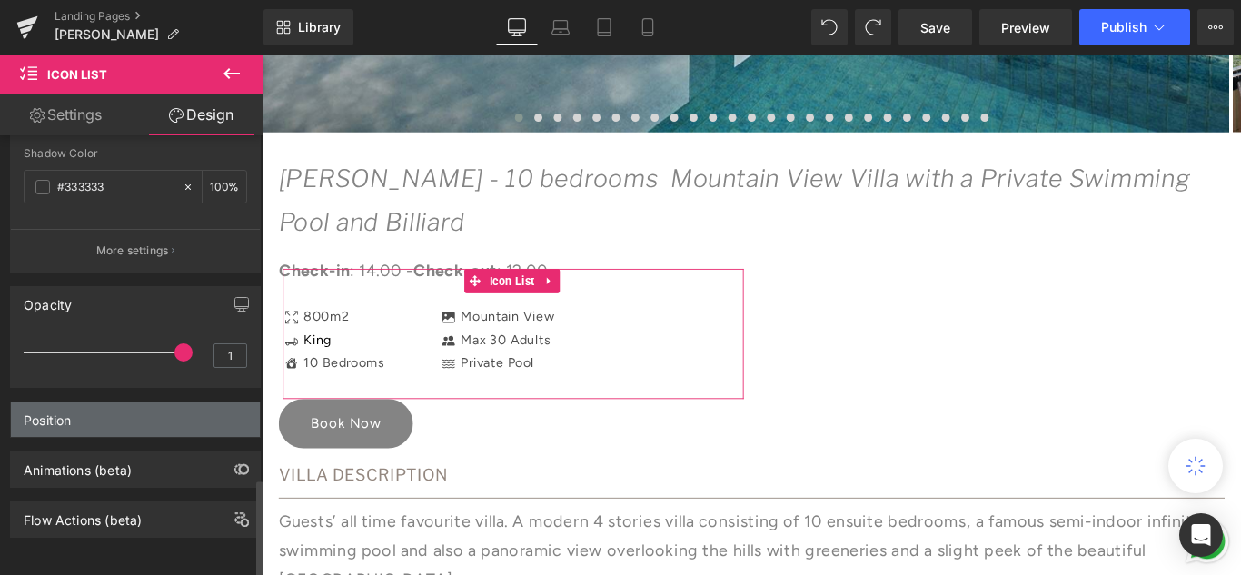
click at [115, 402] on div "Position" at bounding box center [135, 419] width 249 height 35
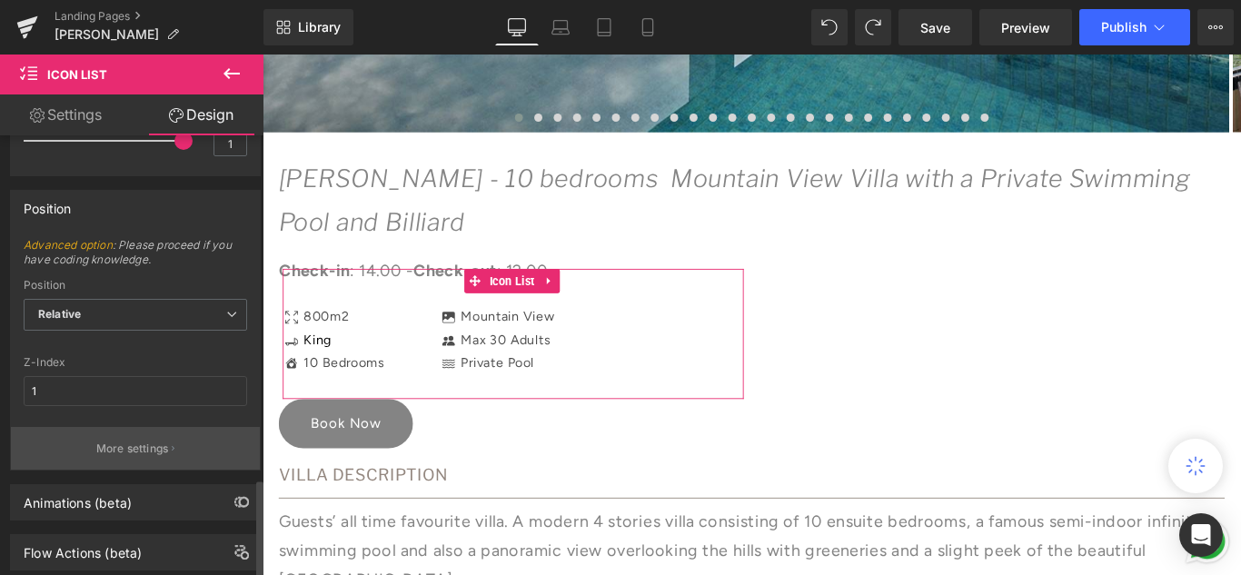
scroll to position [1770, 0]
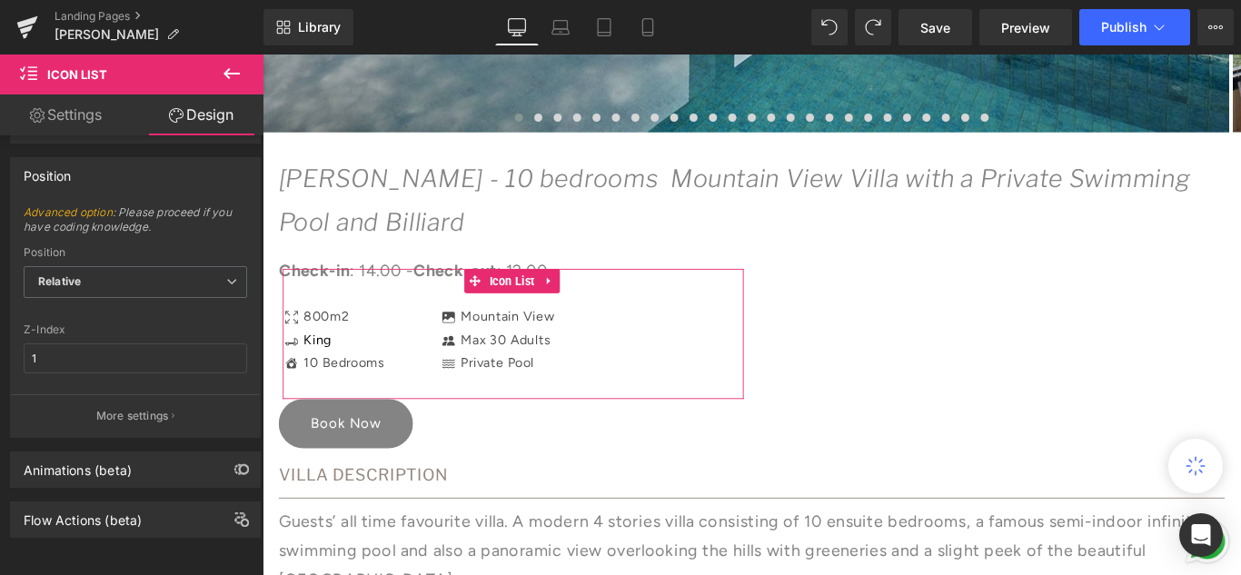
click at [50, 109] on link "Settings" at bounding box center [66, 114] width 132 height 41
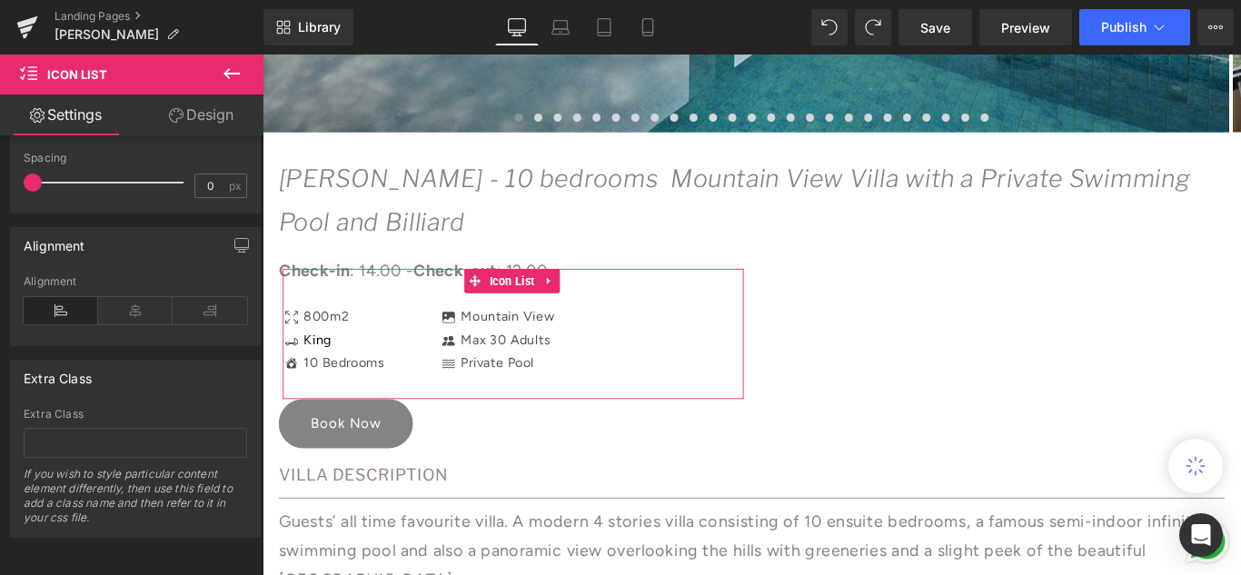
drag, startPoint x: 210, startPoint y: 121, endPoint x: 181, endPoint y: 168, distance: 55.5
click at [210, 121] on link "Design" at bounding box center [201, 114] width 132 height 41
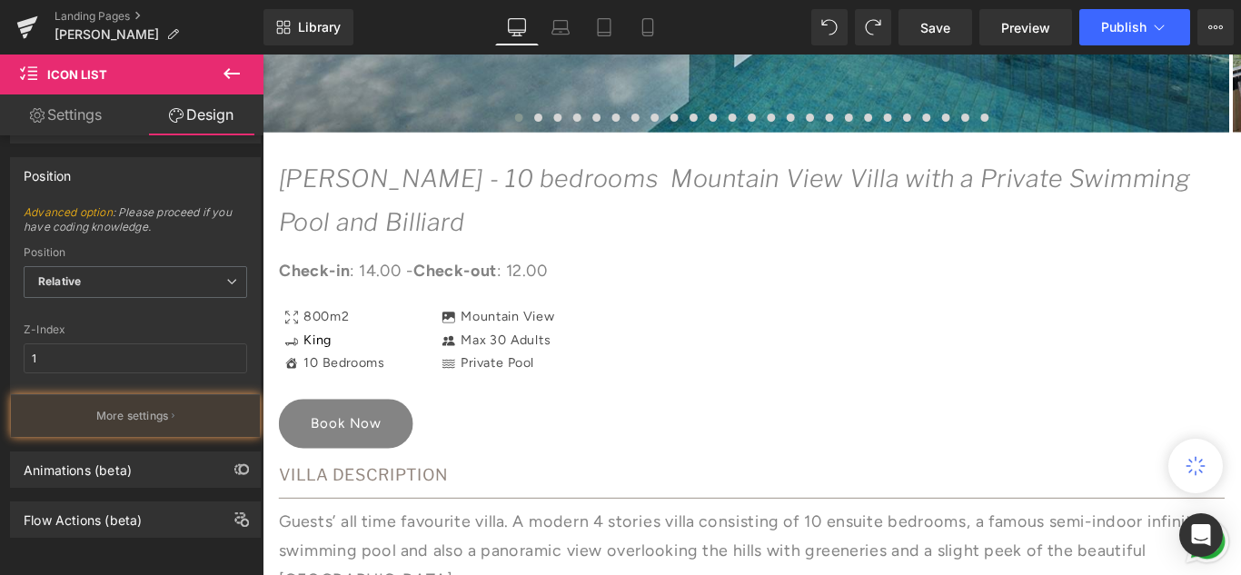
type input "0"
type input "-5"
type input "0"
type input "-10"
type input "45"
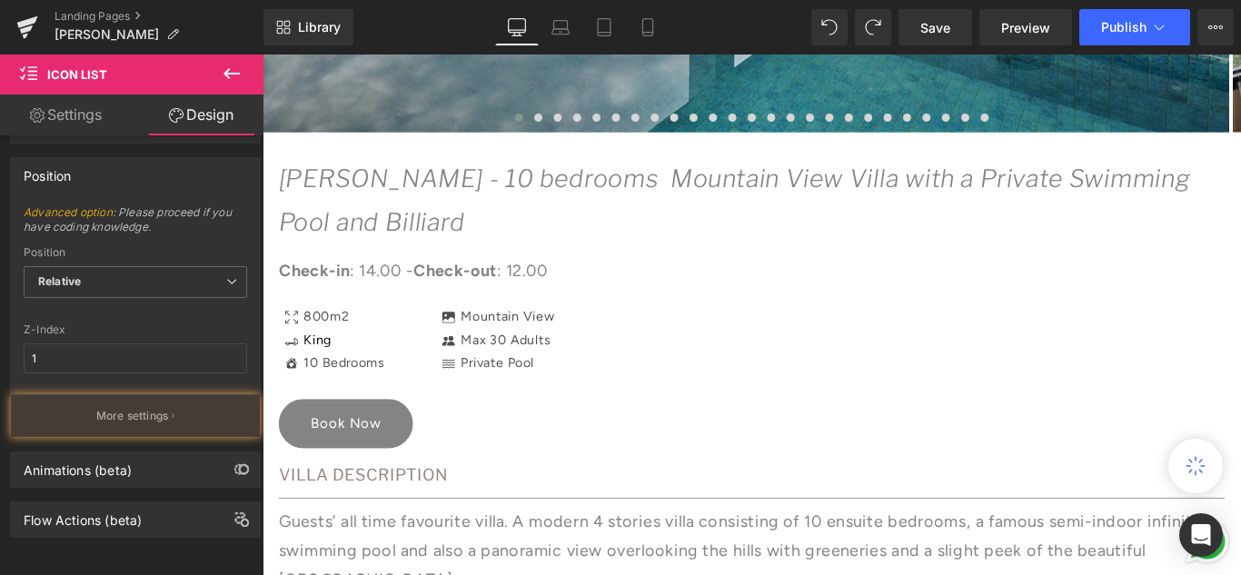
type input "0"
type input "30"
type input "0"
type input "75"
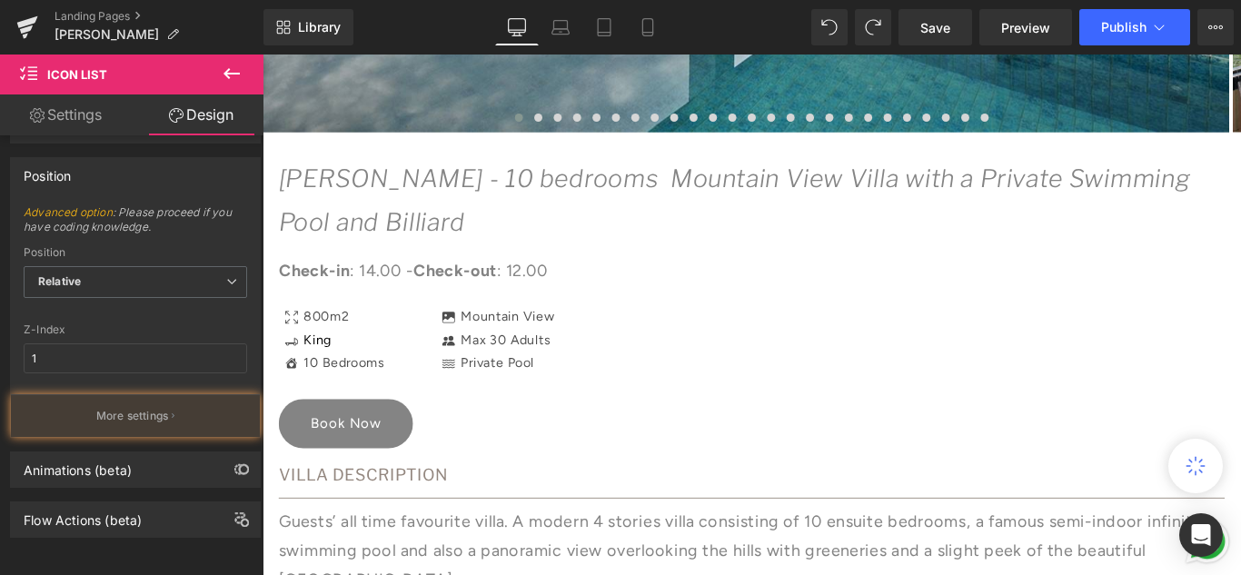
type input "100"
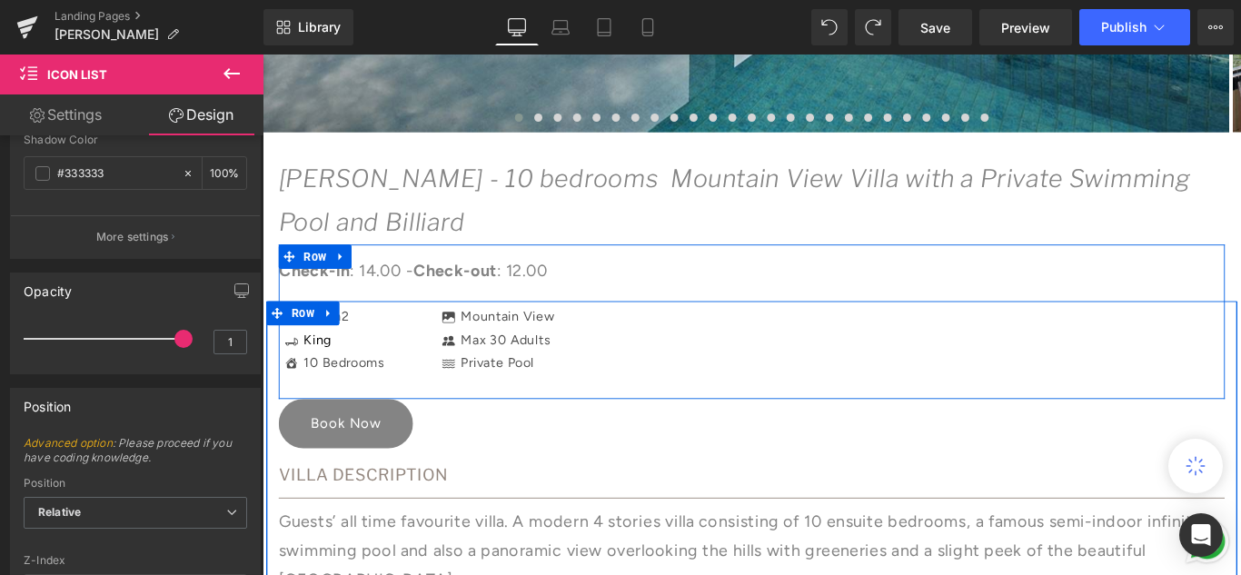
click at [377, 363] on li "Icon King Text Block" at bounding box center [342, 376] width 114 height 26
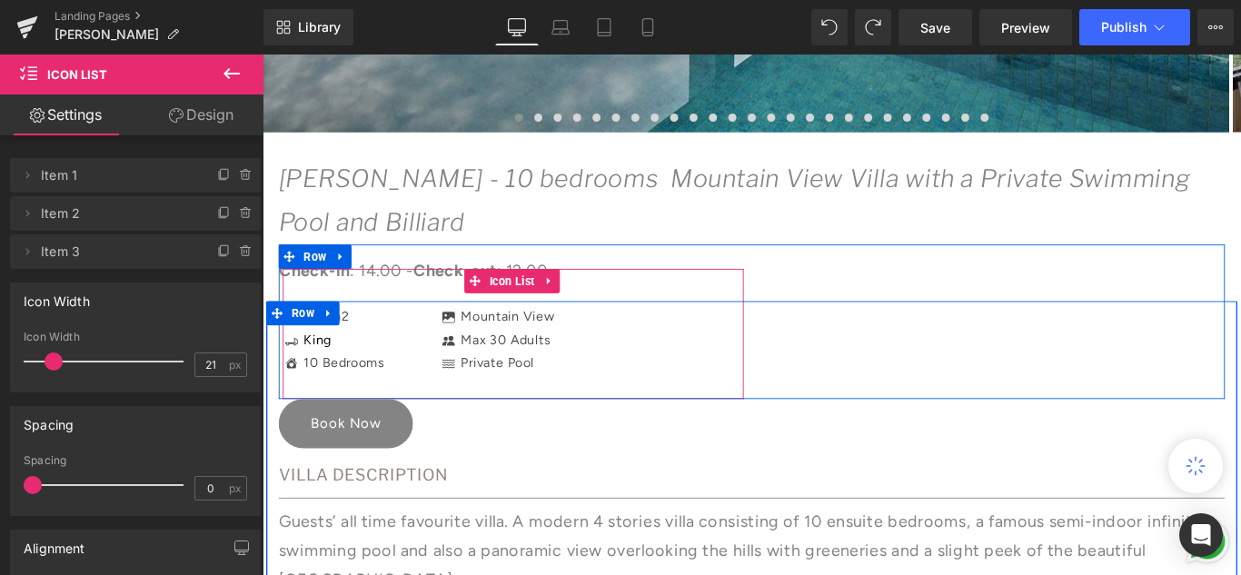
click at [341, 367] on li "Icon King Text Block" at bounding box center [342, 376] width 114 height 26
click at [402, 367] on div "Icon 800m2 Text Block Icon King Text Block Icon 10 Bedrooms Text Block" at bounding box center [544, 375] width 518 height 78
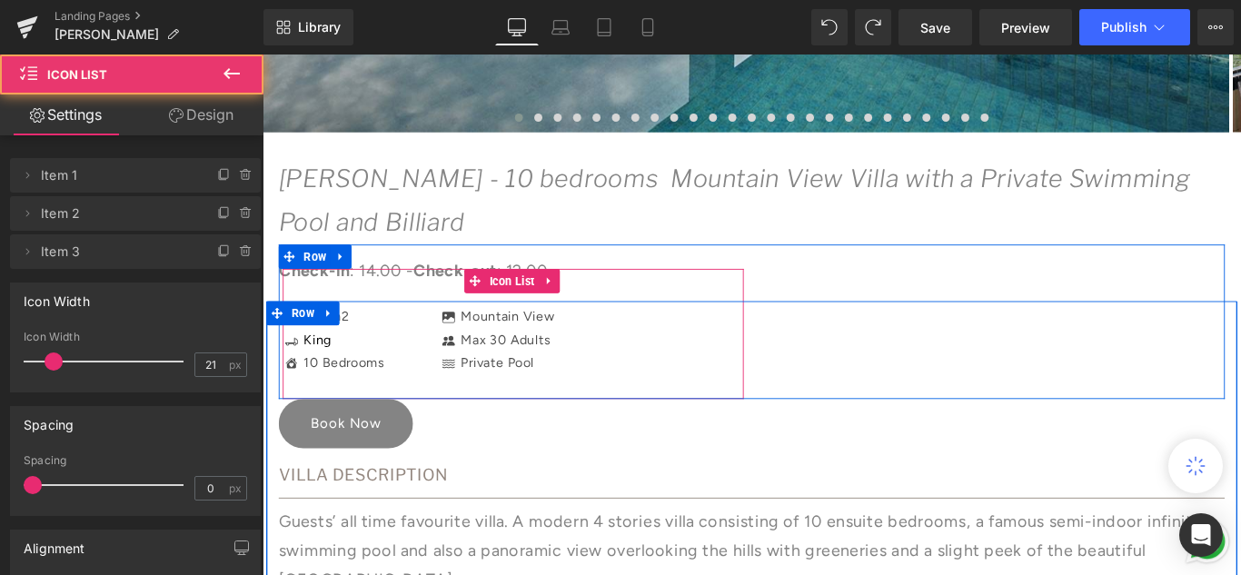
click at [390, 374] on li "Icon King Text Block" at bounding box center [342, 376] width 114 height 26
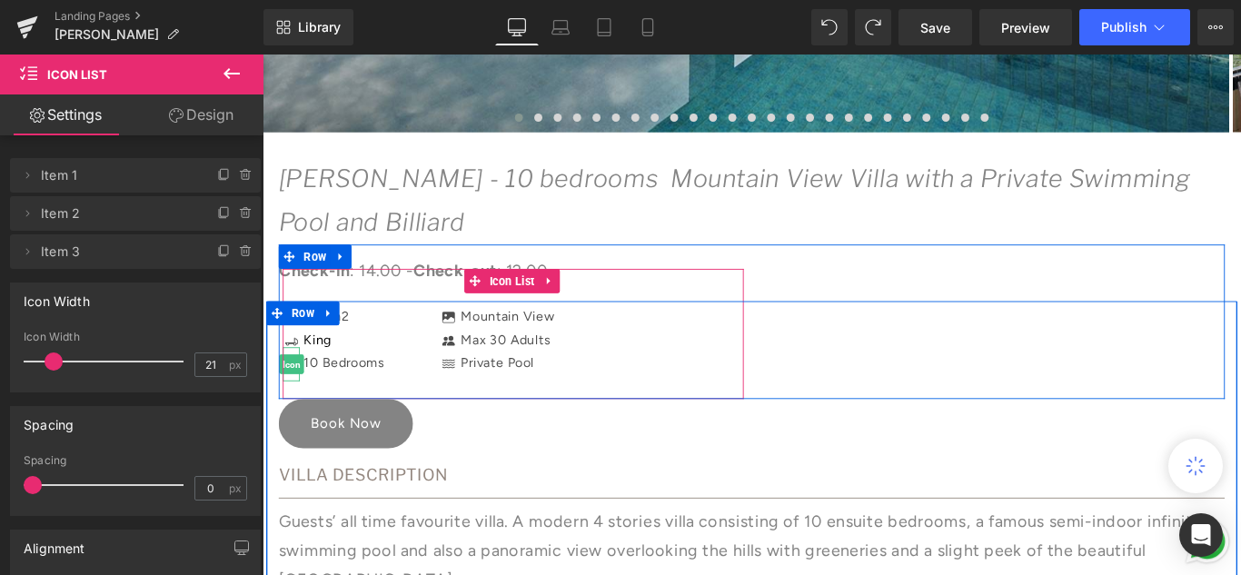
click at [286, 403] on span "Icon" at bounding box center [295, 403] width 28 height 22
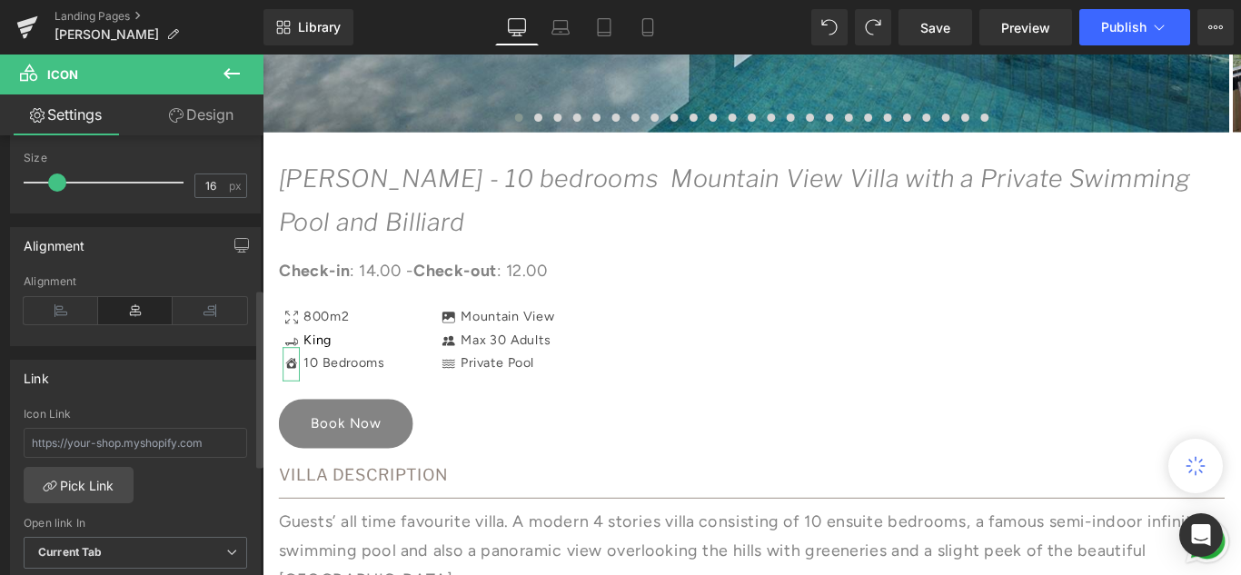
scroll to position [376, 0]
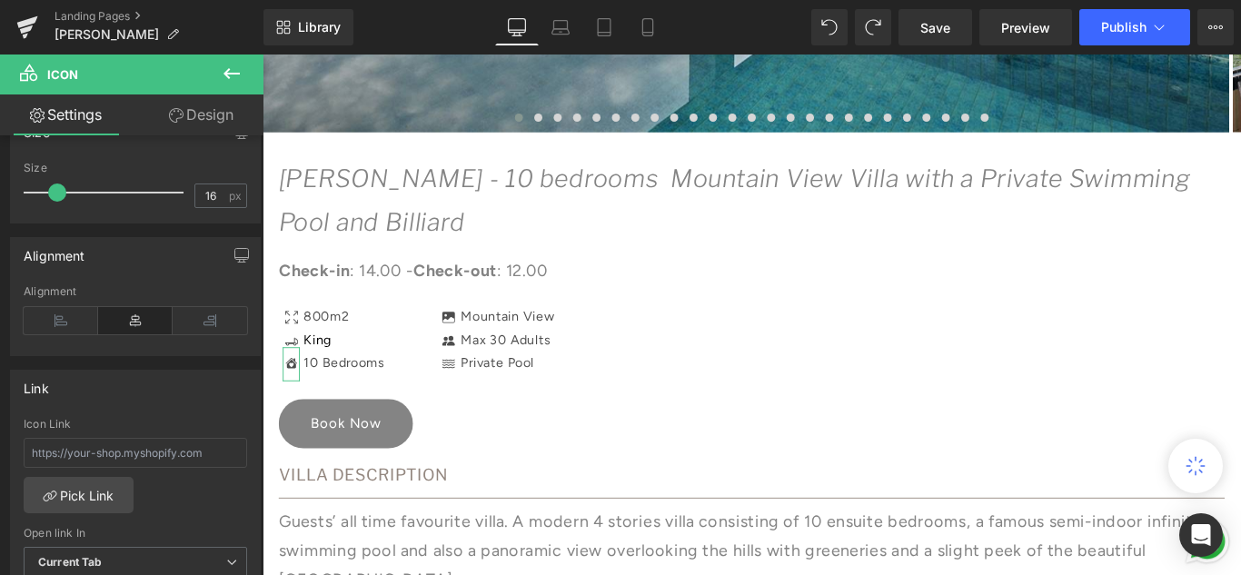
click at [212, 116] on link "Design" at bounding box center [201, 114] width 132 height 41
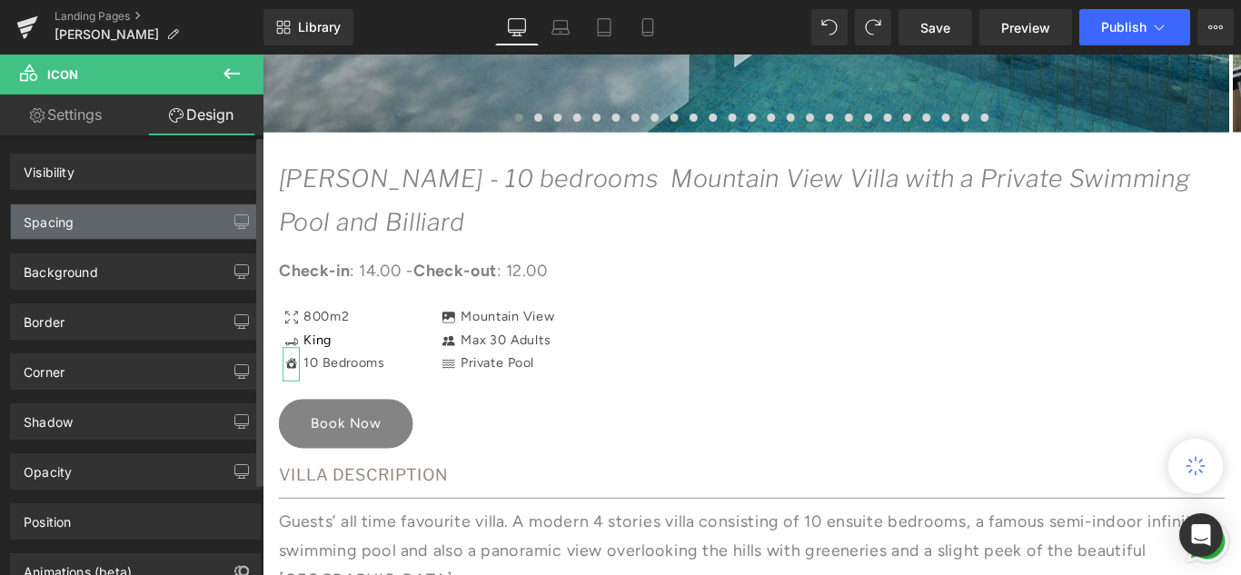
click at [96, 224] on div "Spacing" at bounding box center [135, 221] width 249 height 35
click at [57, 225] on div "Spacing" at bounding box center [49, 216] width 50 height 25
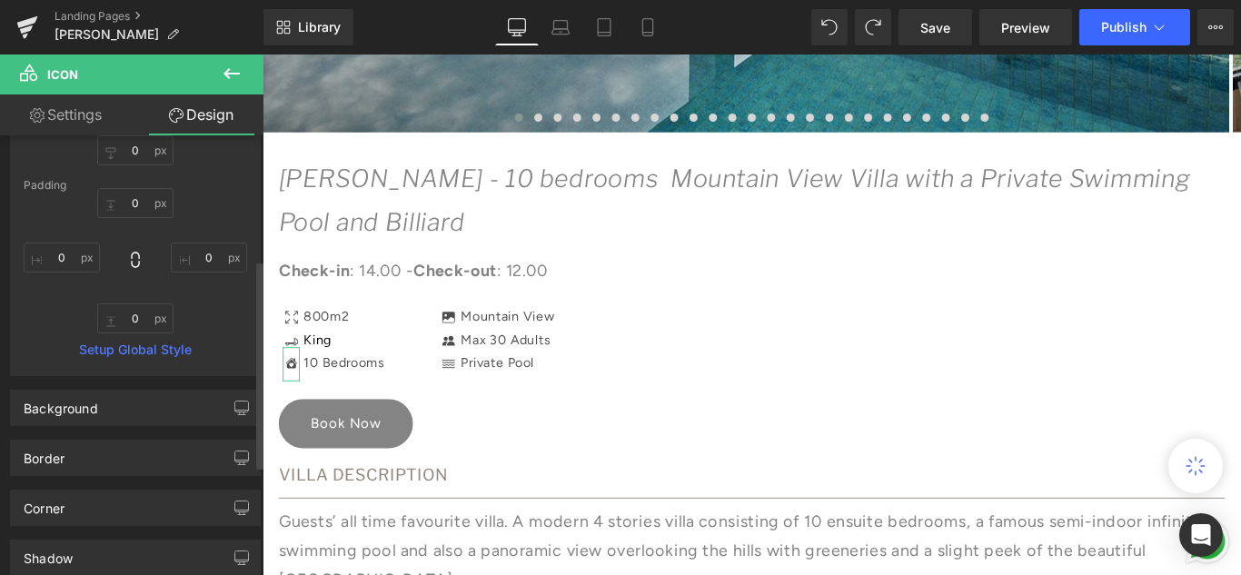
scroll to position [273, 0]
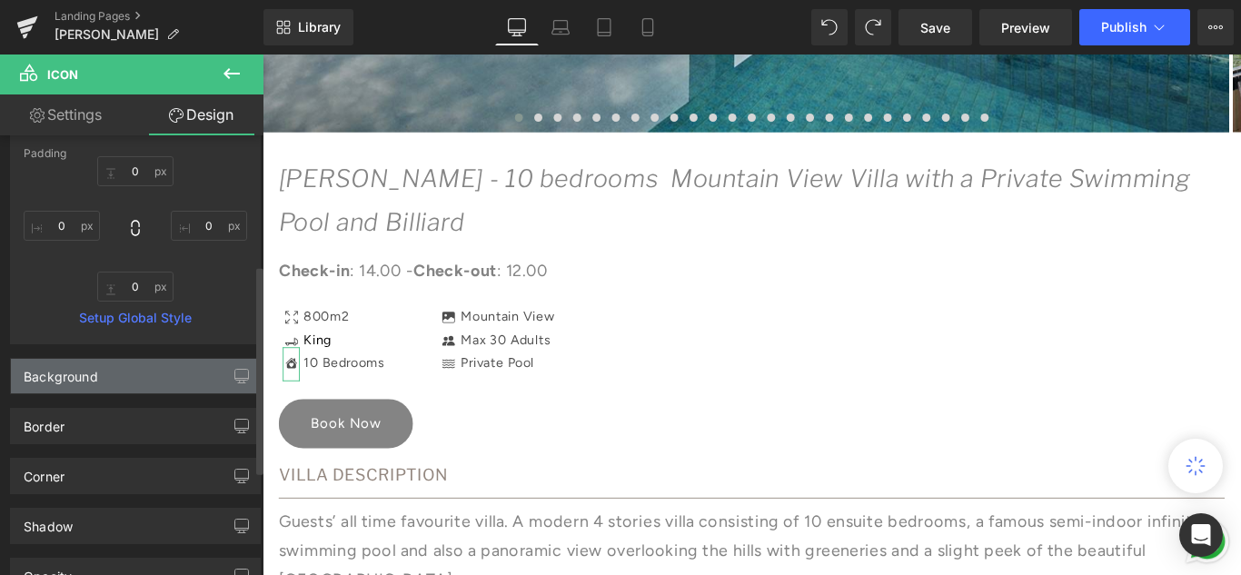
click at [125, 386] on div "Background" at bounding box center [135, 376] width 249 height 35
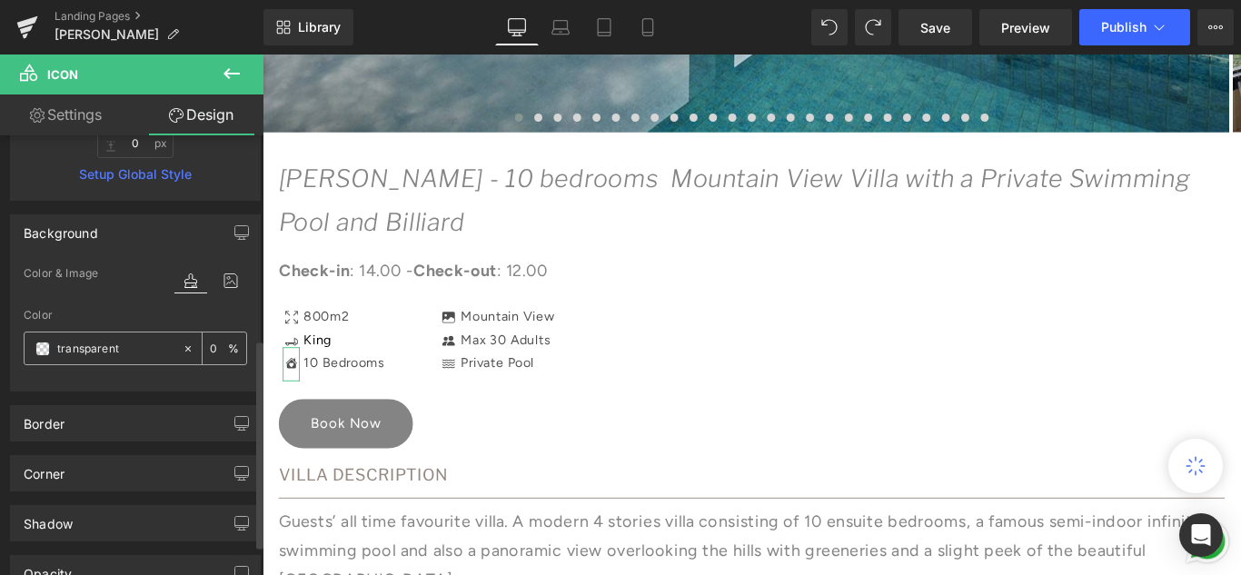
scroll to position [454, 0]
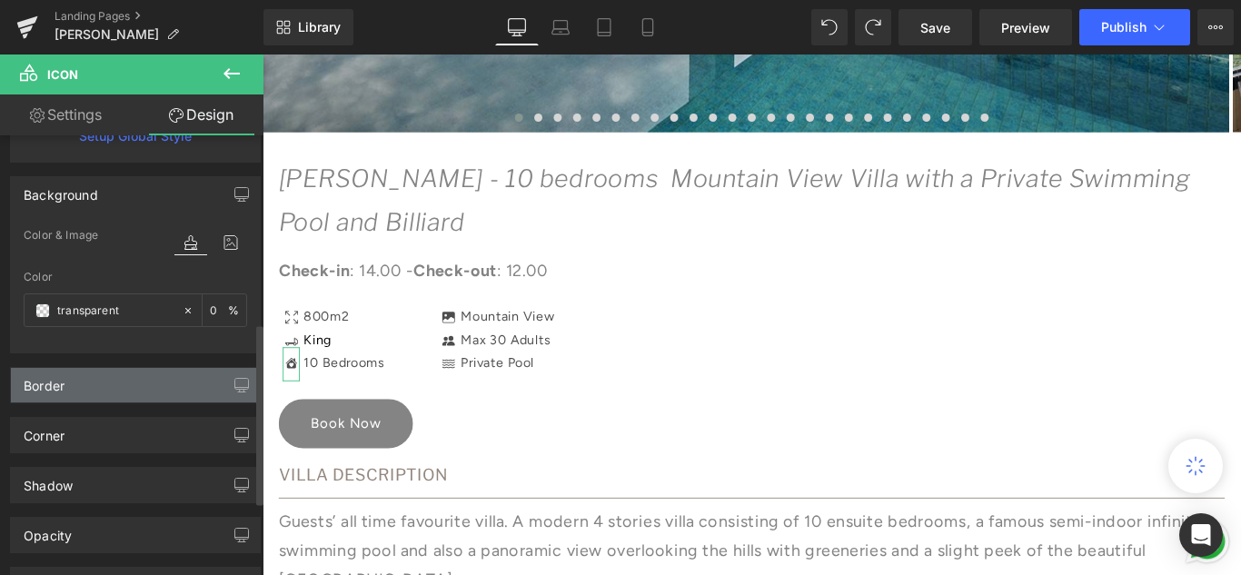
click at [107, 392] on div "Border" at bounding box center [135, 385] width 249 height 35
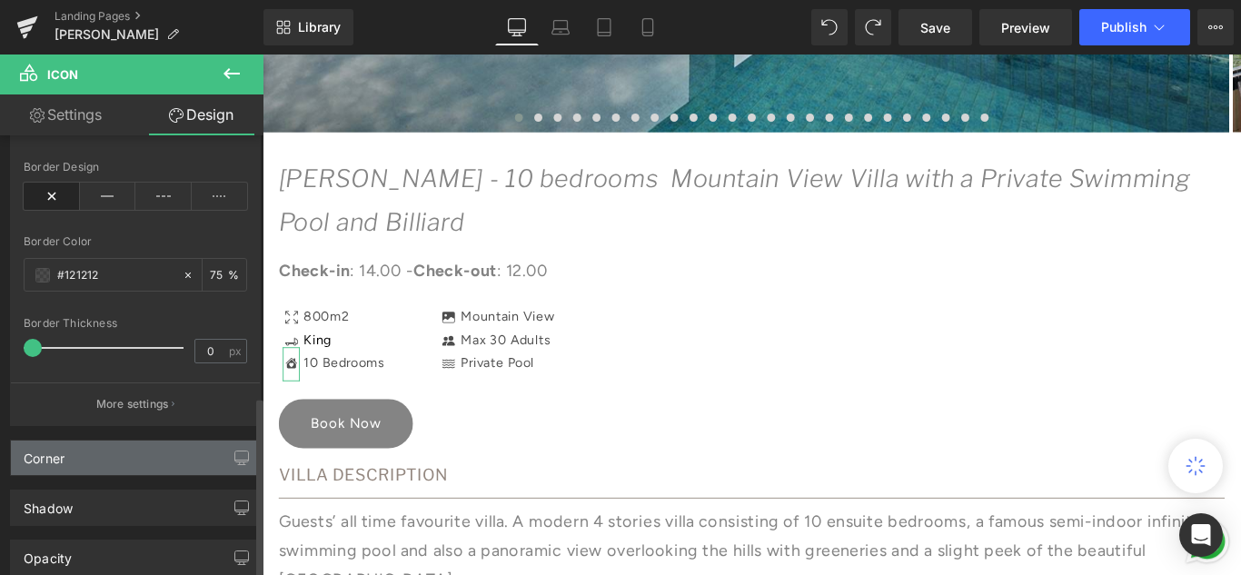
scroll to position [818, 0]
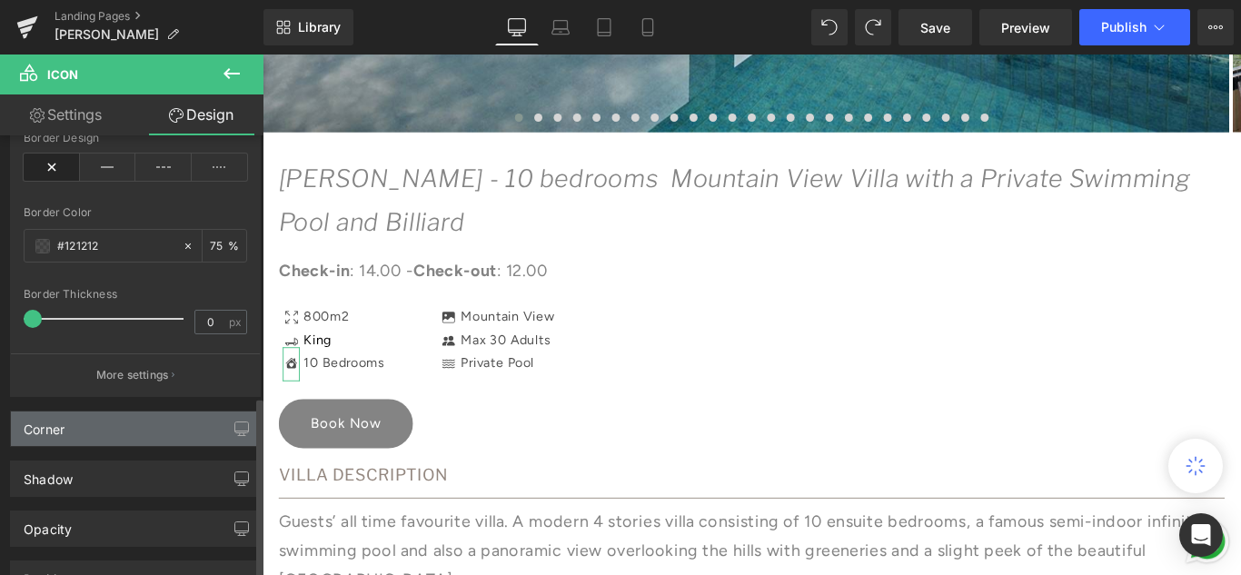
click at [108, 429] on div "Corner" at bounding box center [135, 429] width 249 height 35
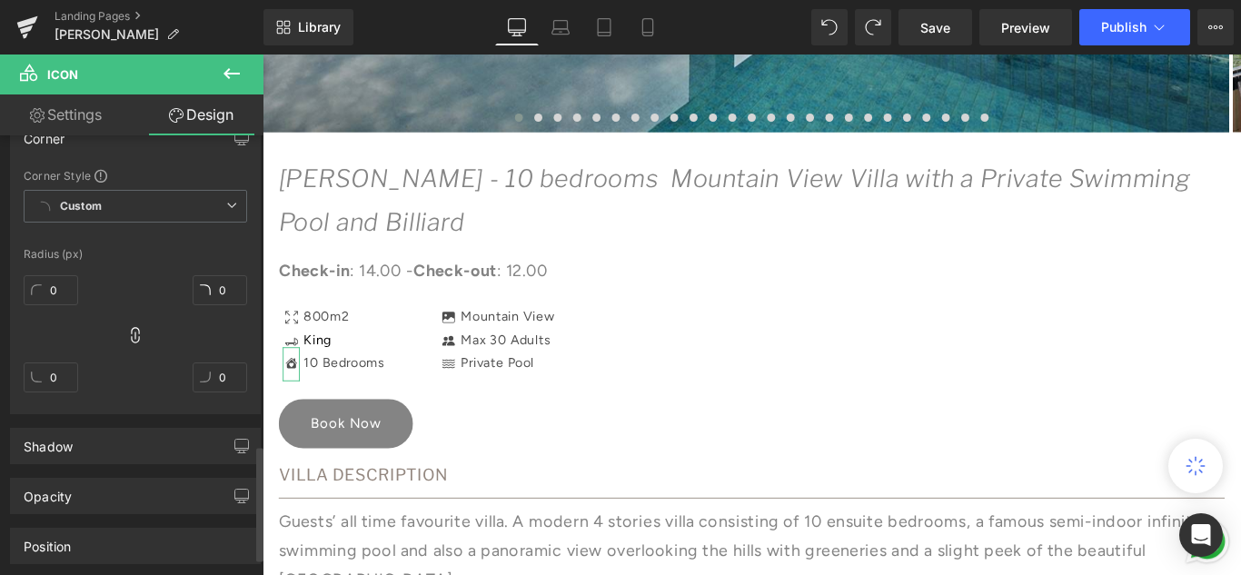
scroll to position [1181, 0]
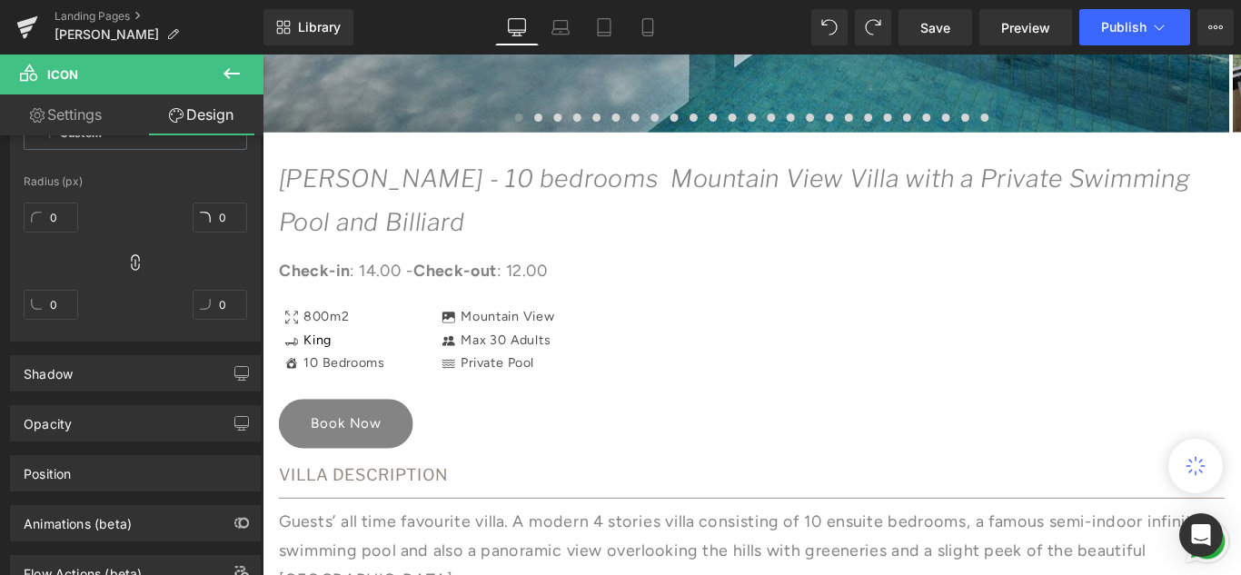
click at [232, 77] on icon at bounding box center [232, 74] width 22 height 22
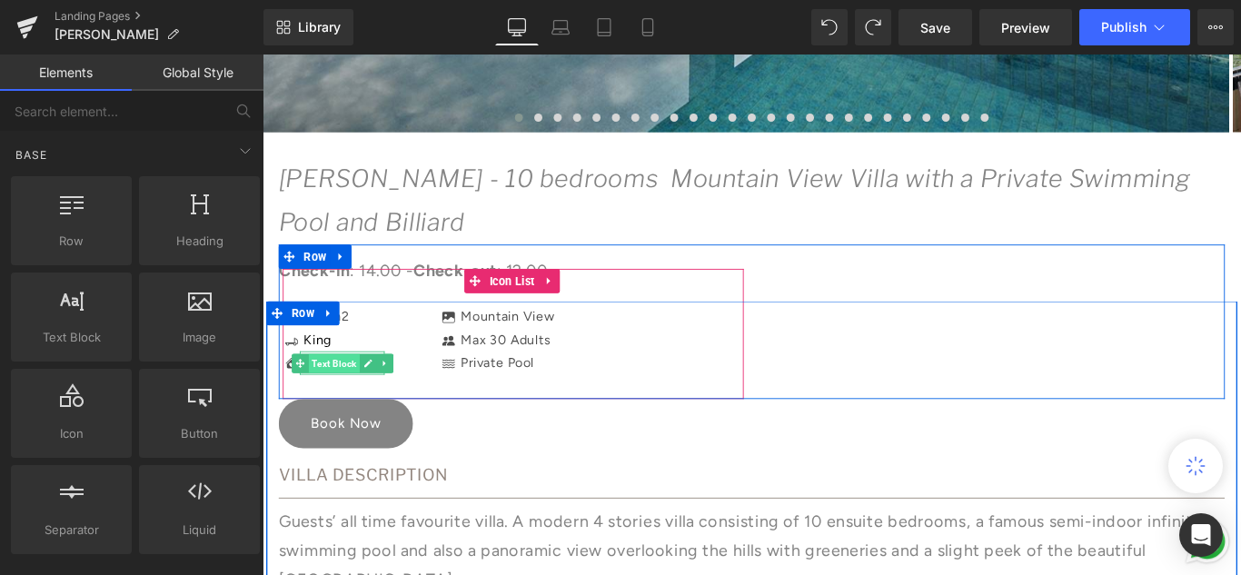
click at [319, 392] on span "Text Block" at bounding box center [342, 402] width 57 height 22
click at [333, 396] on span "Text Block" at bounding box center [342, 402] width 57 height 22
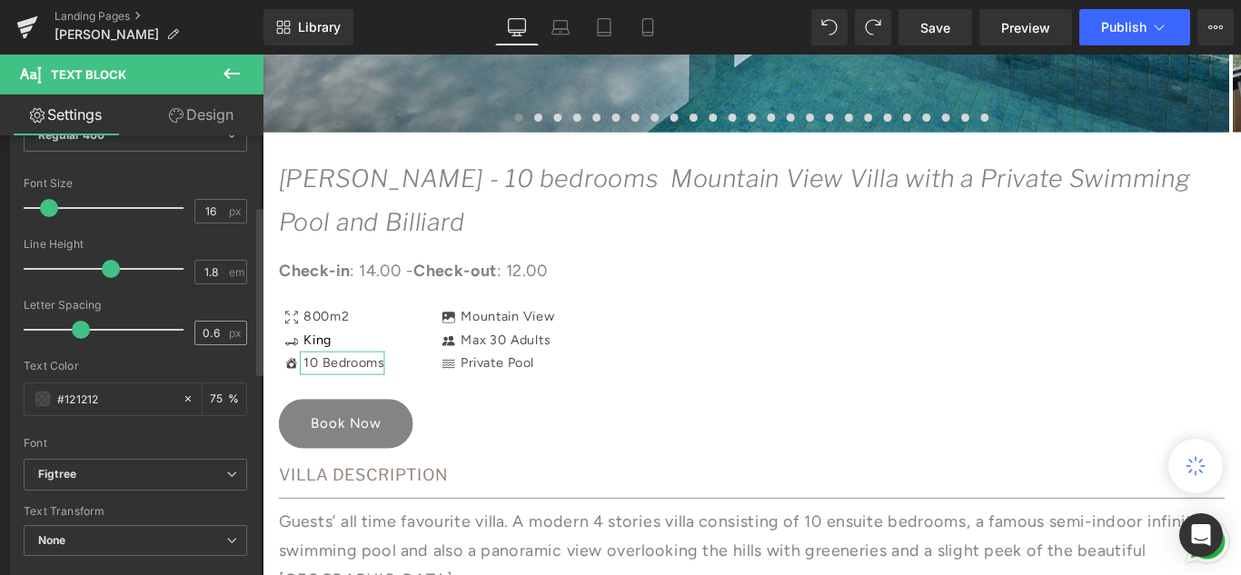
scroll to position [1, 0]
click at [185, 116] on link "Design" at bounding box center [201, 114] width 132 height 41
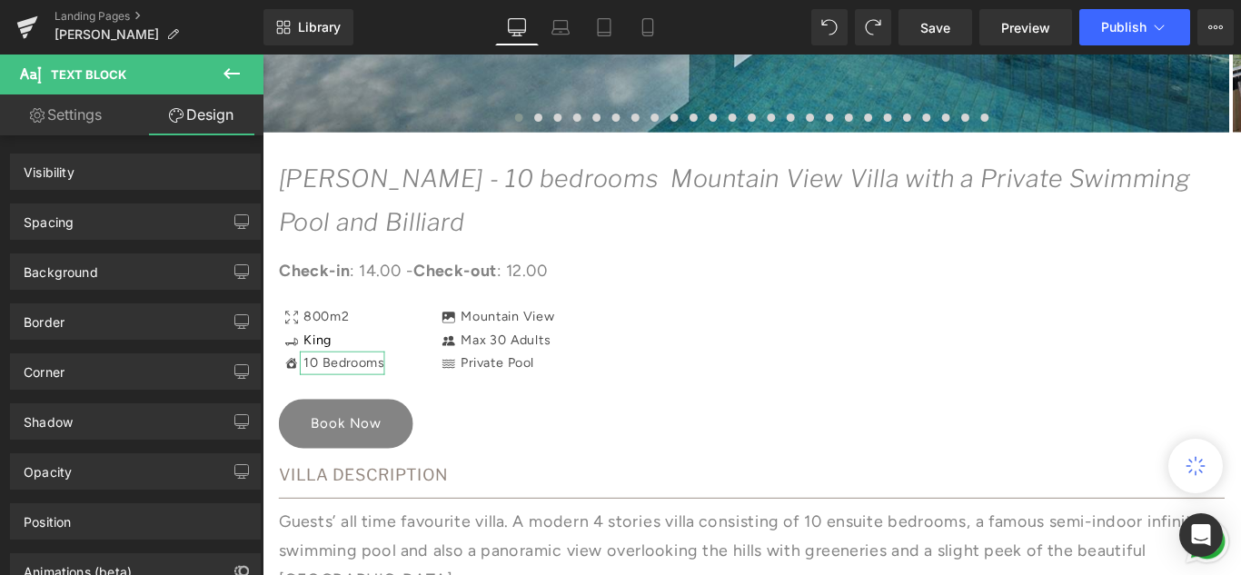
click at [73, 115] on link "Settings" at bounding box center [66, 114] width 132 height 41
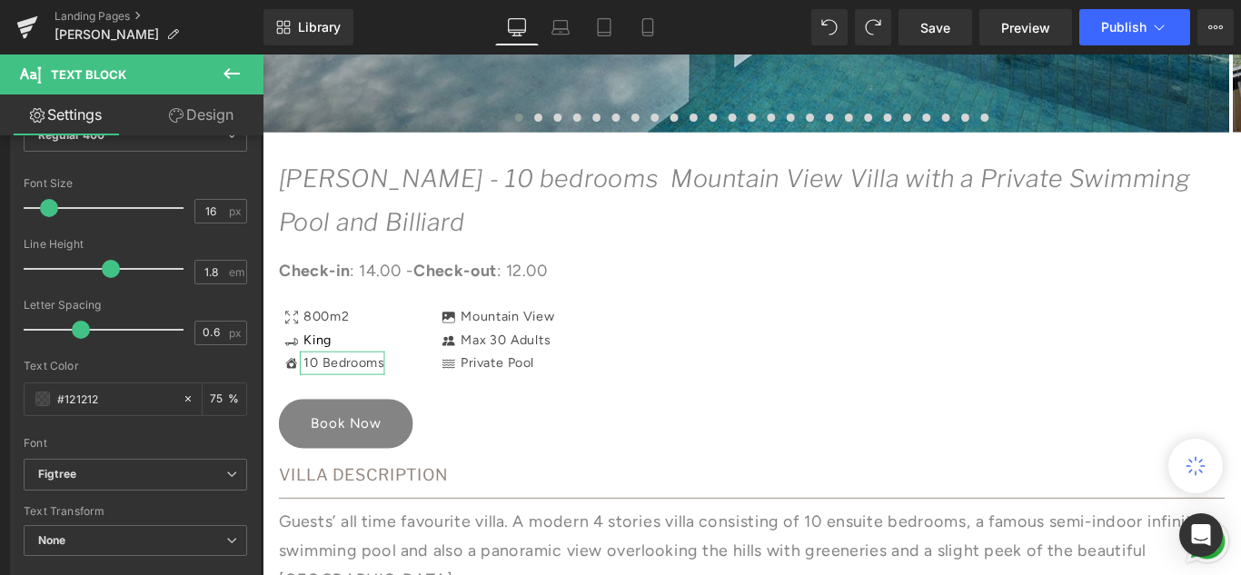
type input "75"
click at [73, 115] on link "Settings" at bounding box center [66, 114] width 132 height 41
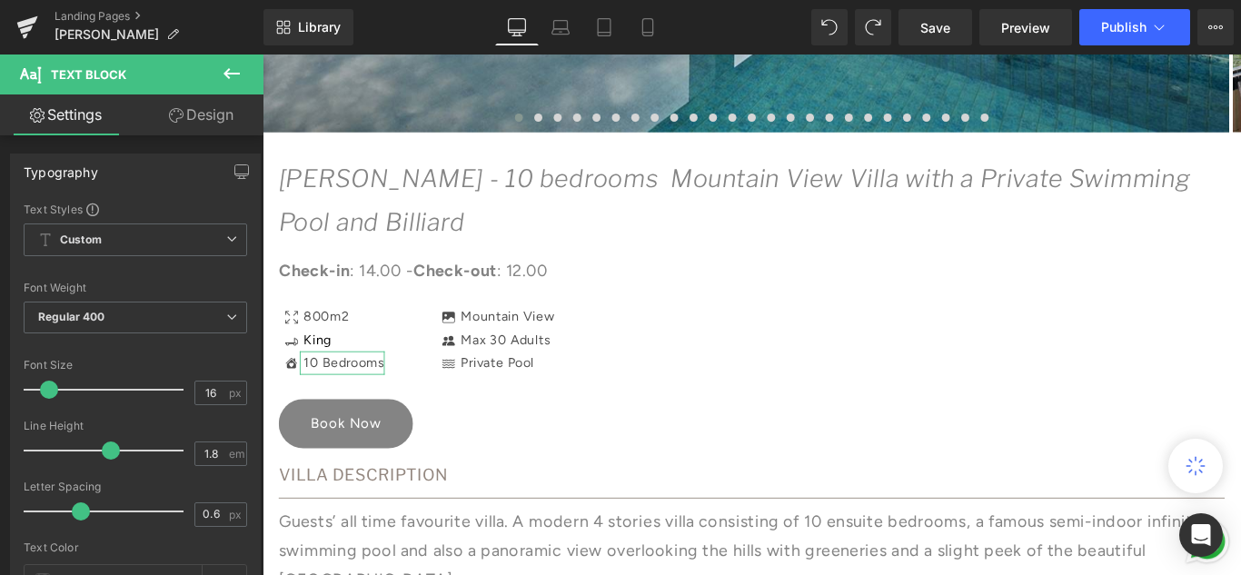
click at [195, 112] on link "Design" at bounding box center [201, 114] width 132 height 41
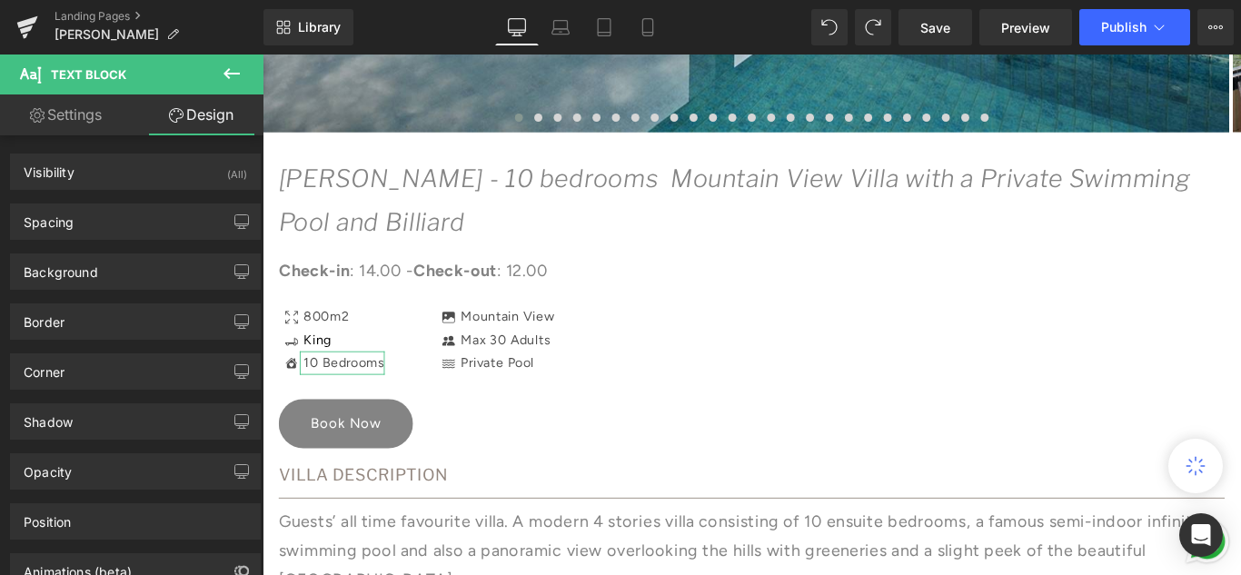
type input "0"
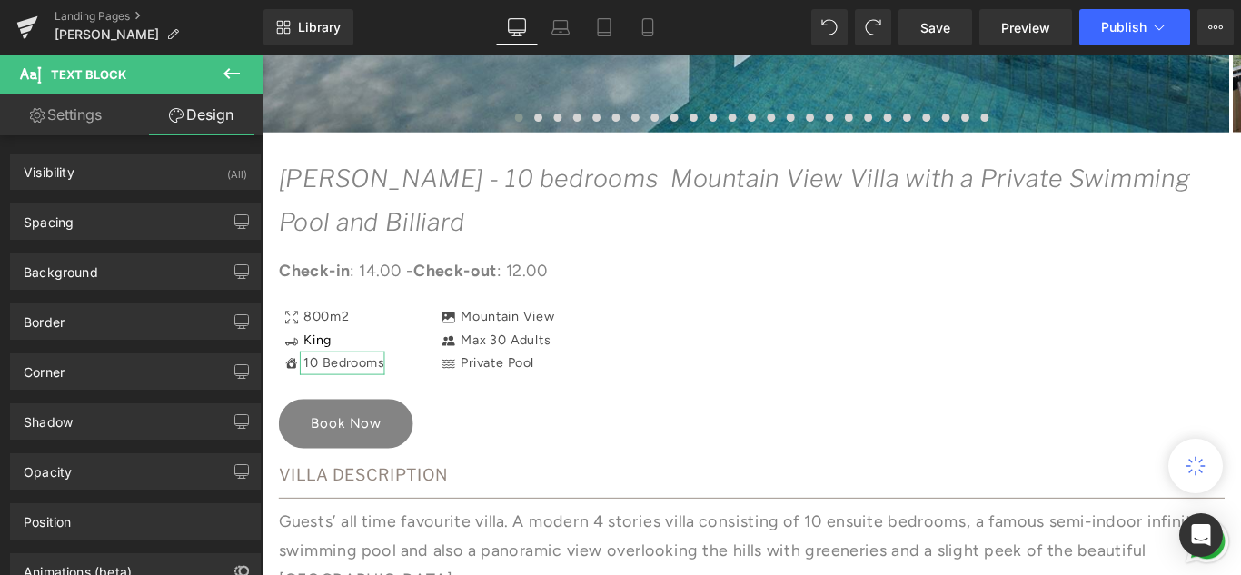
type input "0"
type input "5"
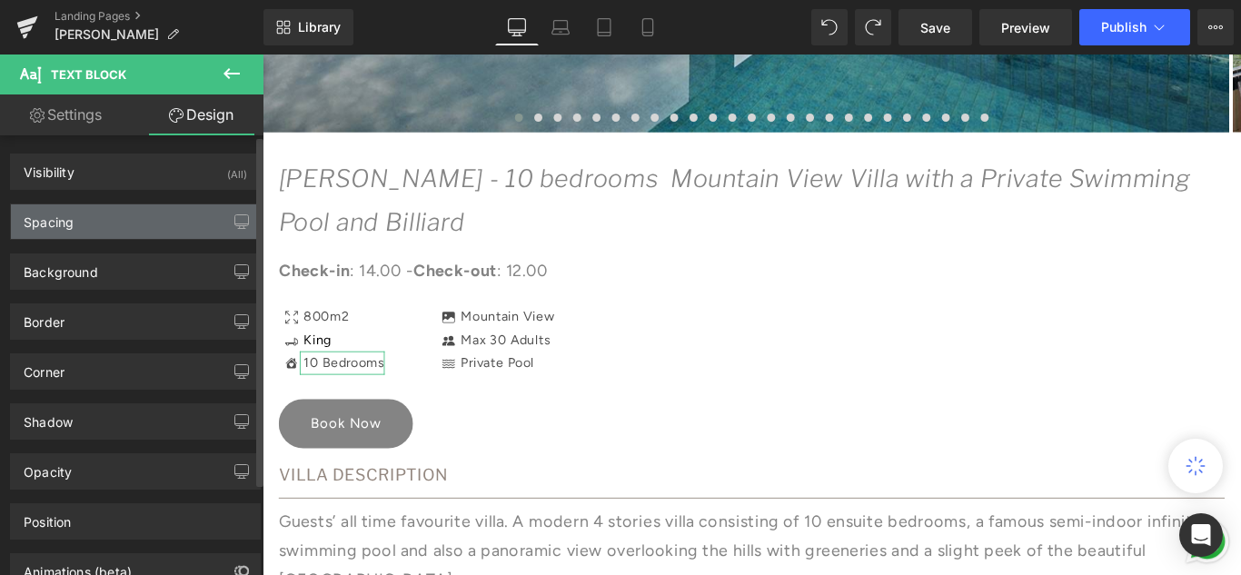
click at [131, 223] on div "Spacing" at bounding box center [135, 221] width 249 height 35
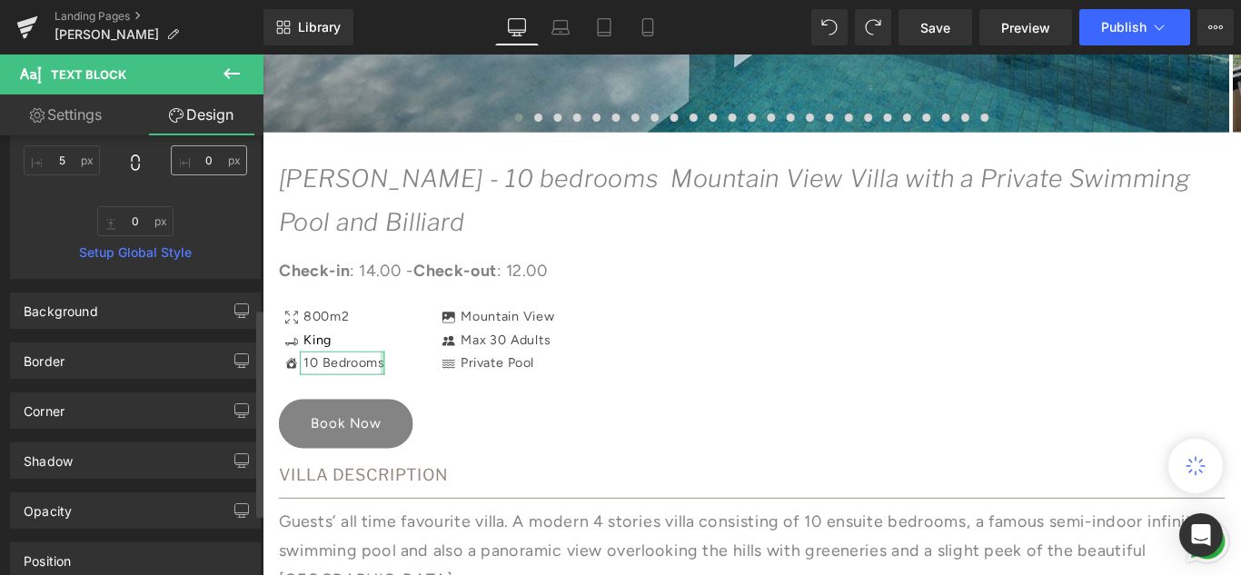
scroll to position [363, 0]
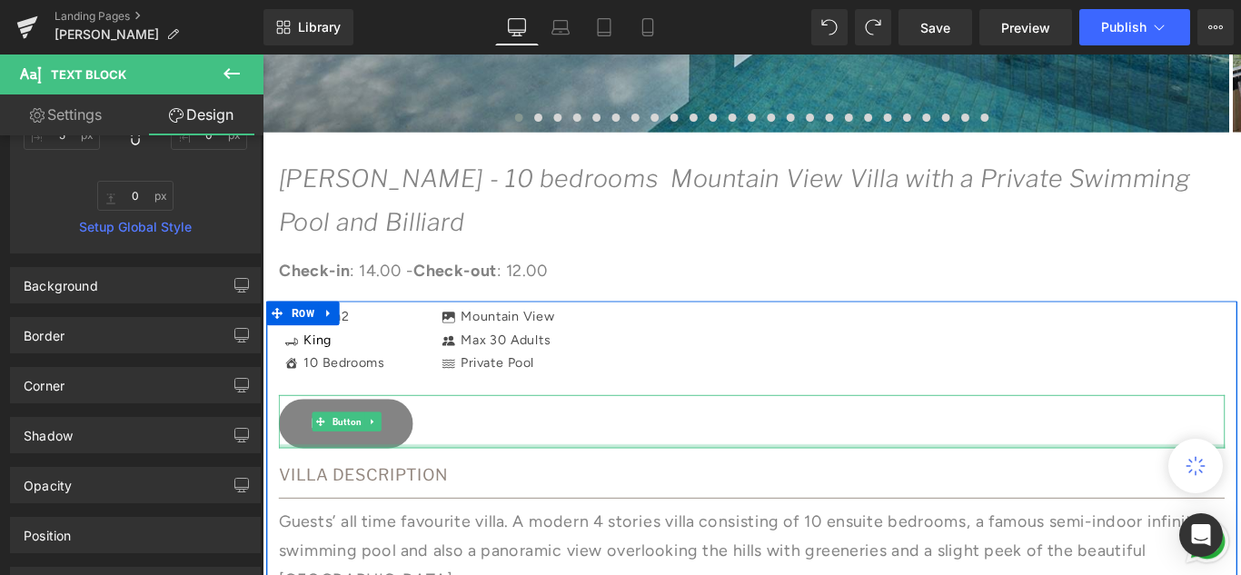
click at [807, 492] on div at bounding box center [812, 494] width 1063 height 5
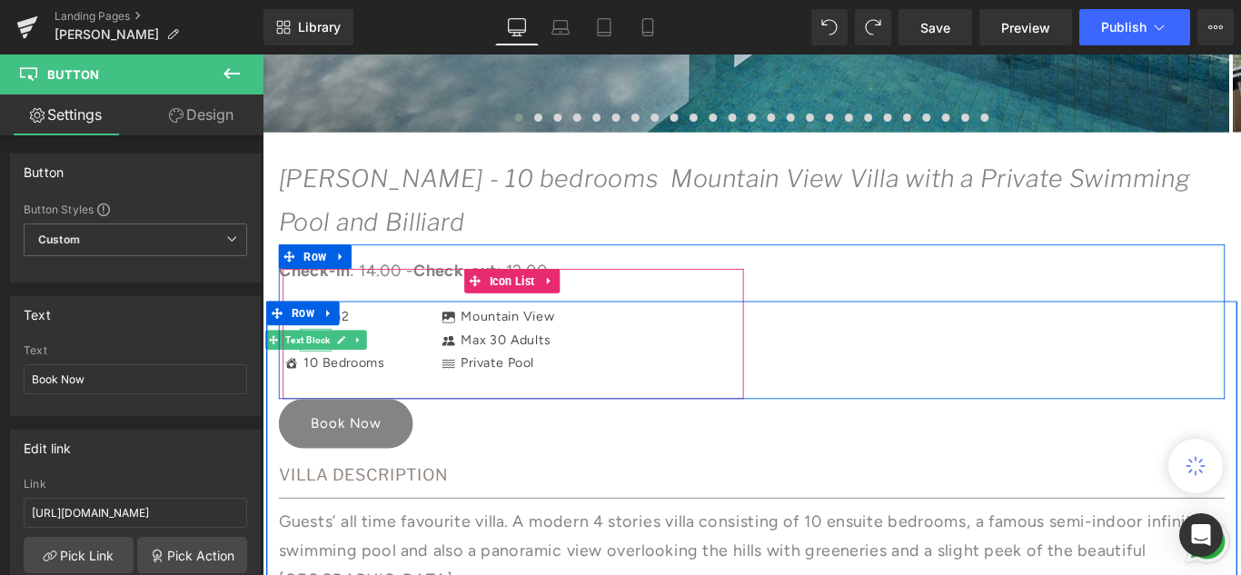
click at [330, 375] on span "Text Block" at bounding box center [312, 375] width 57 height 22
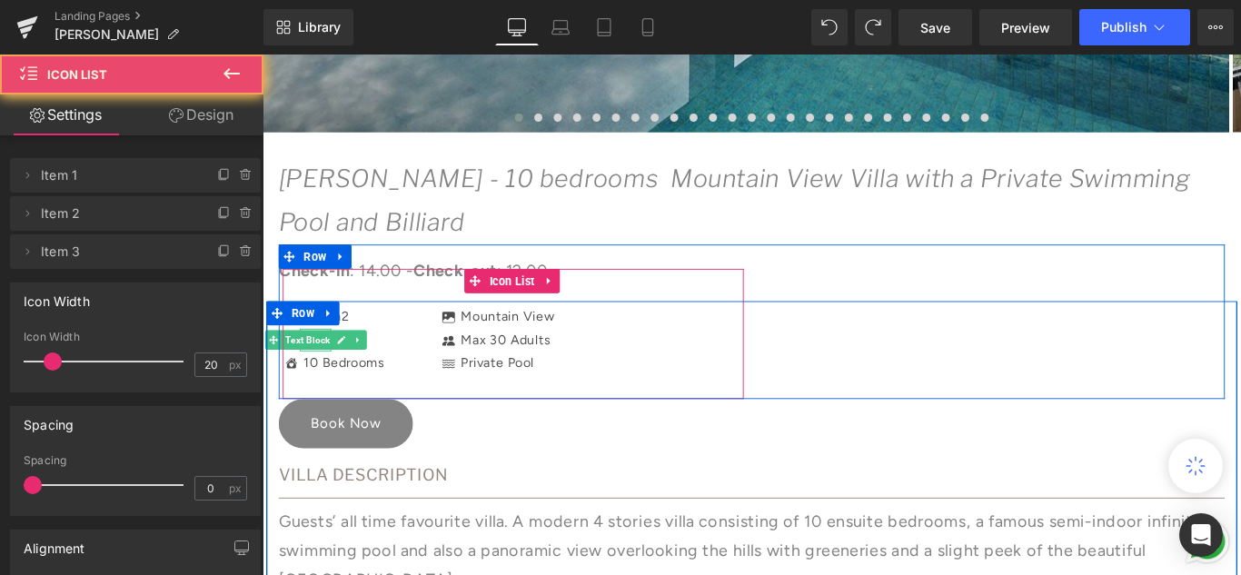
click at [512, 304] on div "Icon [GEOGRAPHIC_DATA] Text Block Icon Max 30 Adults Text Block Icon Private Po…" at bounding box center [918, 368] width 913 height 146
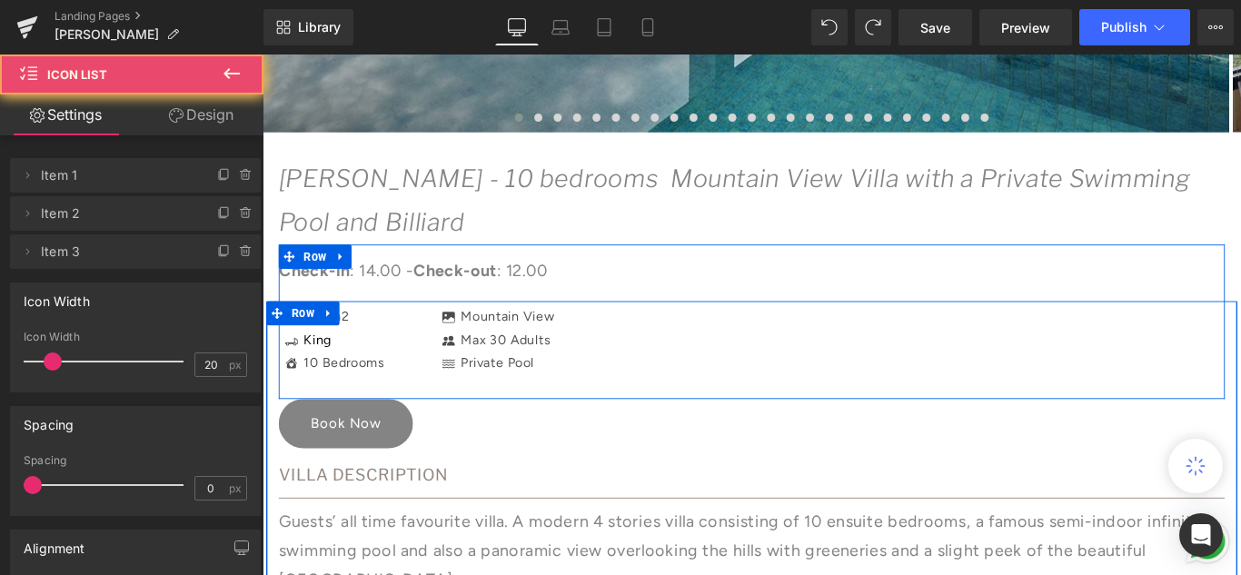
click at [347, 394] on div "10 Bedrooms Text Block" at bounding box center [351, 401] width 95 height 26
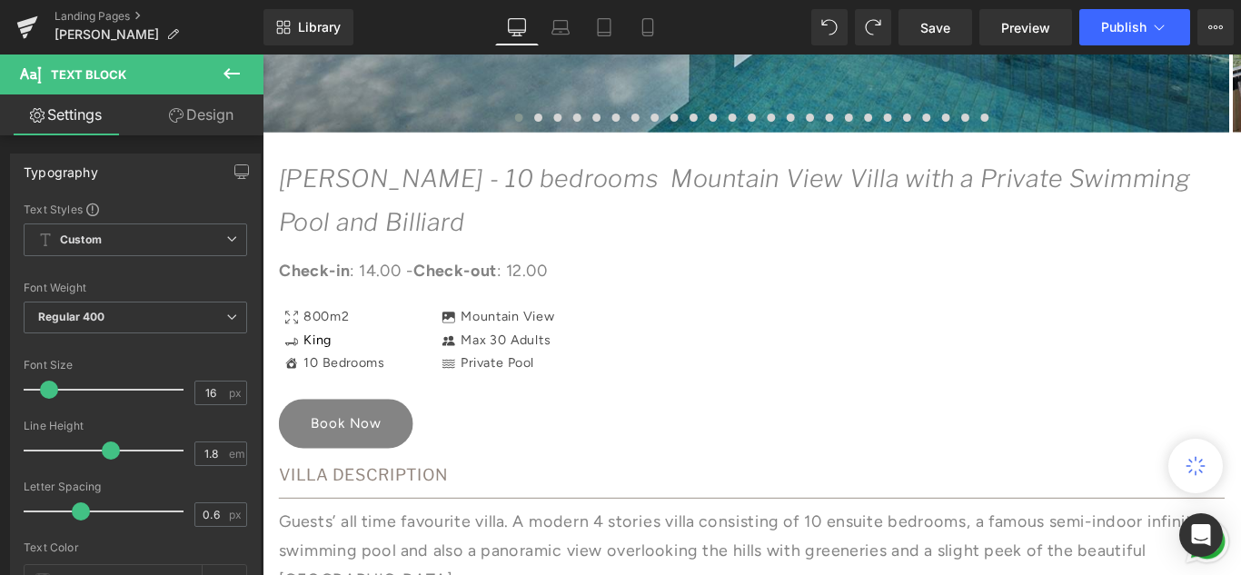
click at [313, 379] on span "Text Block" at bounding box center [312, 375] width 57 height 22
click at [498, 310] on div "Icon [GEOGRAPHIC_DATA] Text Block Icon Max 30 Adults Text Block Icon Private Po…" at bounding box center [918, 368] width 913 height 146
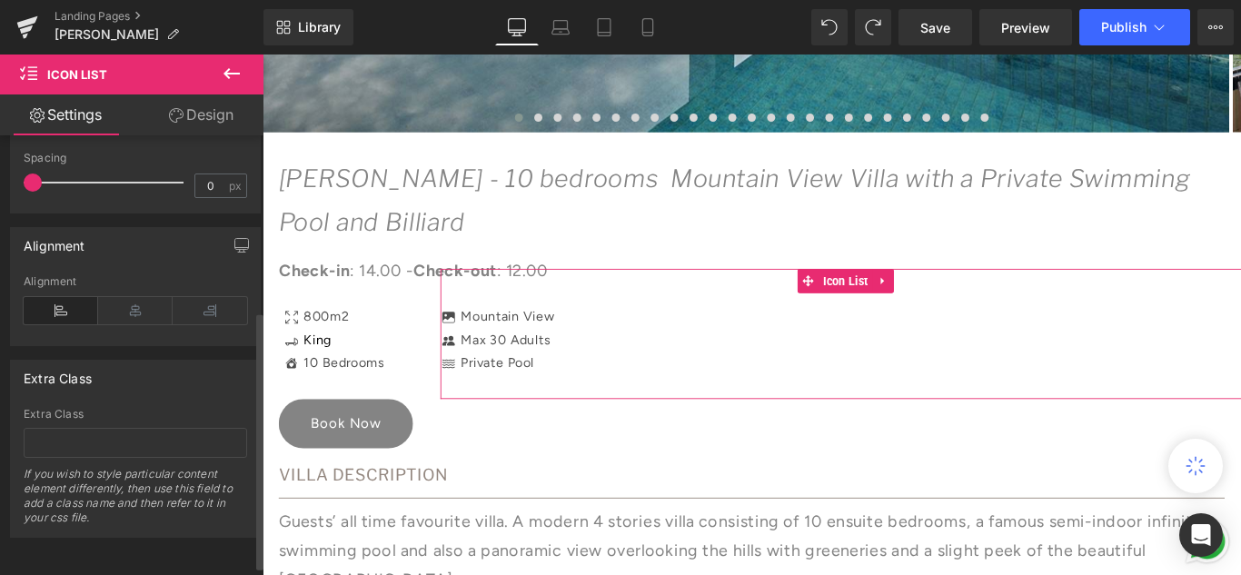
scroll to position [316, 0]
click at [209, 123] on link "Design" at bounding box center [201, 114] width 132 height 41
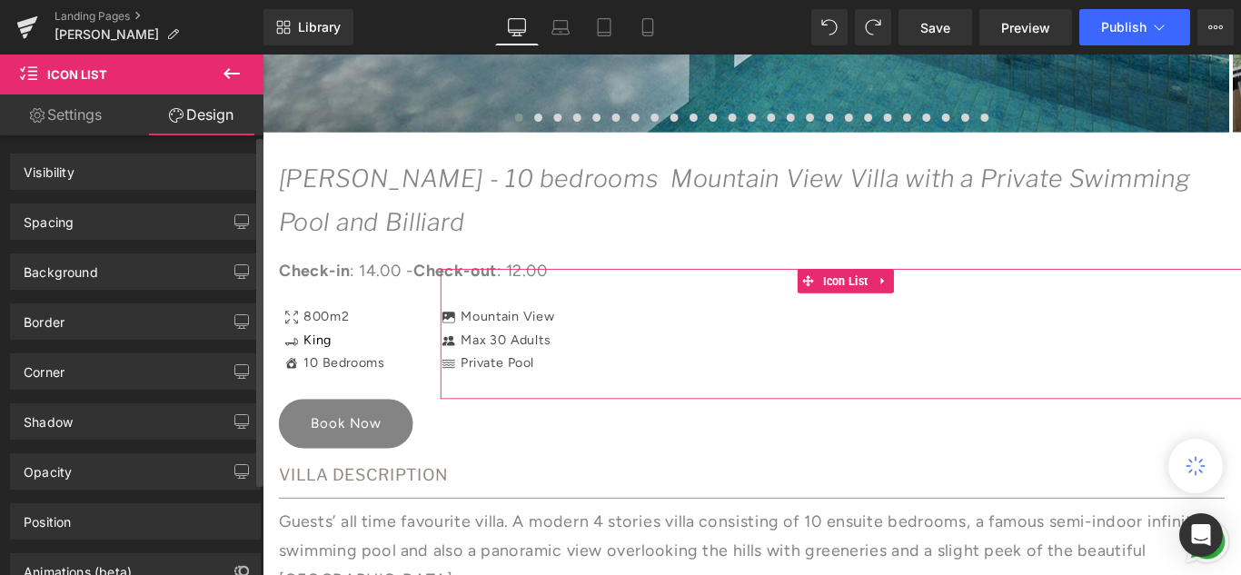
click at [91, 222] on div "Spacing" at bounding box center [135, 221] width 249 height 35
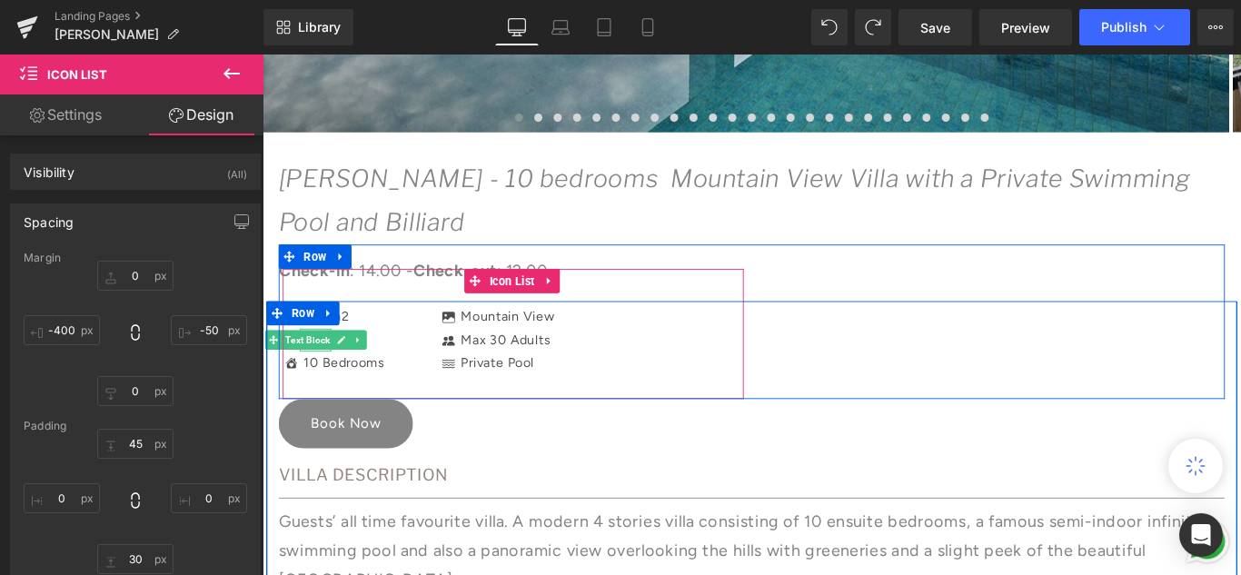
click at [333, 373] on span "Text Block" at bounding box center [312, 375] width 57 height 22
click at [505, 308] on div "Icon [GEOGRAPHIC_DATA] Text Block Icon Max 30 Adults Text Block Icon Private Po…" at bounding box center [918, 368] width 913 height 146
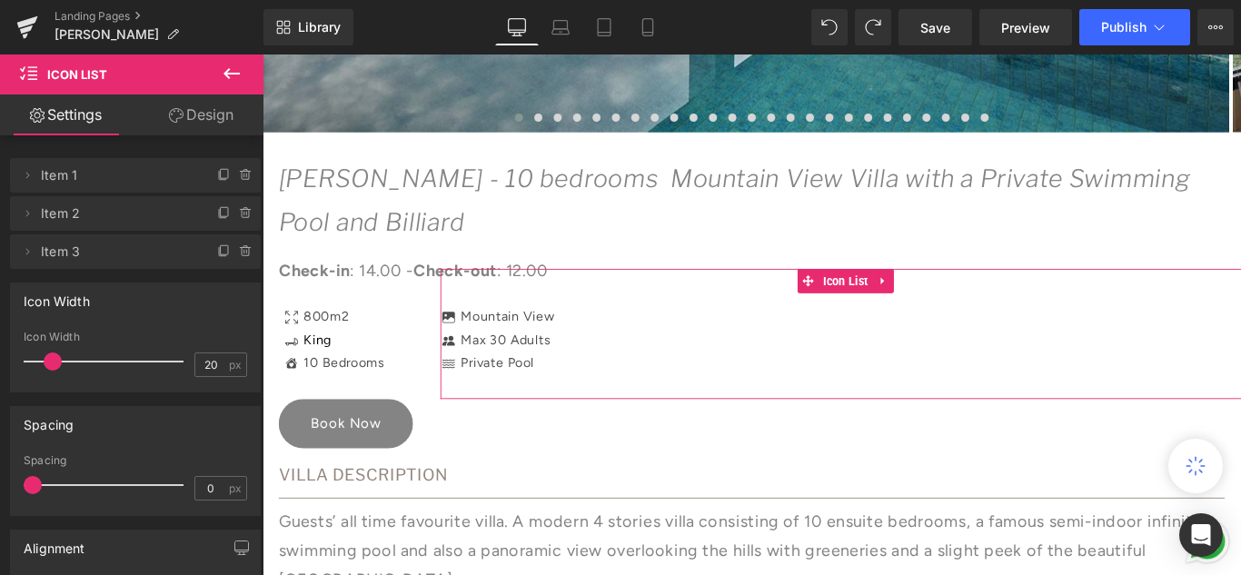
click at [204, 113] on link "Design" at bounding box center [201, 114] width 132 height 41
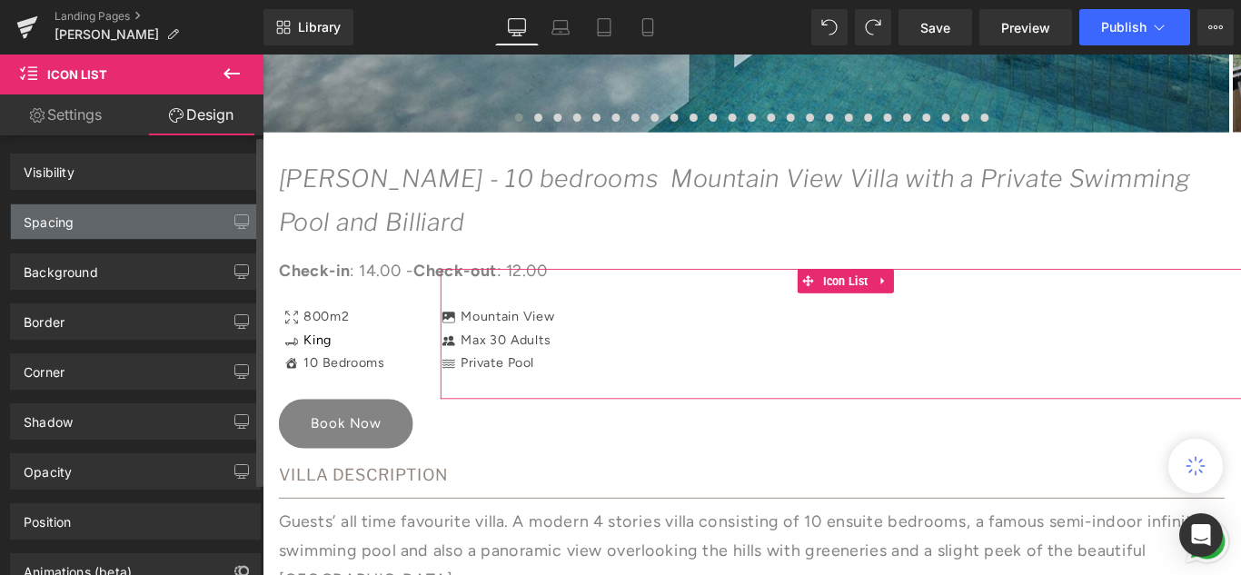
click at [133, 222] on div "Spacing" at bounding box center [135, 221] width 249 height 35
click at [64, 219] on div "Spacing" at bounding box center [49, 216] width 50 height 25
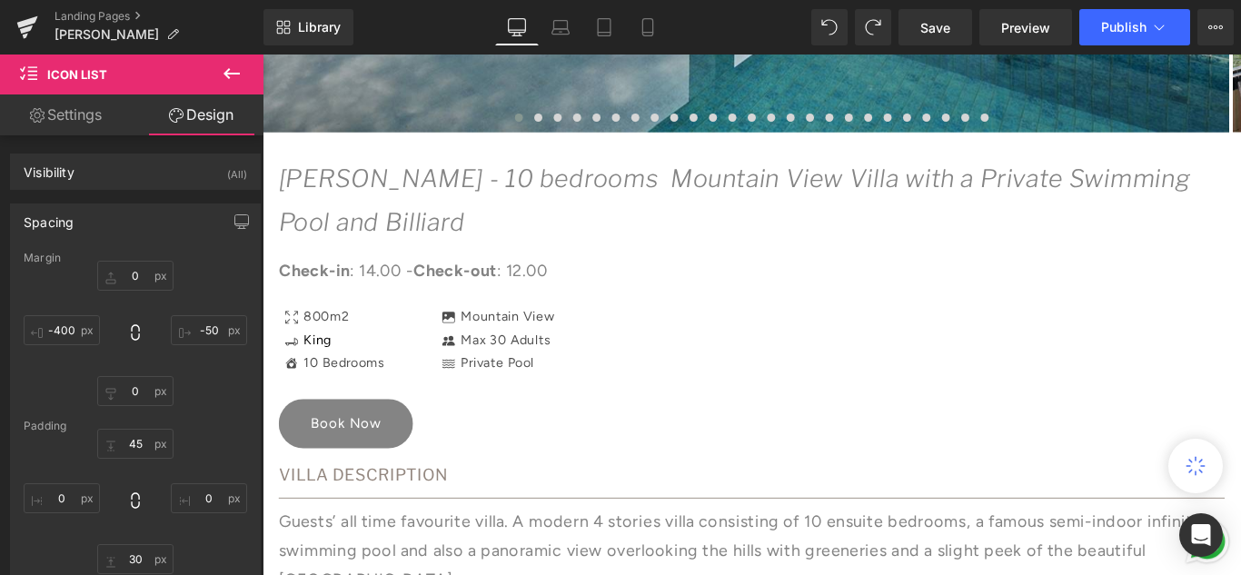
click at [651, 325] on div "Icon [GEOGRAPHIC_DATA] Text Block Icon Max 30 Adults Text Block Icon Private Po…" at bounding box center [918, 368] width 913 height 146
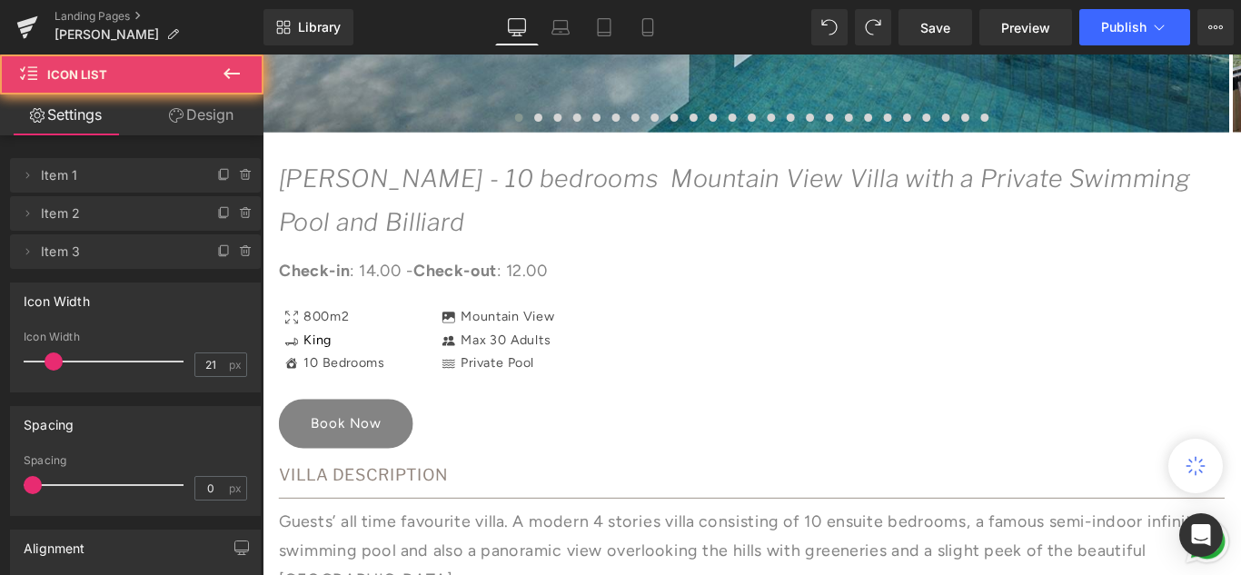
click at [396, 353] on div "Icon 800m2 Text Block Icon King Text Block Icon 10 Bedrooms Text Block" at bounding box center [544, 375] width 518 height 78
click at [339, 349] on link at bounding box center [331, 345] width 19 height 22
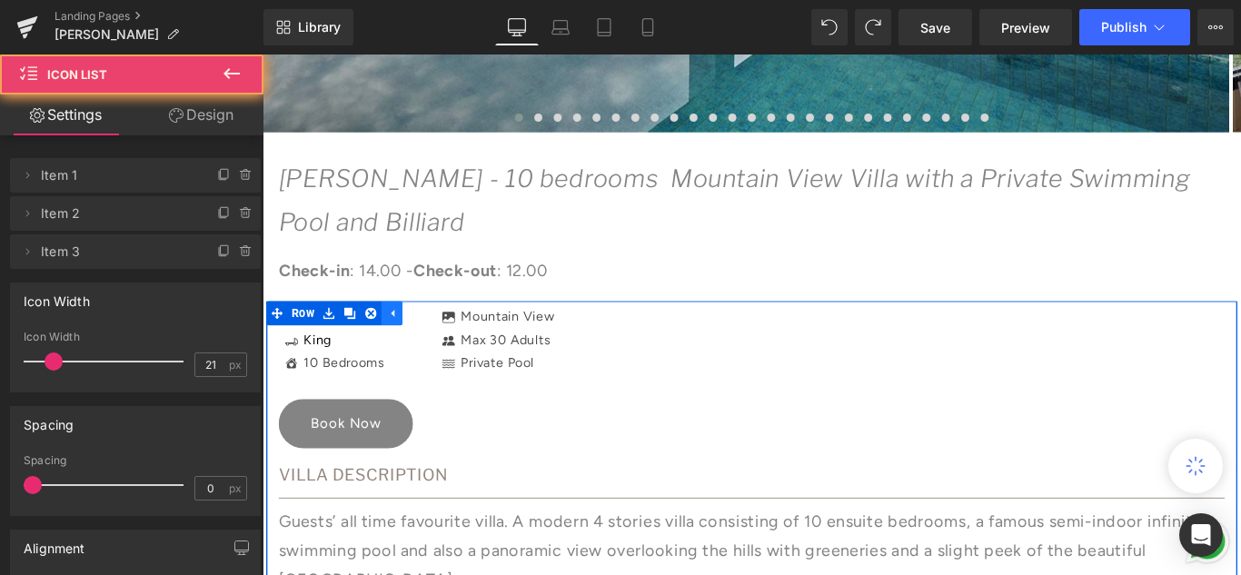
click at [339, 349] on link at bounding box center [337, 345] width 24 height 27
click at [498, 392] on div "Private Pool Text Block" at bounding box center [524, 401] width 87 height 26
click at [0, 0] on link at bounding box center [0, 0] width 0 height 0
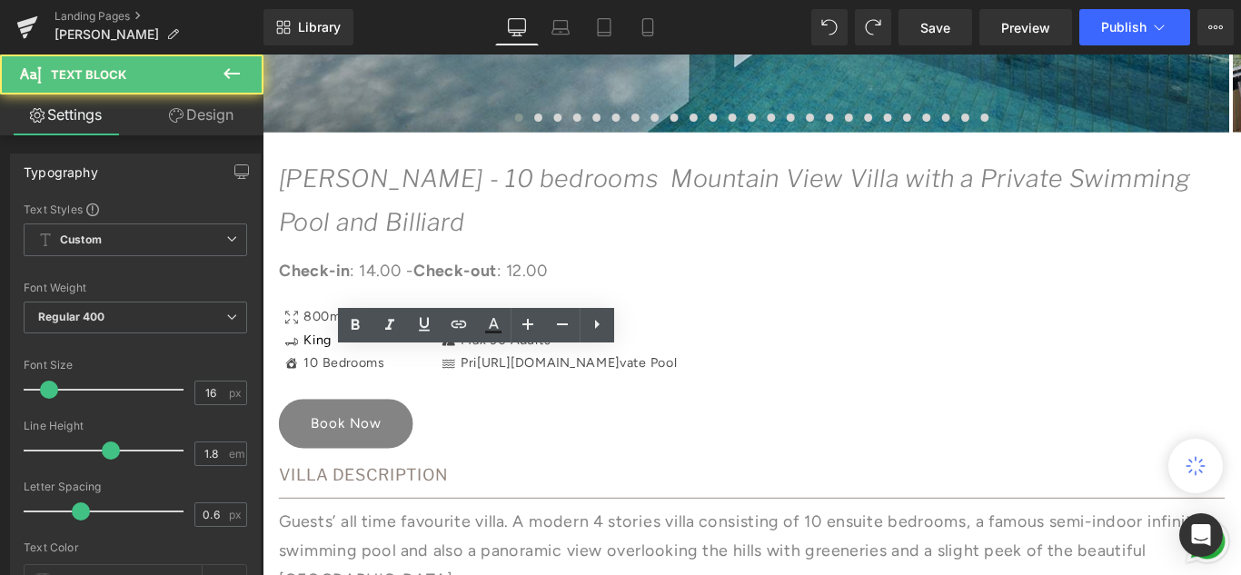
drag, startPoint x: 346, startPoint y: 403, endPoint x: 610, endPoint y: 384, distance: 264.2
click at [346, 403] on div "10 Bedrooms Text Block" at bounding box center [351, 401] width 95 height 26
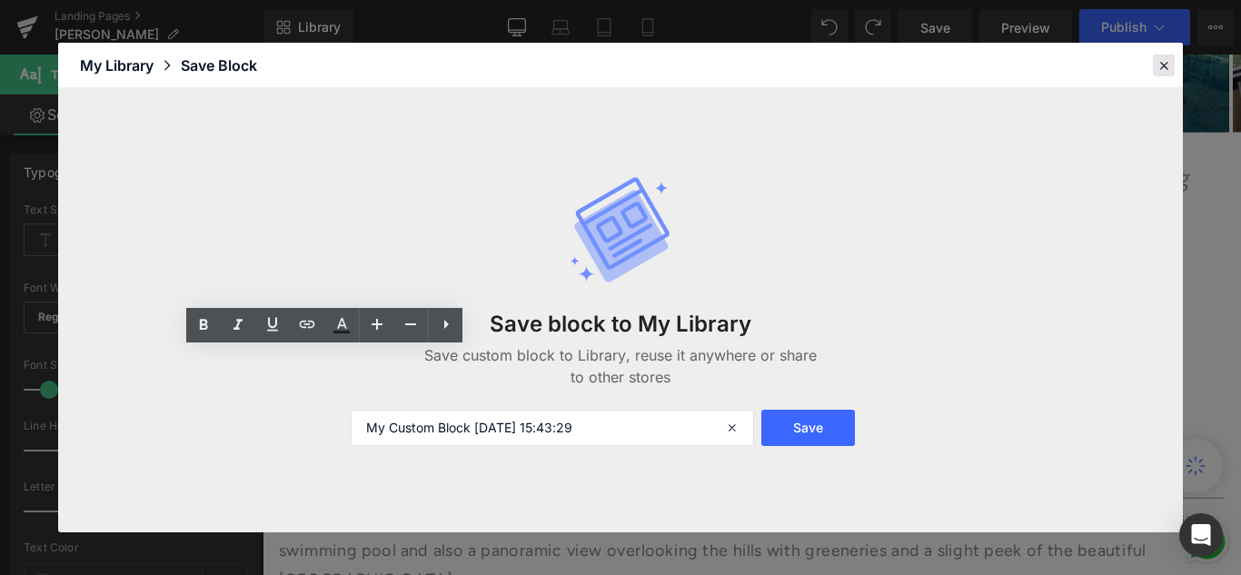
click at [1161, 61] on icon at bounding box center [1164, 65] width 16 height 16
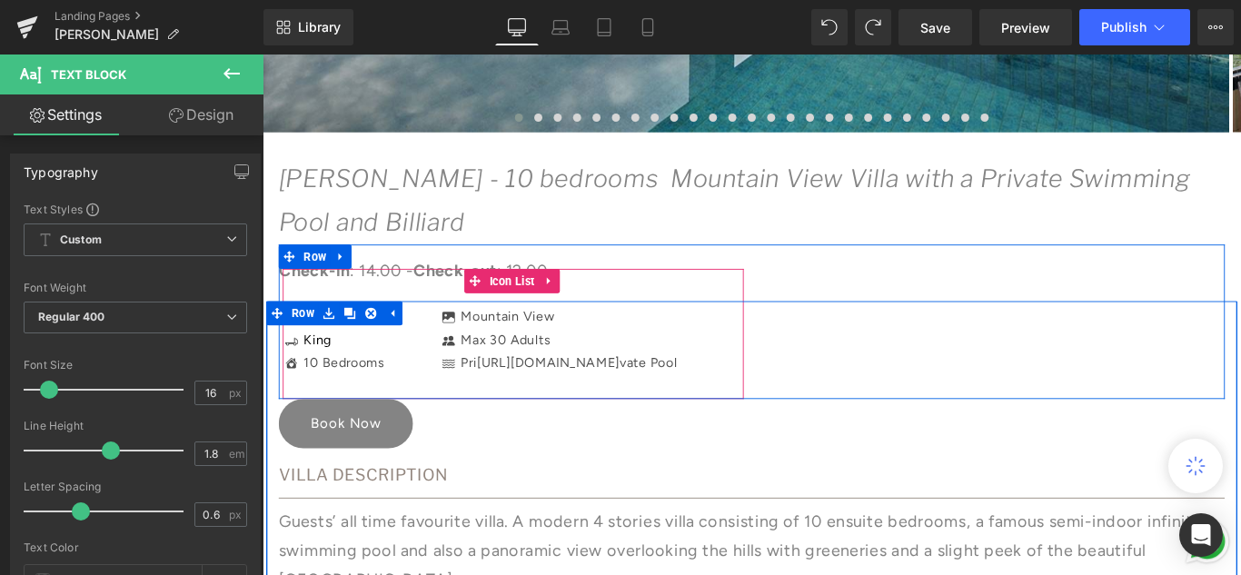
click at [390, 381] on li "Icon King Text Block" at bounding box center [342, 376] width 114 height 26
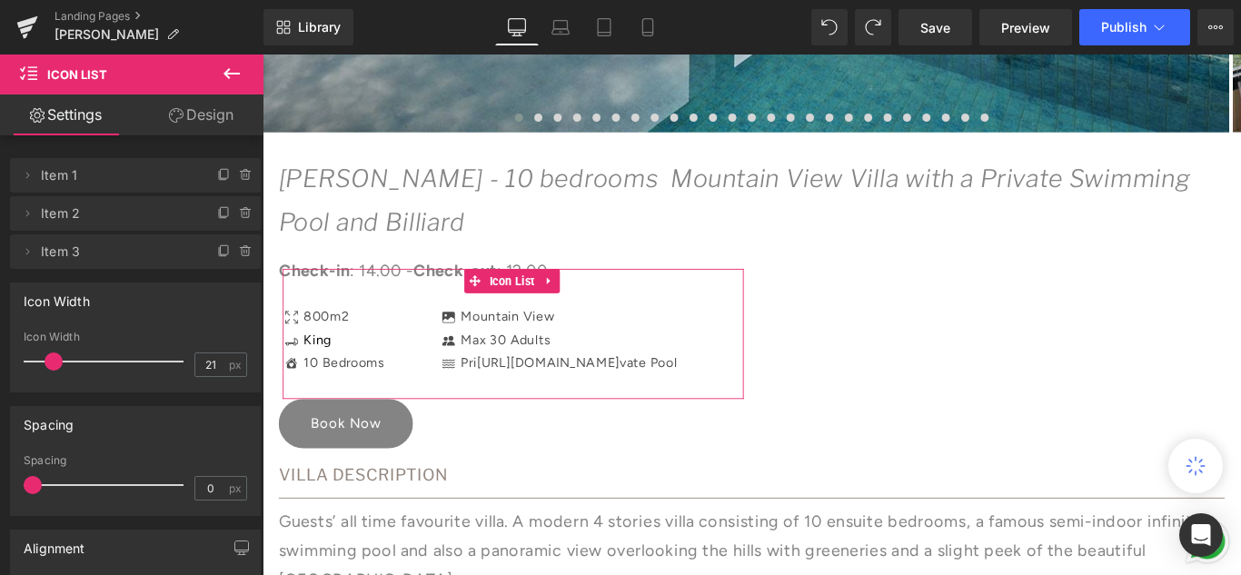
click at [191, 107] on link "Design" at bounding box center [201, 114] width 132 height 41
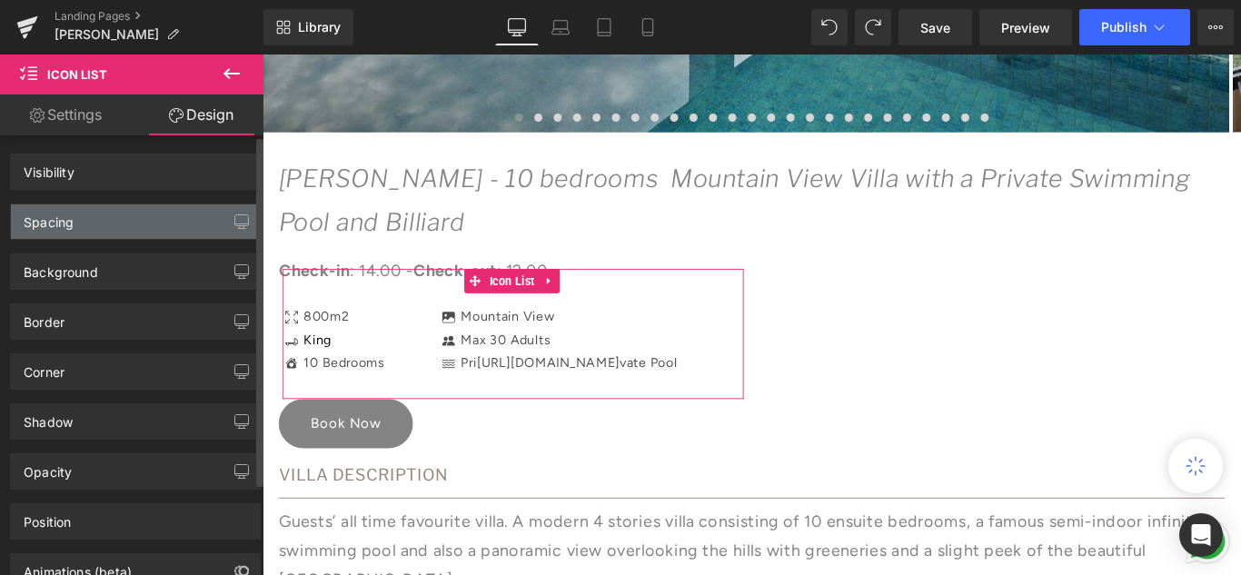
click at [103, 214] on div "Spacing" at bounding box center [135, 221] width 249 height 35
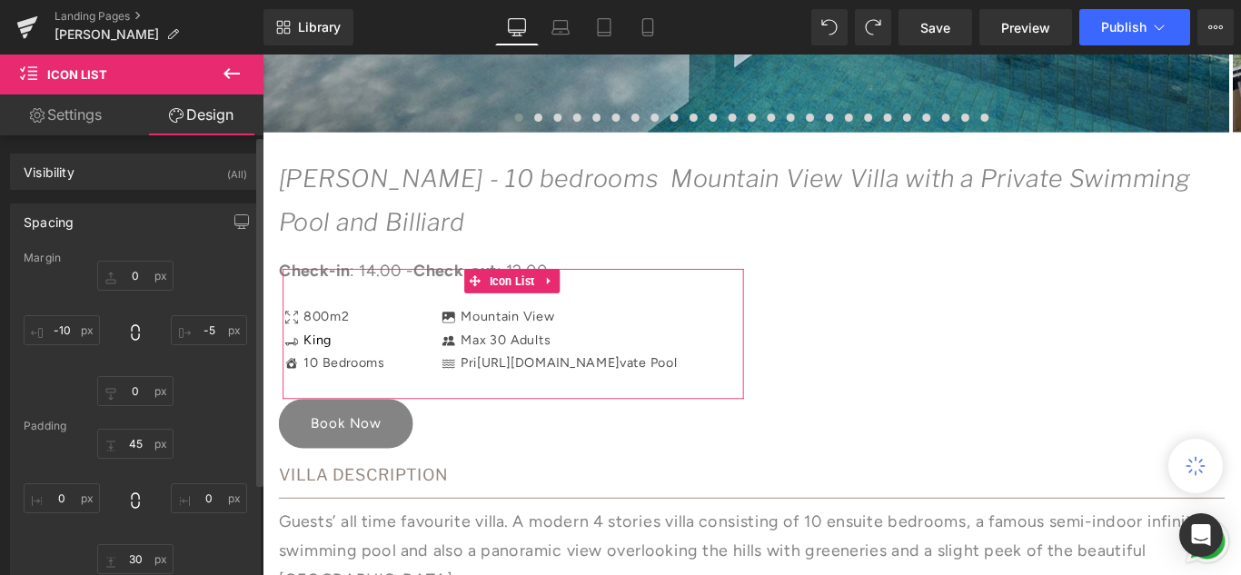
type input "0"
type input "-5"
type input "0"
type input "-10"
type input "45"
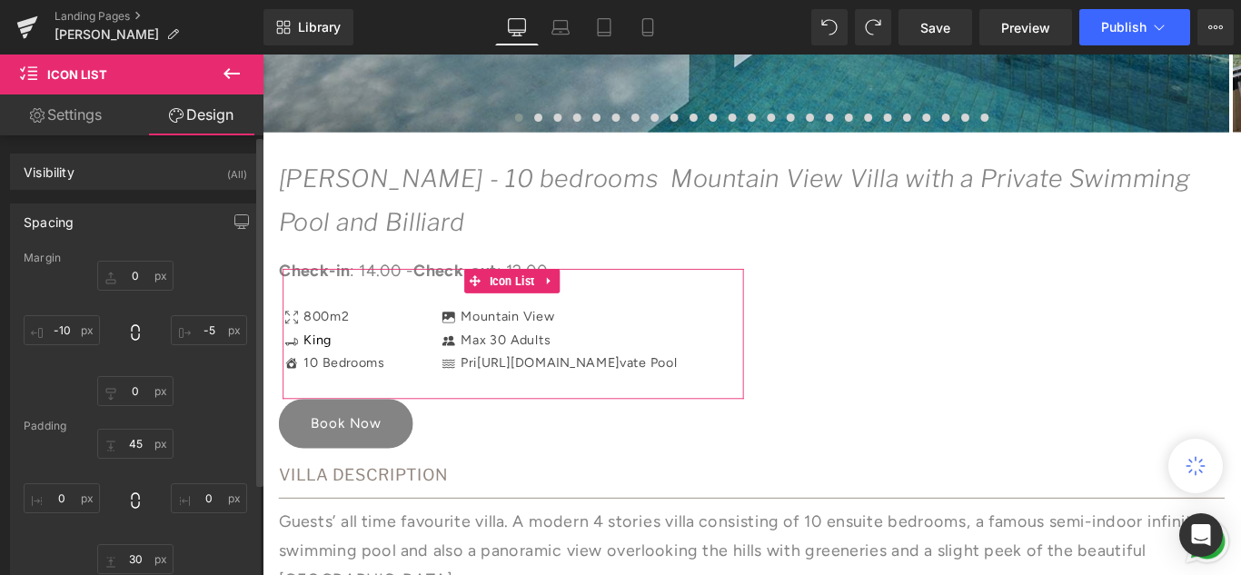
type input "0"
type input "30"
type input "0"
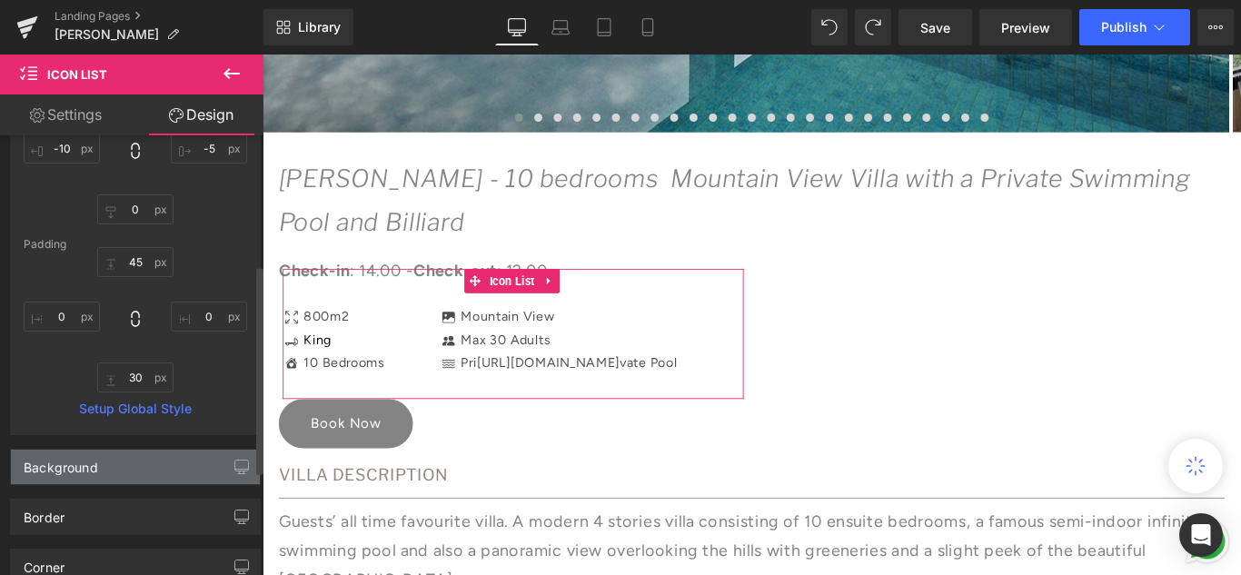
scroll to position [273, 0]
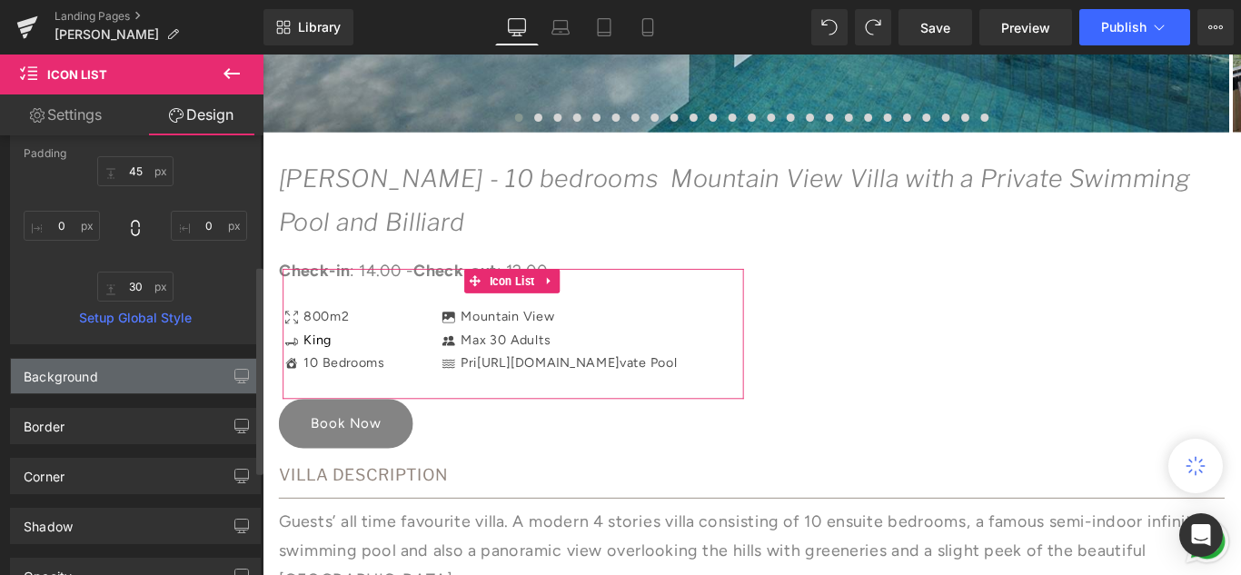
click at [129, 376] on div "Background" at bounding box center [135, 376] width 249 height 35
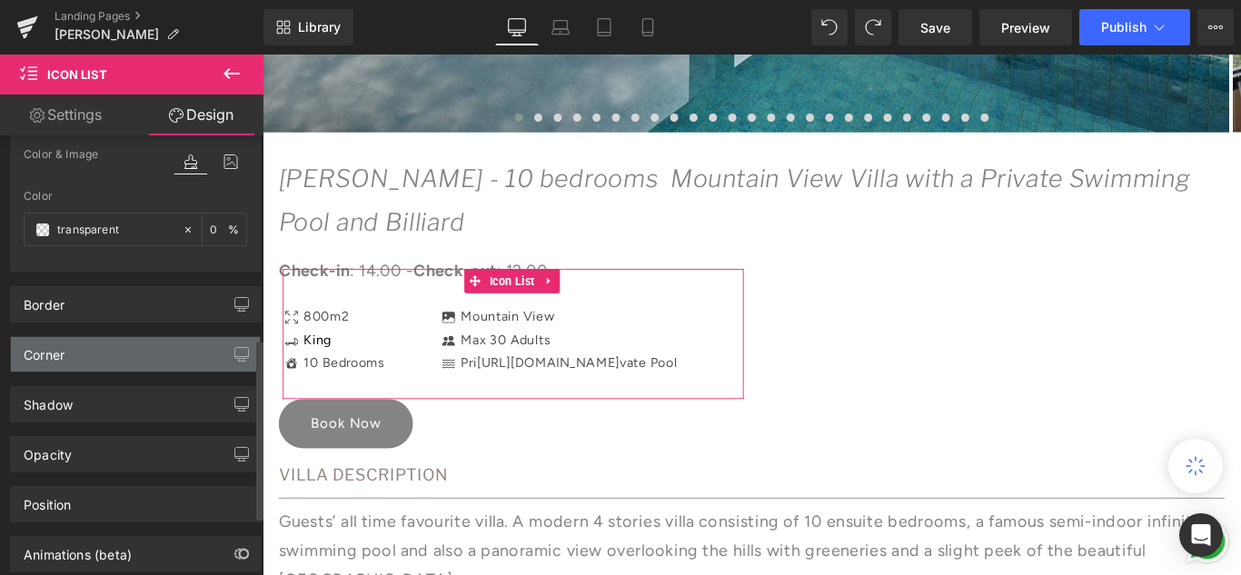
scroll to position [545, 0]
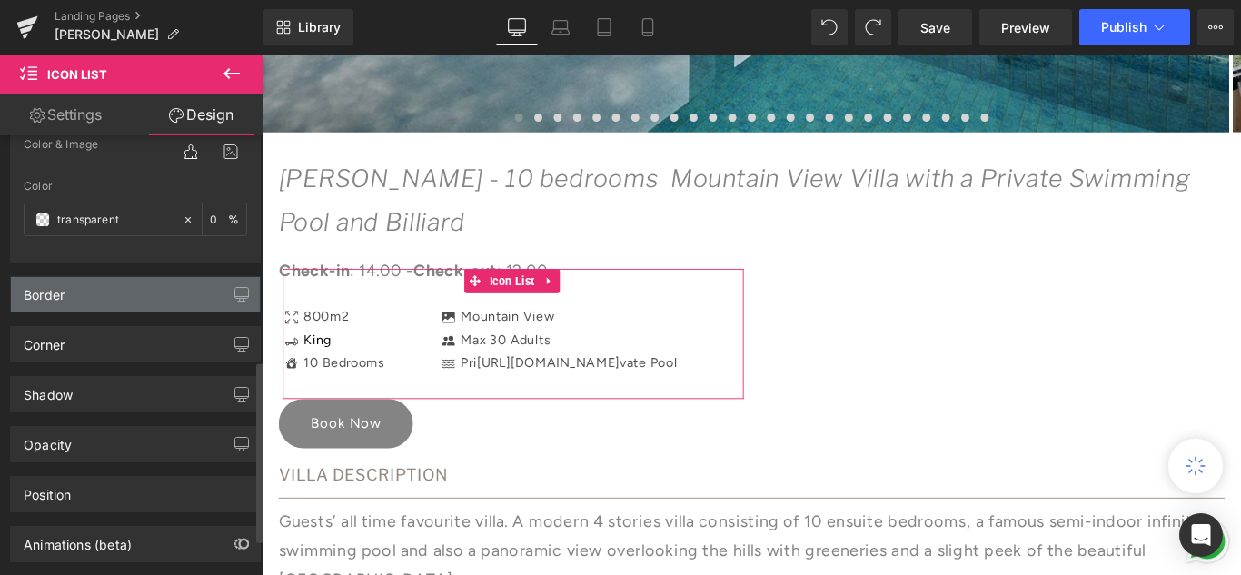
click at [87, 298] on div "Border" at bounding box center [135, 294] width 249 height 35
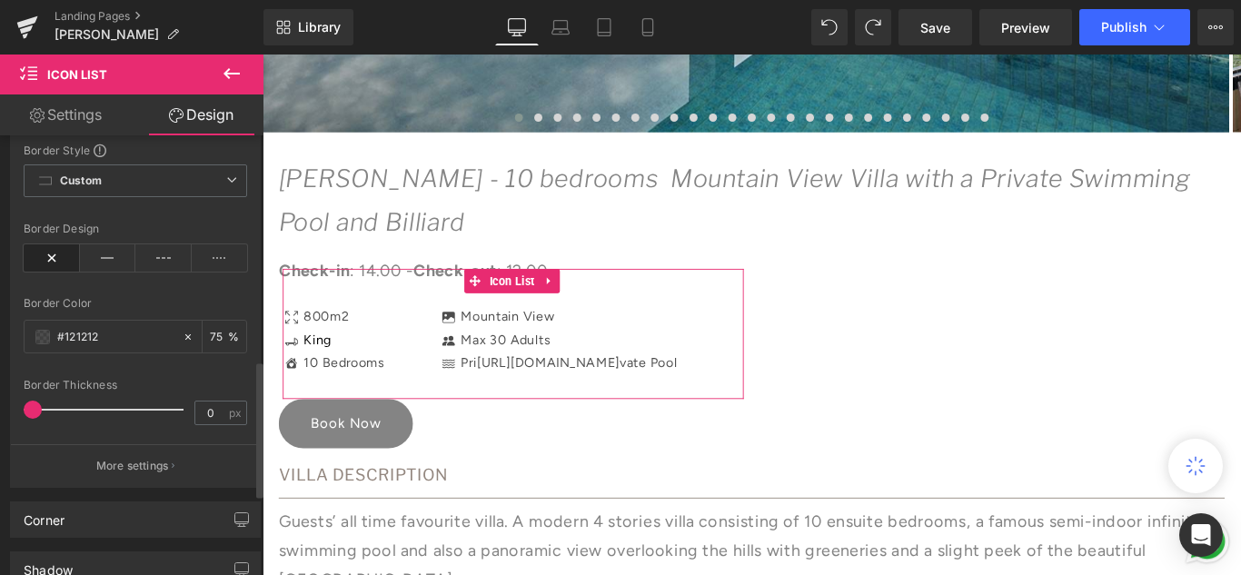
scroll to position [818, 0]
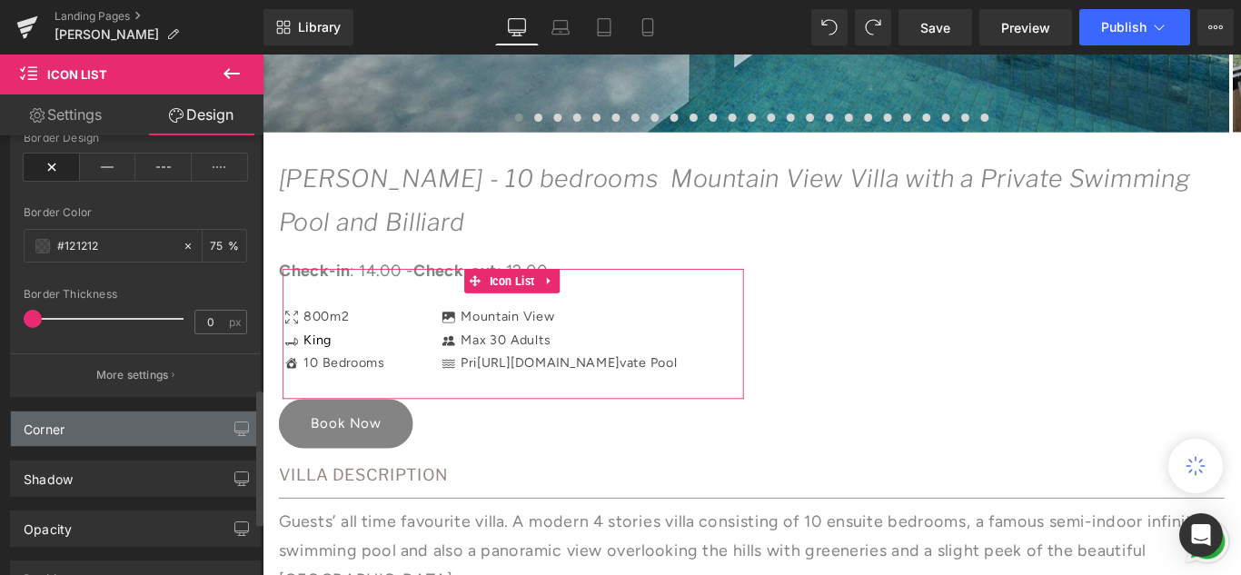
click at [142, 417] on div "Corner" at bounding box center [135, 429] width 249 height 35
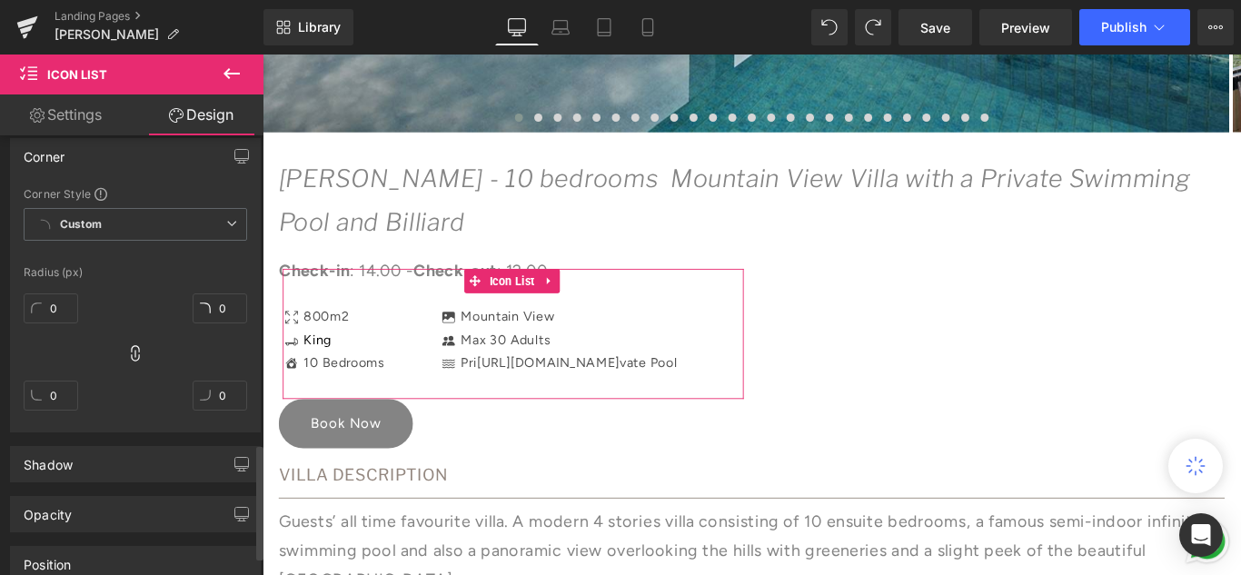
scroll to position [1181, 0]
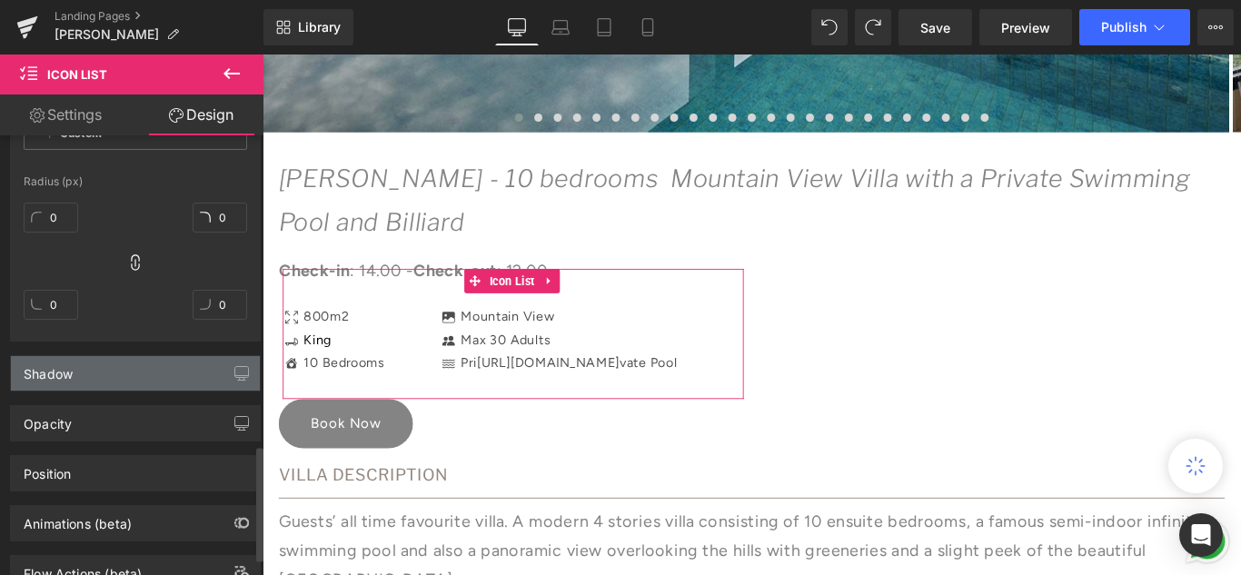
click at [111, 378] on div "Shadow" at bounding box center [135, 373] width 249 height 35
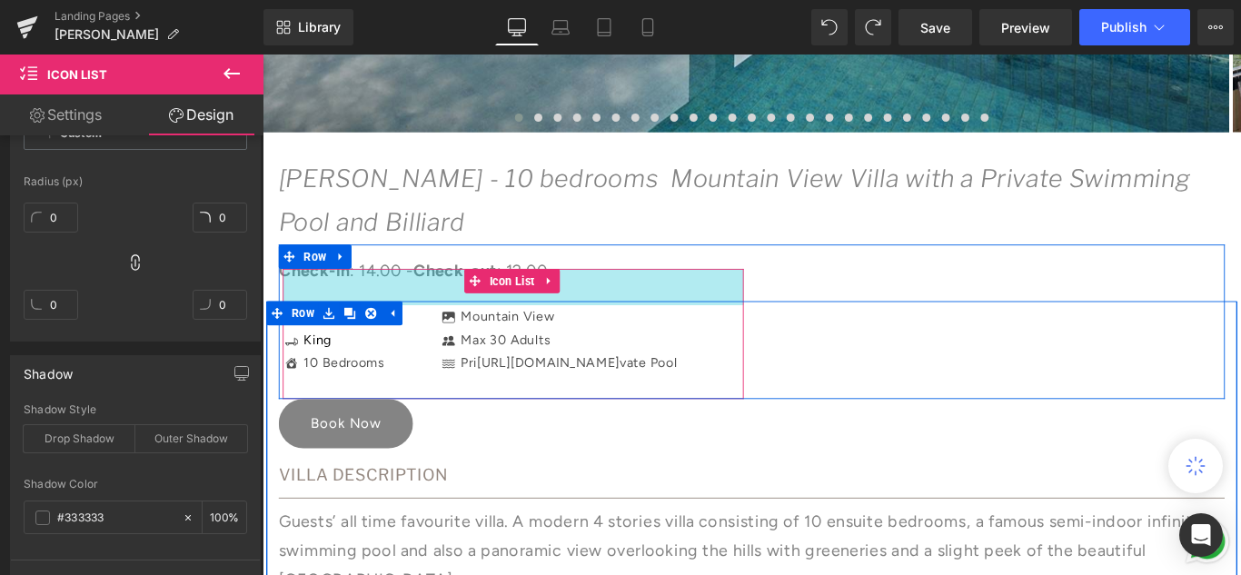
click at [420, 298] on div "Icon 800m2 Text Block Icon King Text Block Icon 10 Bedrooms Text Block Icon Lis…" at bounding box center [544, 368] width 518 height 146
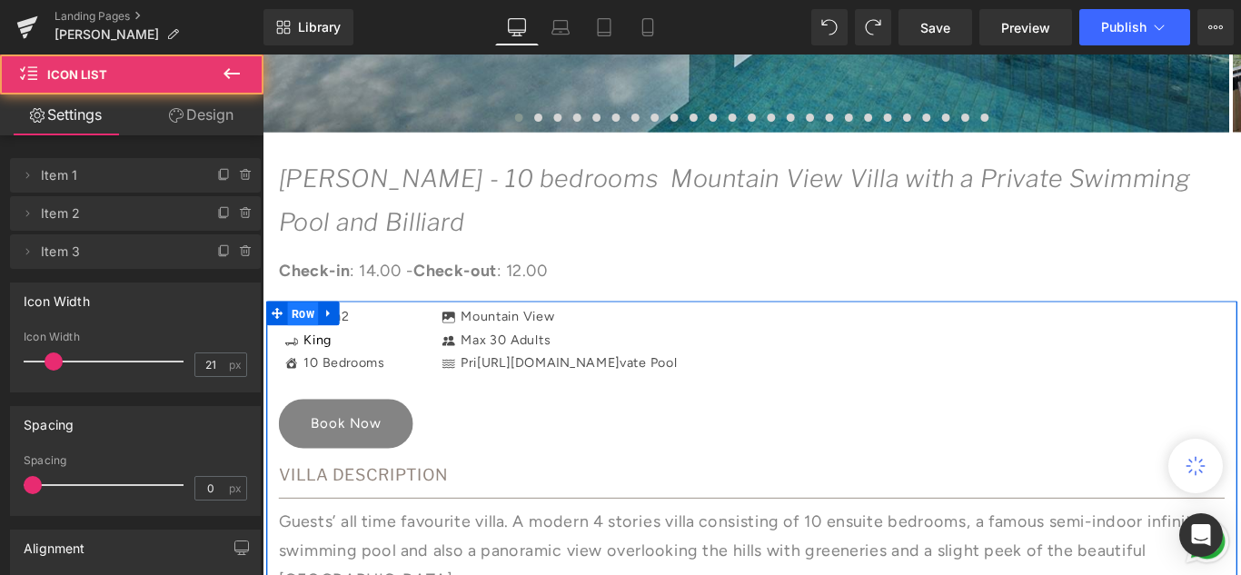
click at [301, 347] on span "Row" at bounding box center [308, 346] width 35 height 27
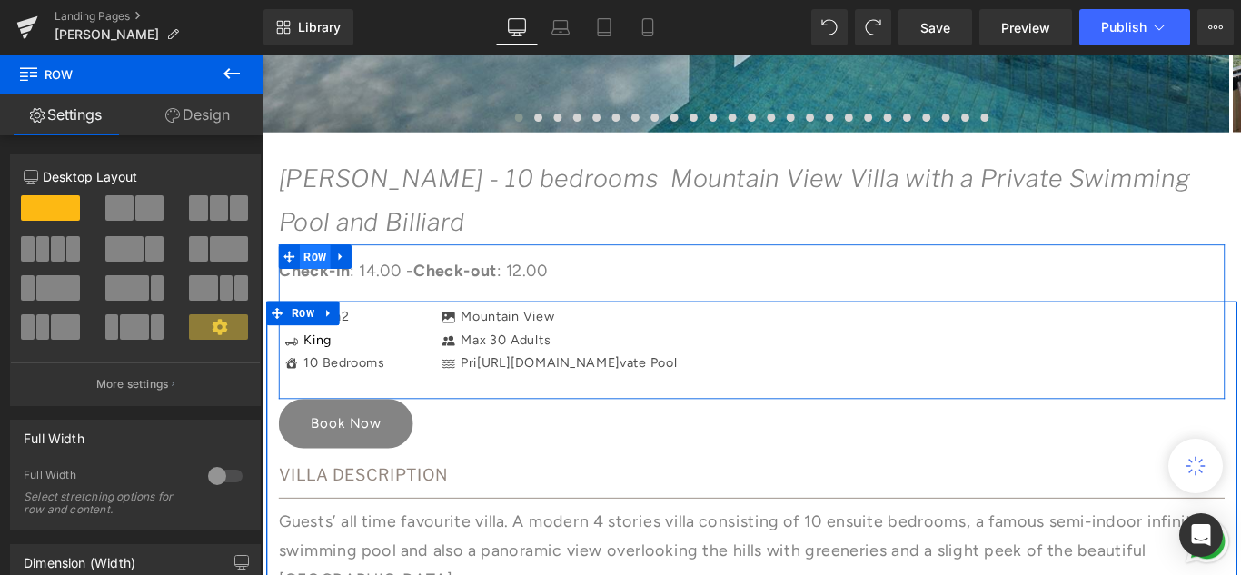
click at [318, 283] on span "Row" at bounding box center [321, 281] width 35 height 27
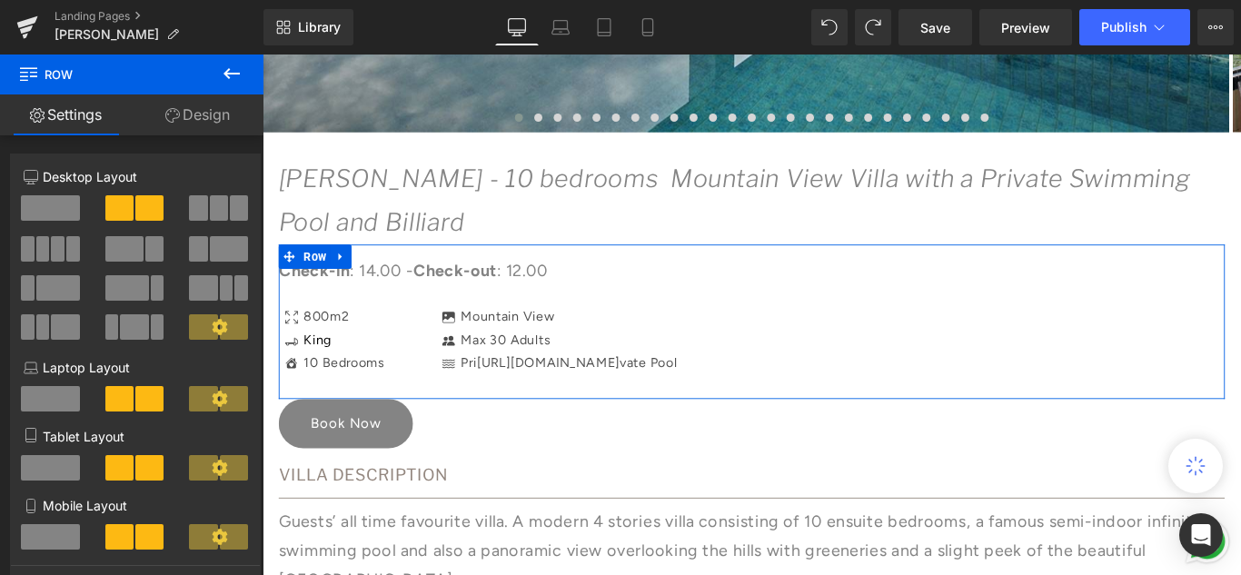
click at [192, 127] on link "Design" at bounding box center [198, 114] width 132 height 41
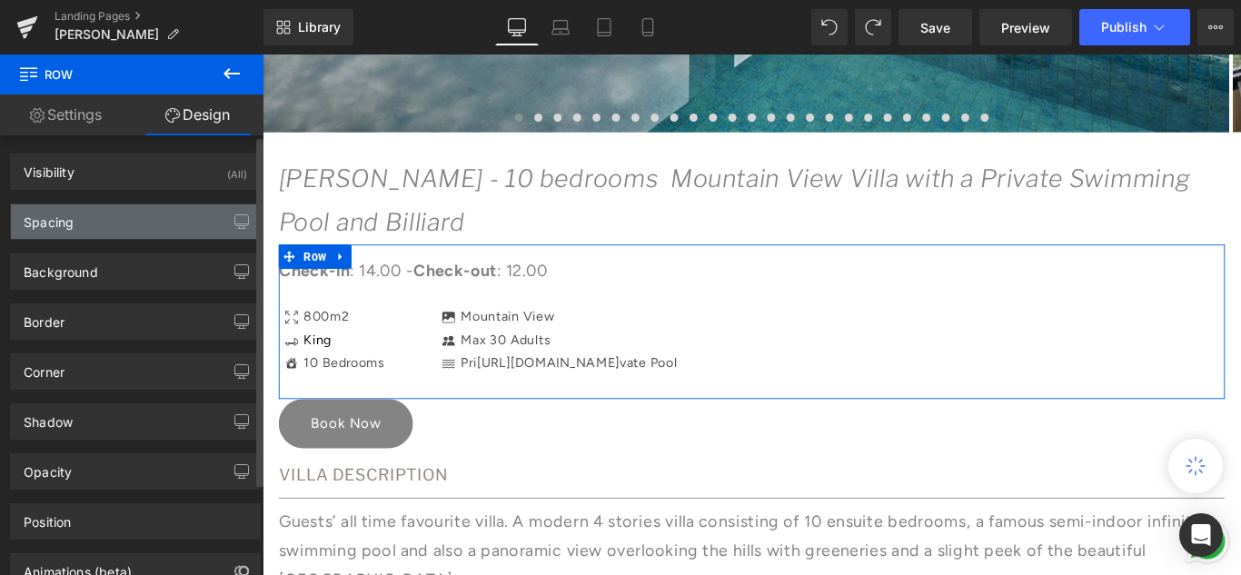
click at [92, 228] on div "Spacing" at bounding box center [135, 221] width 249 height 35
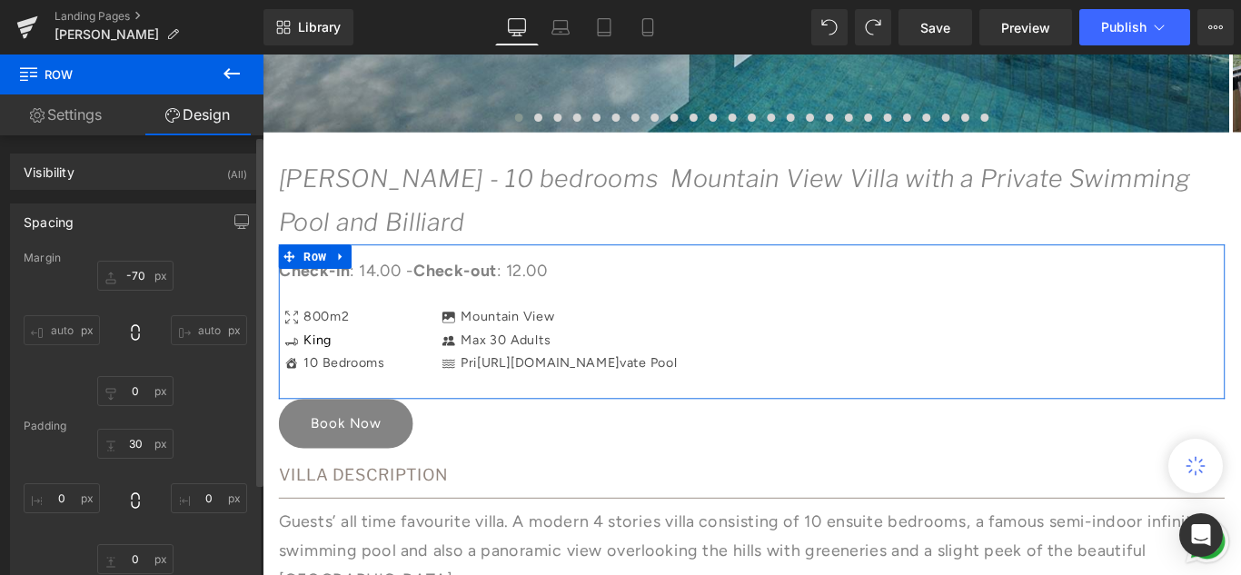
scroll to position [91, 0]
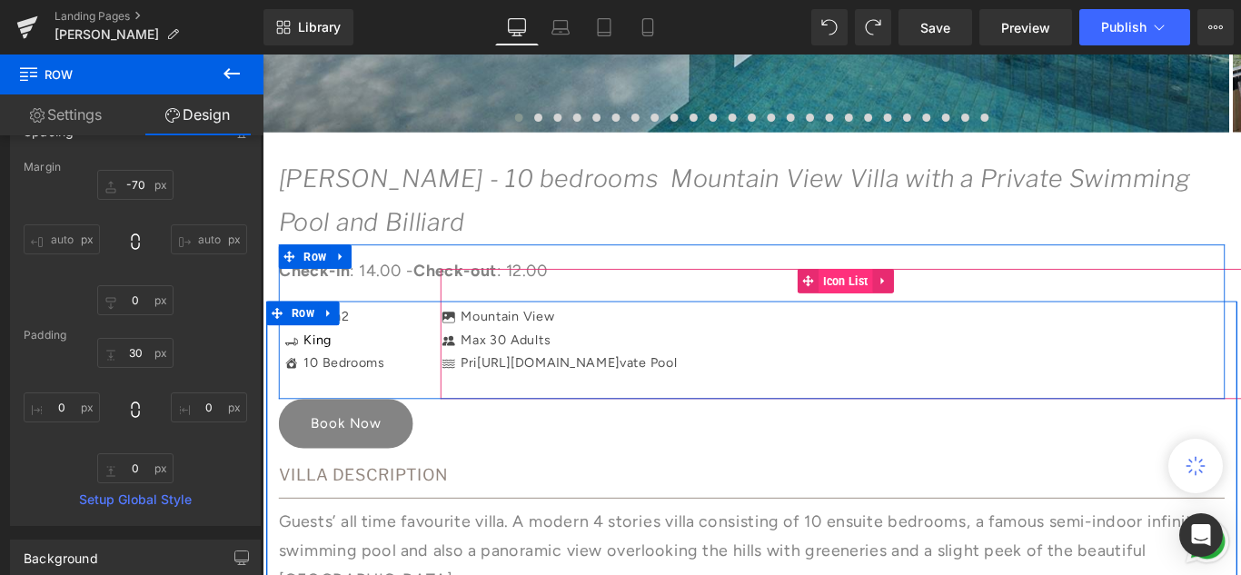
click at [897, 299] on span "Icon List" at bounding box center [918, 308] width 61 height 27
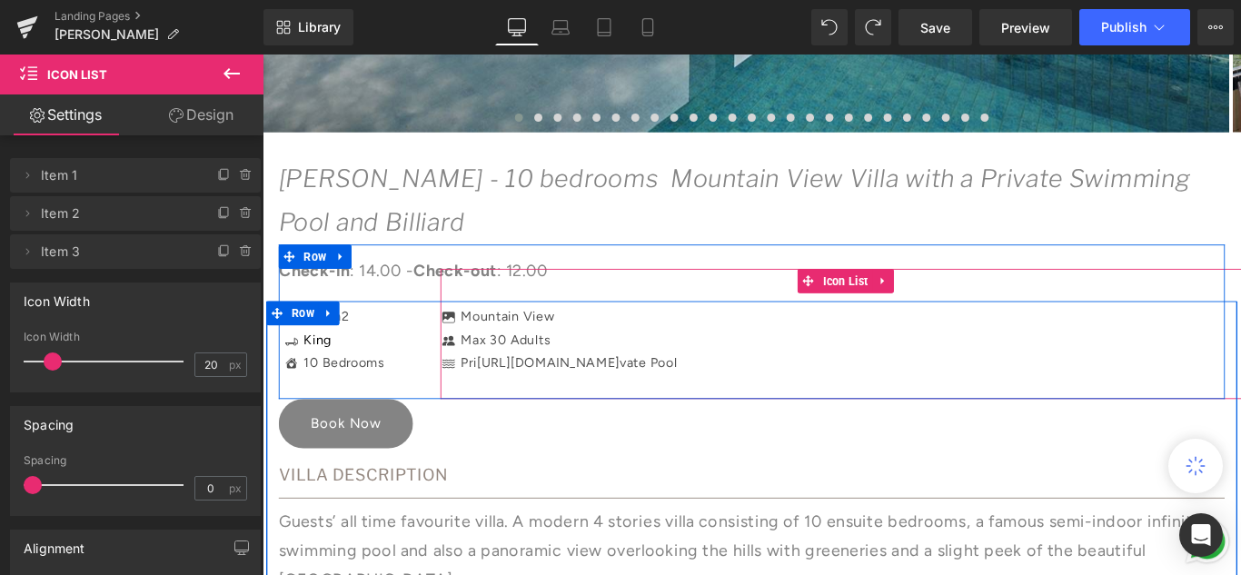
click at [183, 114] on link "Design" at bounding box center [201, 114] width 132 height 41
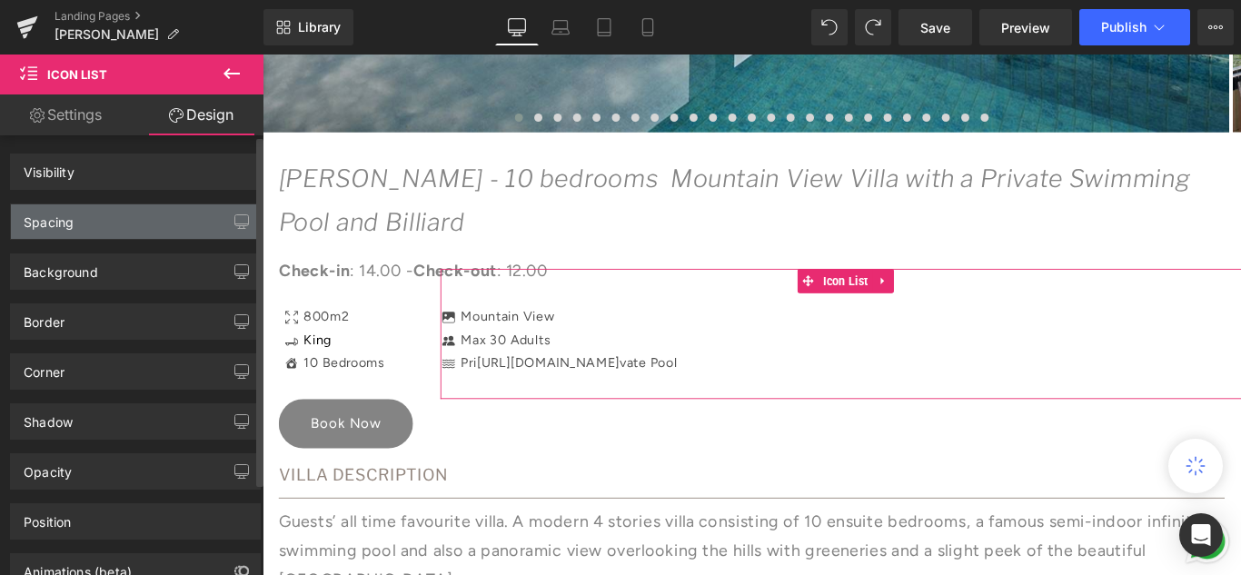
click at [93, 226] on div "Spacing" at bounding box center [135, 221] width 249 height 35
click at [55, 219] on div "Spacing" at bounding box center [49, 216] width 50 height 25
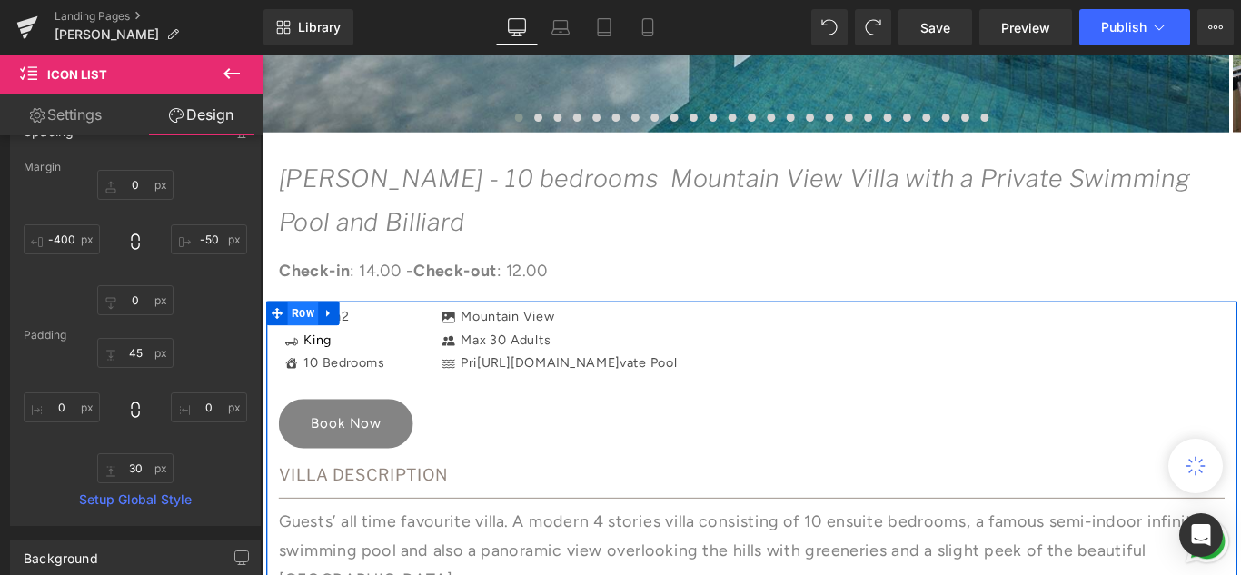
click at [297, 340] on span "Row" at bounding box center [308, 345] width 35 height 27
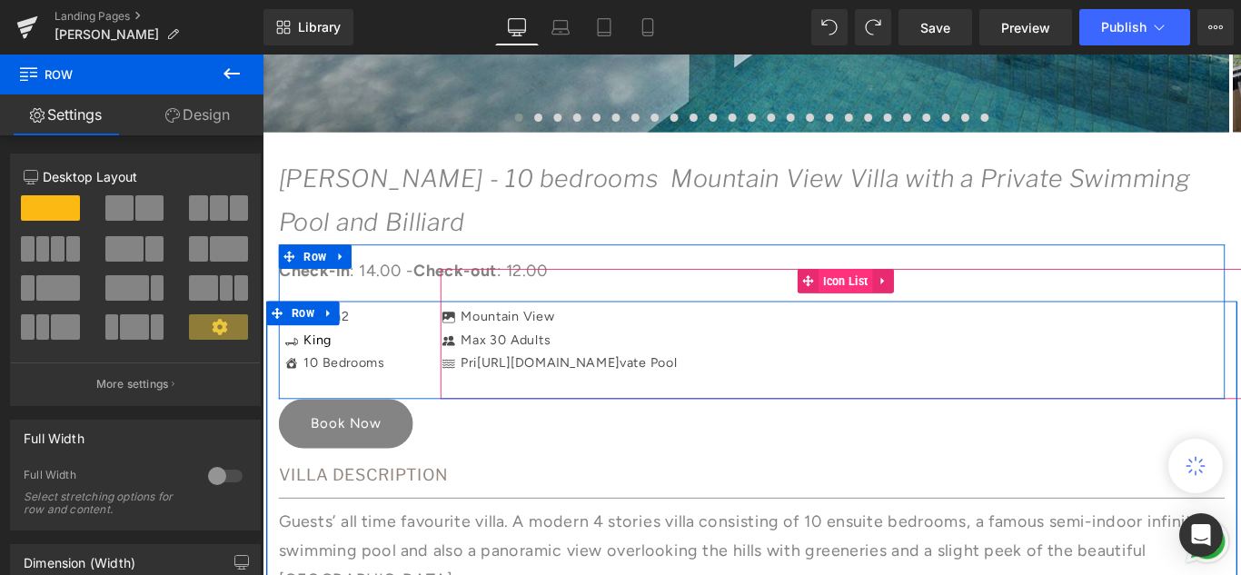
click at [896, 309] on span "Icon List" at bounding box center [918, 308] width 61 height 27
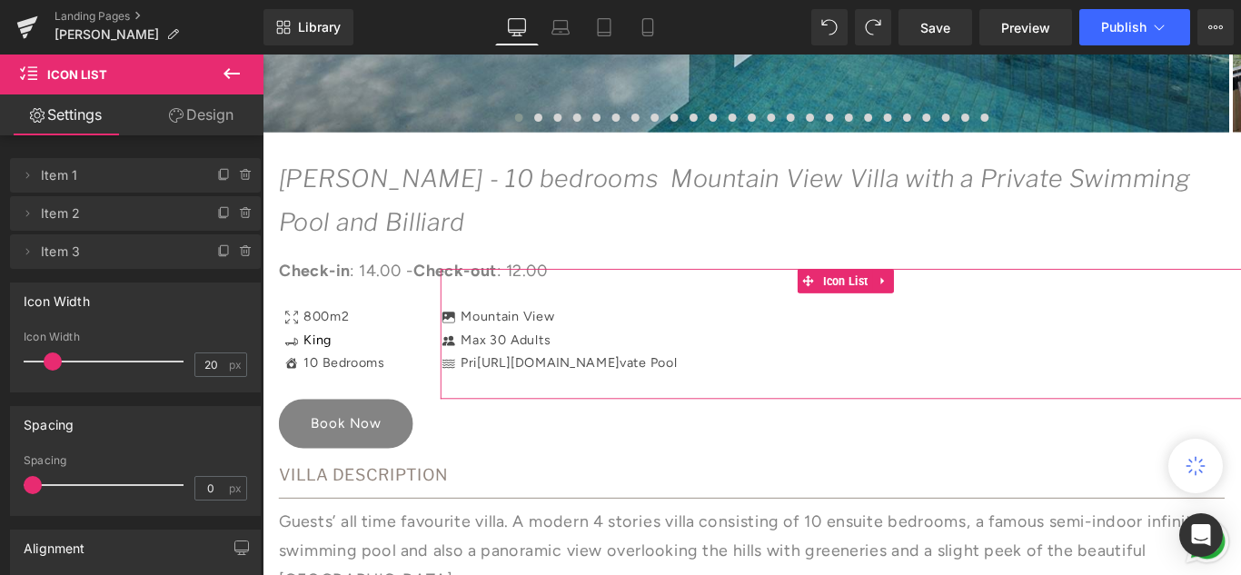
click at [216, 102] on link "Design" at bounding box center [201, 114] width 132 height 41
click at [0, 0] on div "Spacing" at bounding box center [0, 0] width 0 height 0
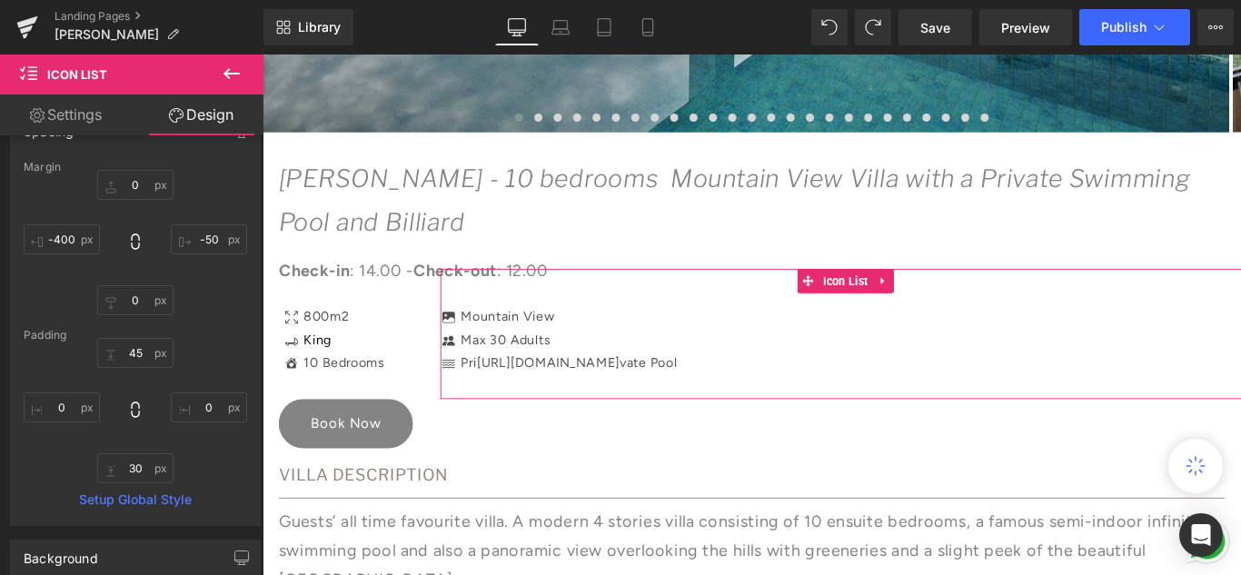
click at [50, 115] on link "Settings" at bounding box center [66, 114] width 132 height 41
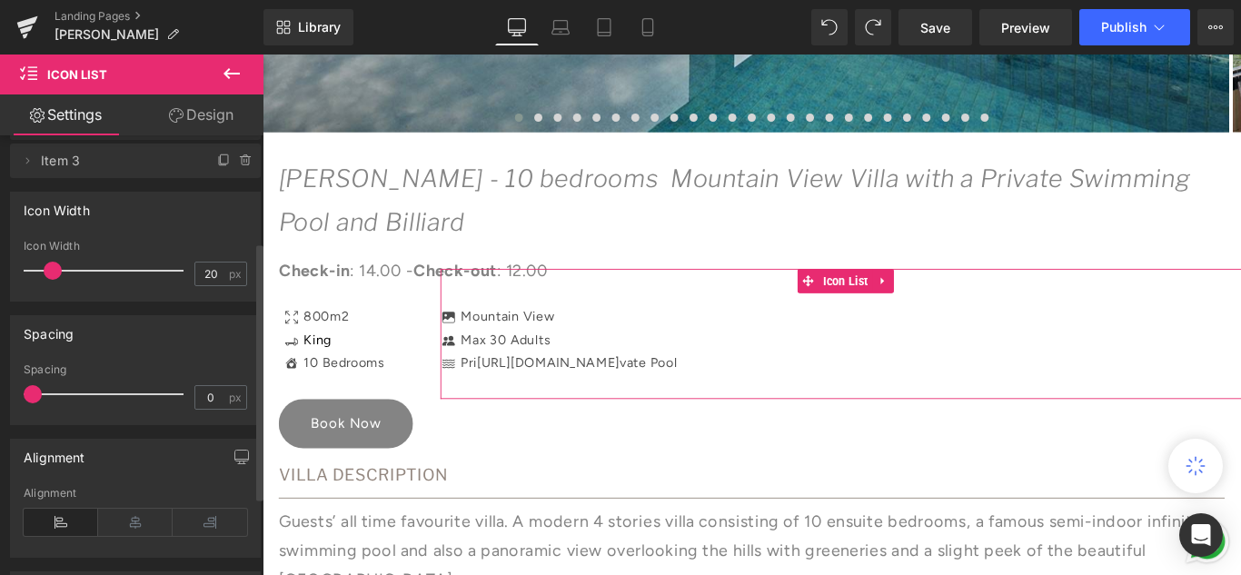
scroll to position [182, 0]
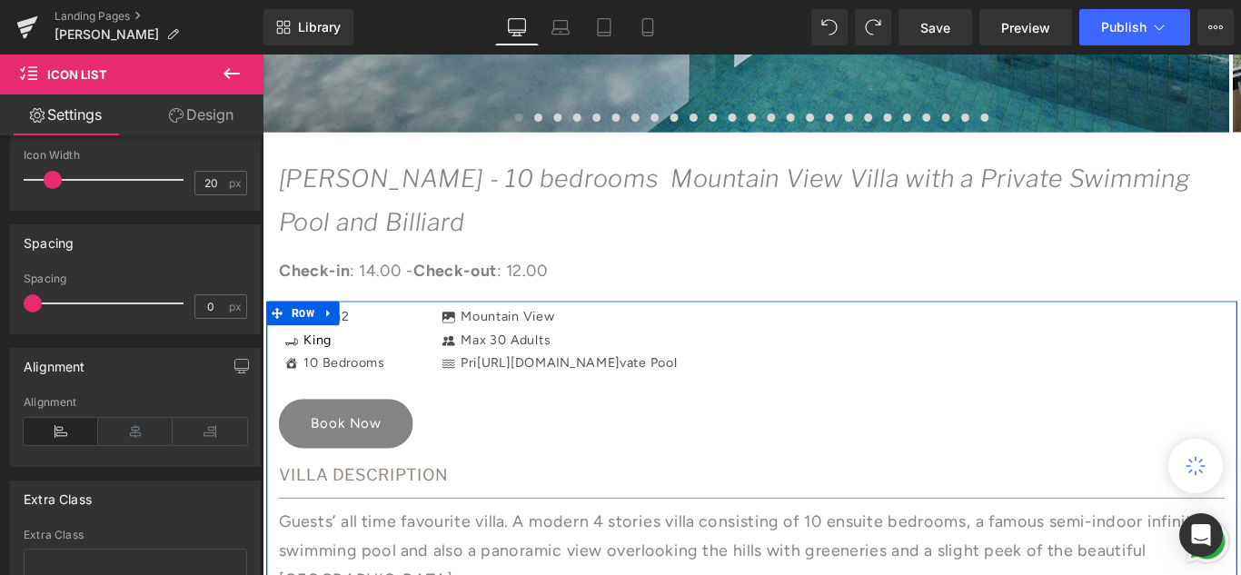
click at [504, 480] on div "Book Now" at bounding box center [812, 467] width 1063 height 60
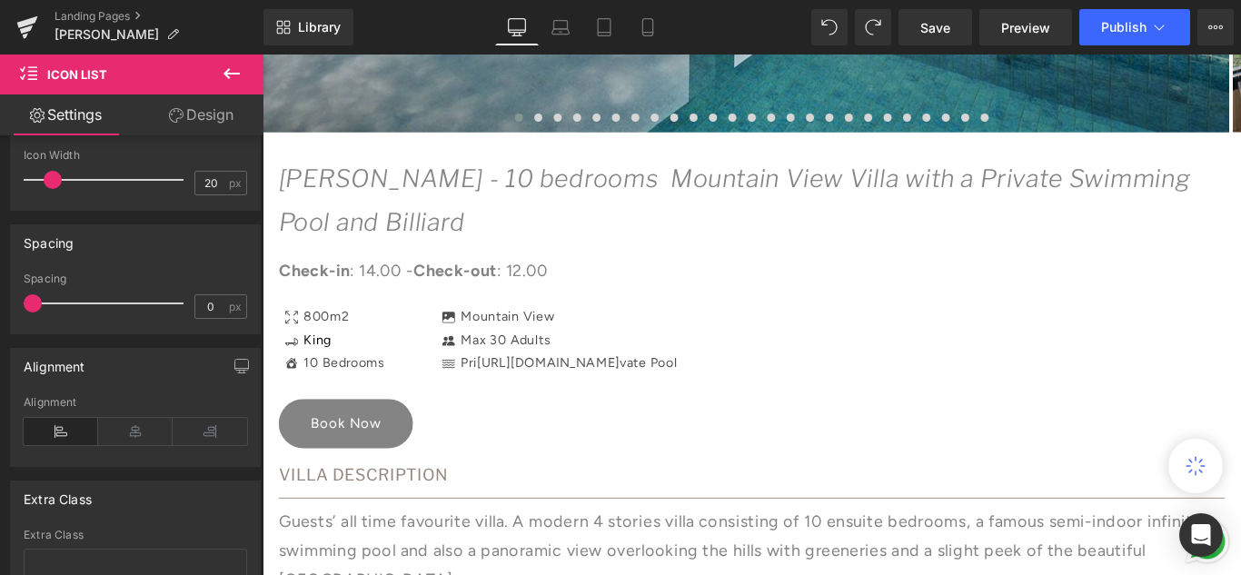
click at [782, 259] on p "[PERSON_NAME] - 10 bedrooms Mountain View Villa with a Private Swimming Pool an…" at bounding box center [812, 218] width 1063 height 98
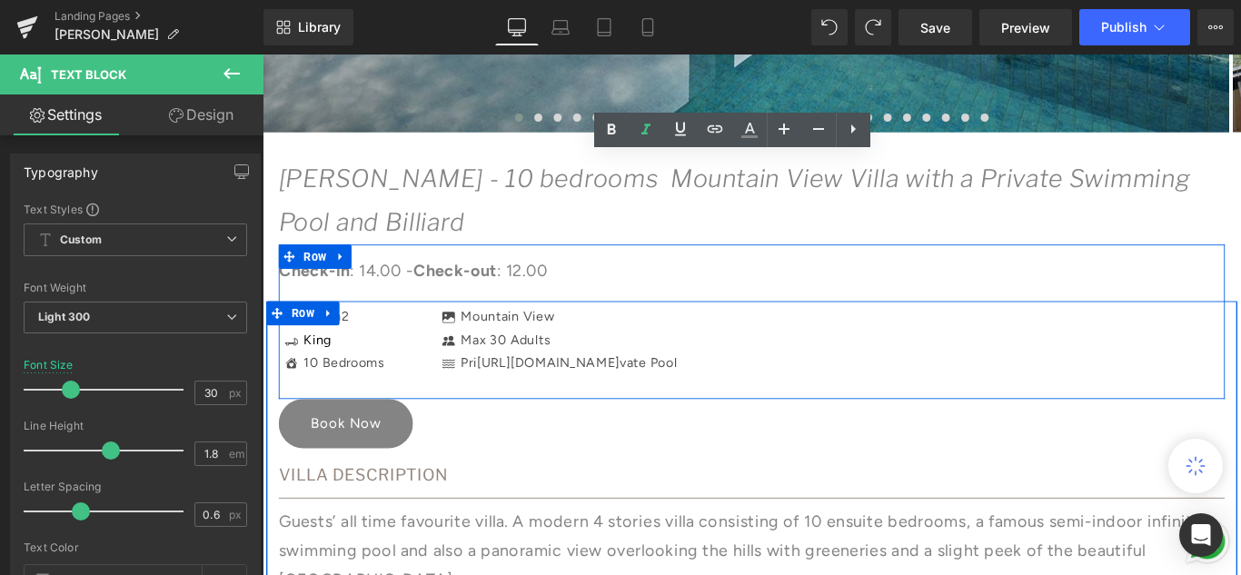
drag, startPoint x: 721, startPoint y: 370, endPoint x: 700, endPoint y: 482, distance: 114.8
click at [721, 370] on li "Icon Max 30 Adults Text Block" at bounding box center [595, 376] width 266 height 26
click at [377, 392] on div "10 Bedrooms Text Block" at bounding box center [351, 401] width 95 height 26
click at [359, 399] on p "10 Bedrooms" at bounding box center [354, 401] width 91 height 26
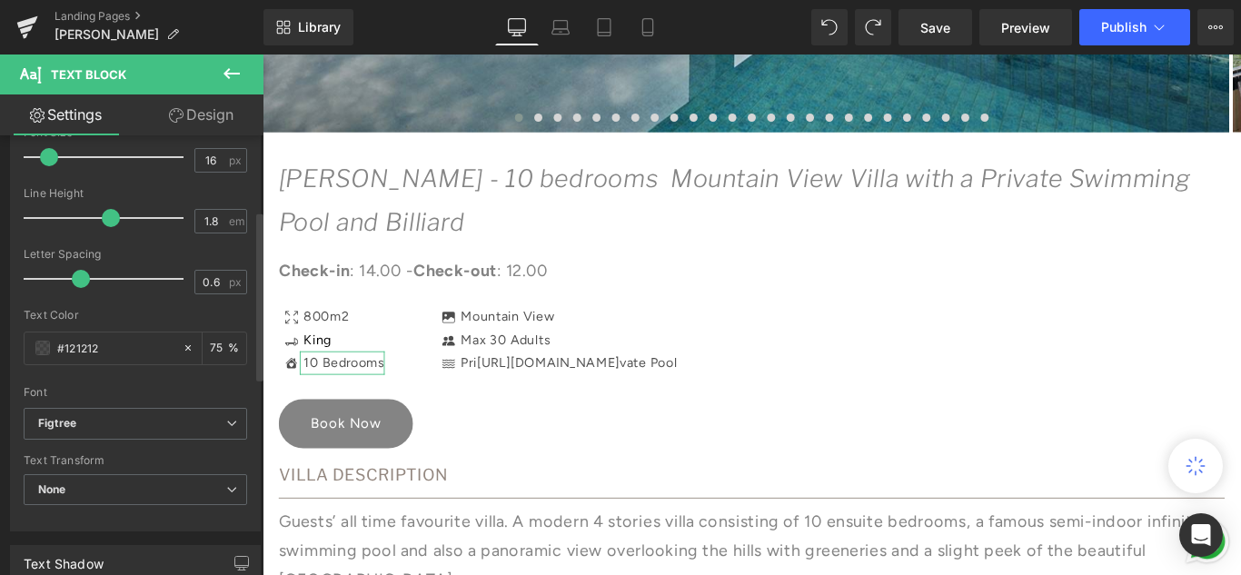
scroll to position [273, 0]
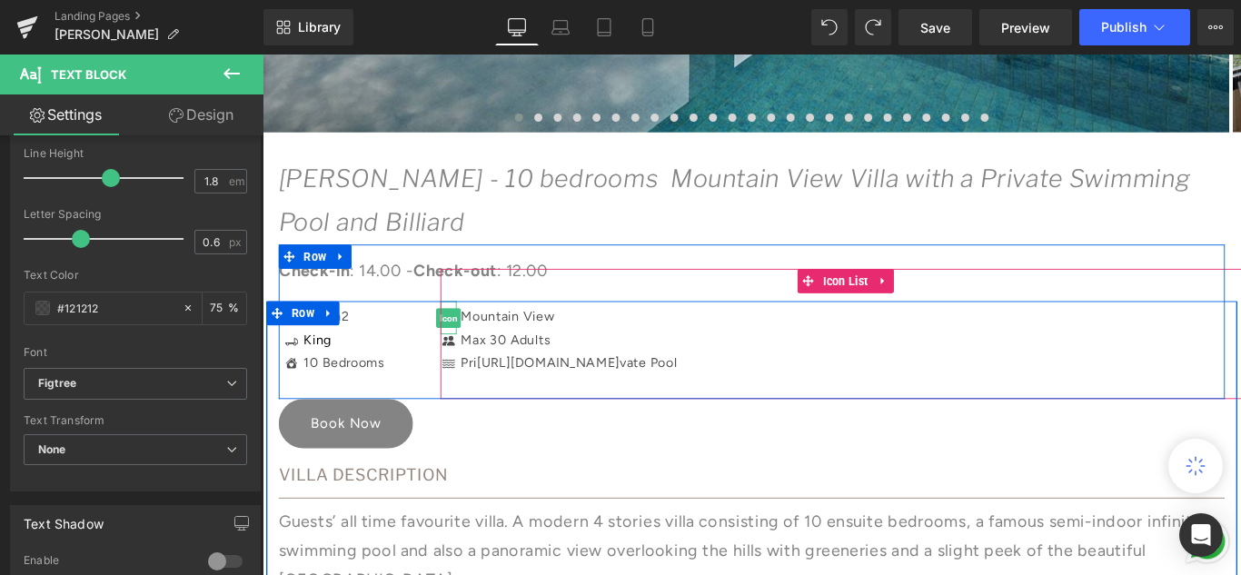
click at [466, 344] on div "Icon" at bounding box center [471, 351] width 18 height 38
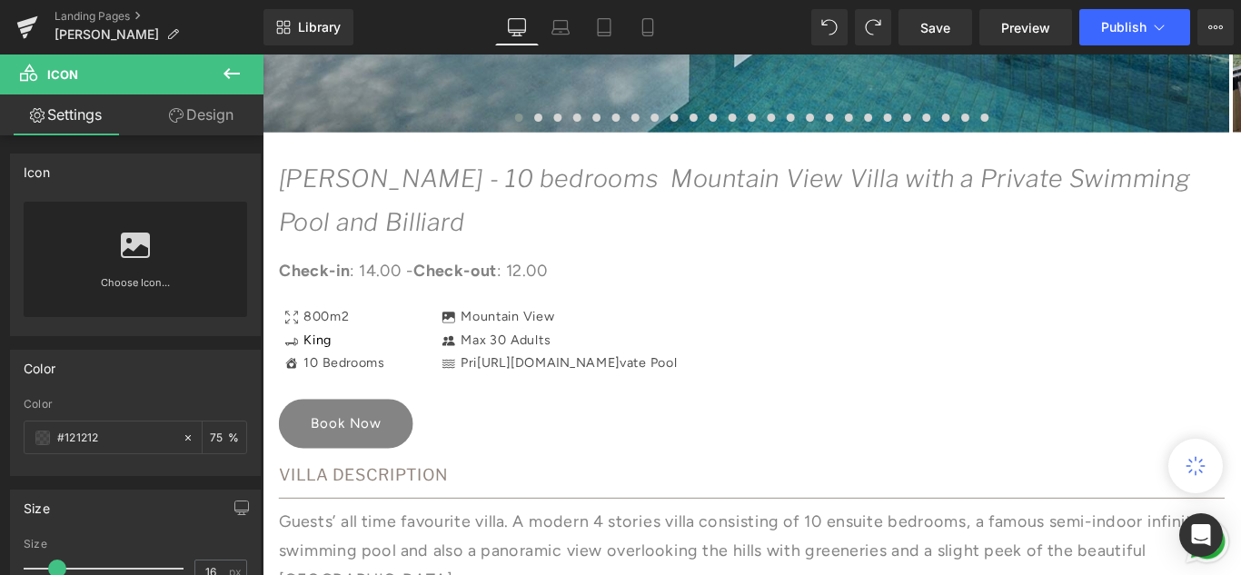
drag, startPoint x: 400, startPoint y: 307, endPoint x: 561, endPoint y: 382, distance: 177.2
click at [502, 341] on div "Mountain View Text Block" at bounding box center [536, 349] width 111 height 26
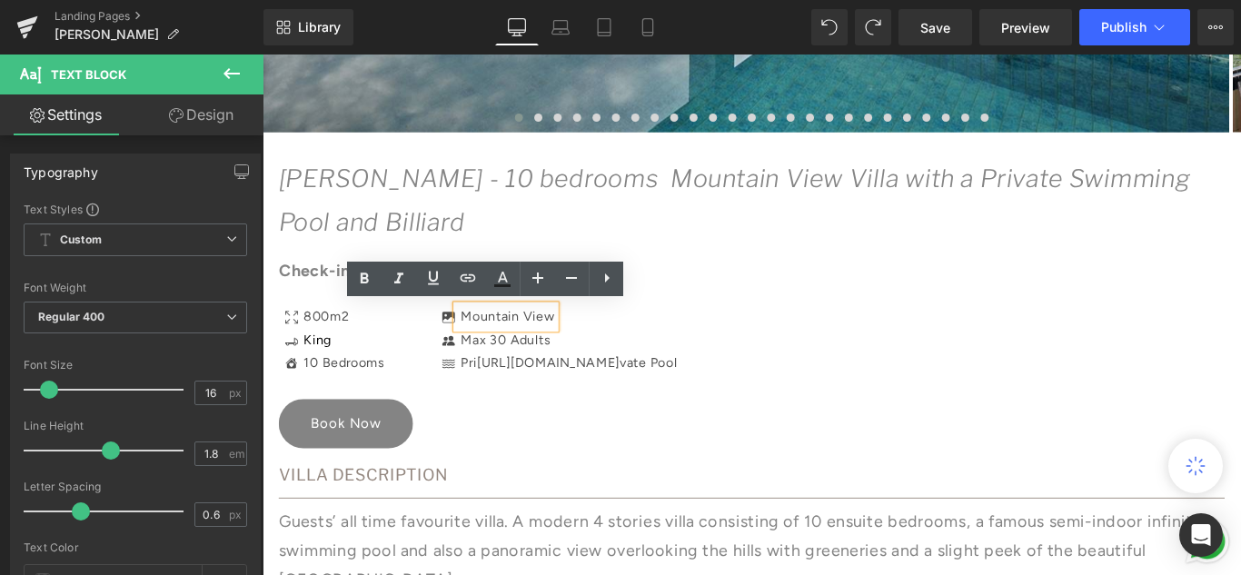
click at [665, 435] on div "Icon [GEOGRAPHIC_DATA] Text Block Icon Max 30 Adults Text Block Icon Pri [URL][…" at bounding box center [918, 368] width 913 height 146
click at [654, 391] on div "Pri [URL][DOMAIN_NAME] vate Pool Text Block" at bounding box center [605, 401] width 248 height 26
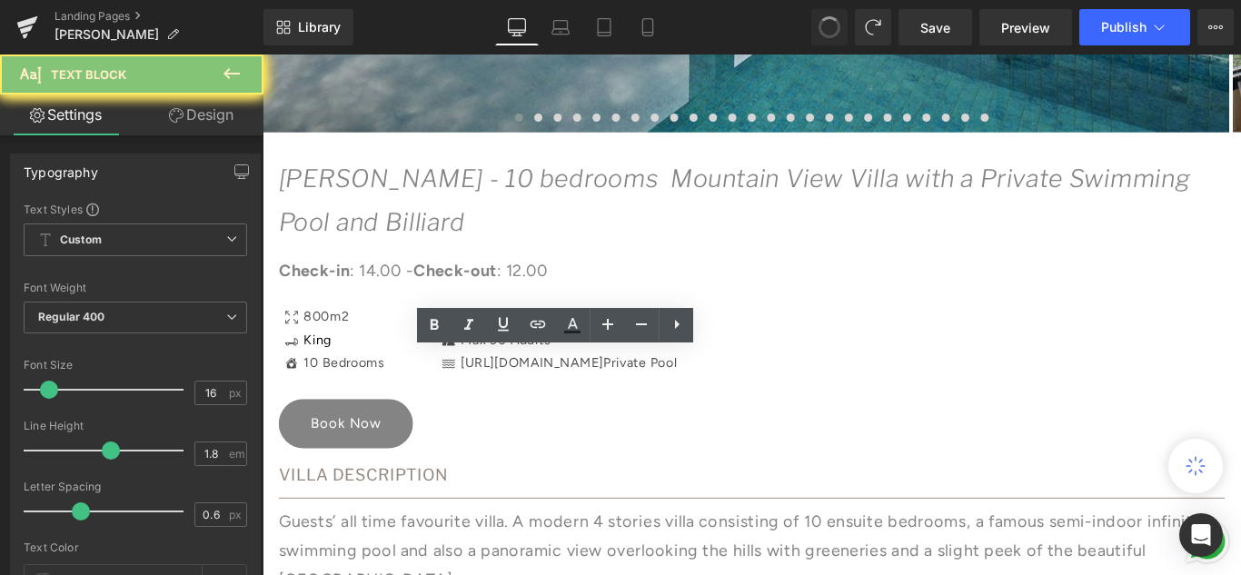
drag, startPoint x: 651, startPoint y: 405, endPoint x: 447, endPoint y: 405, distance: 204.4
click at [481, 399] on div "[URL][DOMAIN_NAME] Private Pool" at bounding box center [605, 401] width 248 height 26
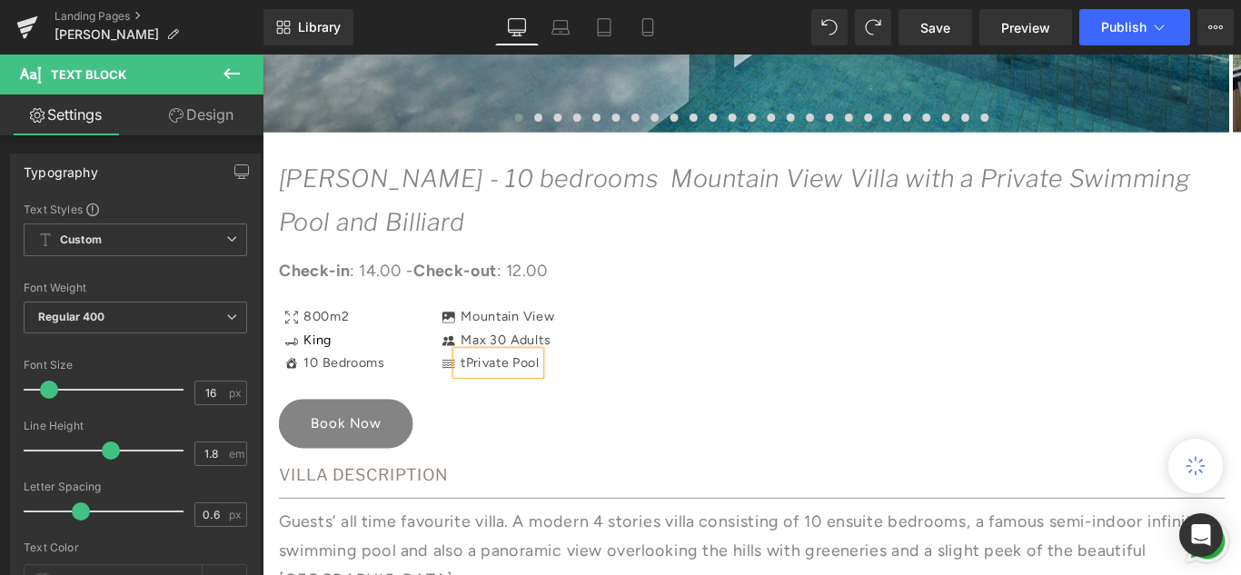
click at [485, 399] on p "t Private Pool" at bounding box center [529, 401] width 89 height 26
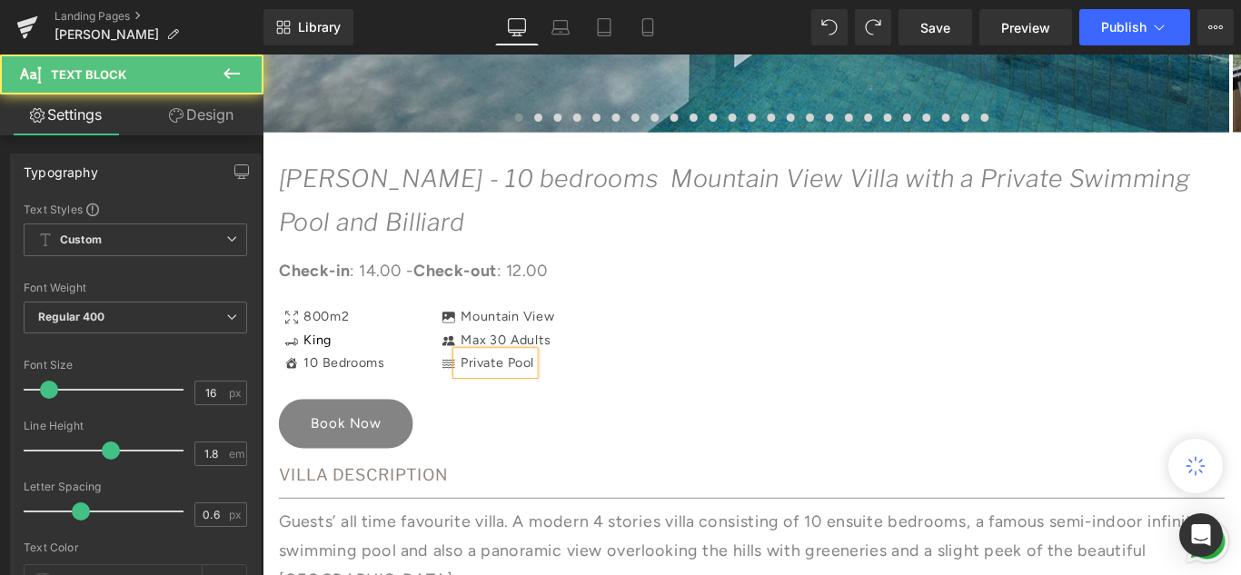
click at [671, 400] on div "Icon [GEOGRAPHIC_DATA] Text Block Icon Max 30 Adults Text Block Icon Private Po…" at bounding box center [918, 375] width 913 height 78
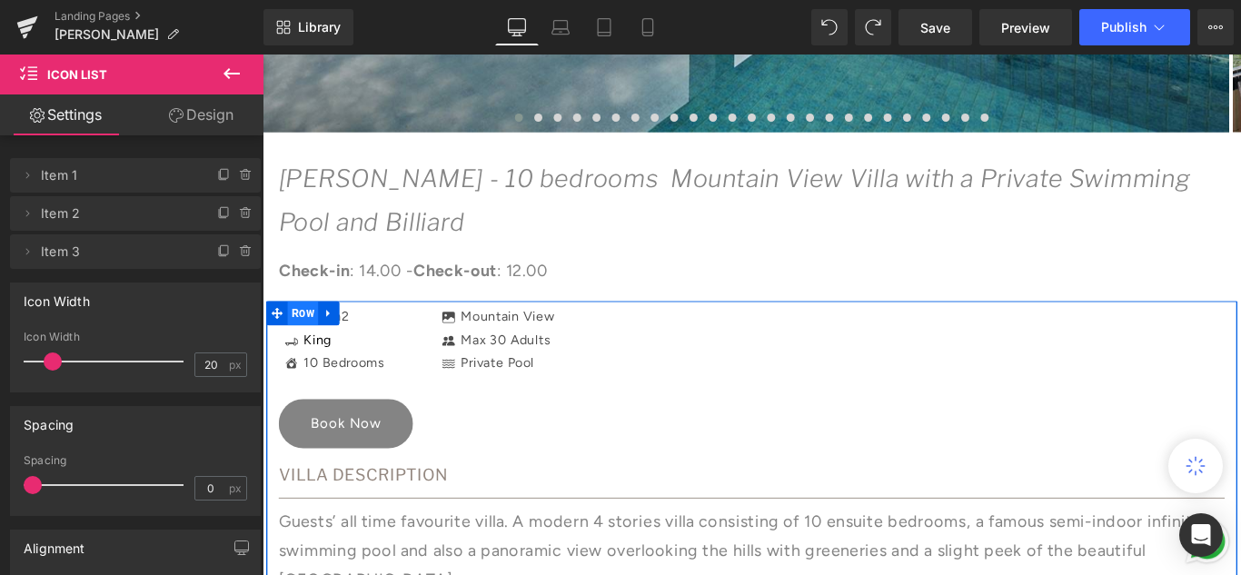
click at [303, 345] on span "Row" at bounding box center [308, 345] width 35 height 27
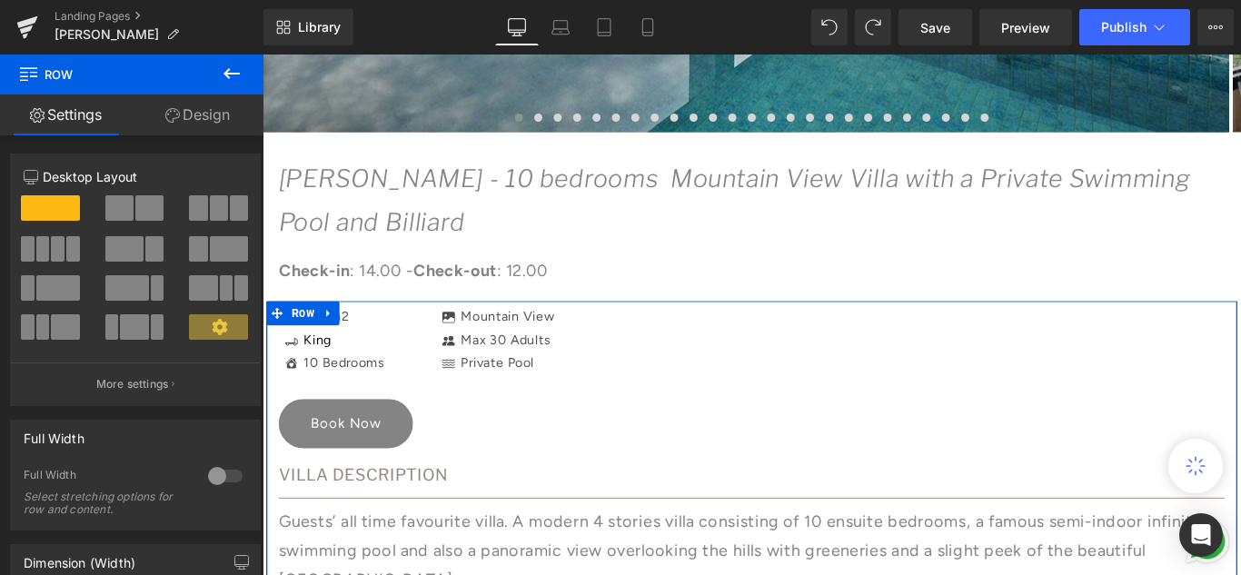
click at [192, 116] on link "Design" at bounding box center [198, 114] width 132 height 41
click at [0, 0] on div "Spacing" at bounding box center [0, 0] width 0 height 0
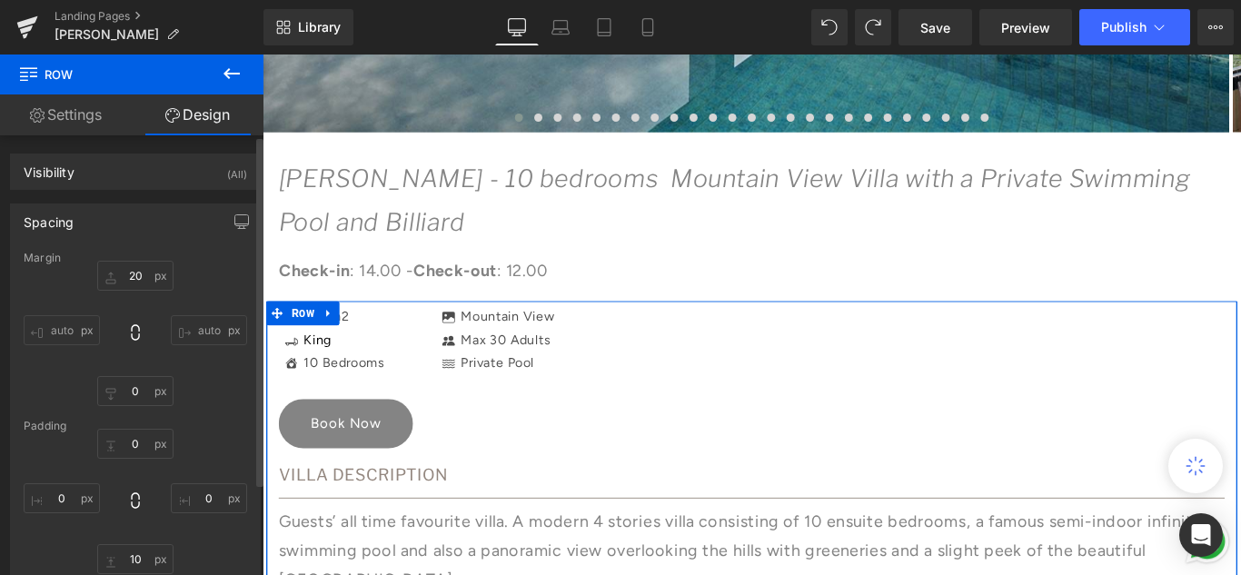
type input "20"
type input "0"
type input "10"
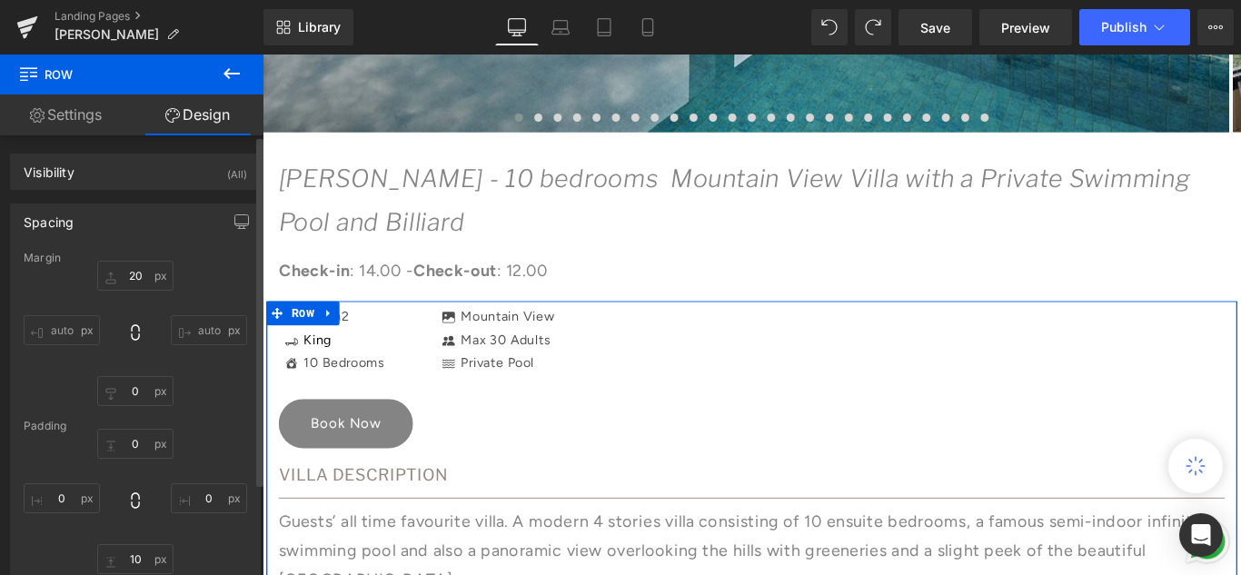
type input "0"
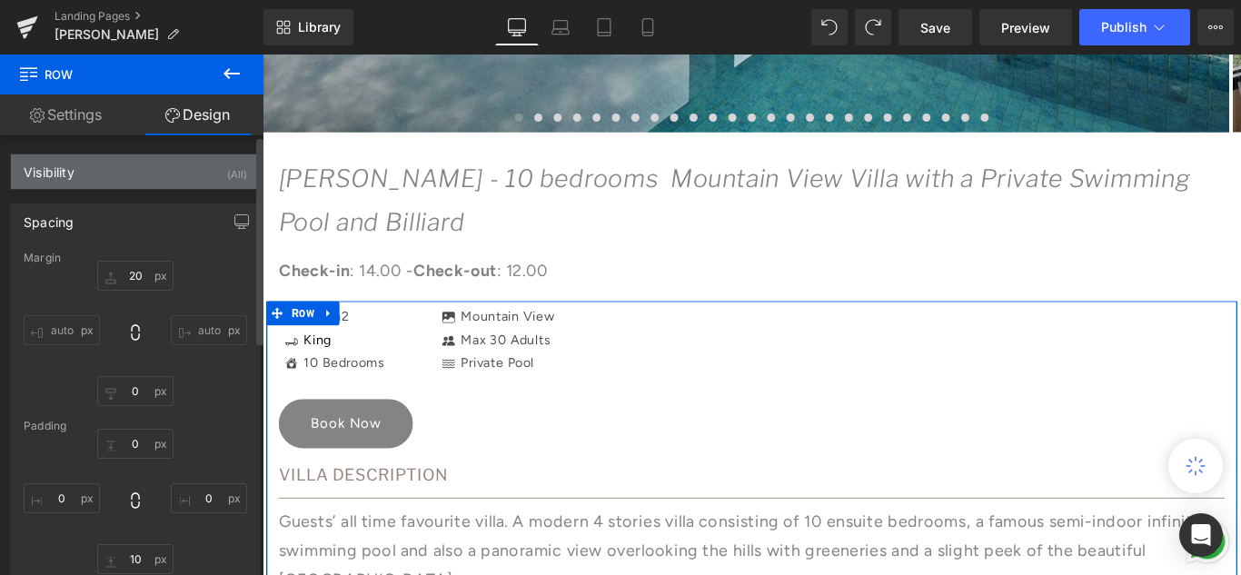
click at [140, 176] on div "Visibility (All)" at bounding box center [135, 171] width 249 height 35
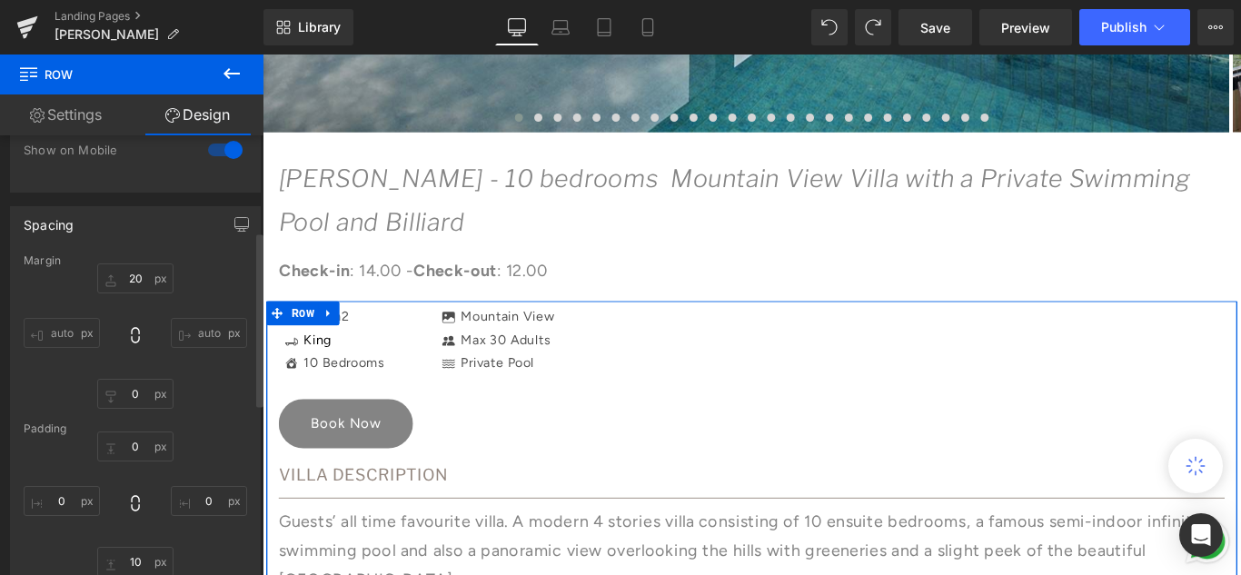
scroll to position [273, 0]
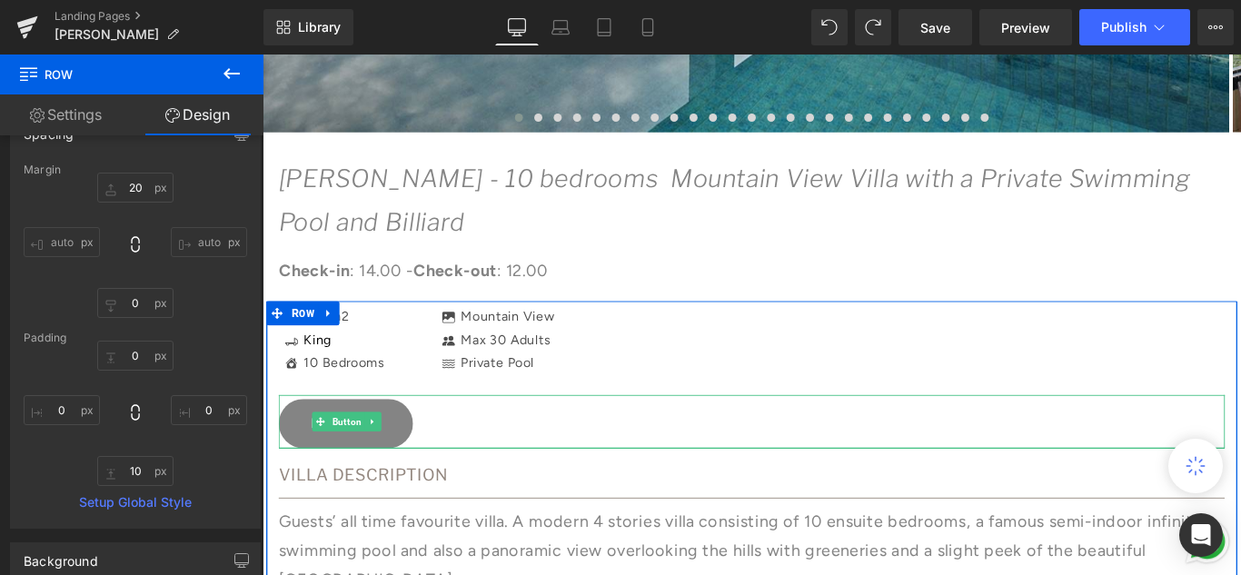
drag, startPoint x: 640, startPoint y: 472, endPoint x: 632, endPoint y: 331, distance: 141.0
click at [640, 472] on div "Book Now" at bounding box center [812, 467] width 1063 height 60
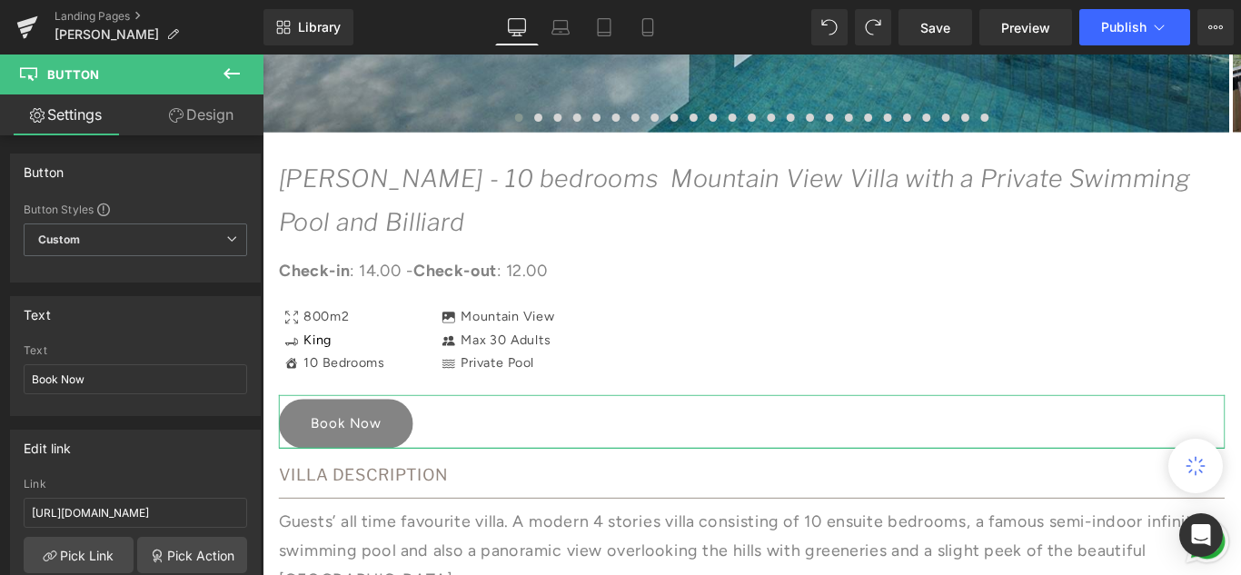
click at [197, 123] on link "Design" at bounding box center [201, 114] width 132 height 41
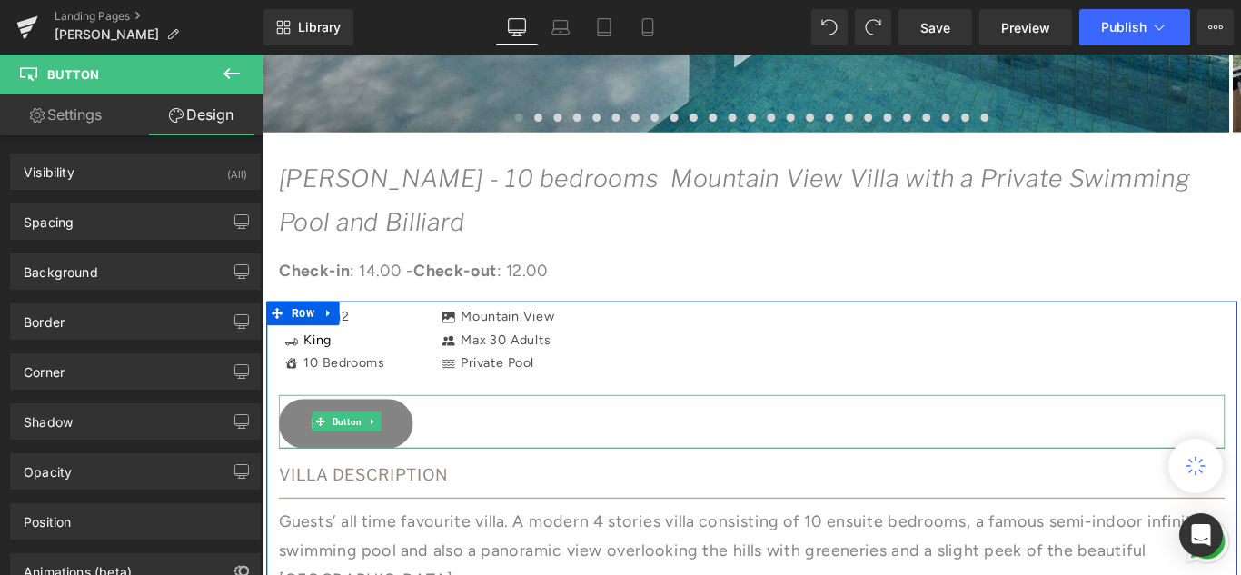
click at [749, 399] on div "Icon [GEOGRAPHIC_DATA] Text Block Icon Max 30 Adults Text Block Icon Private Po…" at bounding box center [918, 375] width 913 height 78
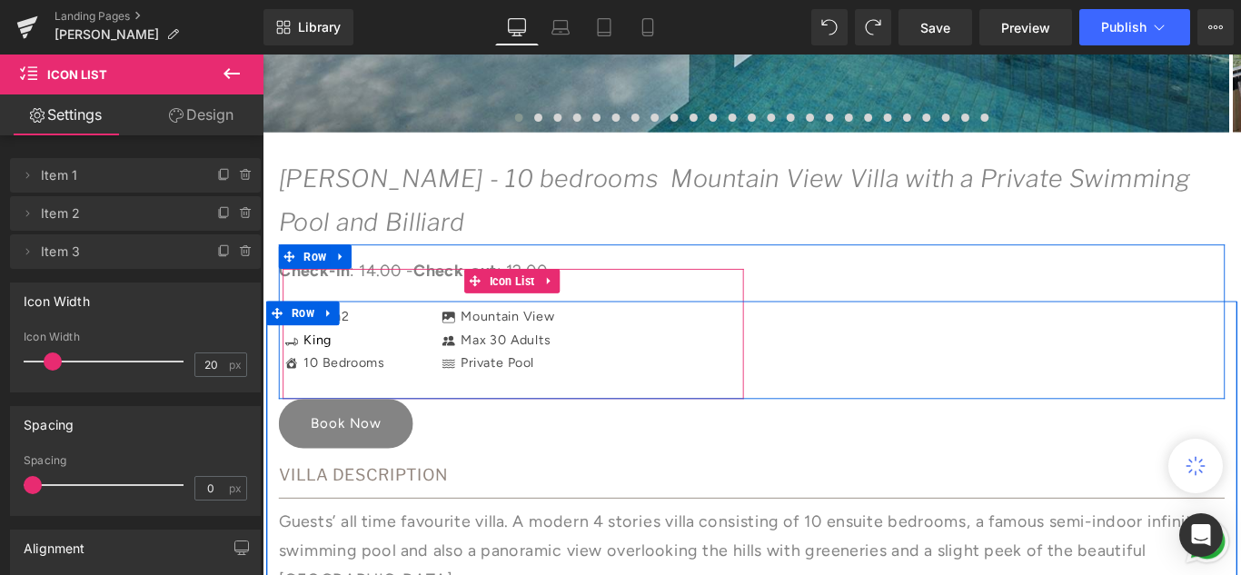
click at [426, 412] on div "Icon 800m2 Text Block Icon King Text Block Icon 10 Bedrooms Text Block" at bounding box center [544, 375] width 518 height 78
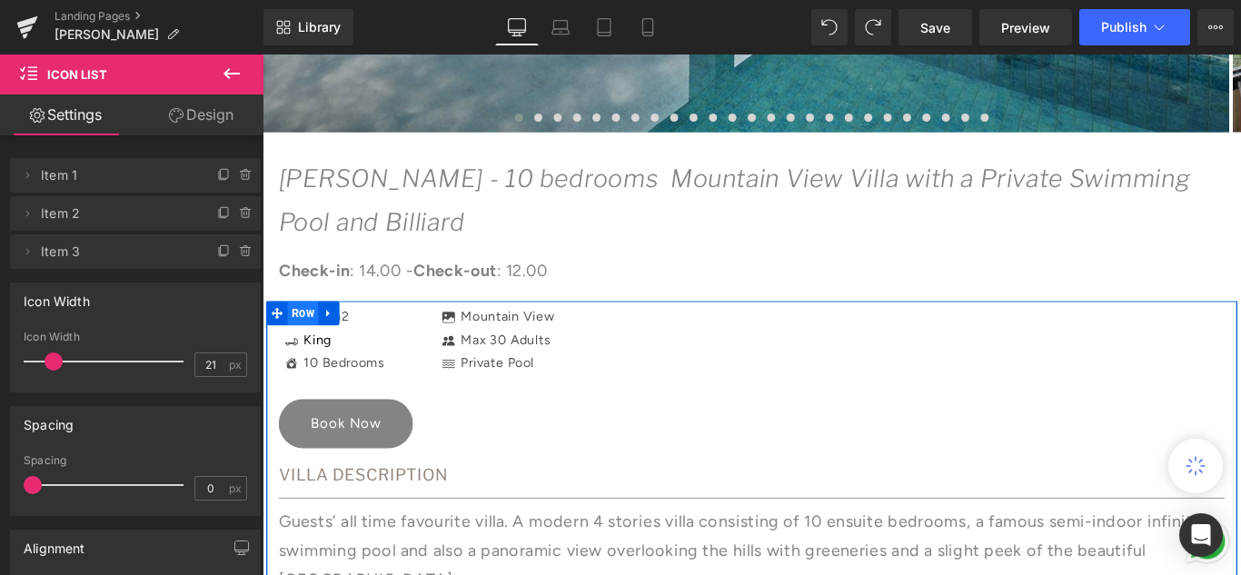
click at [293, 343] on span "Row" at bounding box center [308, 345] width 35 height 27
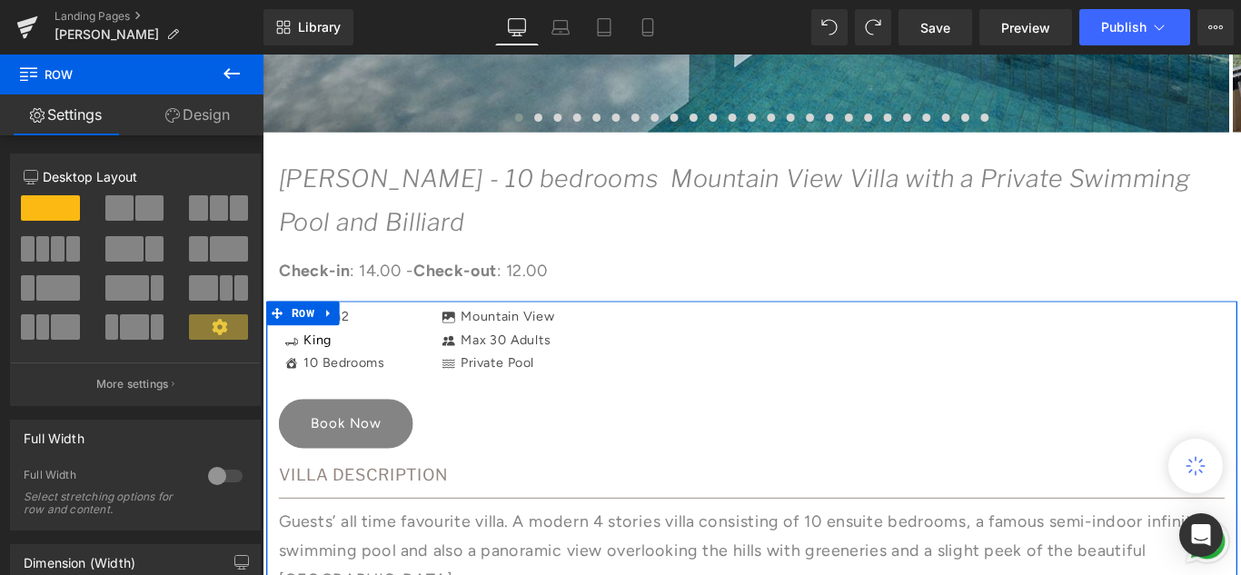
click at [184, 115] on link "Design" at bounding box center [198, 114] width 132 height 41
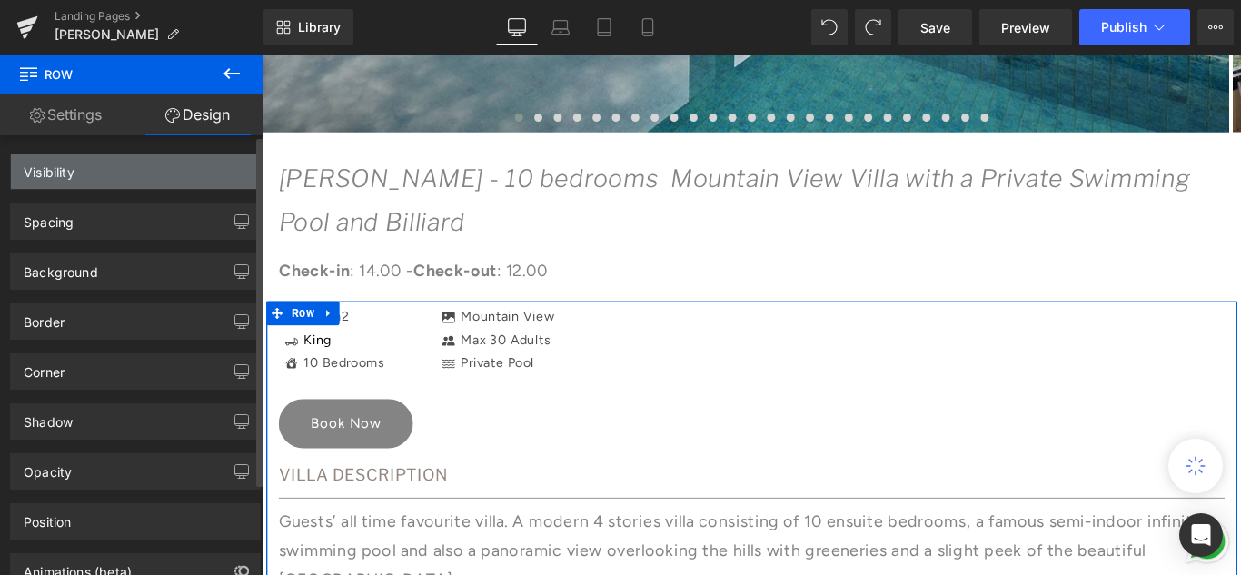
click at [133, 182] on div "Visibility" at bounding box center [135, 171] width 249 height 35
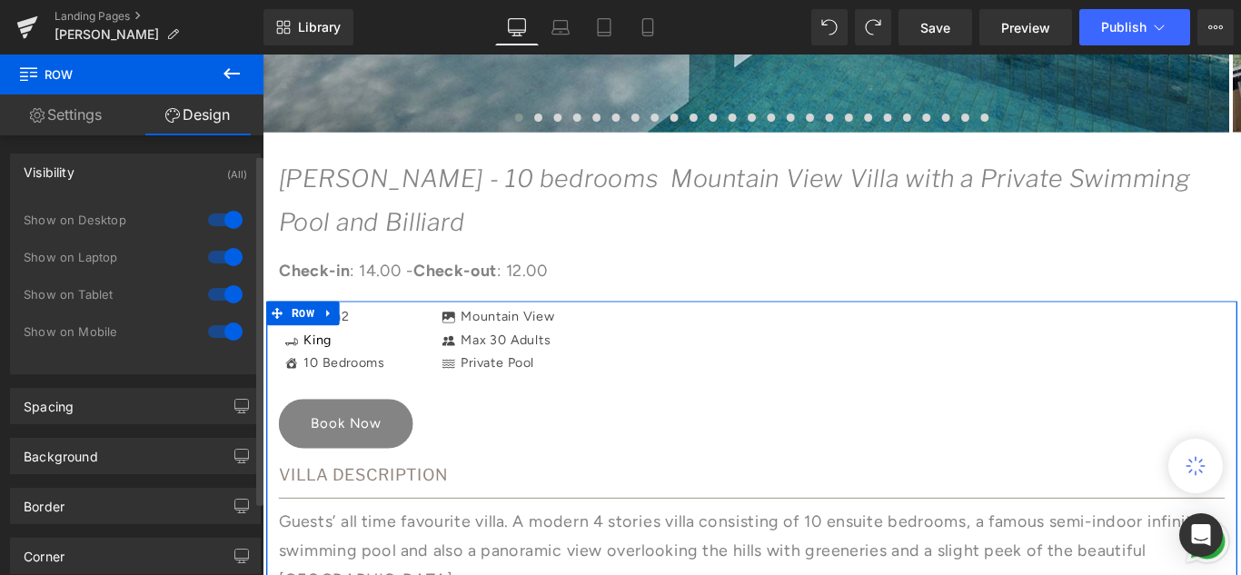
scroll to position [91, 0]
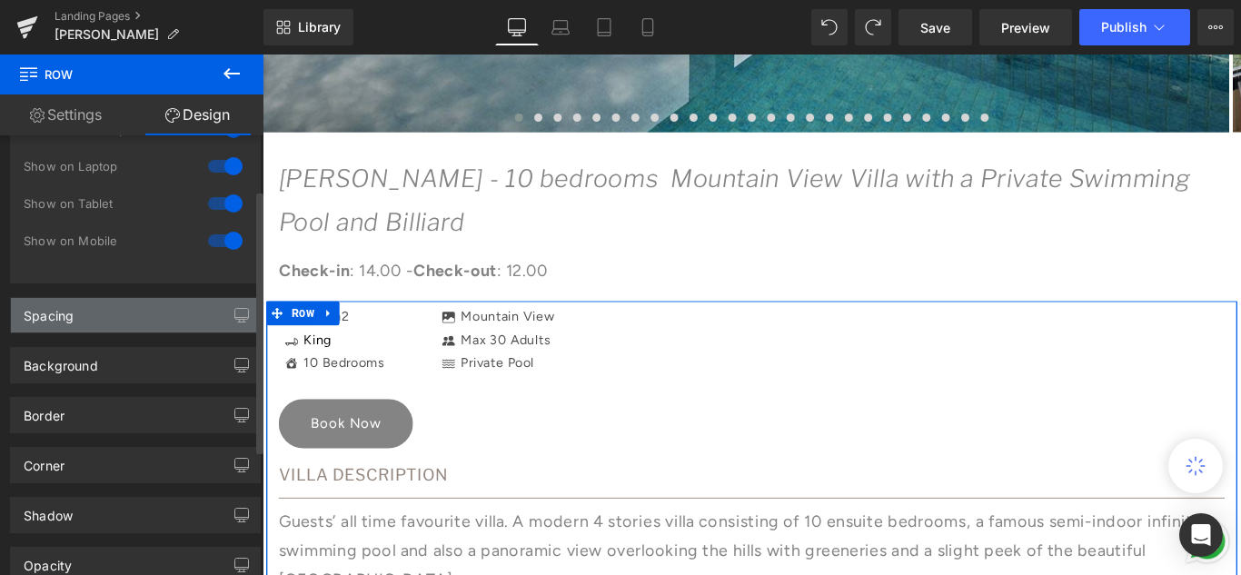
click at [142, 316] on div "Spacing" at bounding box center [135, 315] width 249 height 35
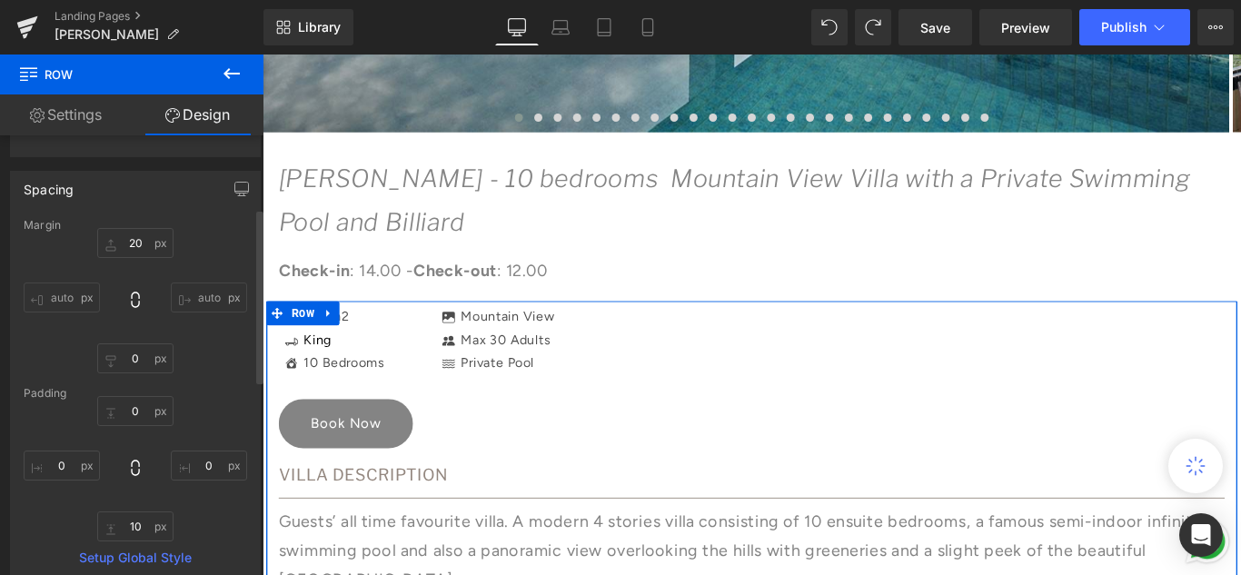
scroll to position [273, 0]
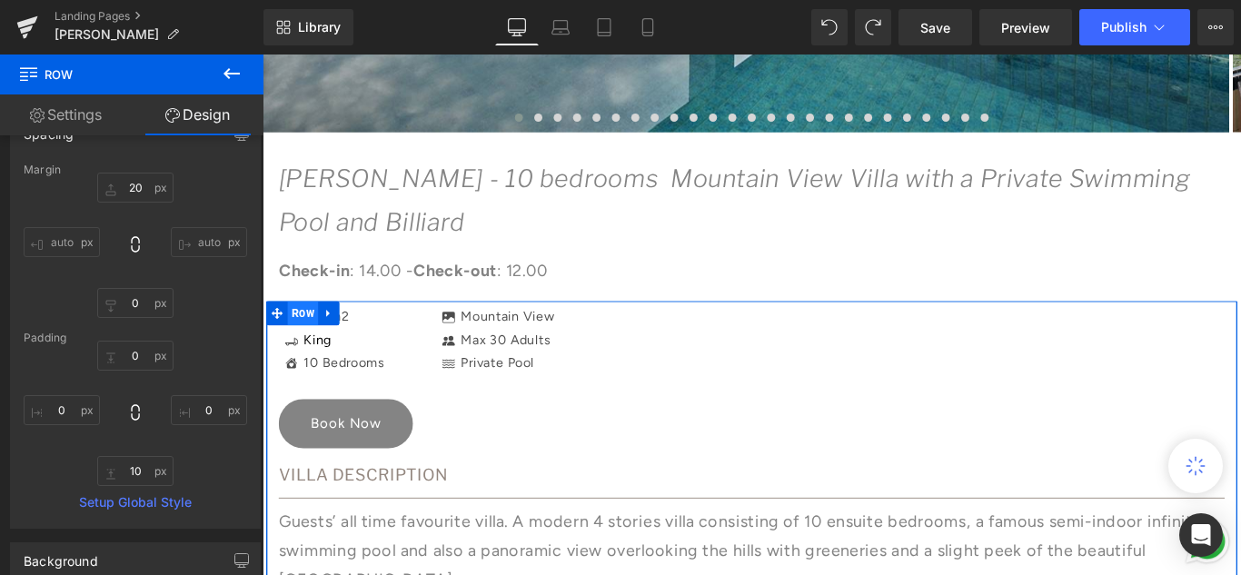
click at [299, 340] on span "Row" at bounding box center [308, 345] width 35 height 27
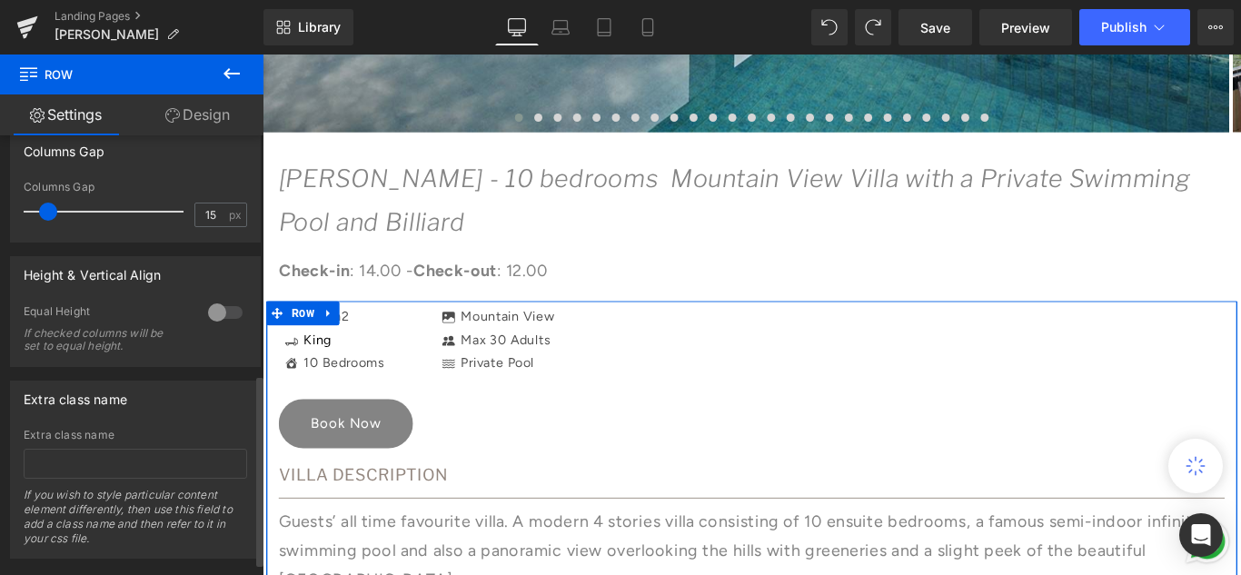
scroll to position [580, 0]
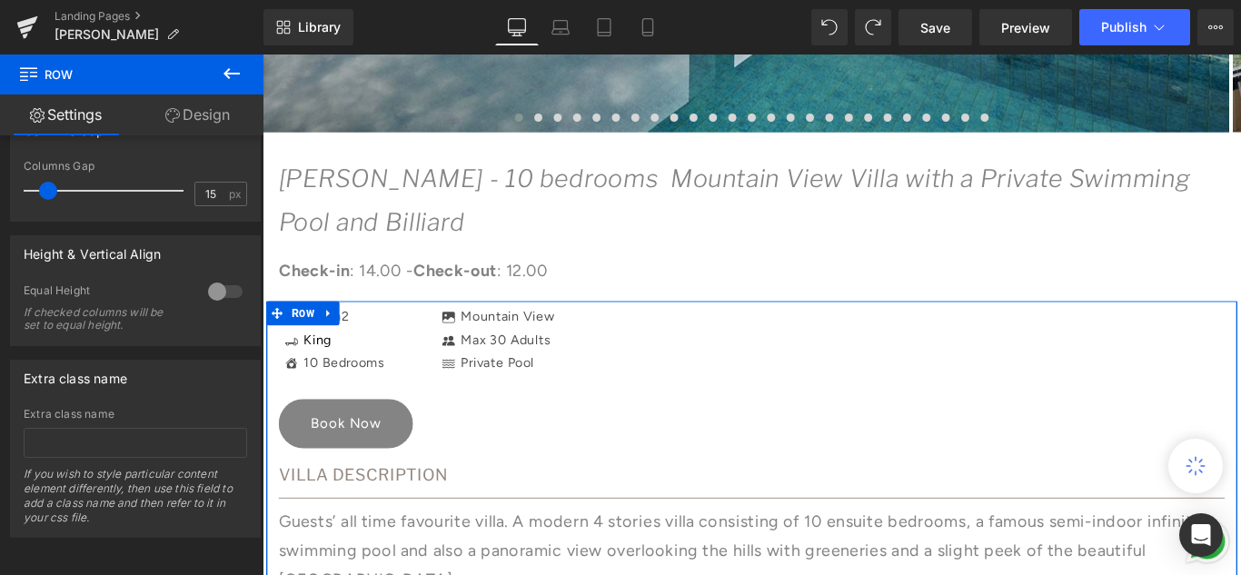
click at [198, 124] on link "Design" at bounding box center [198, 114] width 132 height 41
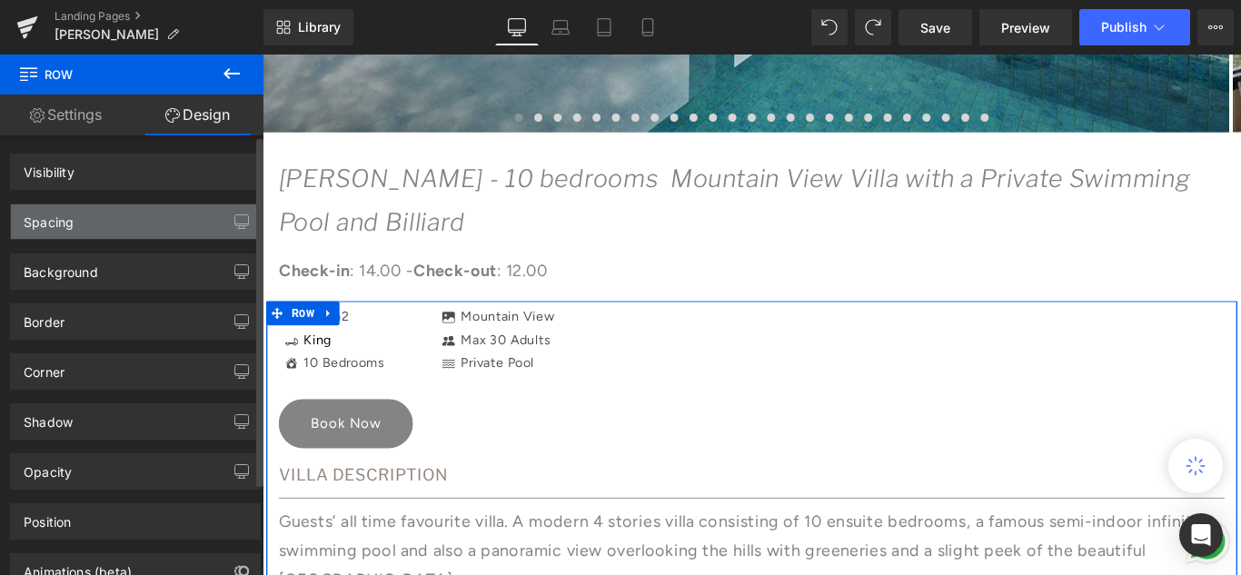
click at [116, 219] on div "Spacing" at bounding box center [135, 221] width 249 height 35
click at [58, 221] on div "Spacing" at bounding box center [49, 216] width 50 height 25
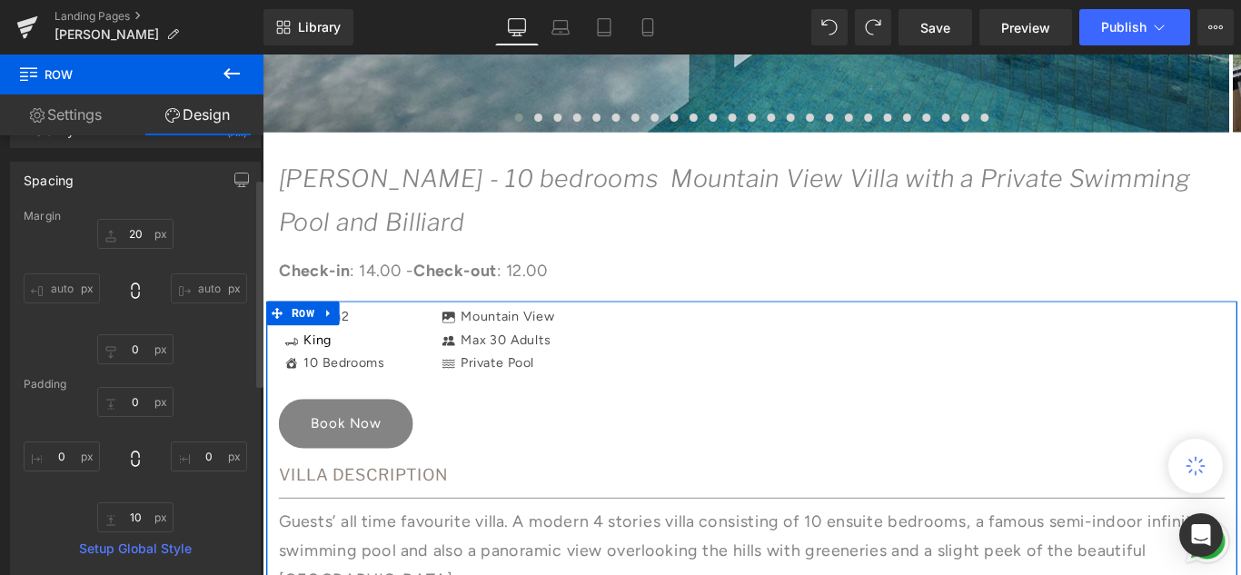
scroll to position [0, 0]
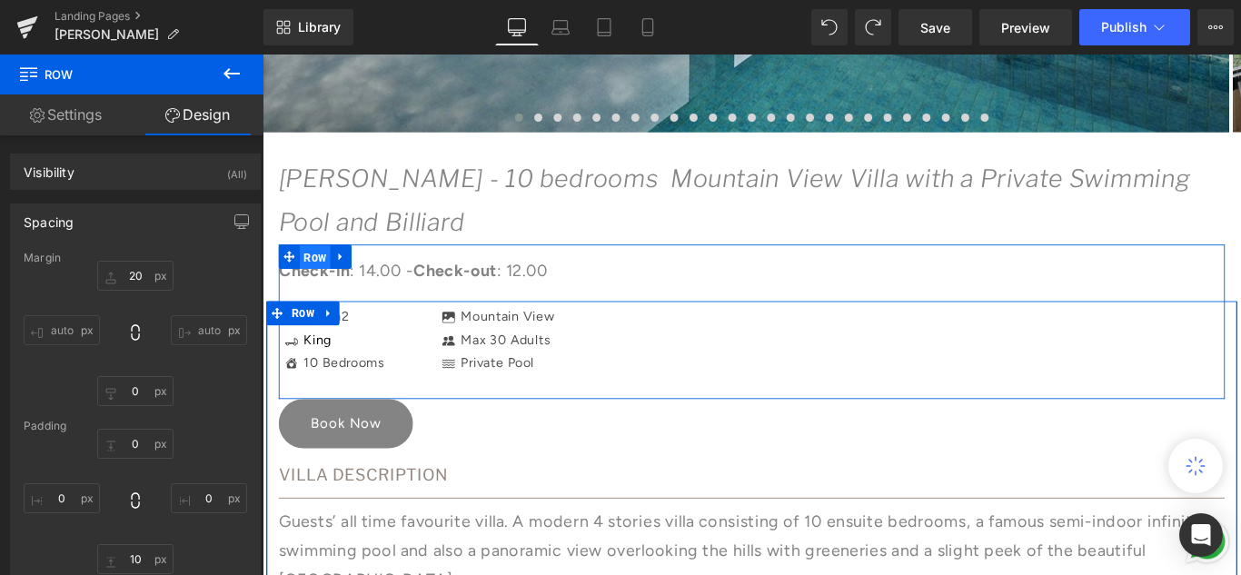
click at [314, 279] on span "Row" at bounding box center [321, 282] width 35 height 27
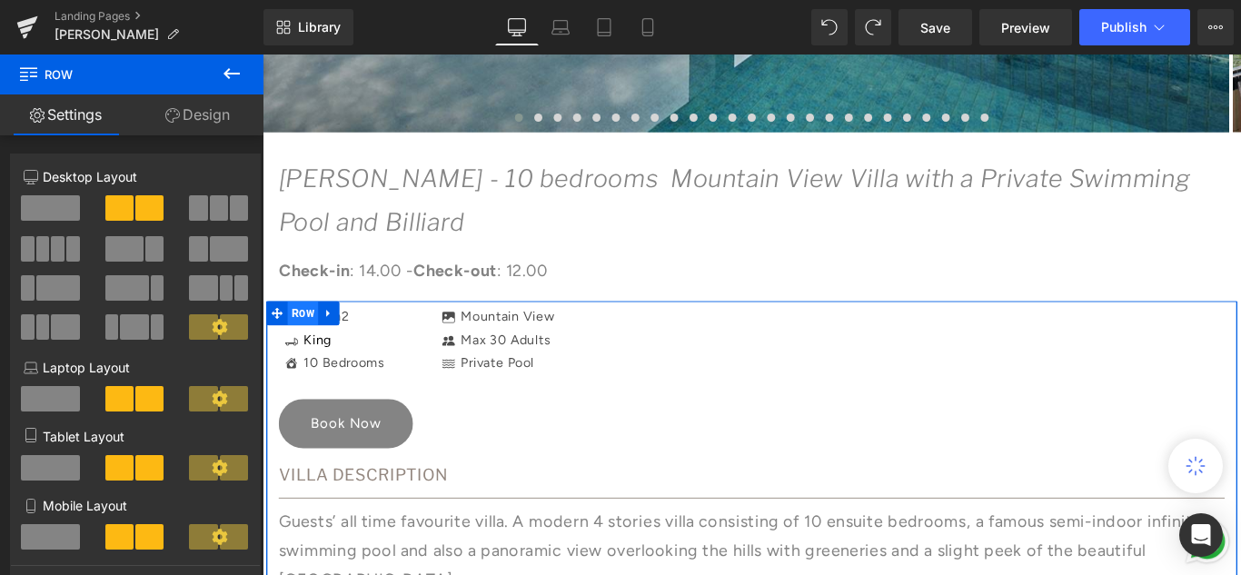
click at [308, 344] on span "Row" at bounding box center [308, 345] width 35 height 27
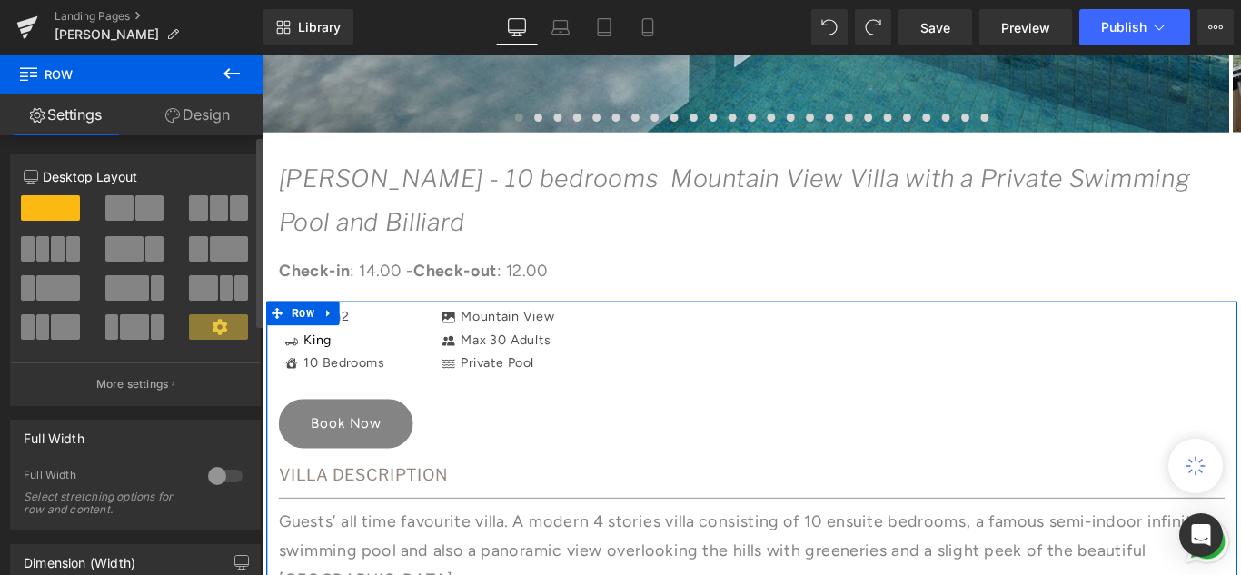
click at [224, 321] on span at bounding box center [218, 326] width 59 height 25
click at [212, 326] on icon at bounding box center [219, 326] width 15 height 15
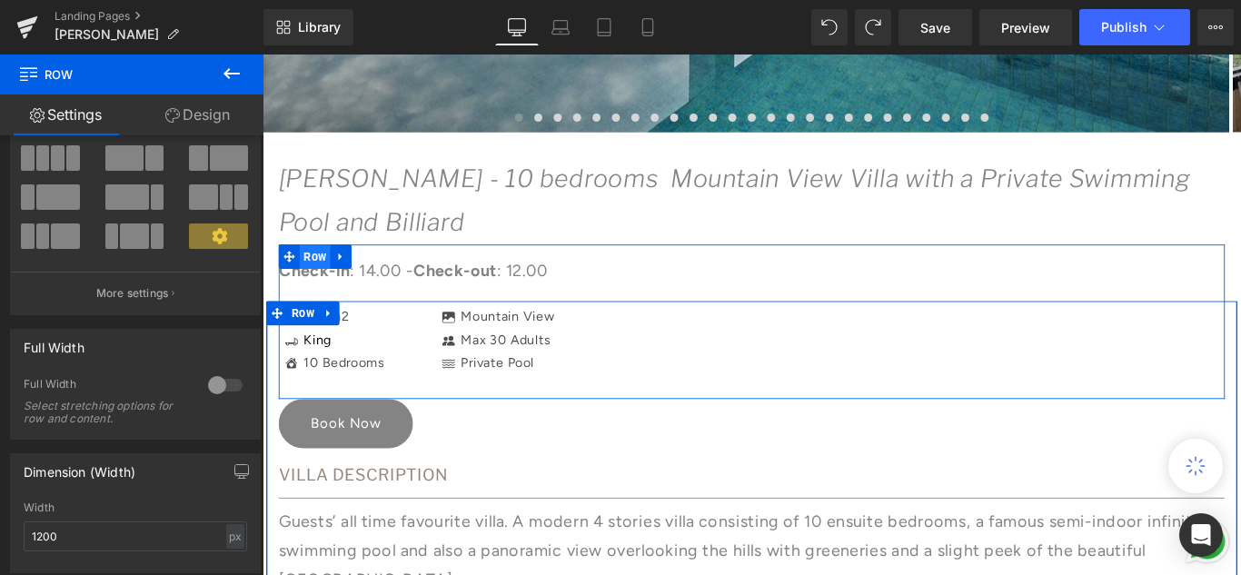
click at [323, 289] on span "Row" at bounding box center [321, 281] width 35 height 27
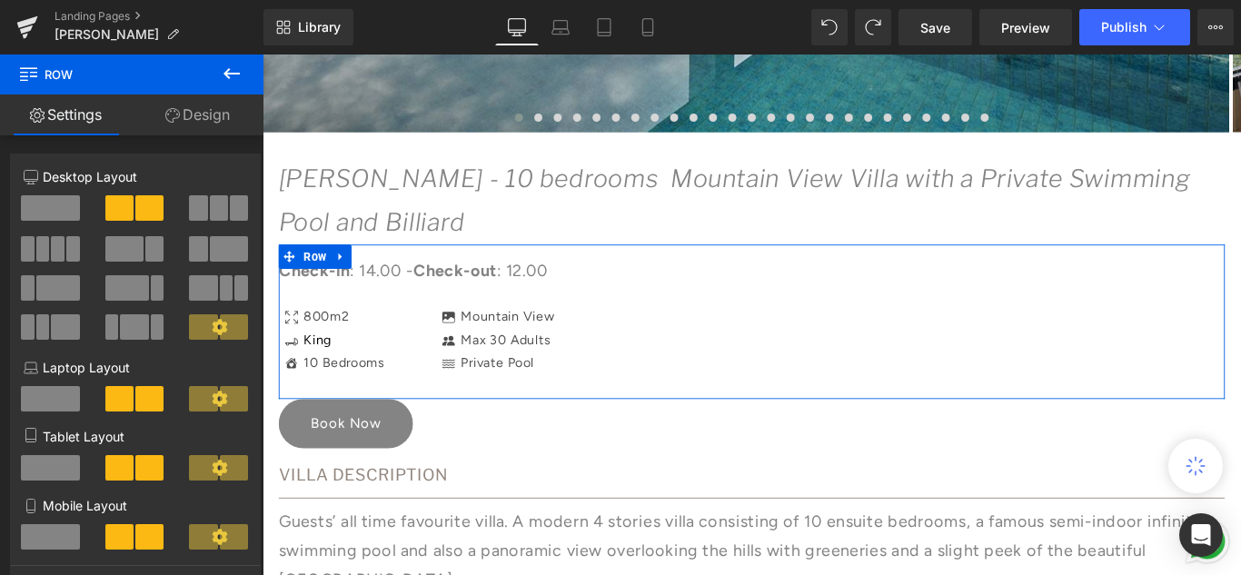
click at [197, 114] on link "Design" at bounding box center [198, 114] width 132 height 41
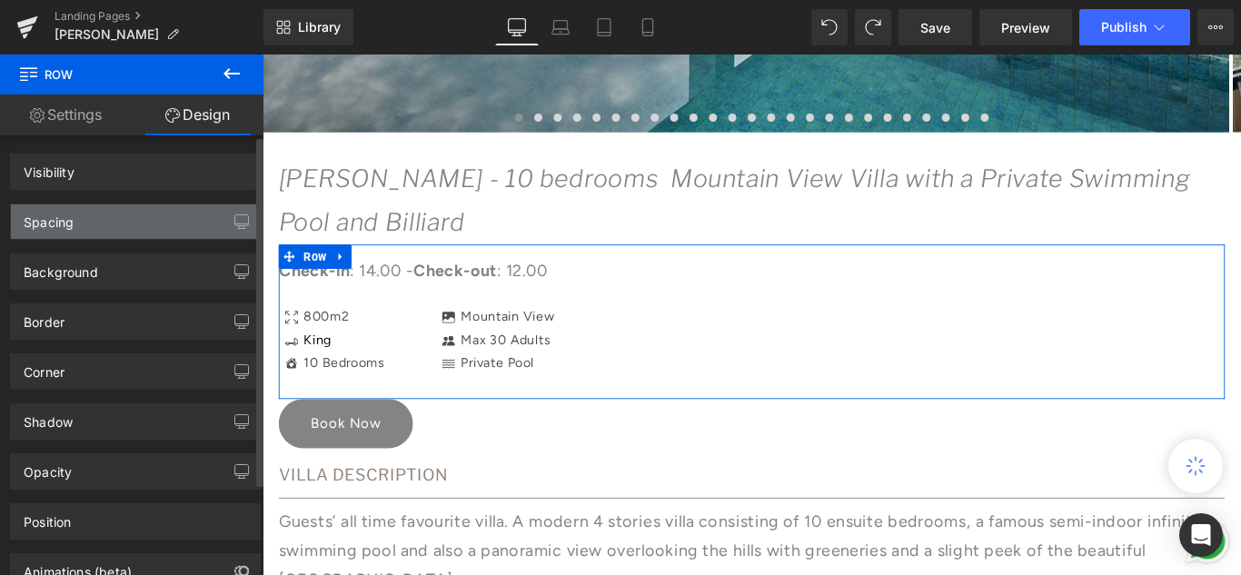
click at [88, 208] on div "Spacing" at bounding box center [135, 221] width 249 height 35
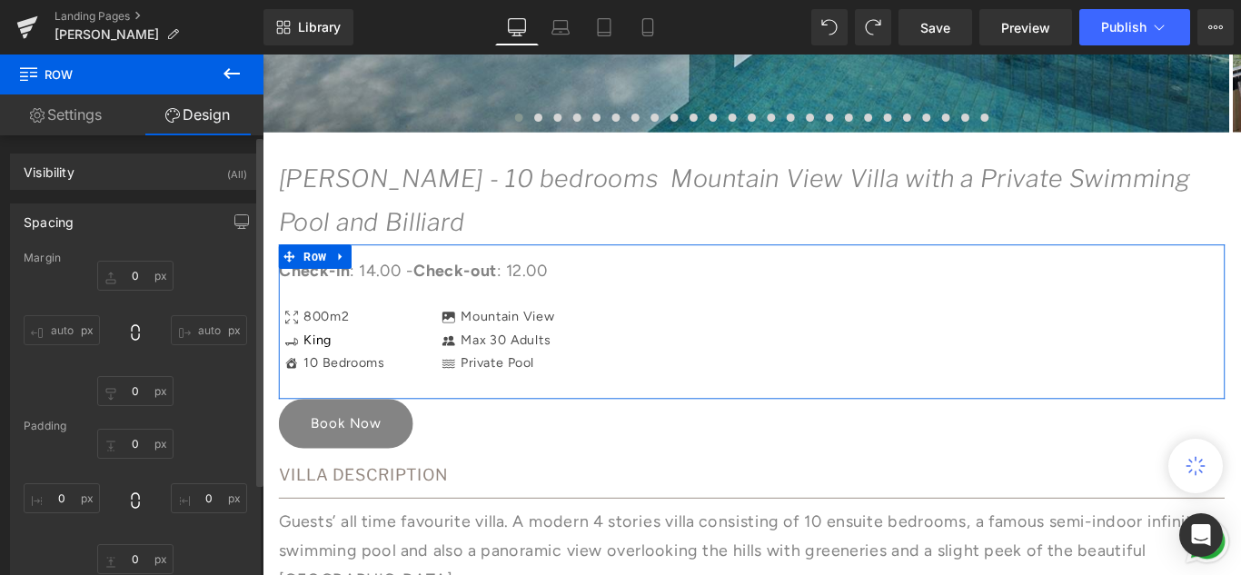
click at [45, 217] on div "Spacing" at bounding box center [49, 216] width 50 height 25
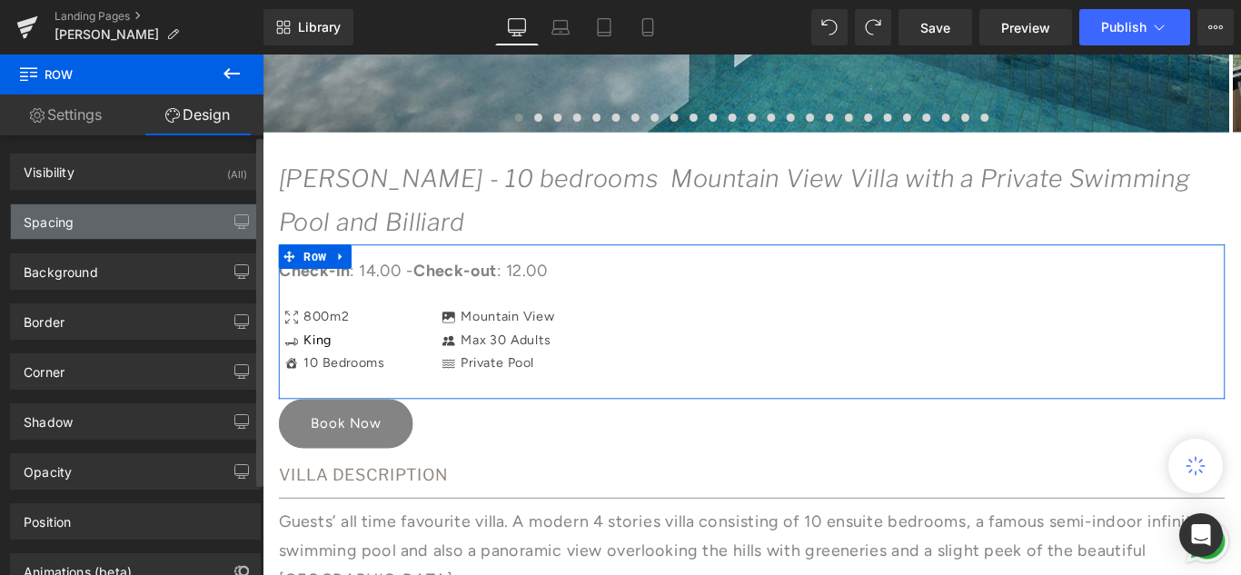
type input "-70"
type input "0"
type input "30"
type input "0"
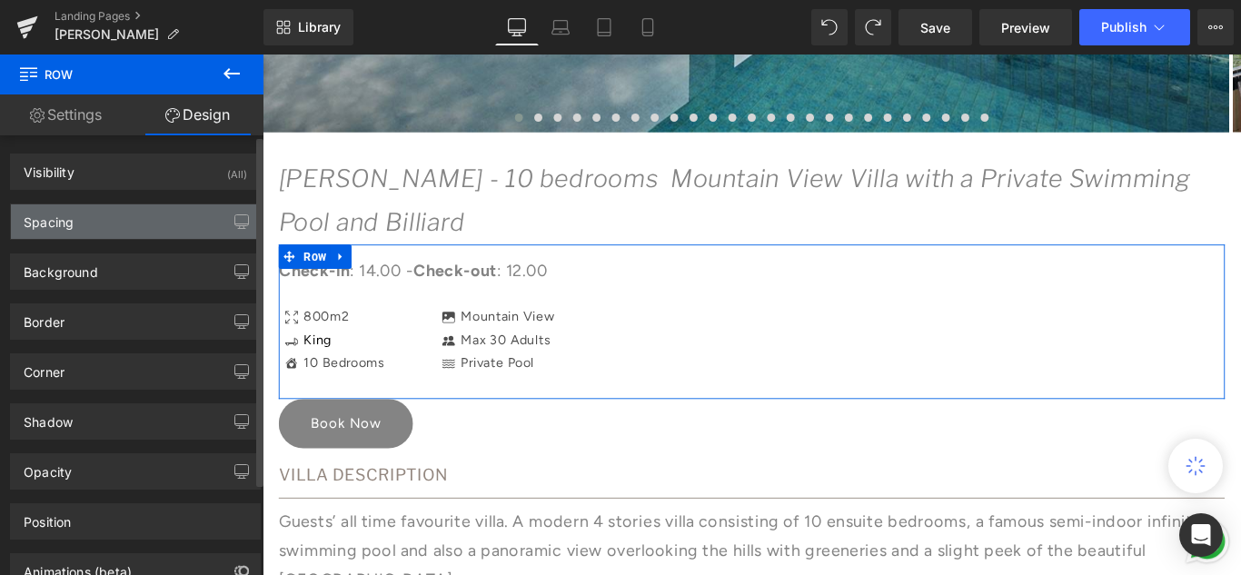
type input "0"
click at [45, 217] on div "Spacing" at bounding box center [49, 216] width 50 height 25
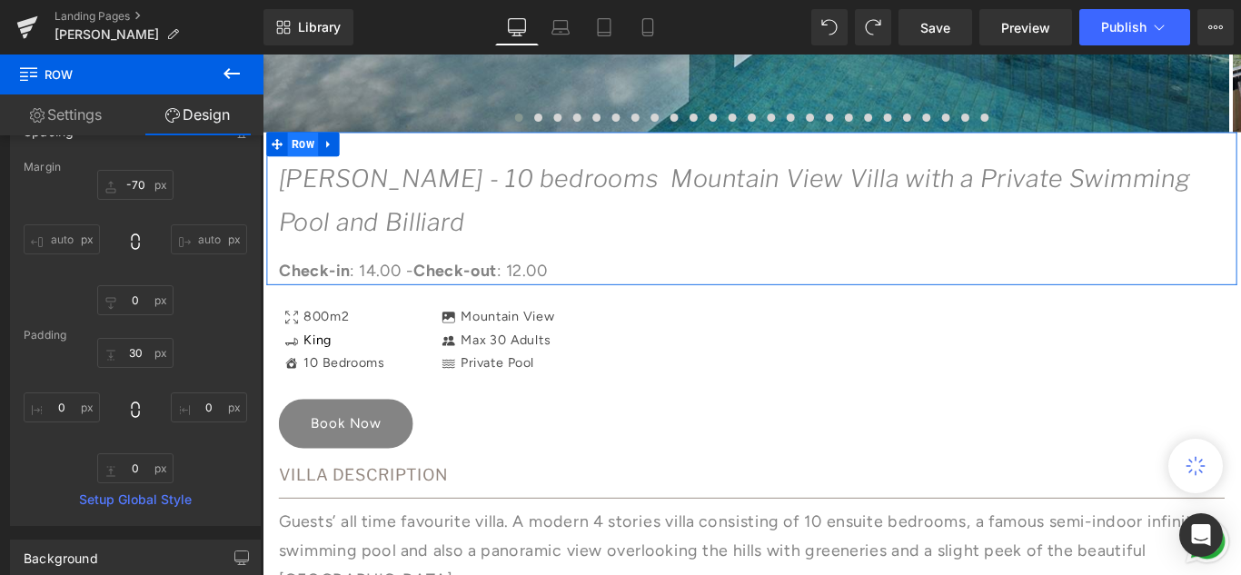
click at [296, 144] on span "Row" at bounding box center [308, 155] width 35 height 27
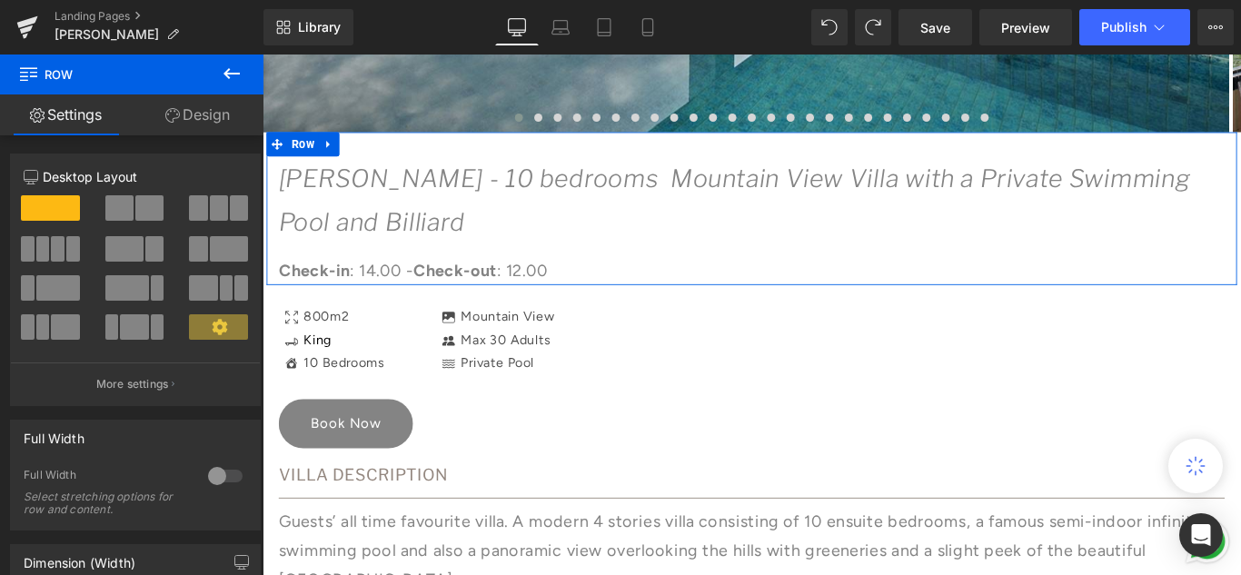
click at [213, 113] on link "Design" at bounding box center [198, 114] width 132 height 41
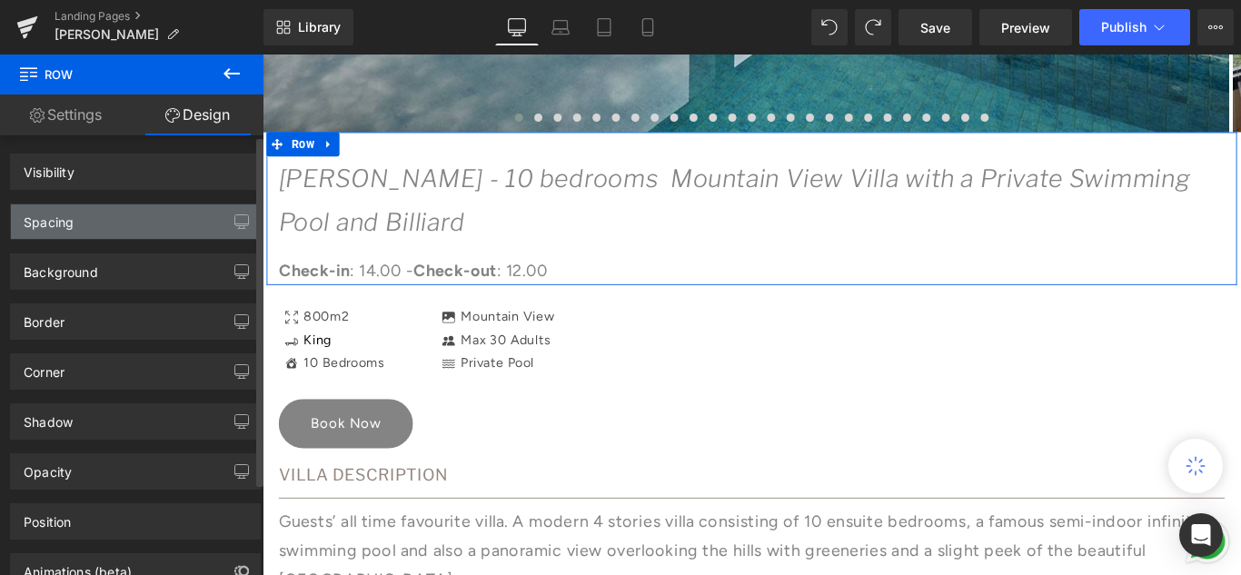
click at [87, 225] on div "Spacing" at bounding box center [135, 221] width 249 height 35
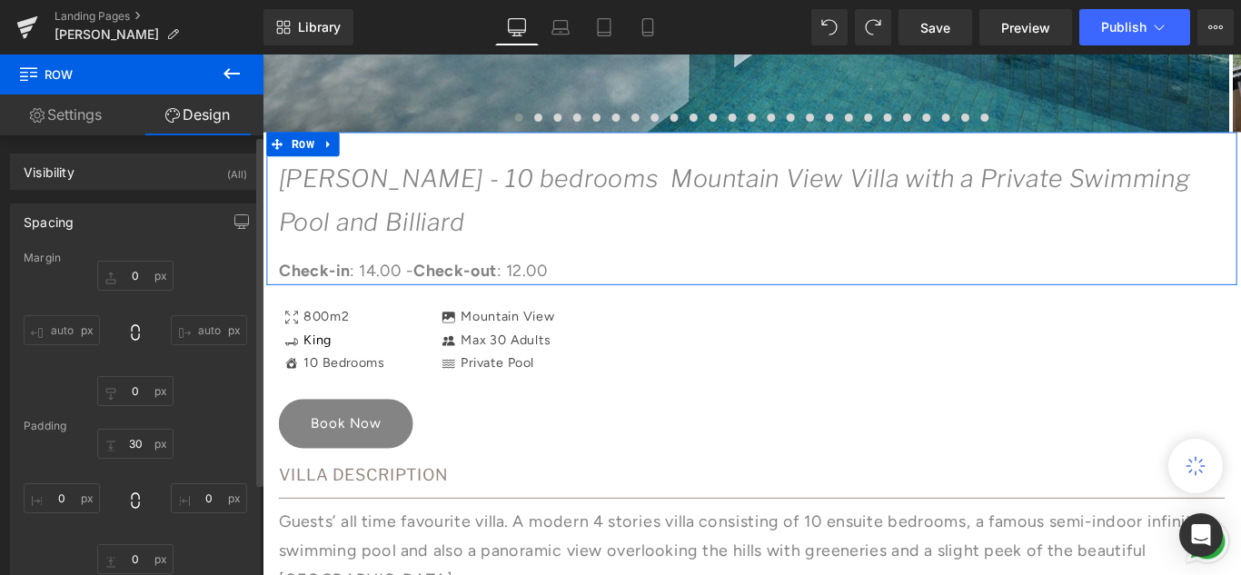
type input "0"
type input "30"
type input "0"
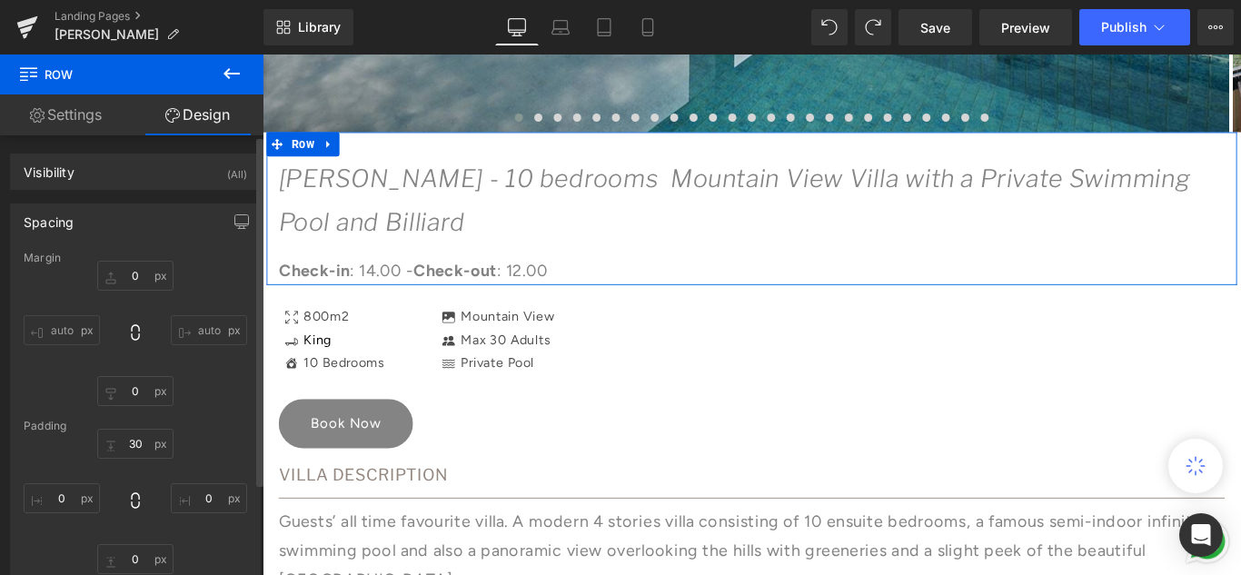
type input "0"
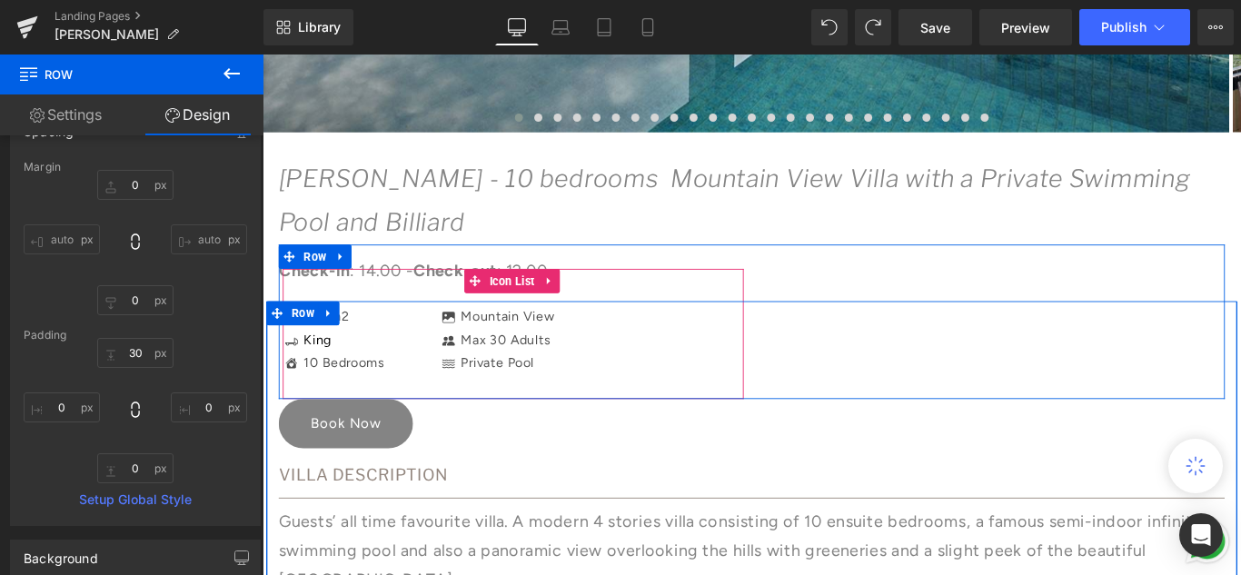
scroll to position [999, 0]
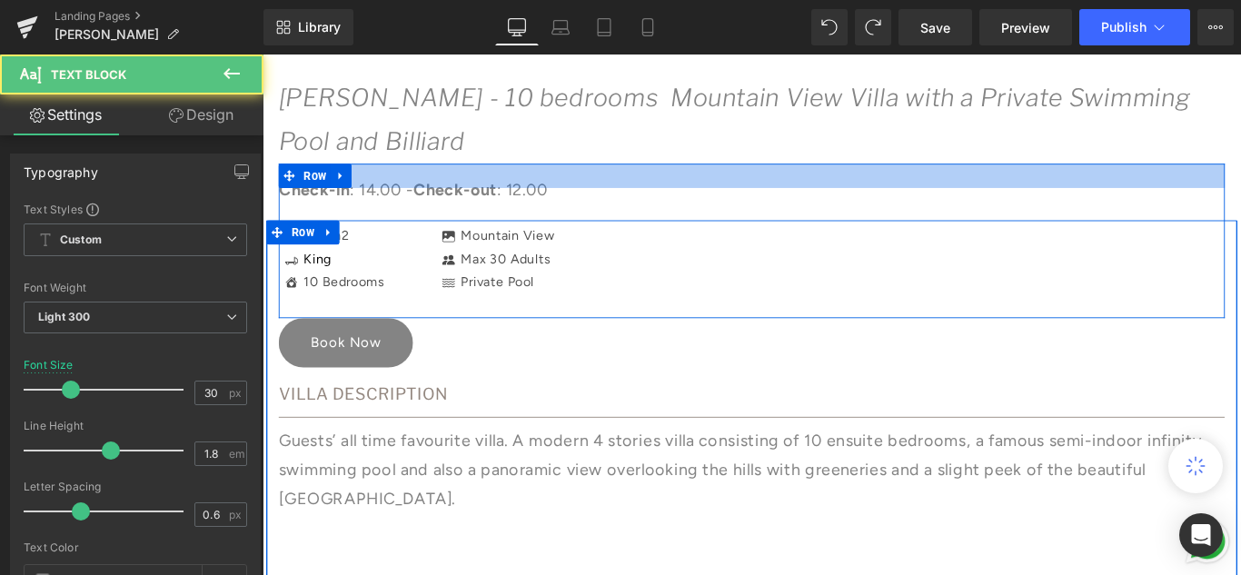
click at [638, 175] on p "[PERSON_NAME] - 10 bedrooms Mountain View Villa with a Private Swimming Pool an…" at bounding box center [812, 127] width 1063 height 98
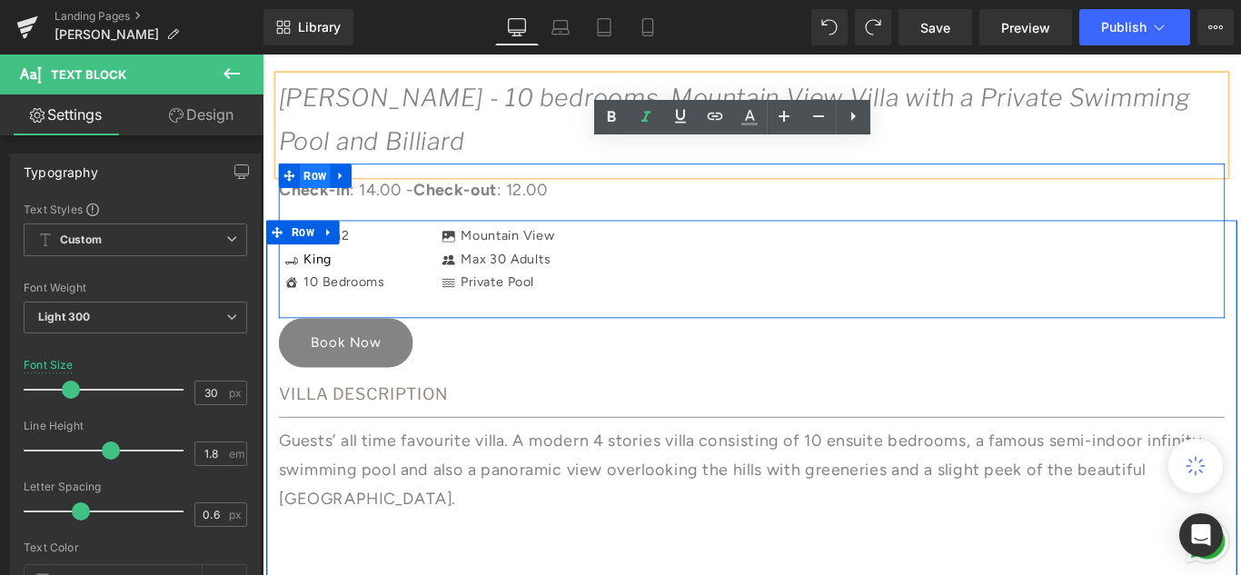
click at [323, 194] on span "Row" at bounding box center [321, 190] width 35 height 27
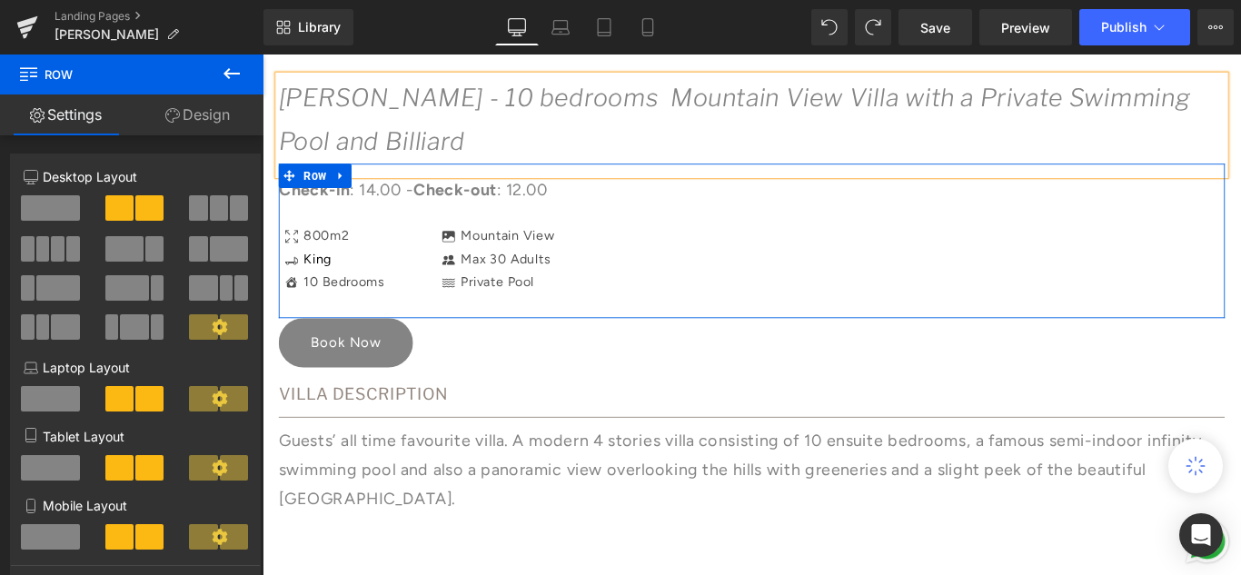
click at [210, 111] on link "Design" at bounding box center [198, 114] width 132 height 41
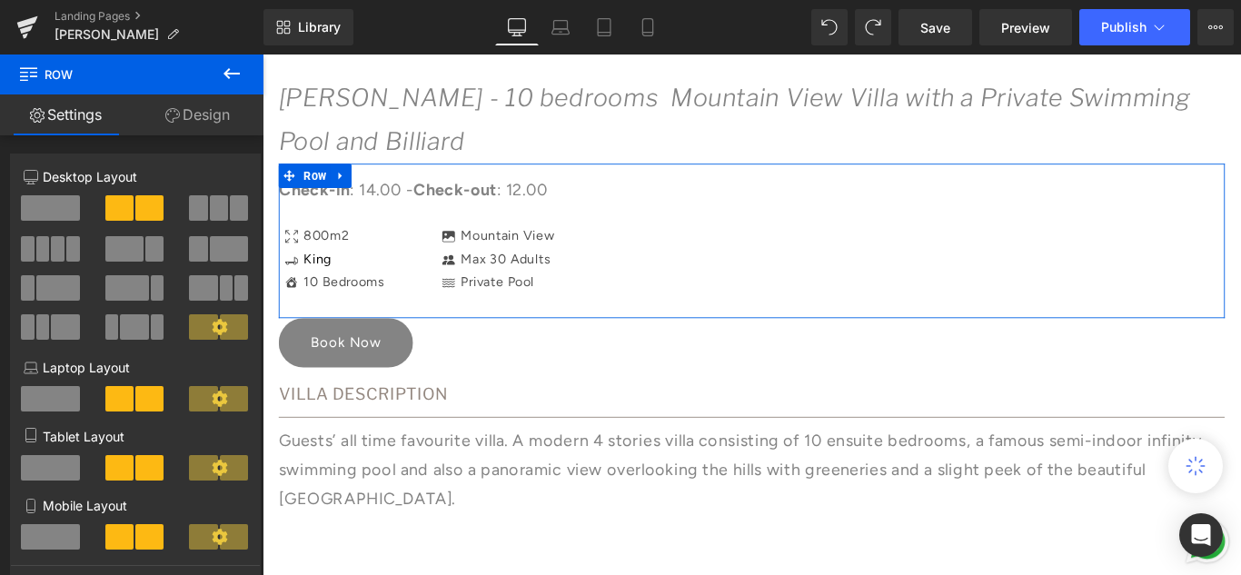
click at [0, 0] on div "Spacing" at bounding box center [0, 0] width 0 height 0
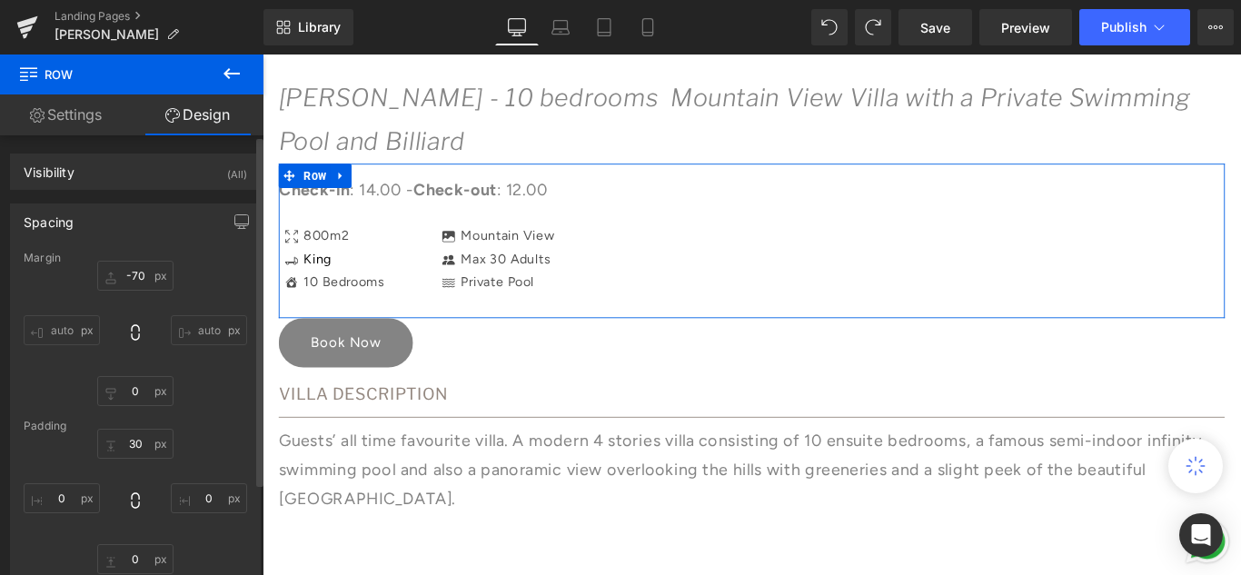
type input "-70"
type input "0"
type input "30"
type input "0"
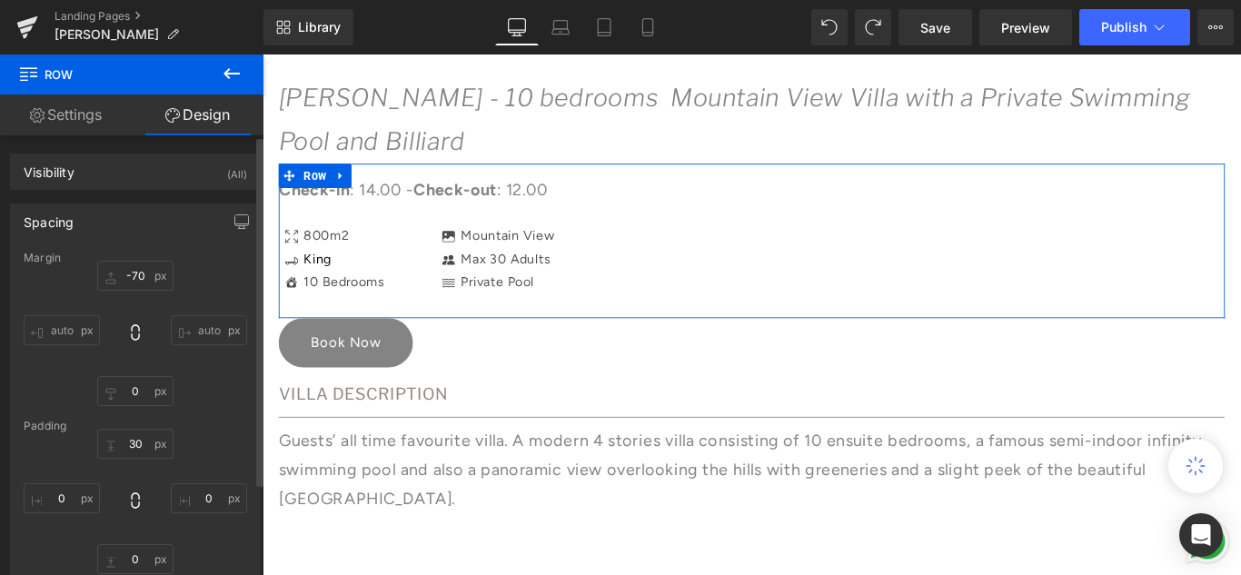
type input "0"
